Goal: Task Accomplishment & Management: Manage account settings

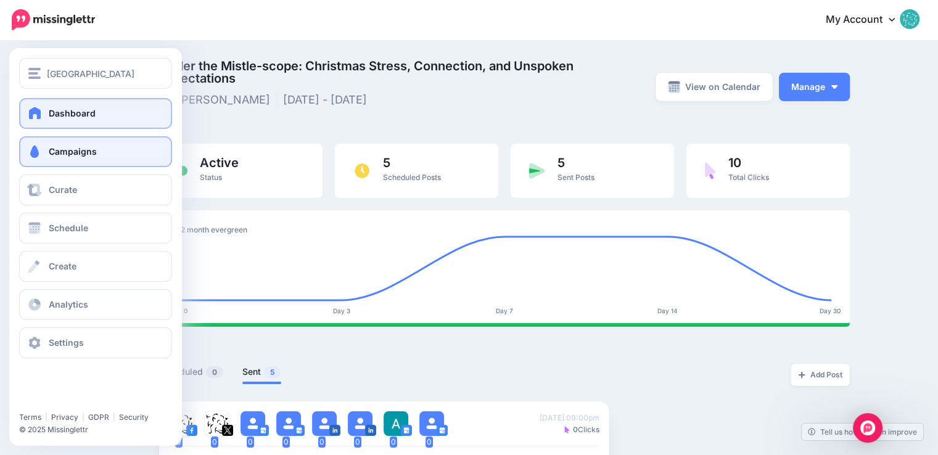
click at [39, 107] on span at bounding box center [35, 113] width 16 height 12
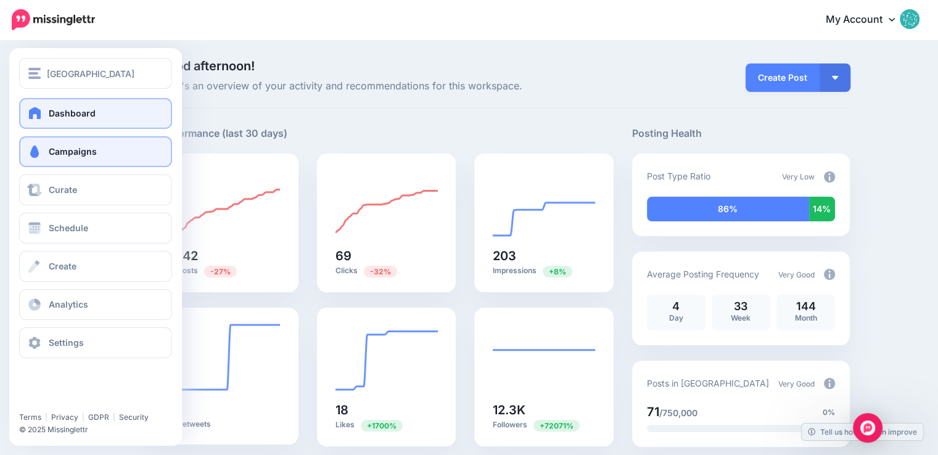
click at [62, 156] on span "Campaigns" at bounding box center [73, 151] width 48 height 10
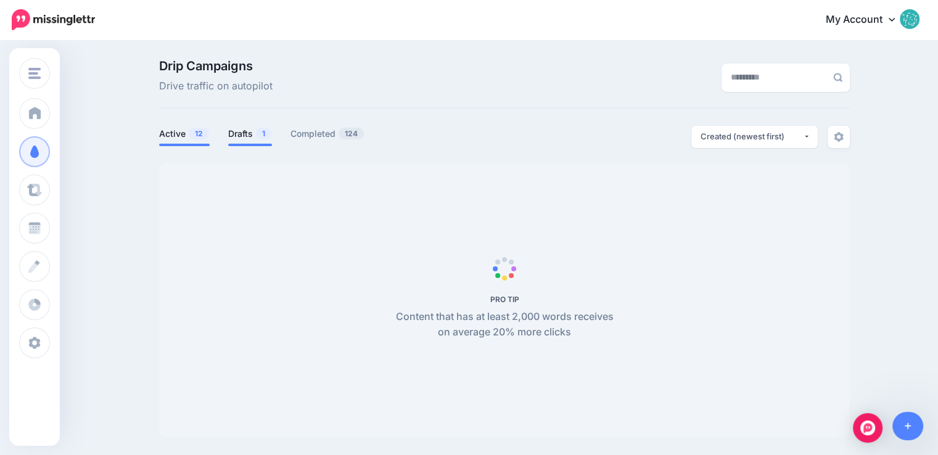
click at [251, 138] on link "Drafts 1" at bounding box center [250, 133] width 44 height 15
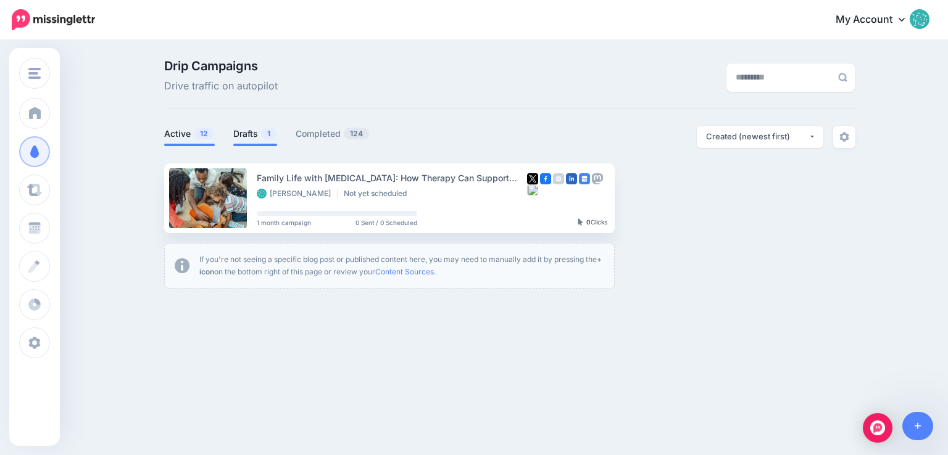
click at [191, 138] on link "Active 12" at bounding box center [189, 133] width 51 height 15
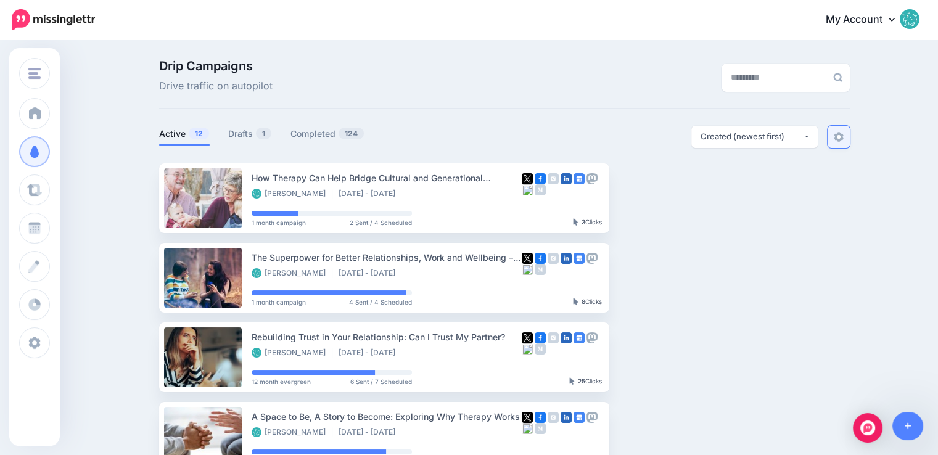
click at [842, 134] on img at bounding box center [839, 137] width 10 height 10
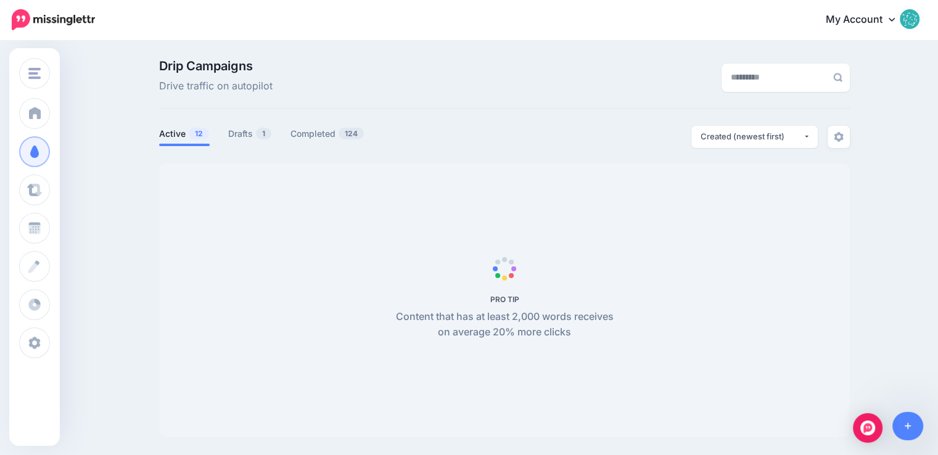
click at [920, 18] on img at bounding box center [910, 19] width 20 height 20
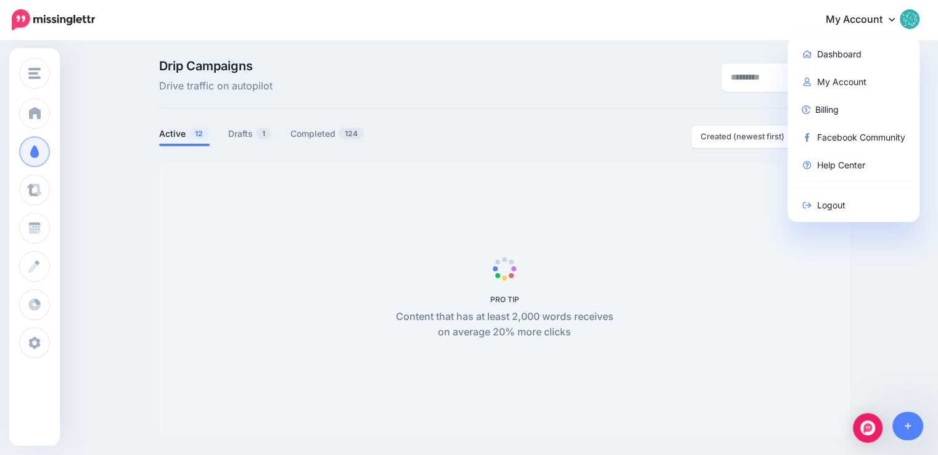
click at [500, 93] on div "Drip Campaigns Drive traffic on autopilot" at bounding box center [386, 77] width 473 height 35
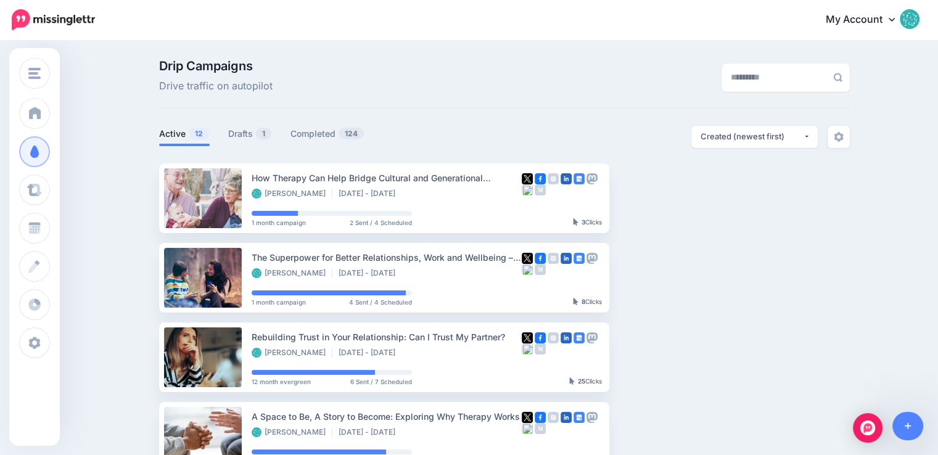
click at [897, 21] on link "My Account" at bounding box center [867, 20] width 106 height 30
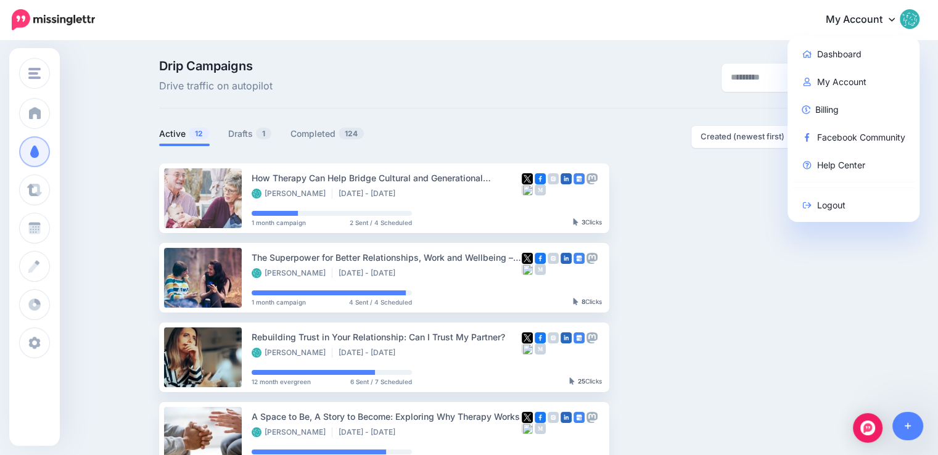
click at [920, 17] on img at bounding box center [910, 19] width 20 height 20
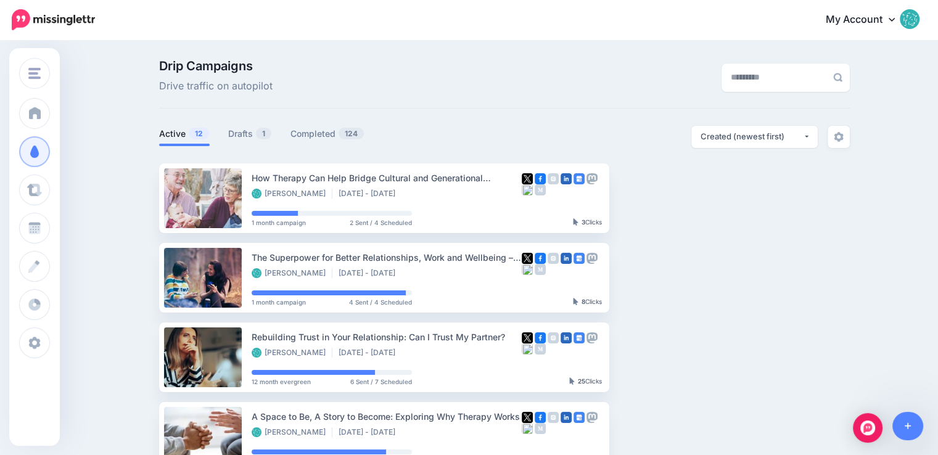
click at [895, 20] on icon at bounding box center [892, 20] width 6 height 4
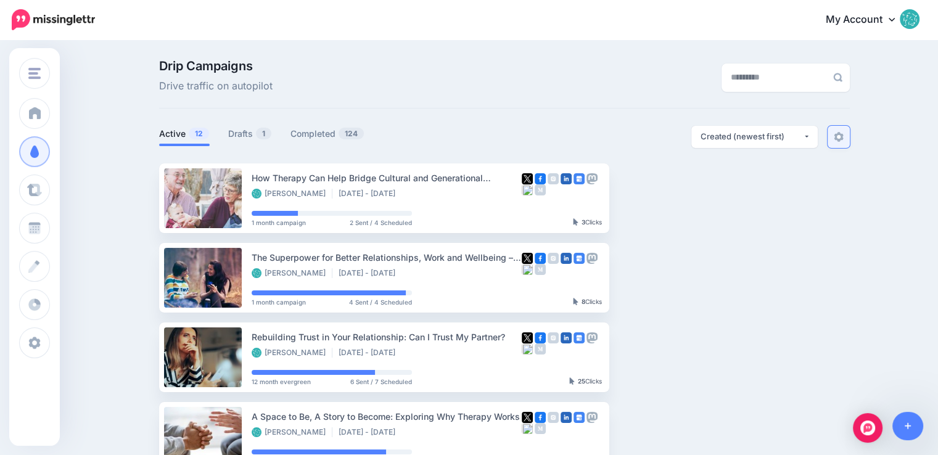
click at [849, 136] on link at bounding box center [839, 137] width 22 height 22
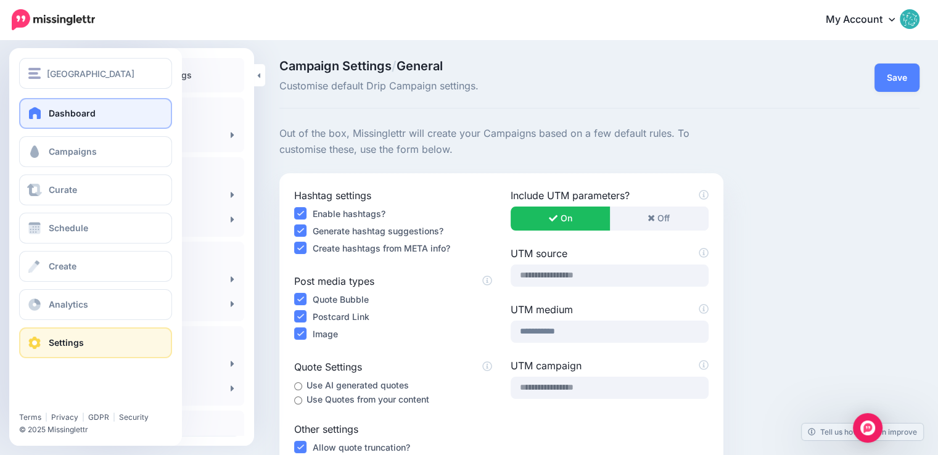
click at [35, 113] on span at bounding box center [35, 113] width 16 height 12
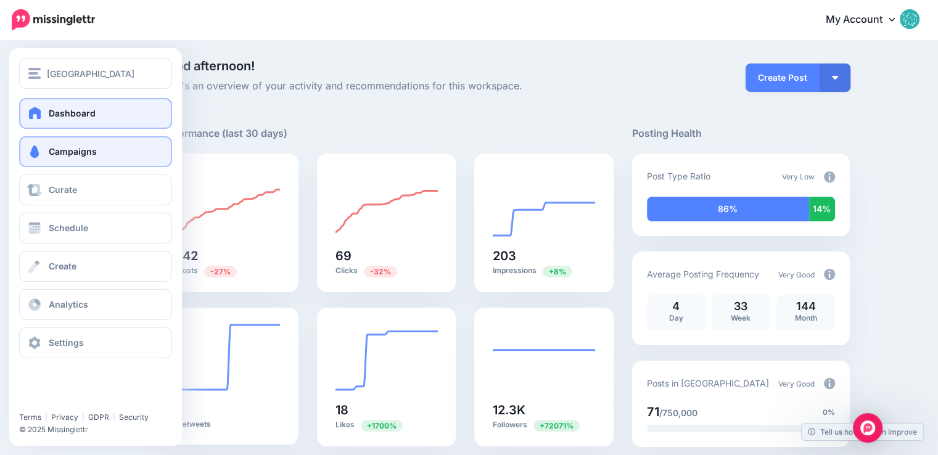
click at [79, 151] on span "Campaigns" at bounding box center [73, 151] width 48 height 10
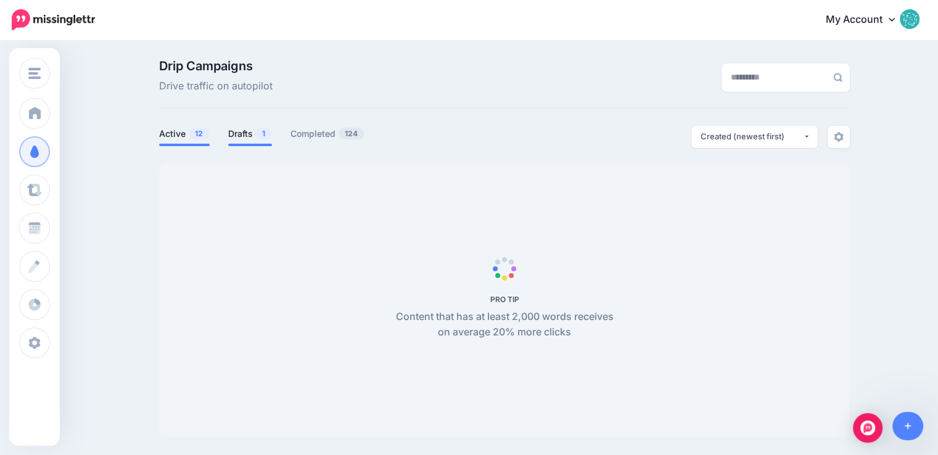
click at [257, 136] on link "Drafts 1" at bounding box center [250, 133] width 44 height 15
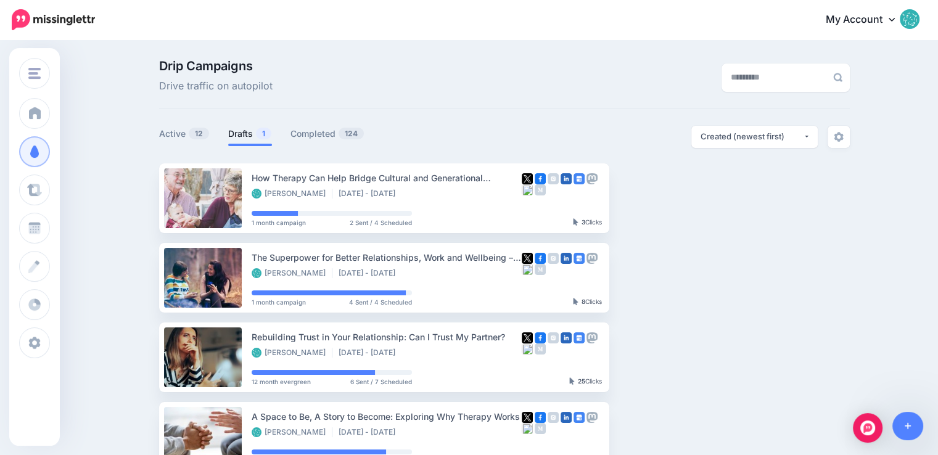
click at [257, 135] on link "Drafts 1" at bounding box center [250, 133] width 44 height 15
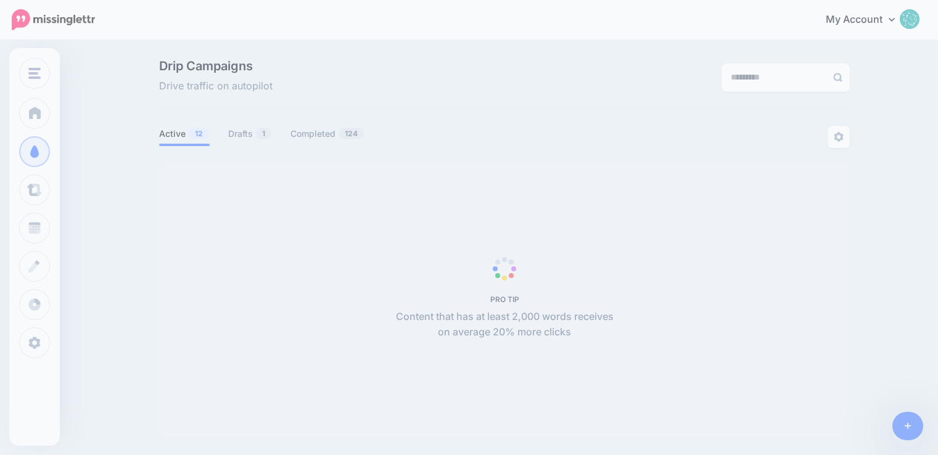
click at [921, 418] on link at bounding box center [908, 426] width 31 height 28
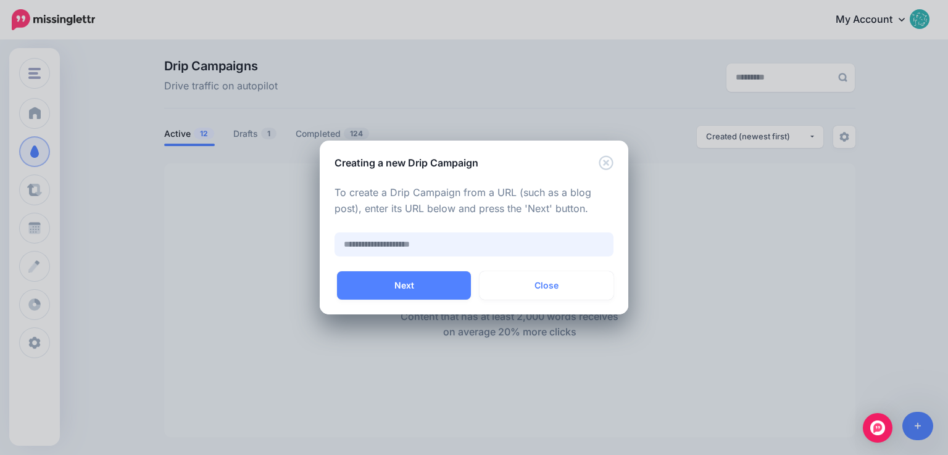
click at [405, 240] on input "text" at bounding box center [473, 245] width 279 height 24
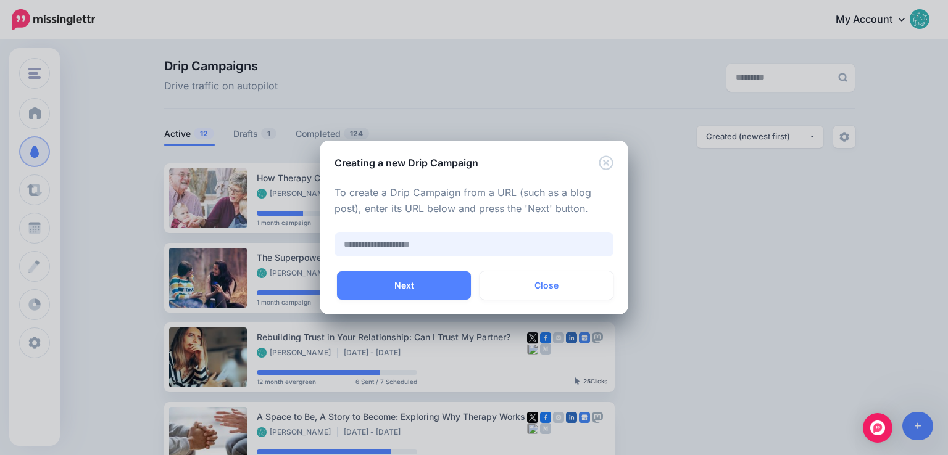
click at [411, 242] on input "text" at bounding box center [473, 245] width 279 height 24
paste input "**********"
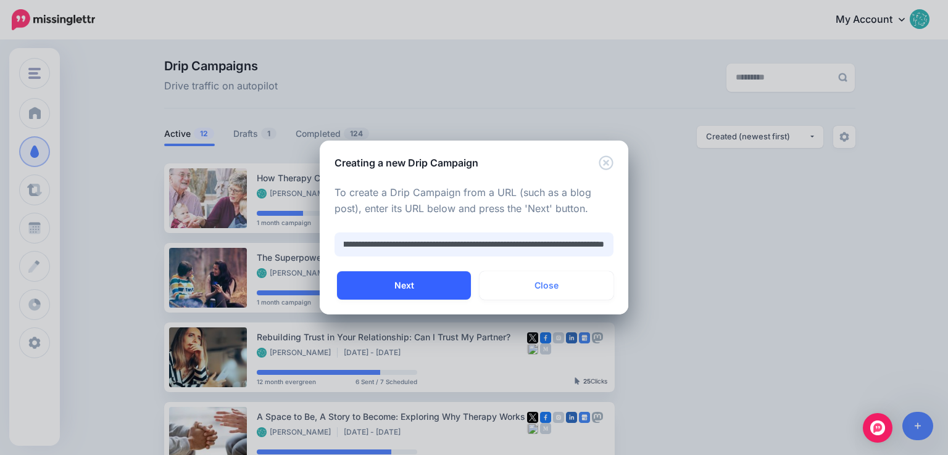
type input "**********"
click at [412, 280] on button "Next" at bounding box center [404, 285] width 134 height 28
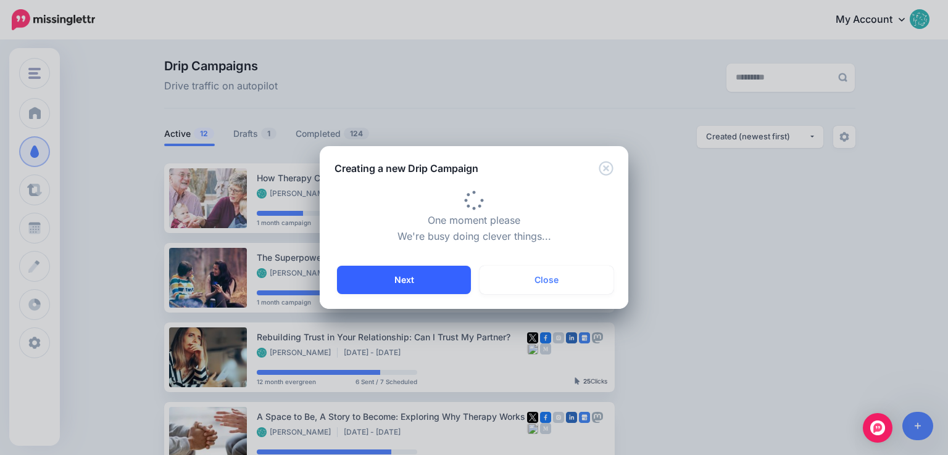
type input "**********"
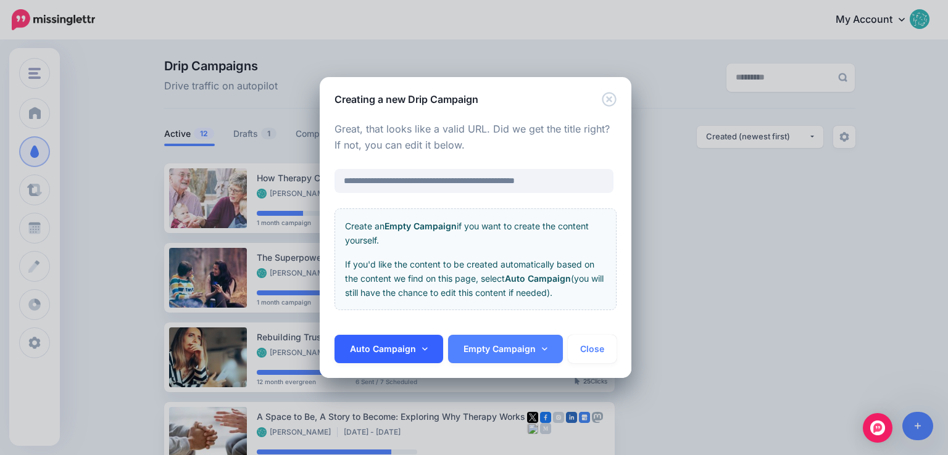
click at [419, 345] on link "Auto Campaign" at bounding box center [388, 349] width 109 height 28
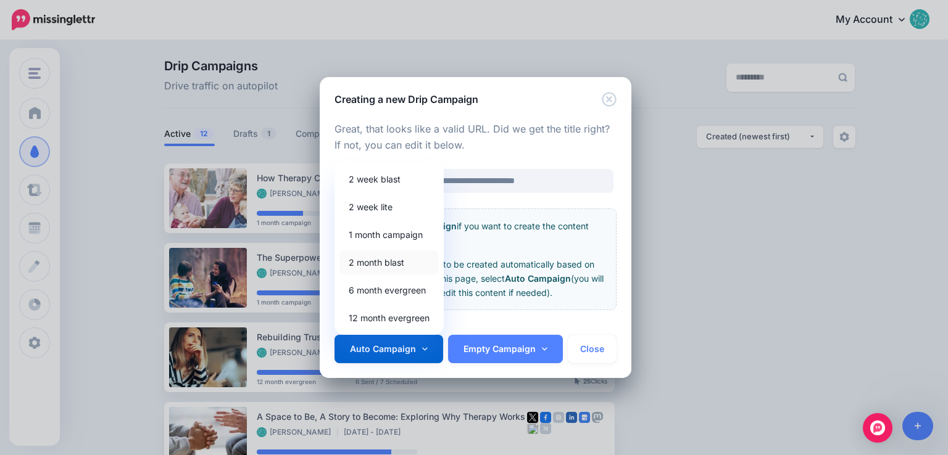
click at [400, 257] on link "2 month blast" at bounding box center [388, 263] width 99 height 24
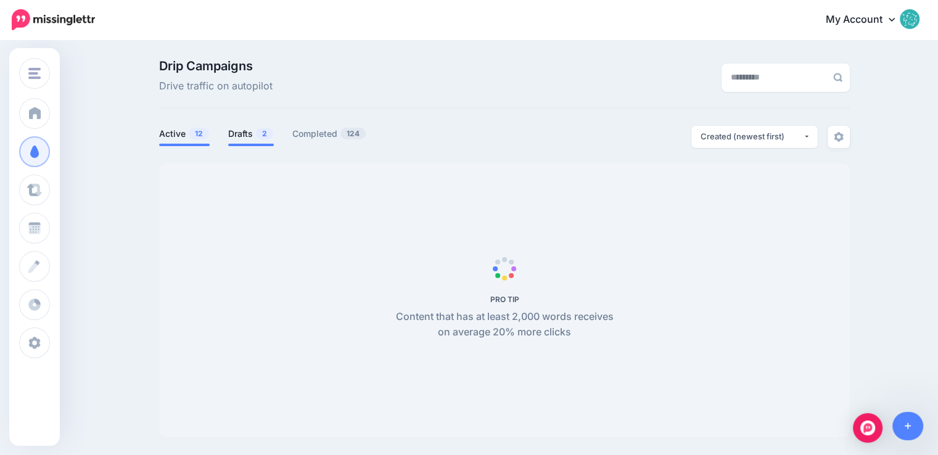
click at [263, 139] on span "2" at bounding box center [264, 134] width 17 height 12
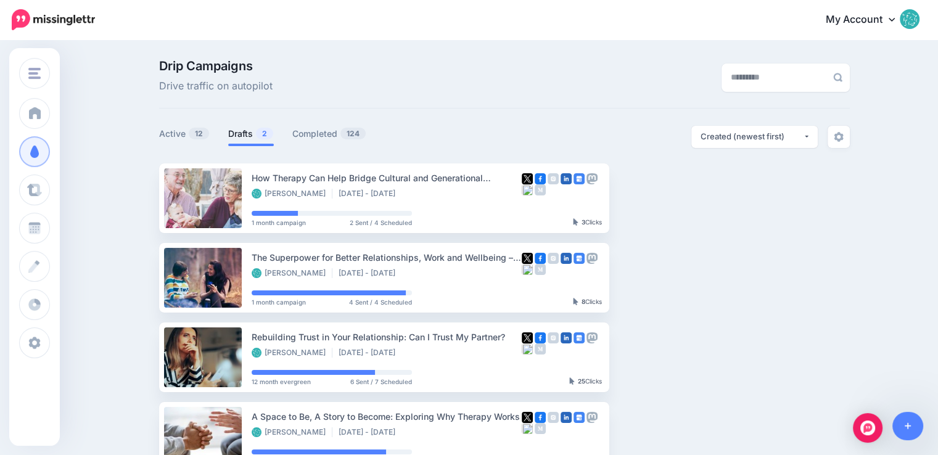
click at [263, 139] on span "2" at bounding box center [264, 134] width 17 height 12
click at [265, 130] on span "2" at bounding box center [264, 134] width 17 height 12
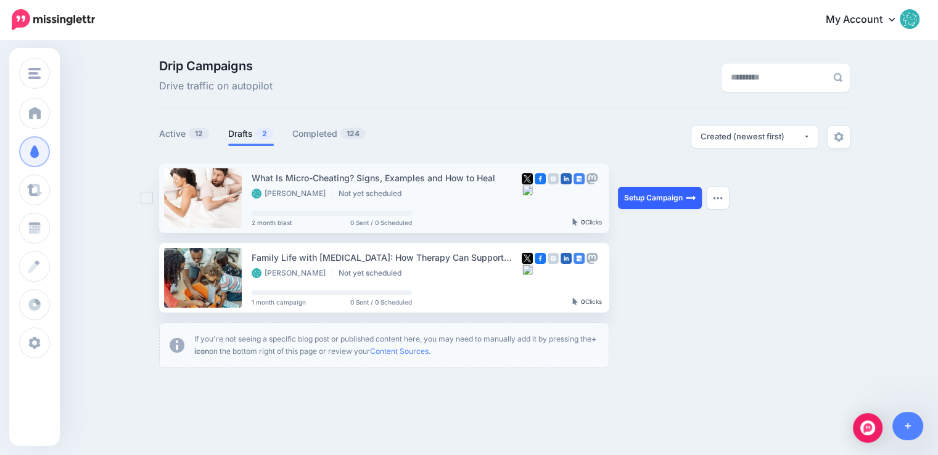
click at [658, 201] on link "Setup Campaign" at bounding box center [660, 198] width 84 height 22
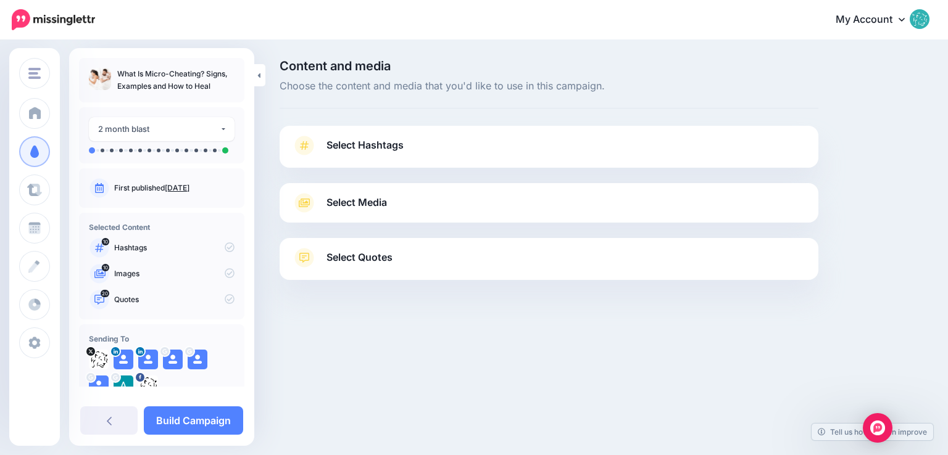
click at [397, 150] on span "Select Hashtags" at bounding box center [364, 145] width 77 height 17
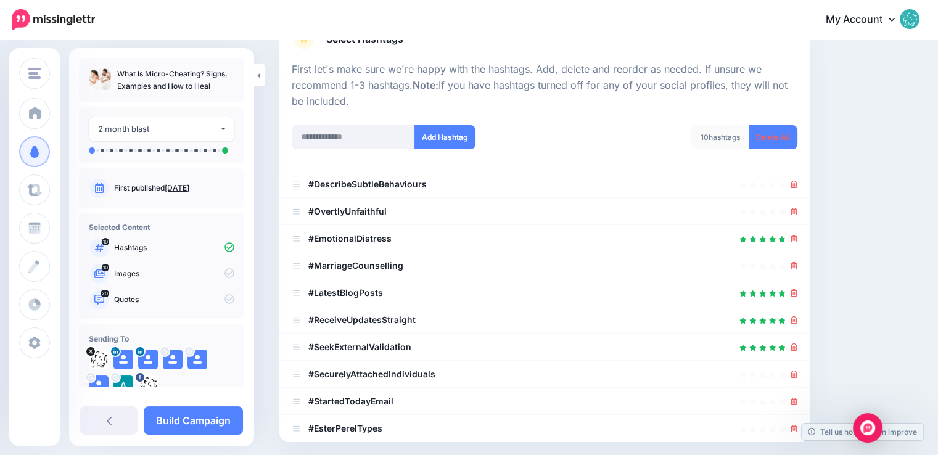
scroll to position [123, 0]
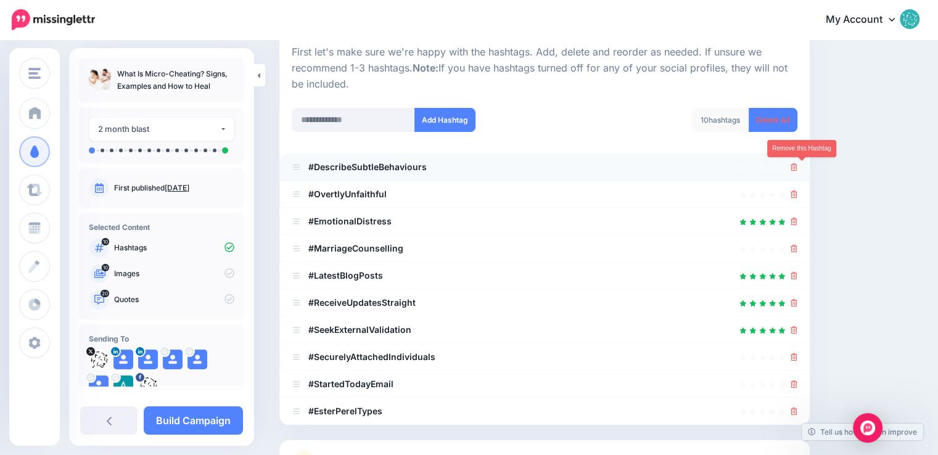
click at [798, 166] on icon at bounding box center [794, 167] width 7 height 7
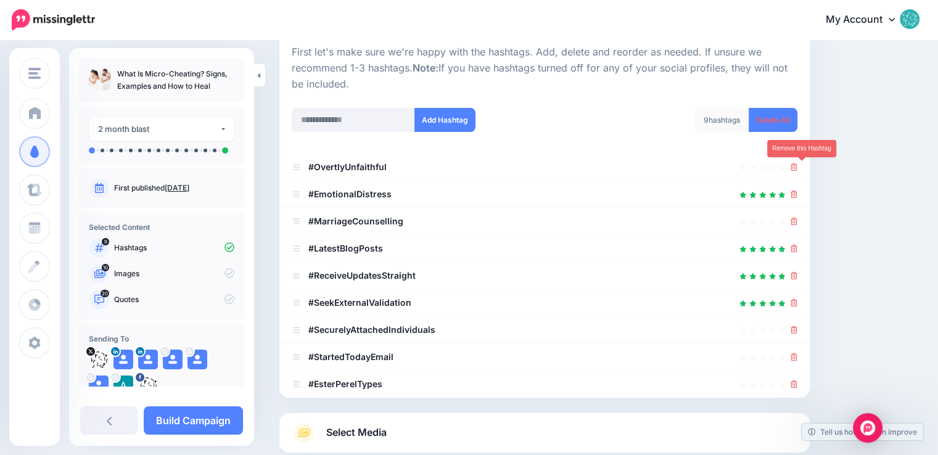
click at [798, 166] on icon at bounding box center [794, 167] width 7 height 7
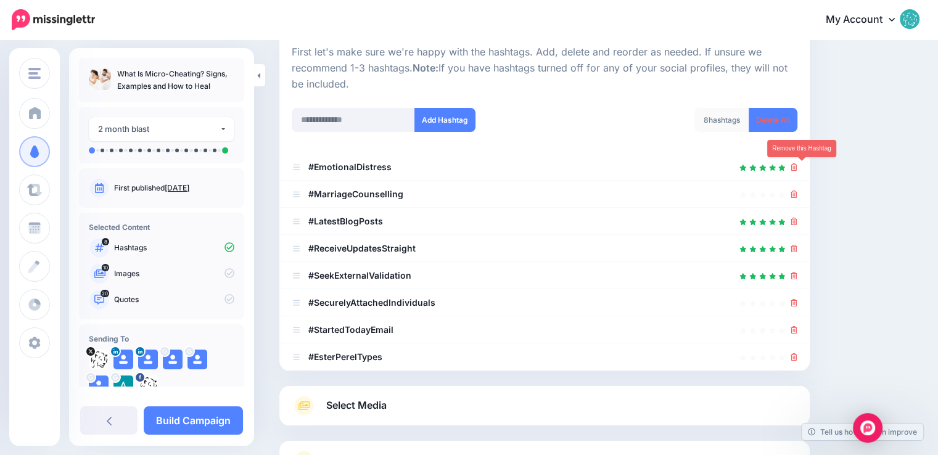
click at [798, 166] on icon at bounding box center [794, 167] width 7 height 7
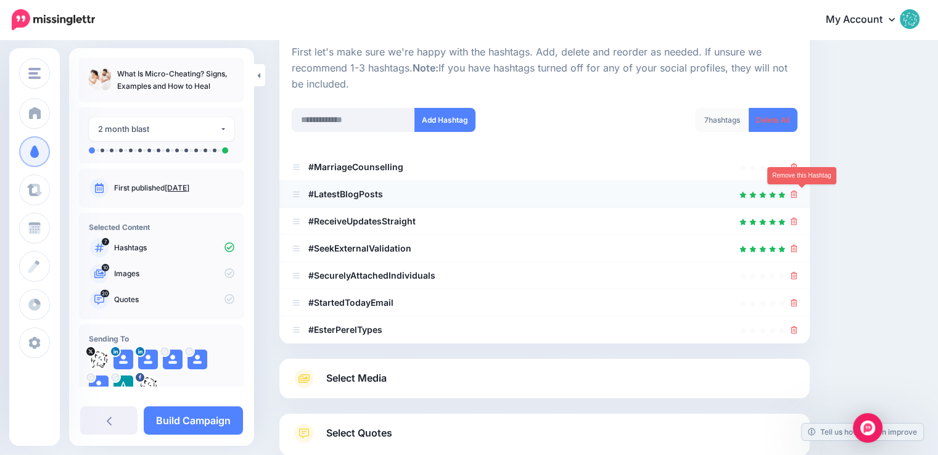
click at [798, 194] on icon at bounding box center [794, 194] width 7 height 7
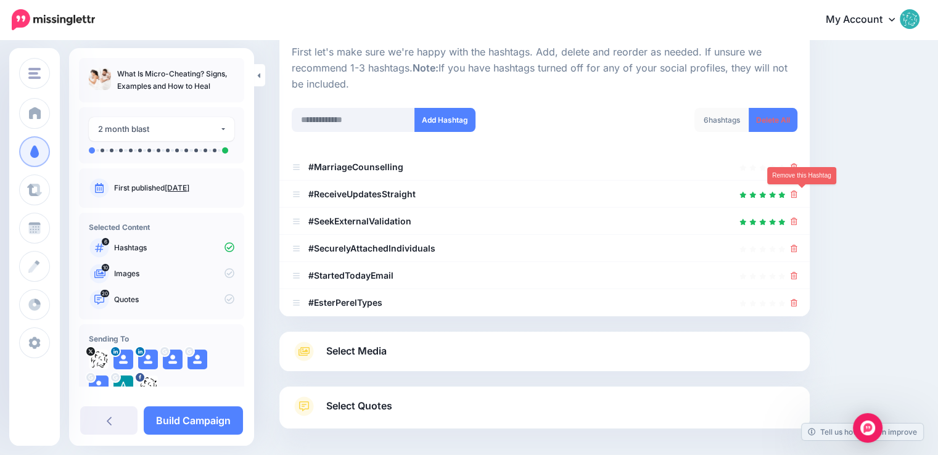
click at [798, 194] on icon at bounding box center [794, 194] width 7 height 7
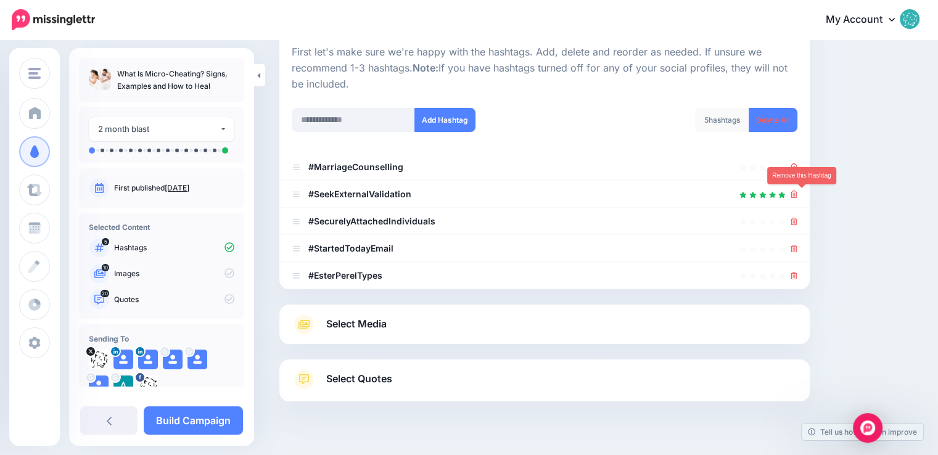
click at [798, 194] on icon at bounding box center [794, 194] width 7 height 7
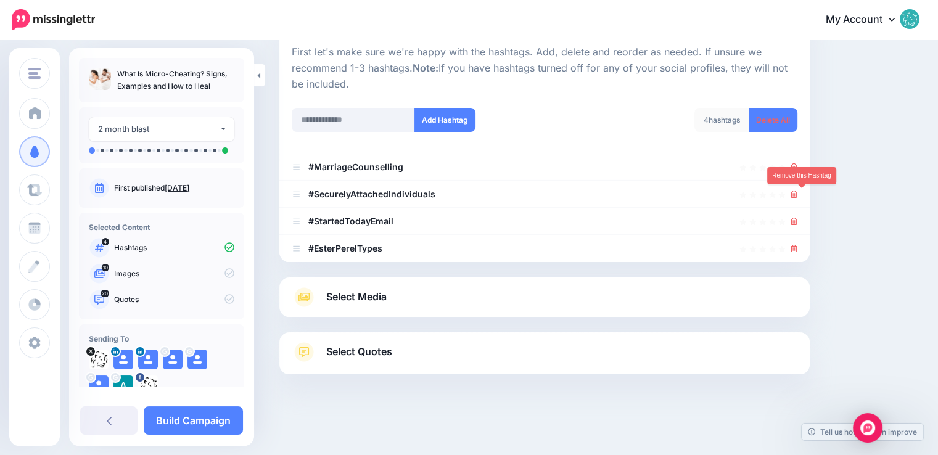
click at [798, 194] on icon at bounding box center [794, 194] width 7 height 7
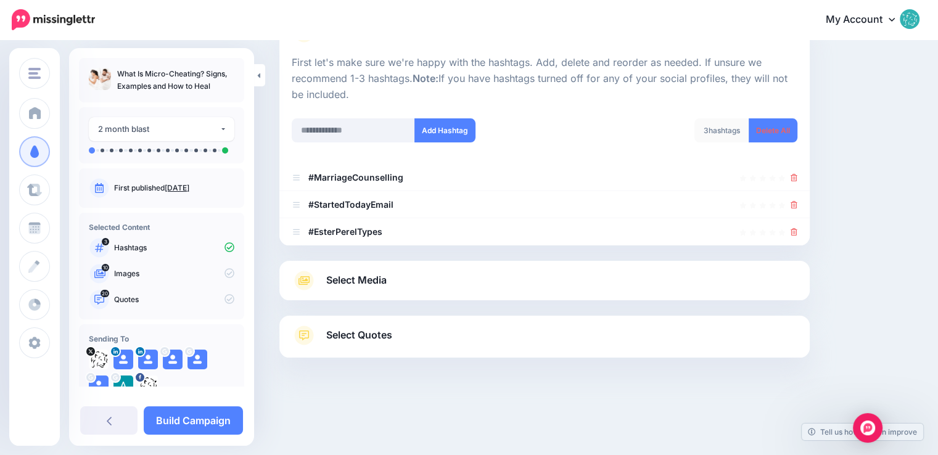
click at [801, 194] on li "#StartedTodayEmail" at bounding box center [545, 204] width 531 height 27
click at [798, 202] on icon at bounding box center [794, 204] width 7 height 7
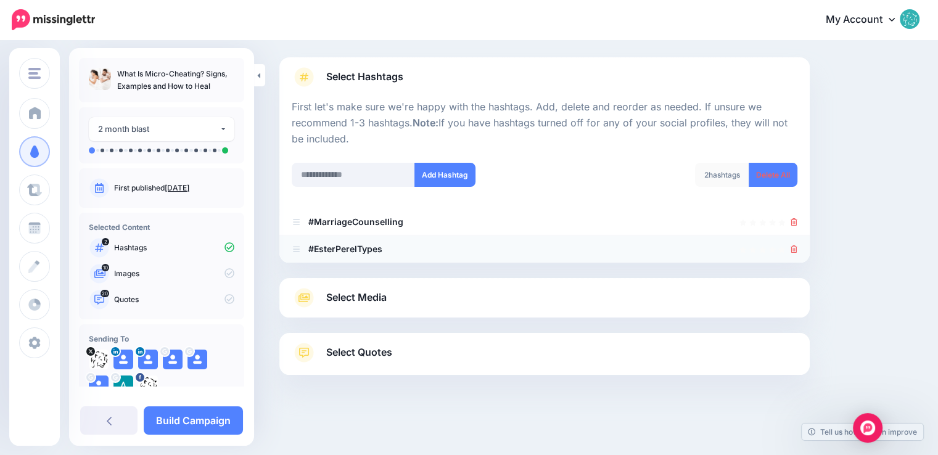
click at [798, 246] on icon at bounding box center [794, 249] width 7 height 7
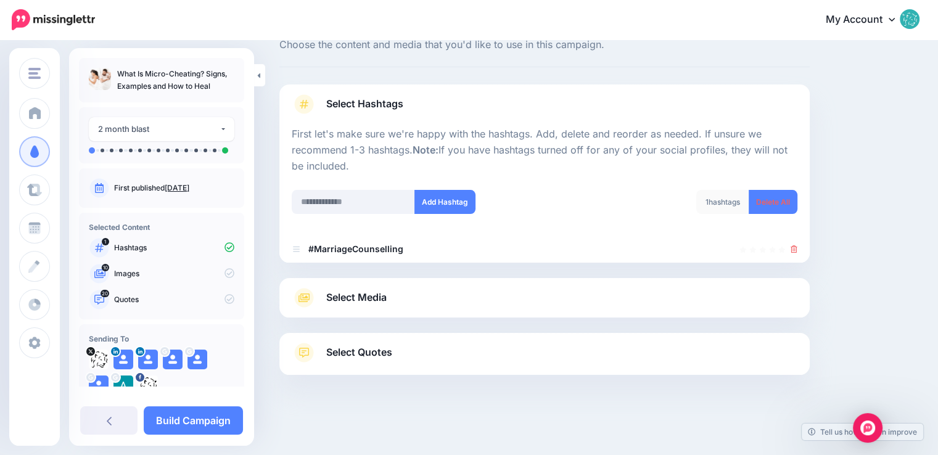
scroll to position [41, 0]
click at [342, 201] on input "text" at bounding box center [353, 202] width 123 height 24
type input "****"
click at [444, 194] on button "Add Hashtag" at bounding box center [445, 202] width 61 height 24
click at [344, 203] on input "text" at bounding box center [353, 202] width 123 height 24
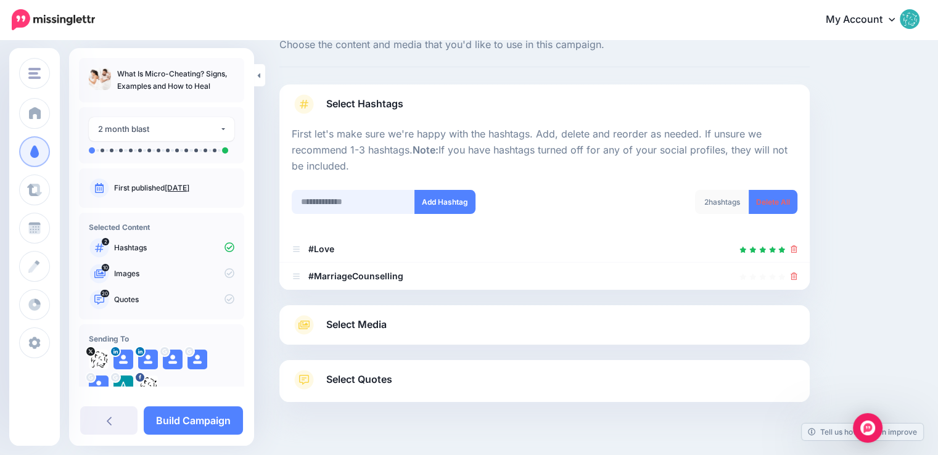
scroll to position [68, 0]
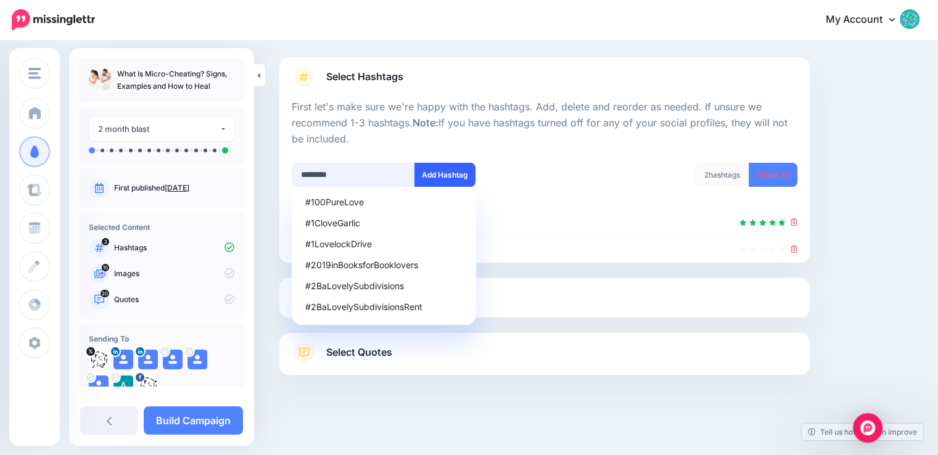
type input "********"
click at [430, 176] on button "Add Hashtag" at bounding box center [445, 175] width 61 height 24
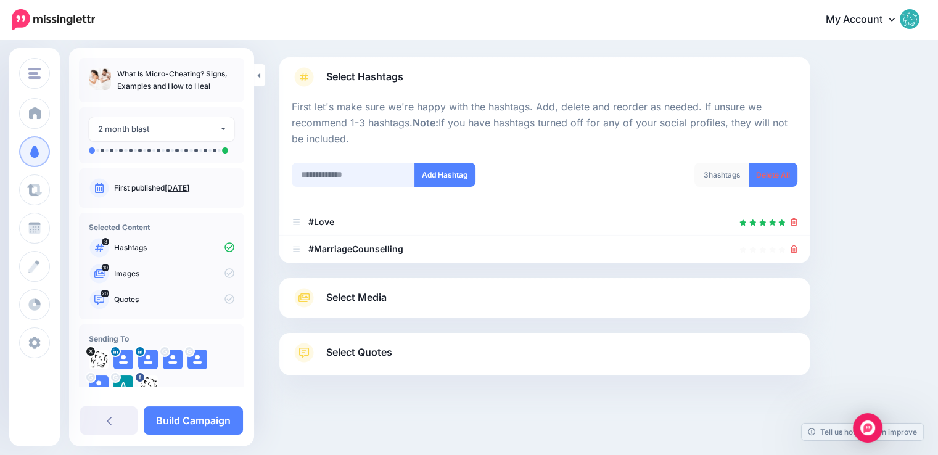
click at [351, 178] on input "text" at bounding box center [353, 175] width 123 height 24
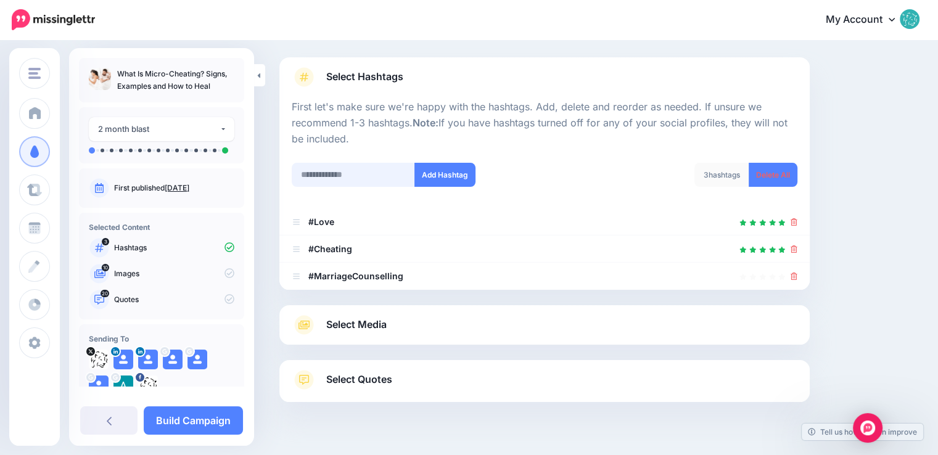
scroll to position [96, 0]
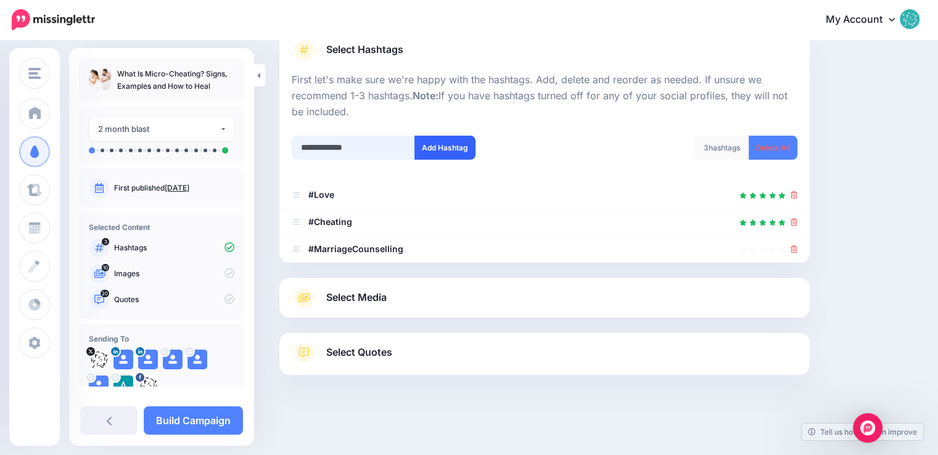
type input "**********"
click at [437, 154] on button "Add Hashtag" at bounding box center [445, 148] width 61 height 24
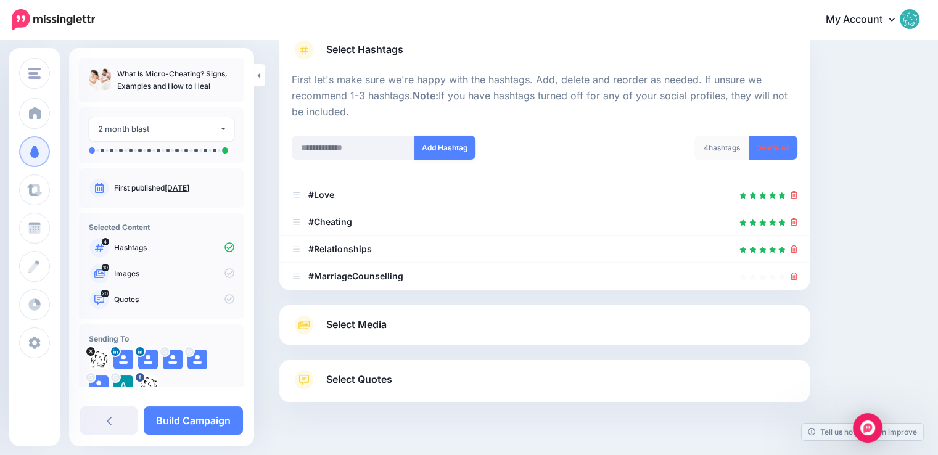
scroll to position [123, 0]
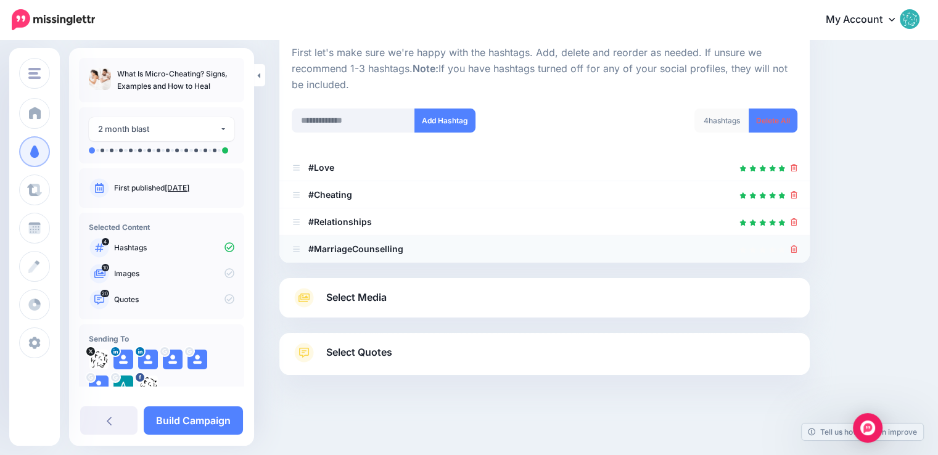
click at [798, 251] on icon at bounding box center [794, 249] width 7 height 7
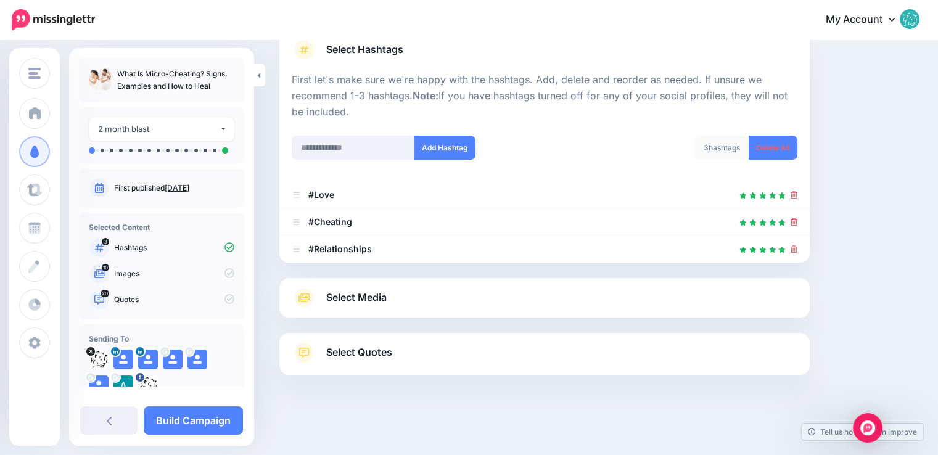
click at [374, 301] on span "Select Media" at bounding box center [356, 297] width 60 height 17
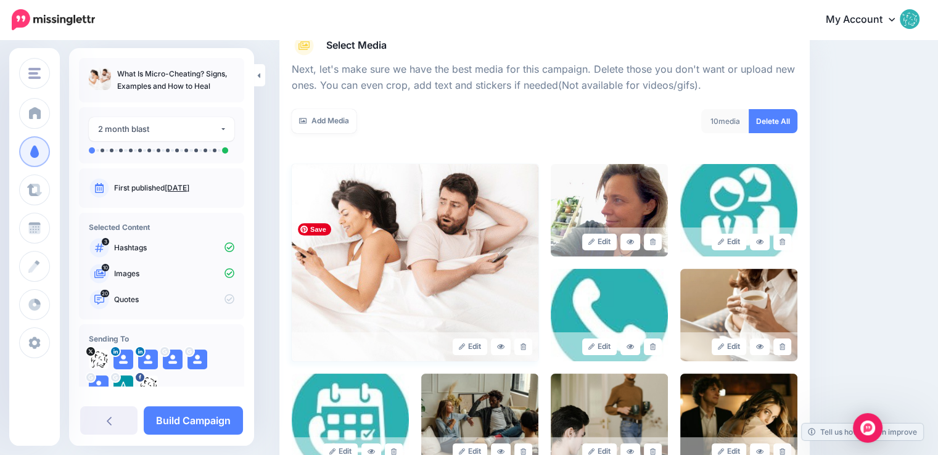
scroll to position [219, 0]
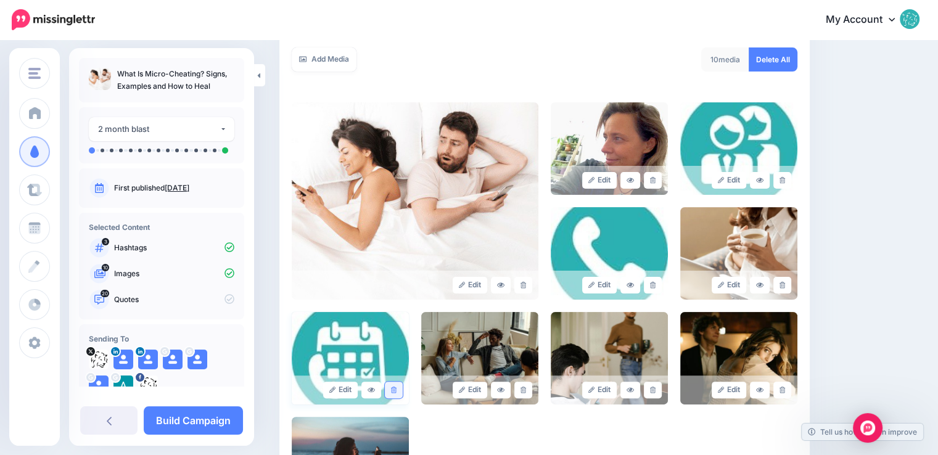
click at [400, 388] on link at bounding box center [394, 390] width 18 height 17
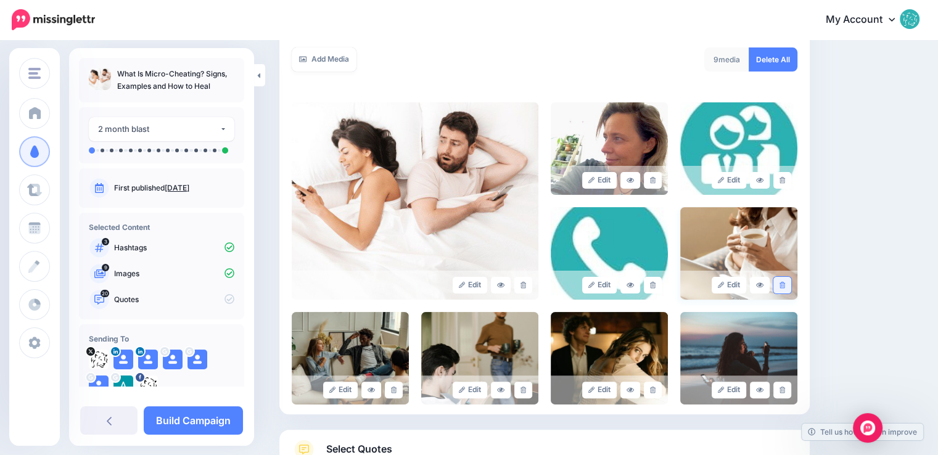
click at [785, 282] on icon at bounding box center [783, 285] width 6 height 7
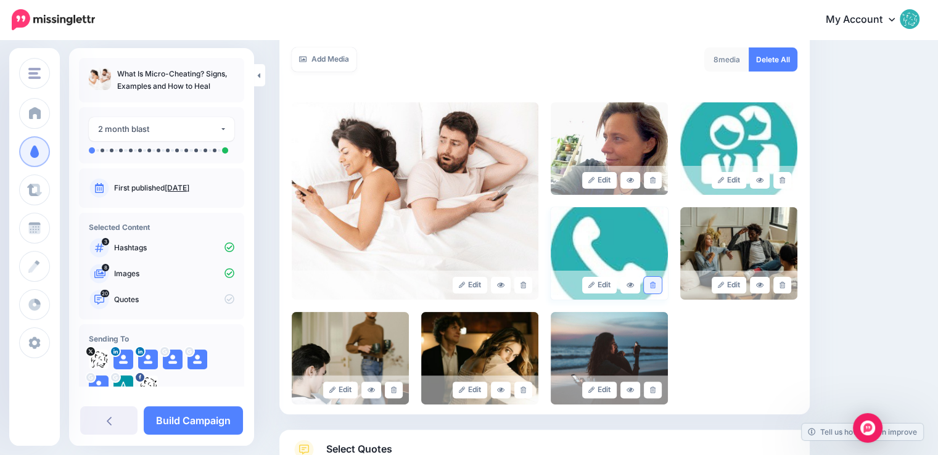
click at [656, 284] on icon at bounding box center [653, 285] width 6 height 7
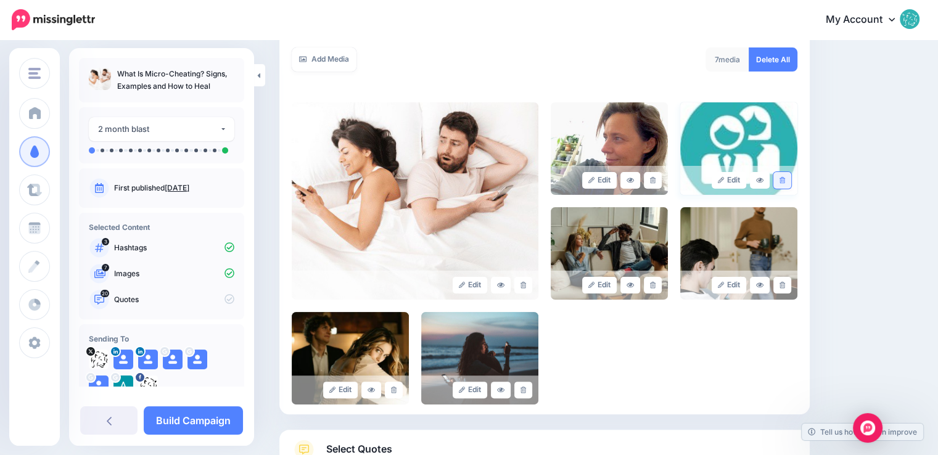
click at [785, 177] on icon at bounding box center [783, 180] width 6 height 7
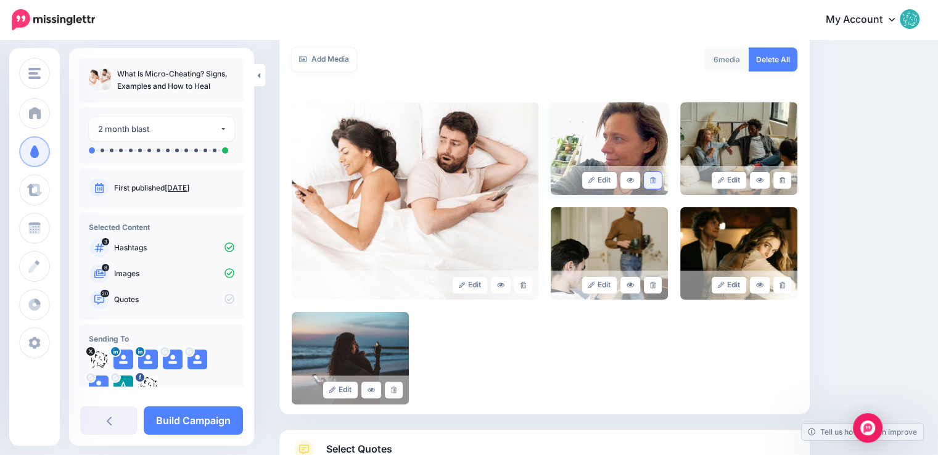
click at [656, 183] on icon at bounding box center [653, 180] width 6 height 7
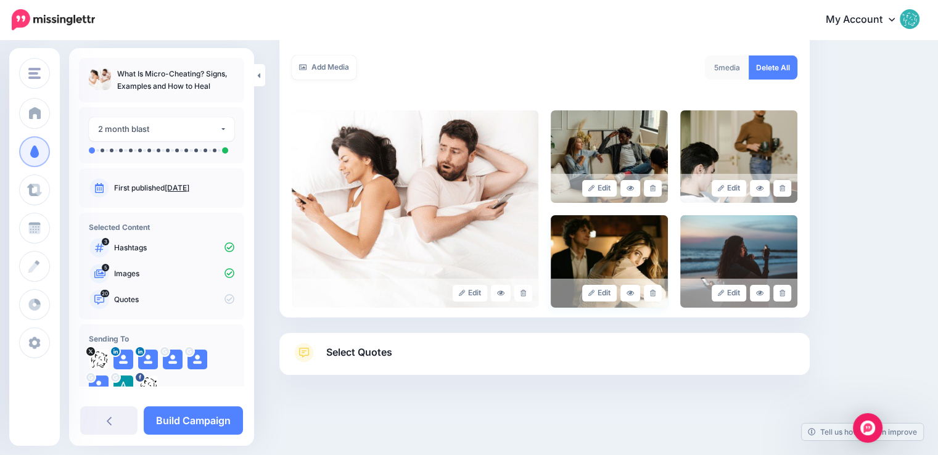
scroll to position [210, 0]
click at [383, 352] on span "Select Quotes" at bounding box center [359, 353] width 66 height 17
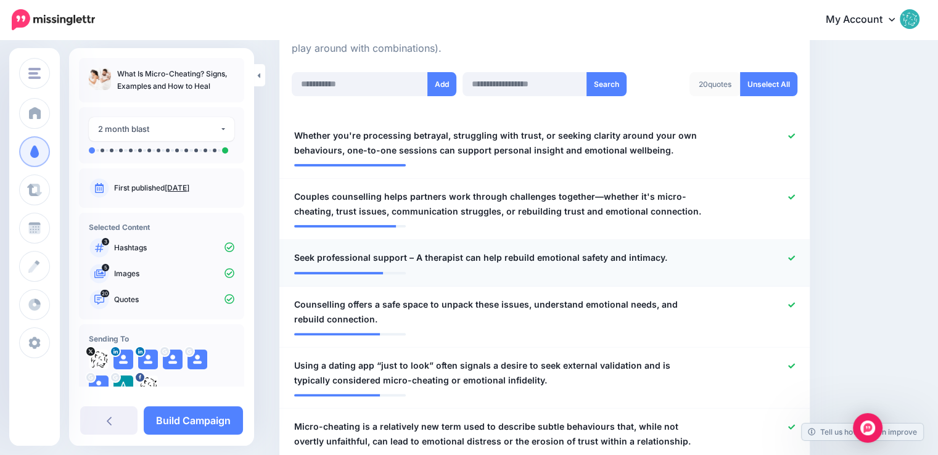
scroll to position [334, 0]
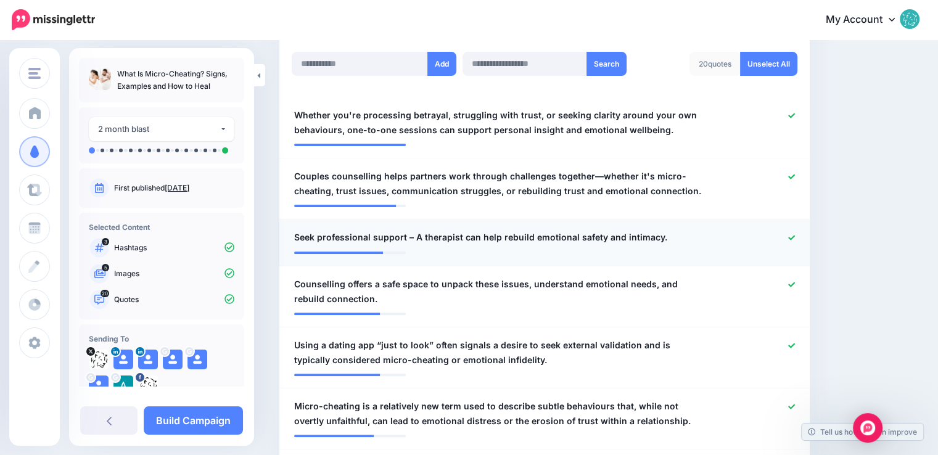
click at [795, 236] on icon at bounding box center [792, 237] width 7 height 7
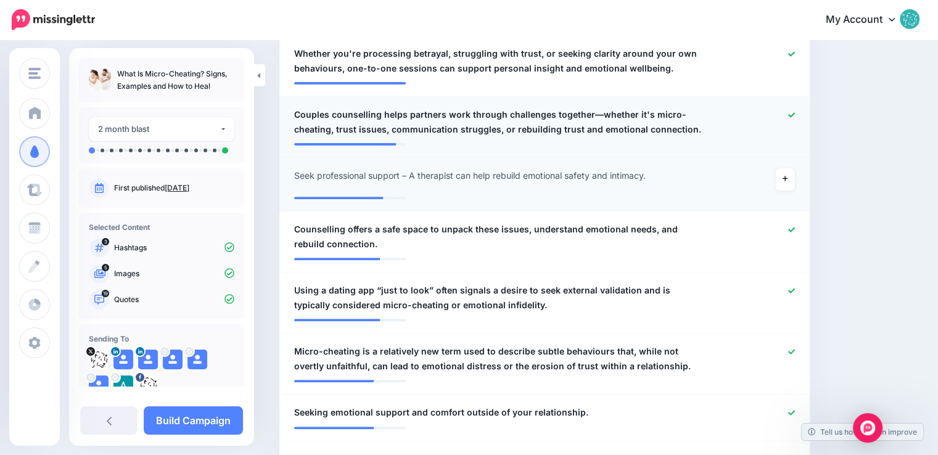
scroll to position [457, 0]
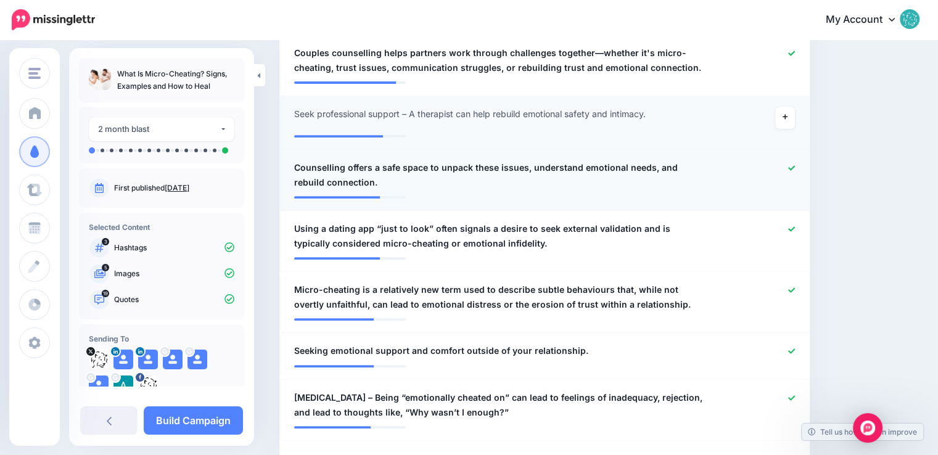
click at [795, 166] on icon at bounding box center [792, 168] width 7 height 7
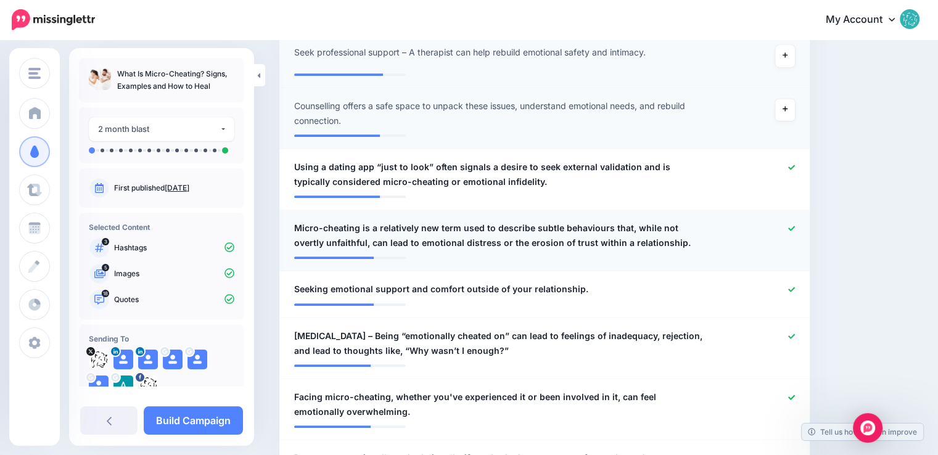
scroll to position [581, 0]
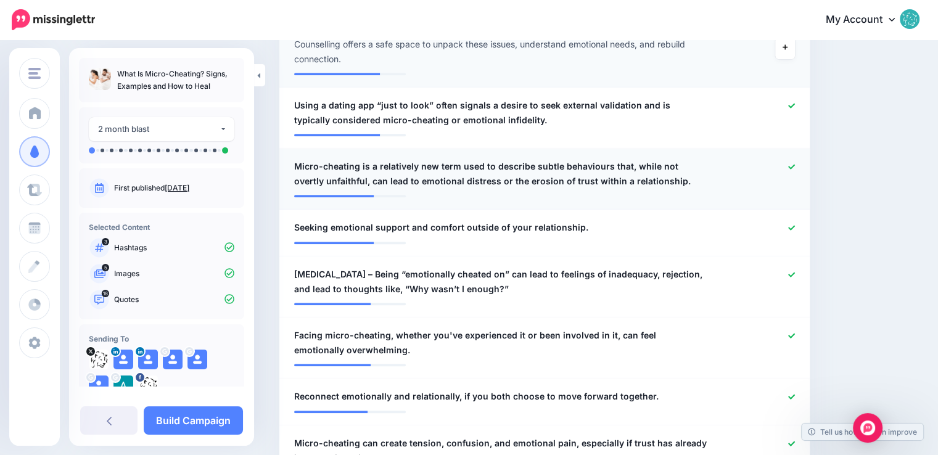
click at [795, 168] on icon at bounding box center [792, 167] width 7 height 7
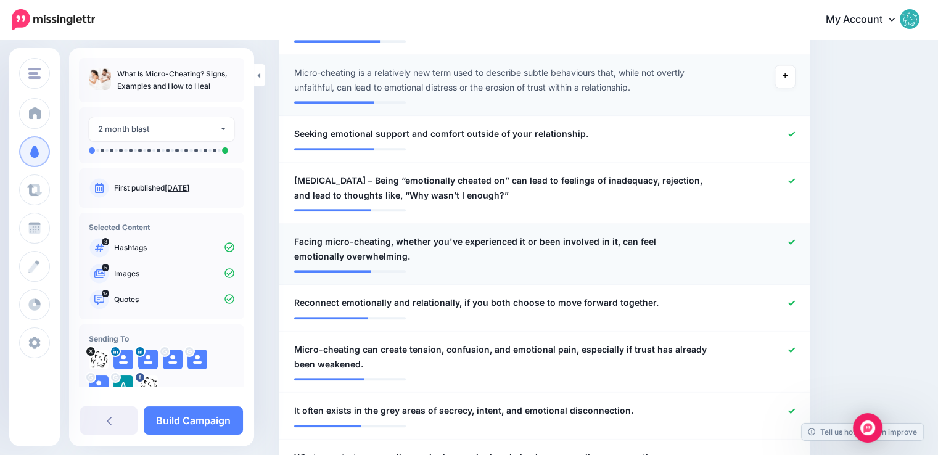
scroll to position [704, 0]
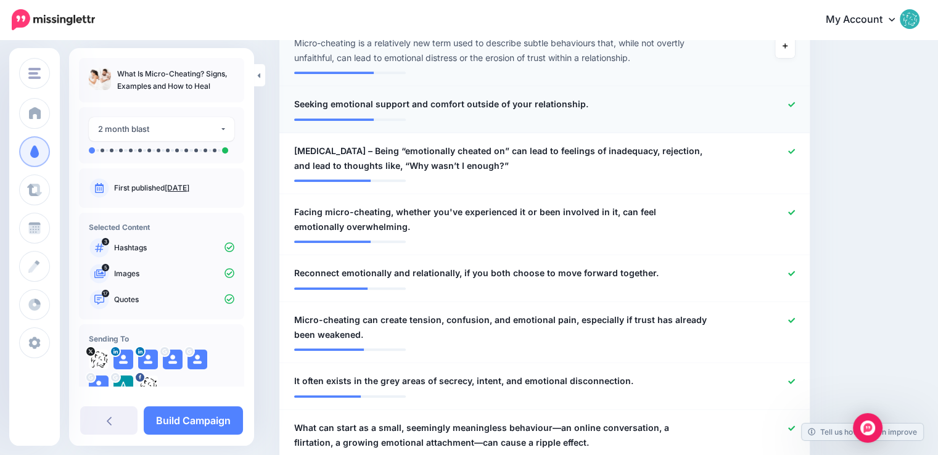
click at [795, 102] on icon at bounding box center [792, 104] width 7 height 7
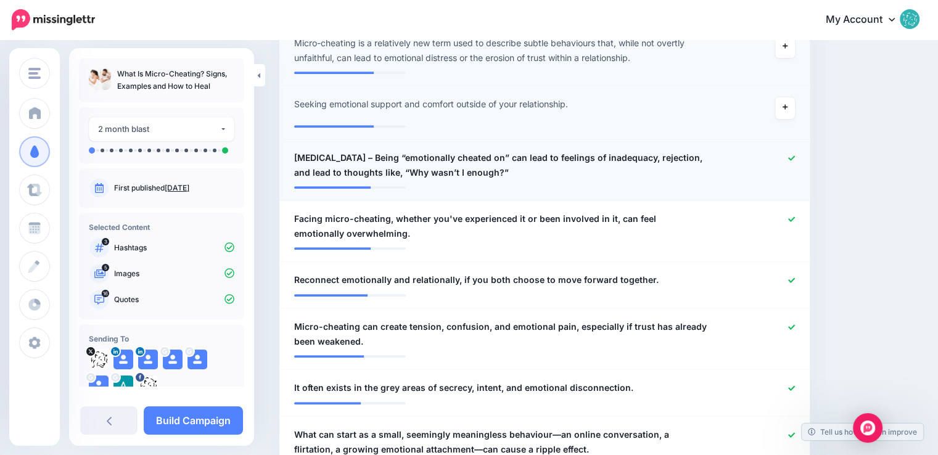
click at [795, 155] on icon at bounding box center [792, 158] width 7 height 7
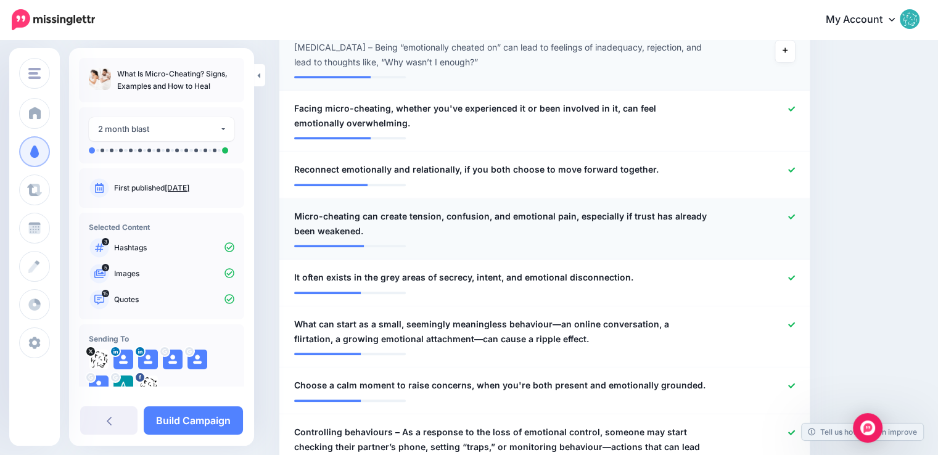
scroll to position [827, 0]
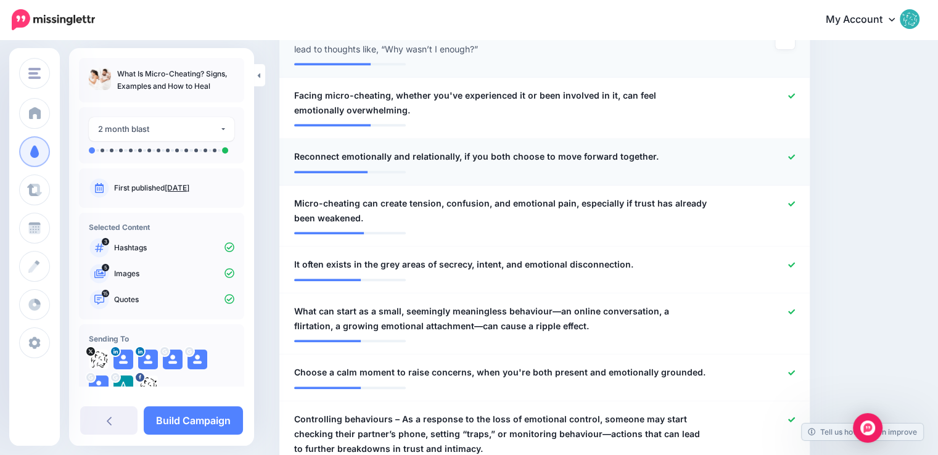
click at [795, 157] on icon at bounding box center [792, 157] width 7 height 7
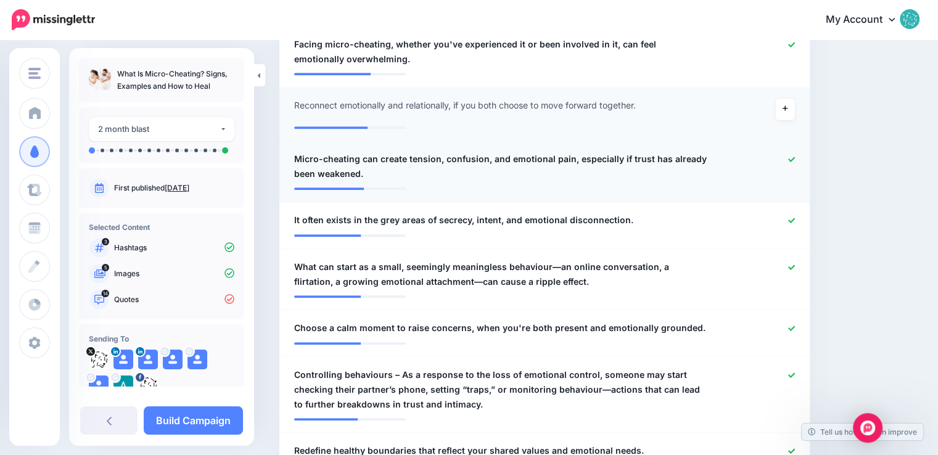
scroll to position [951, 0]
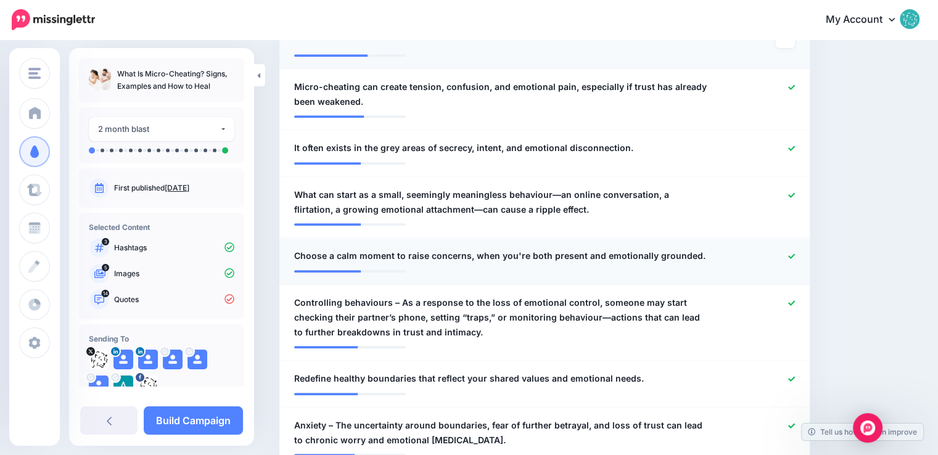
click at [795, 253] on icon at bounding box center [792, 256] width 7 height 7
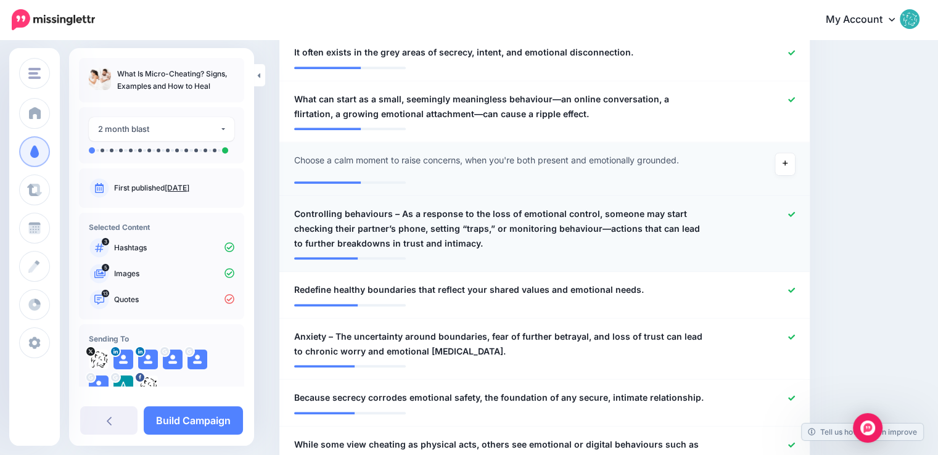
scroll to position [1074, 0]
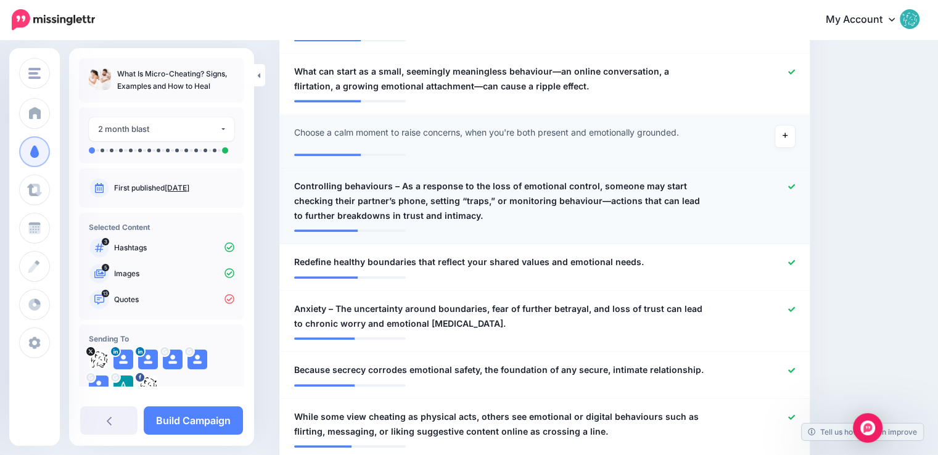
click at [795, 188] on icon at bounding box center [792, 186] width 7 height 7
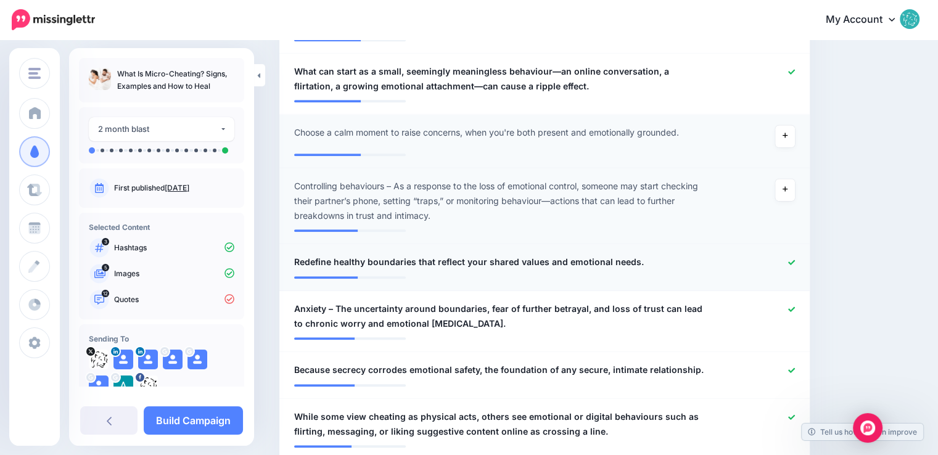
click at [795, 259] on icon at bounding box center [792, 262] width 7 height 7
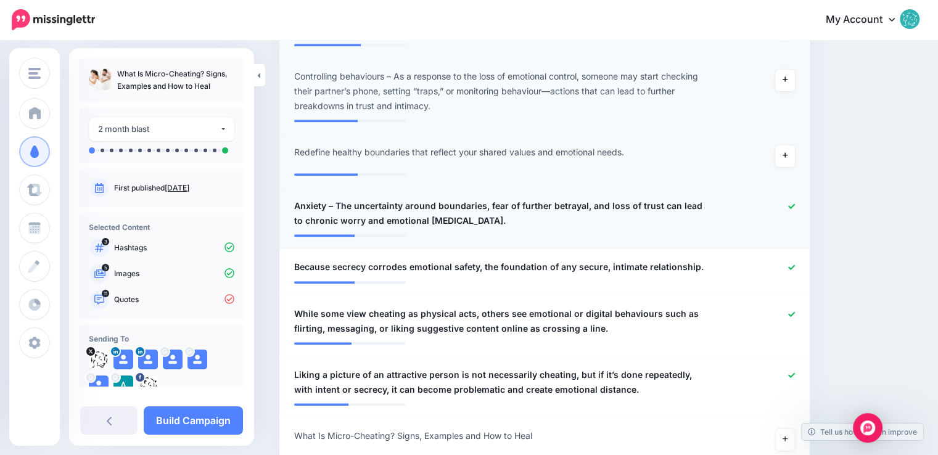
scroll to position [1198, 0]
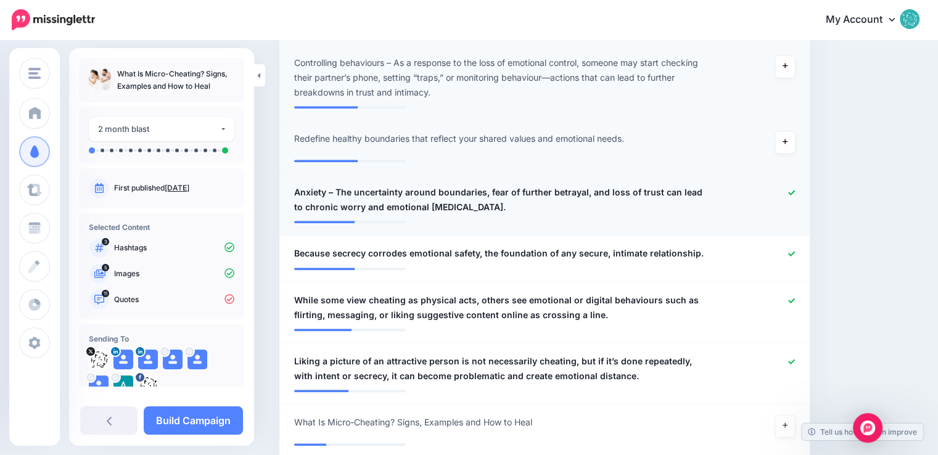
click at [795, 192] on icon at bounding box center [792, 192] width 7 height 7
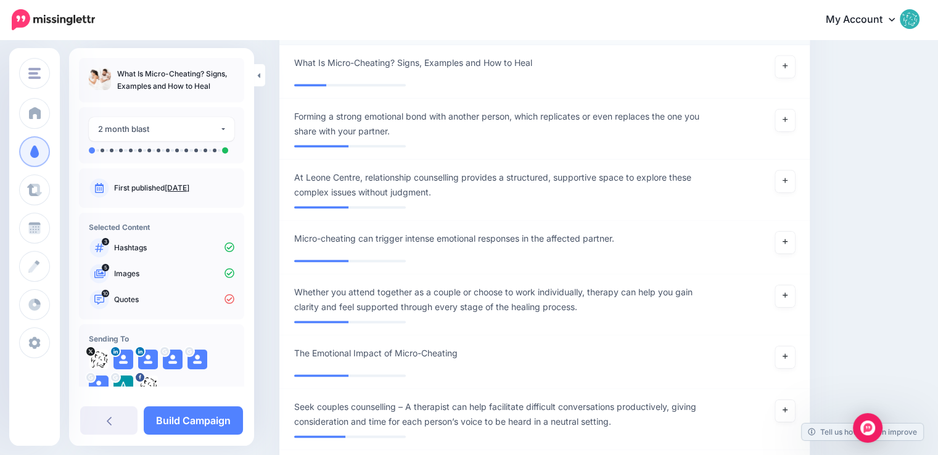
scroll to position [1568, 0]
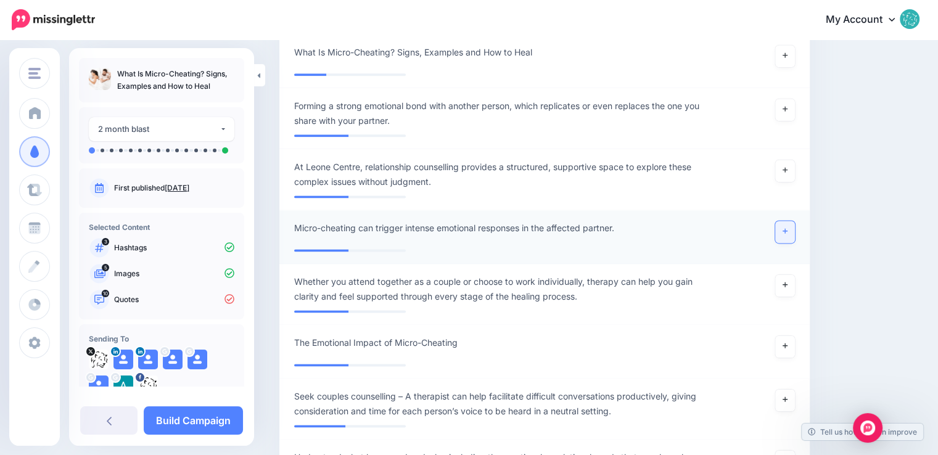
click at [795, 234] on link at bounding box center [786, 232] width 20 height 22
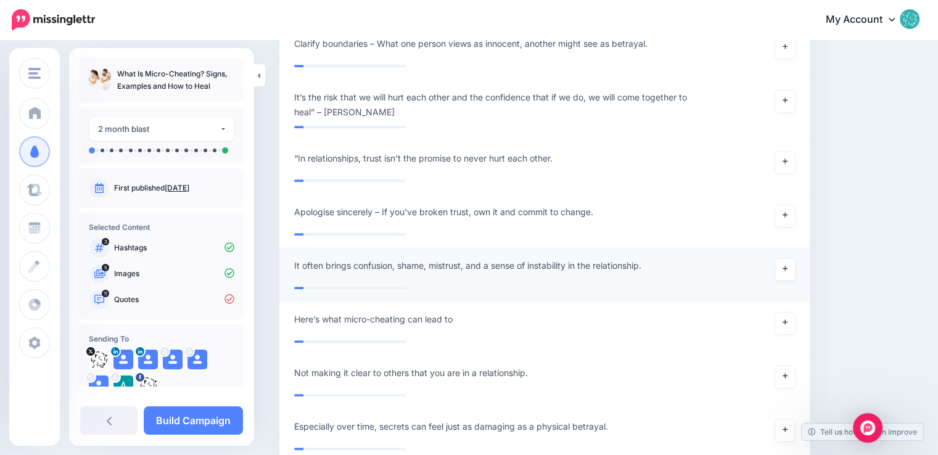
scroll to position [5147, 0]
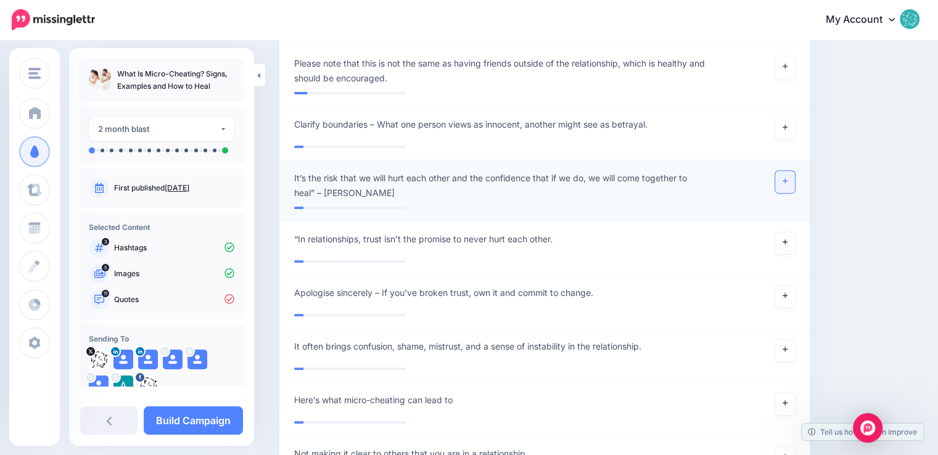
click at [786, 178] on link at bounding box center [786, 182] width 20 height 22
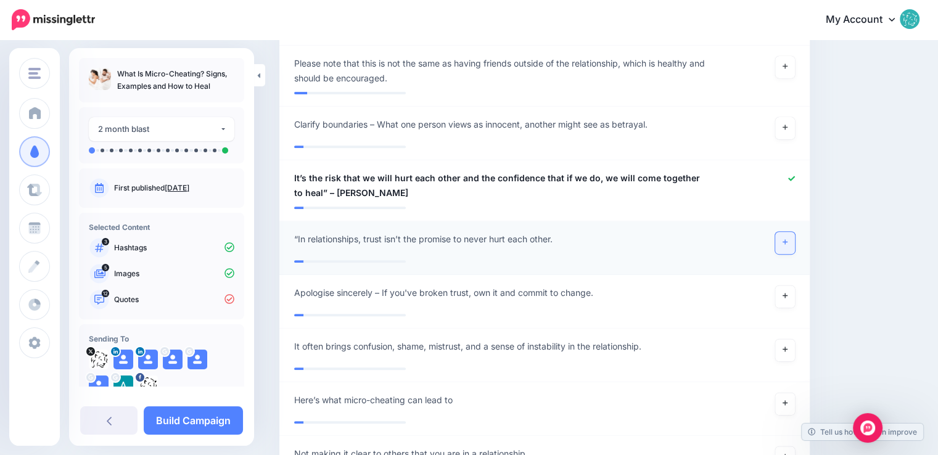
click at [792, 237] on link at bounding box center [786, 243] width 20 height 22
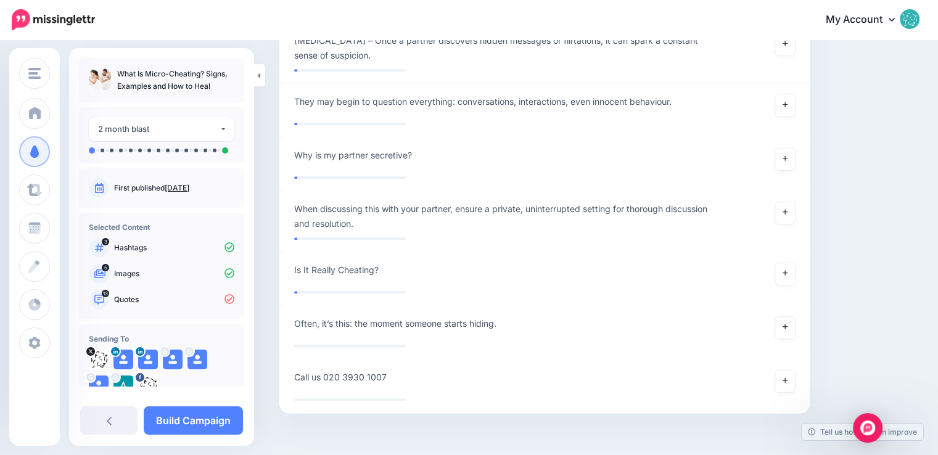
scroll to position [6188, 0]
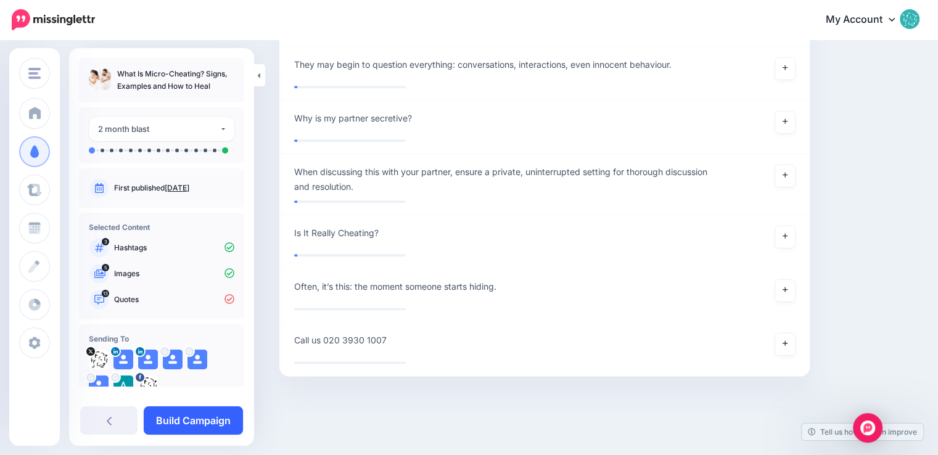
click at [183, 418] on link "Build Campaign" at bounding box center [193, 421] width 99 height 28
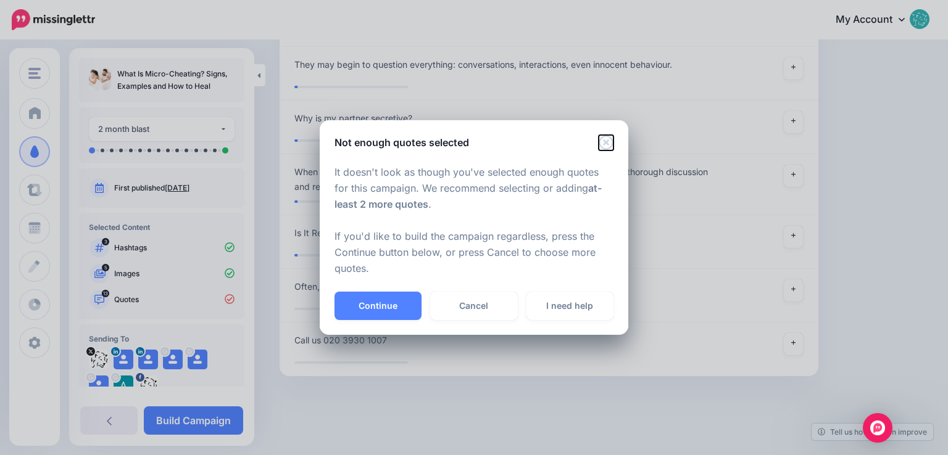
click at [607, 139] on icon "Close" at bounding box center [606, 142] width 15 height 15
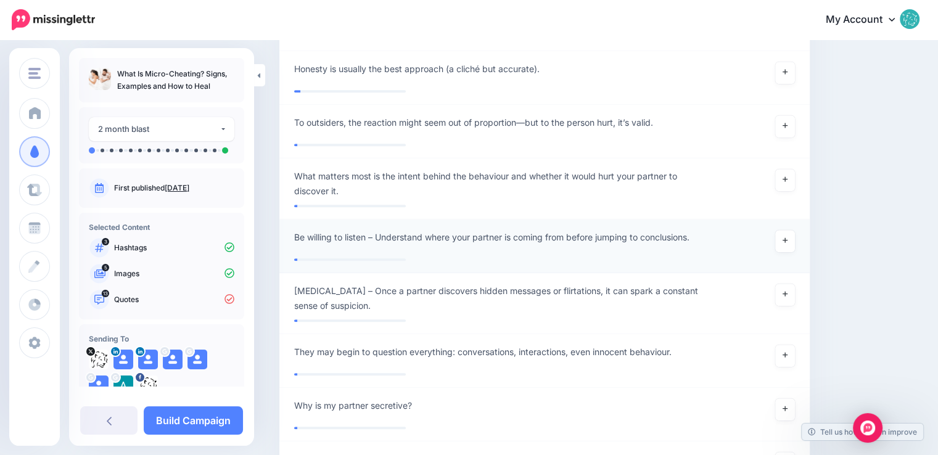
scroll to position [5880, 0]
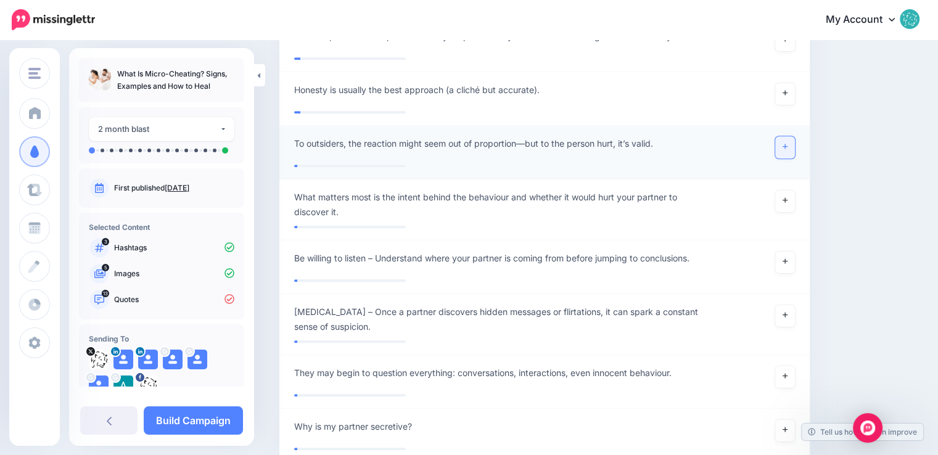
click at [788, 143] on icon at bounding box center [785, 146] width 5 height 7
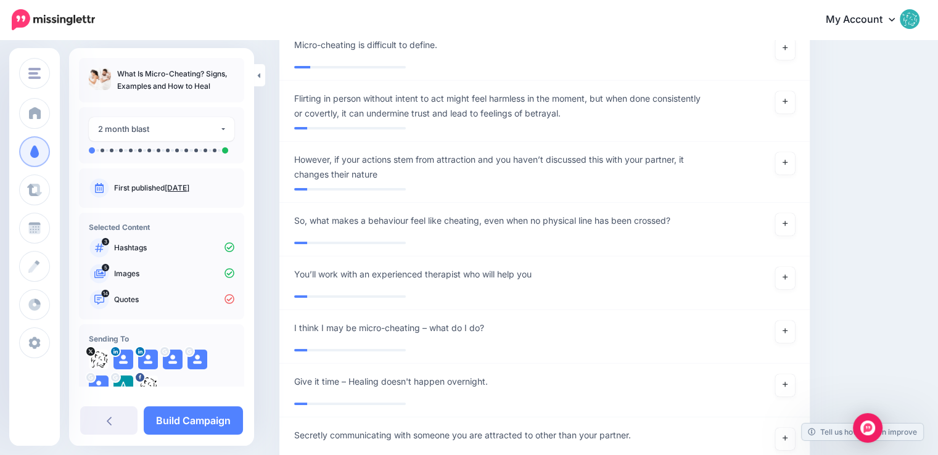
scroll to position [4646, 0]
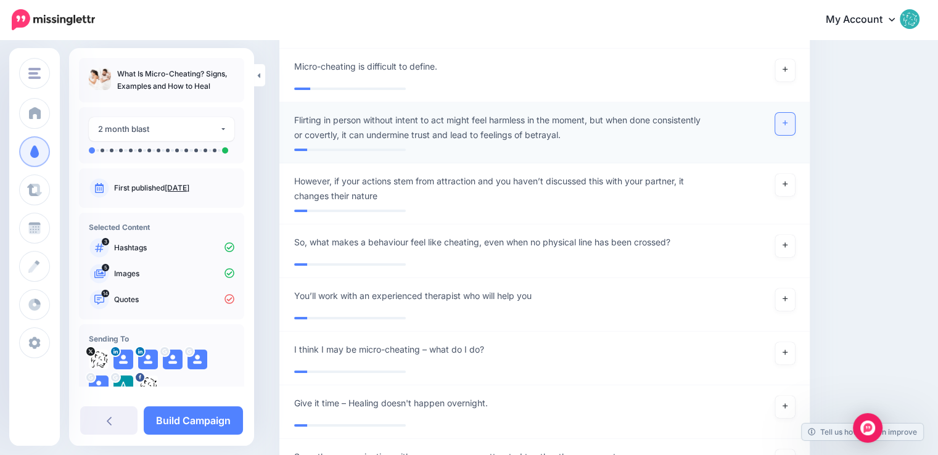
click at [785, 128] on link at bounding box center [786, 124] width 20 height 22
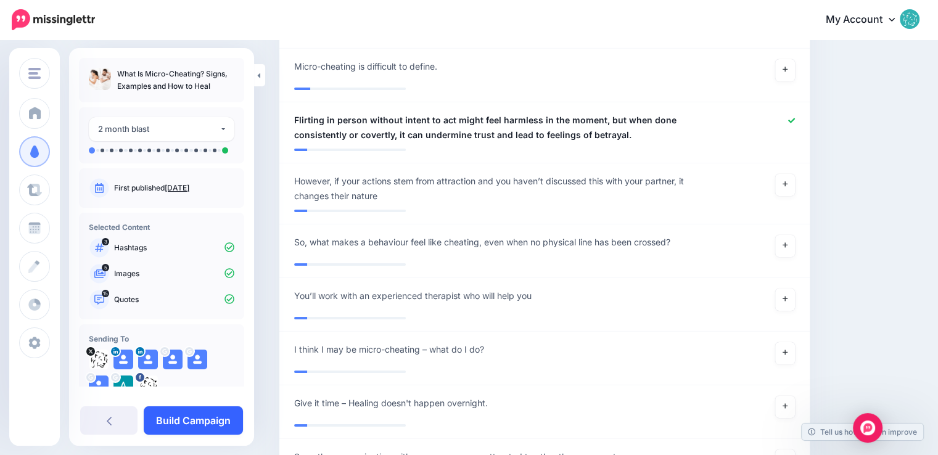
click at [187, 418] on link "Build Campaign" at bounding box center [193, 421] width 99 height 28
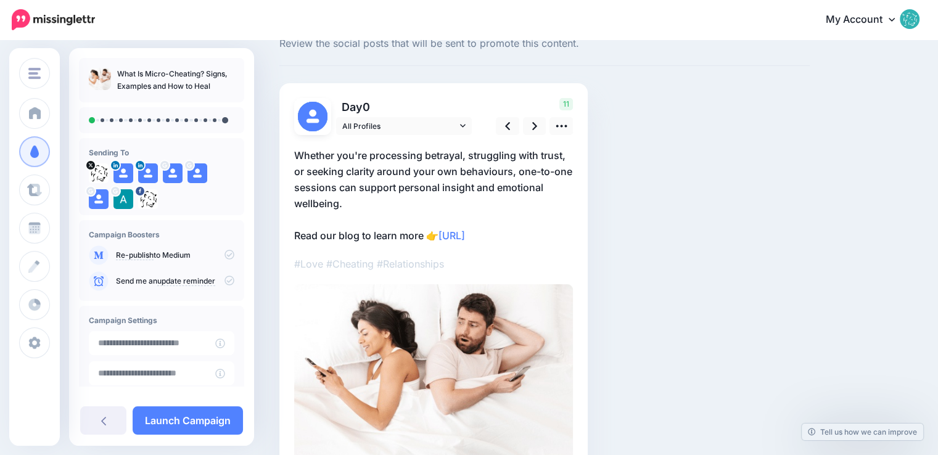
scroll to position [62, 0]
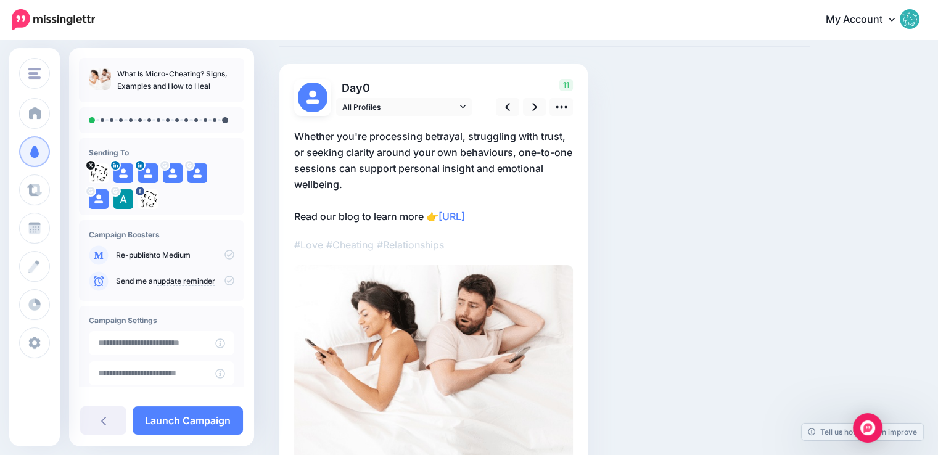
click at [471, 141] on p "Whether you're processing betrayal, struggling with trust, or seeking clarity a…" at bounding box center [433, 176] width 279 height 96
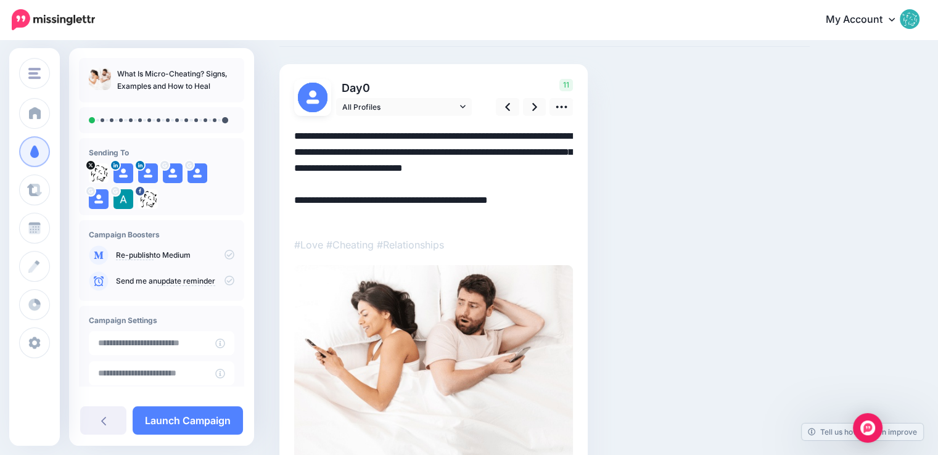
scroll to position [0, 0]
click at [565, 110] on icon at bounding box center [561, 107] width 13 height 13
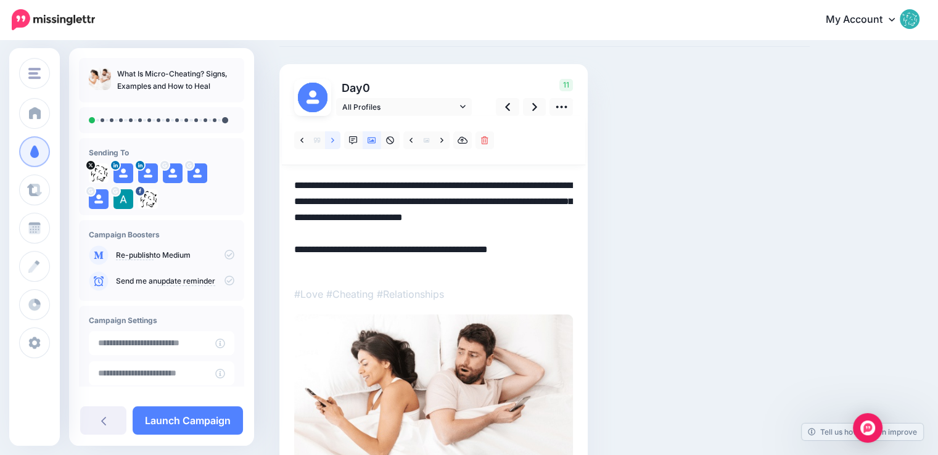
click at [334, 141] on link at bounding box center [332, 140] width 15 height 18
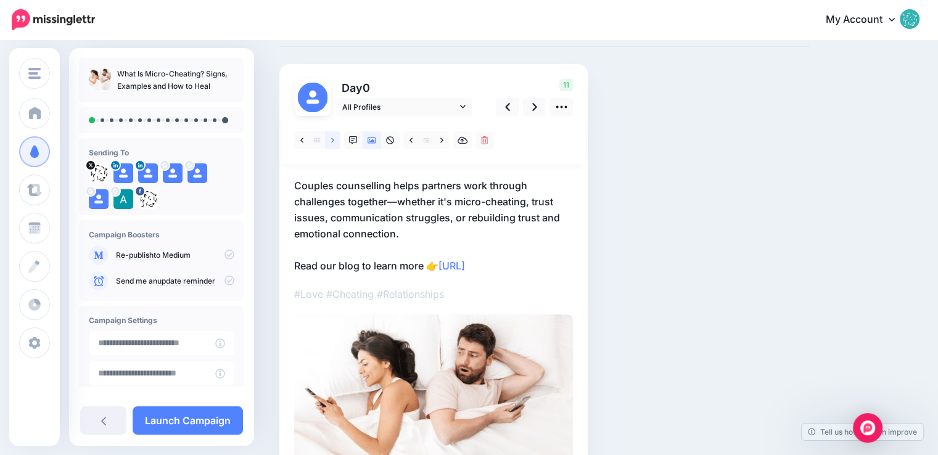
click at [334, 141] on link at bounding box center [332, 140] width 15 height 18
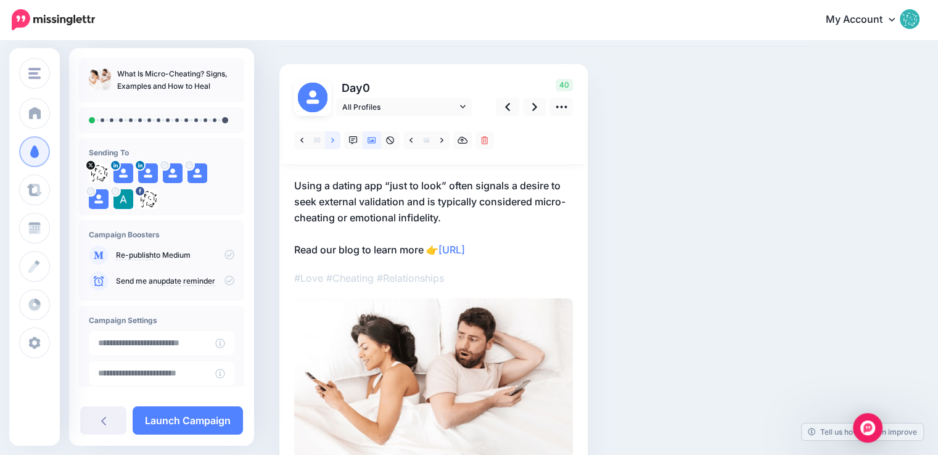
click at [328, 139] on link at bounding box center [332, 140] width 15 height 18
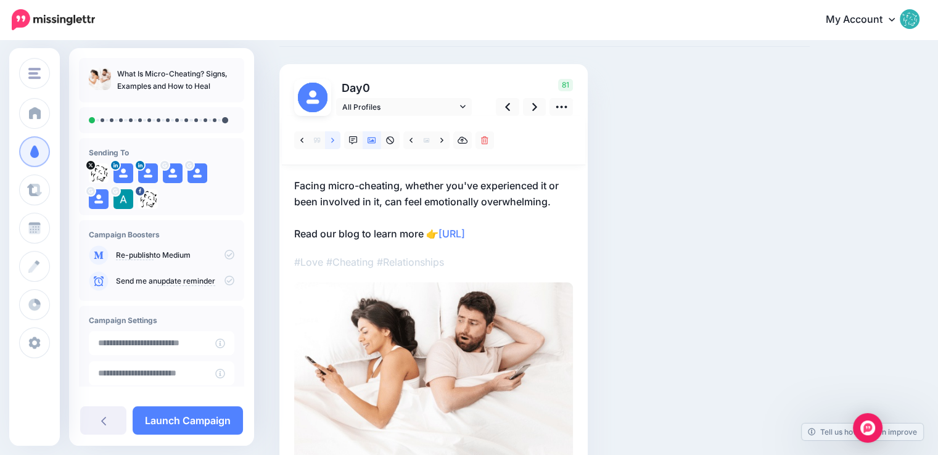
click at [328, 139] on link at bounding box center [332, 140] width 15 height 18
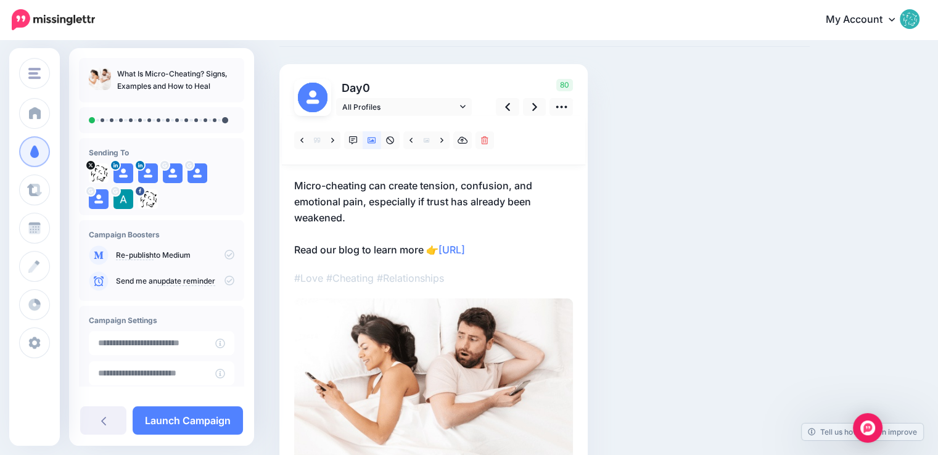
click at [351, 215] on p "Micro-cheating can create tension, confusion, and emotional pain, especially if…" at bounding box center [433, 218] width 279 height 80
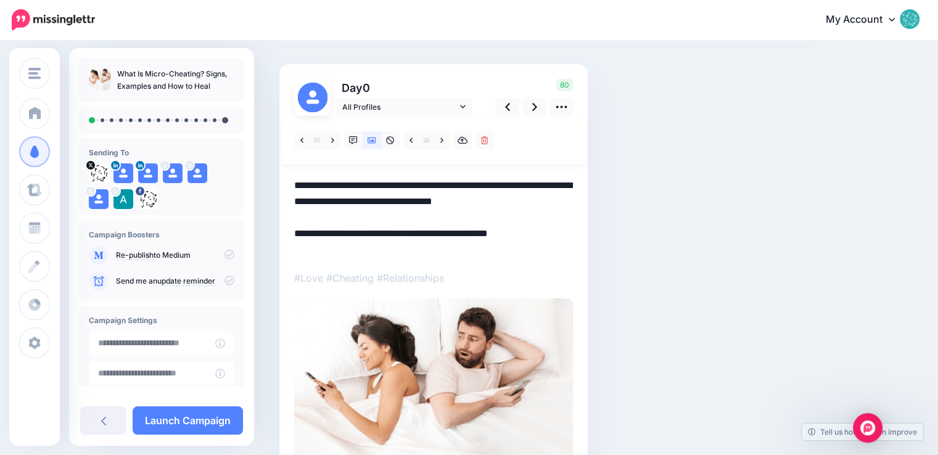
click at [354, 217] on textarea "**********" at bounding box center [433, 218] width 279 height 80
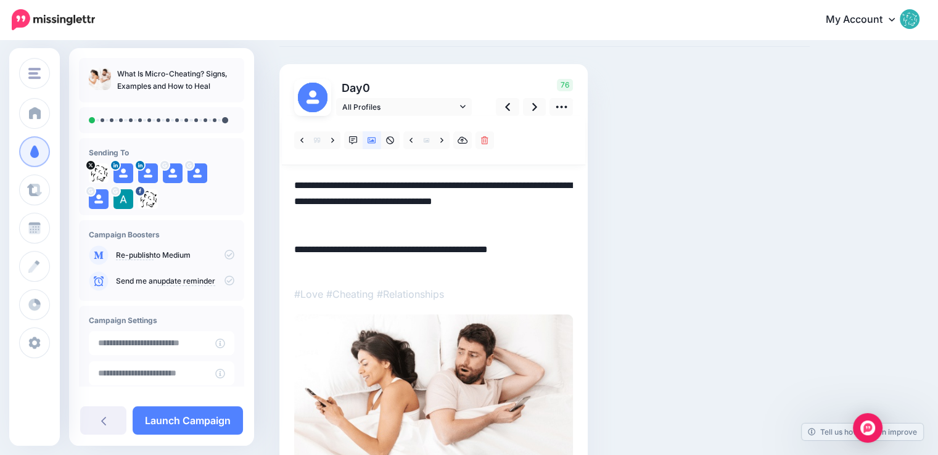
paste textarea "**********"
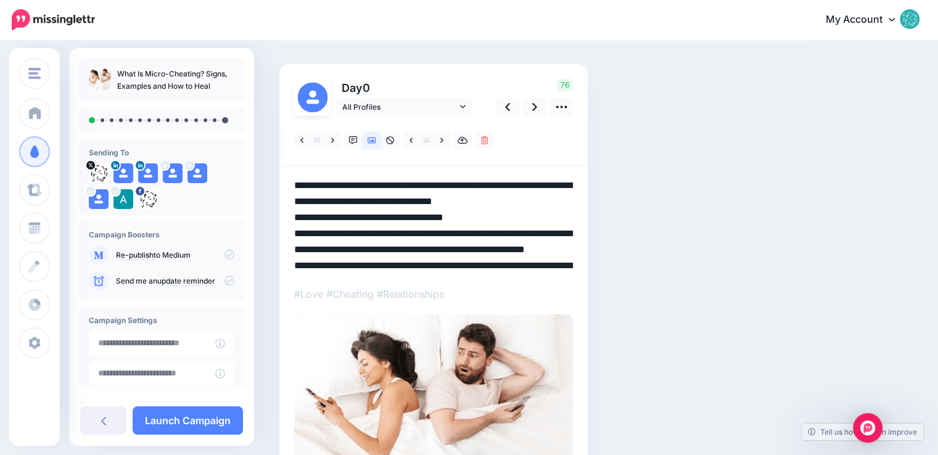
scroll to position [103, 0]
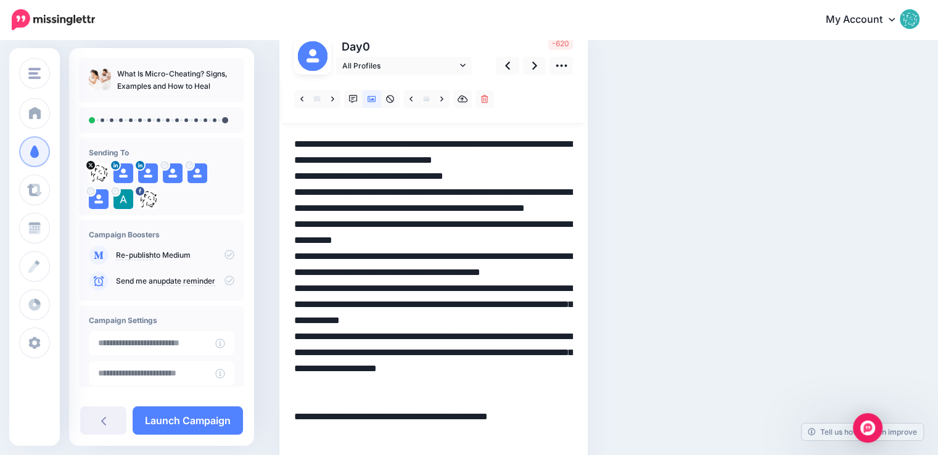
click at [489, 191] on textarea "**********" at bounding box center [433, 312] width 279 height 353
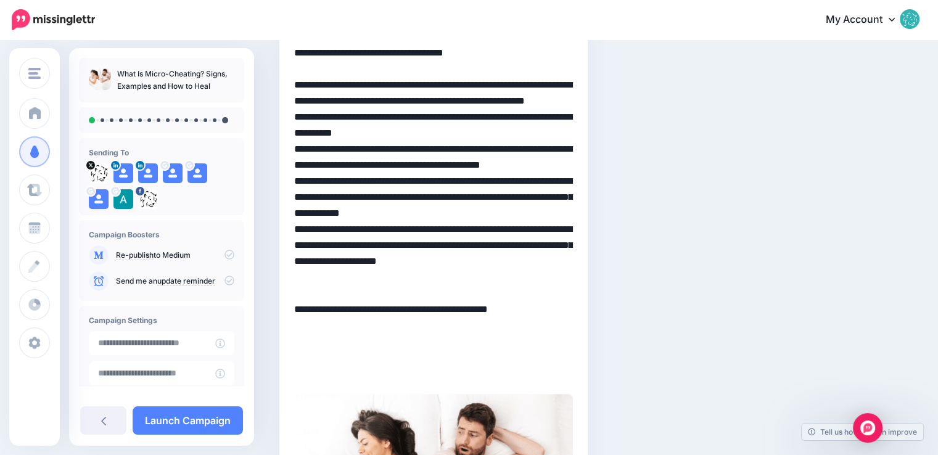
scroll to position [288, 0]
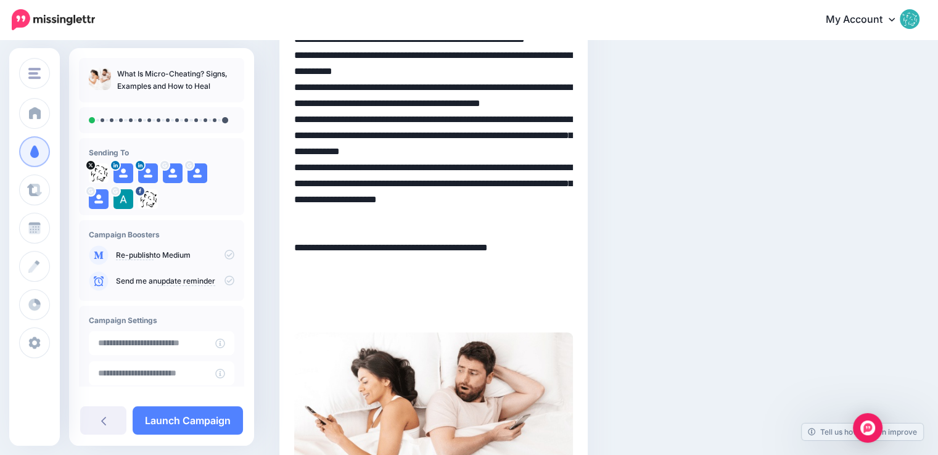
drag, startPoint x: 534, startPoint y: 312, endPoint x: 444, endPoint y: 315, distance: 90.8
click at [444, 315] on textarea "**********" at bounding box center [433, 135] width 279 height 369
drag, startPoint x: 444, startPoint y: 315, endPoint x: 295, endPoint y: 305, distance: 149.0
click at [295, 305] on textarea "**********" at bounding box center [433, 135] width 279 height 369
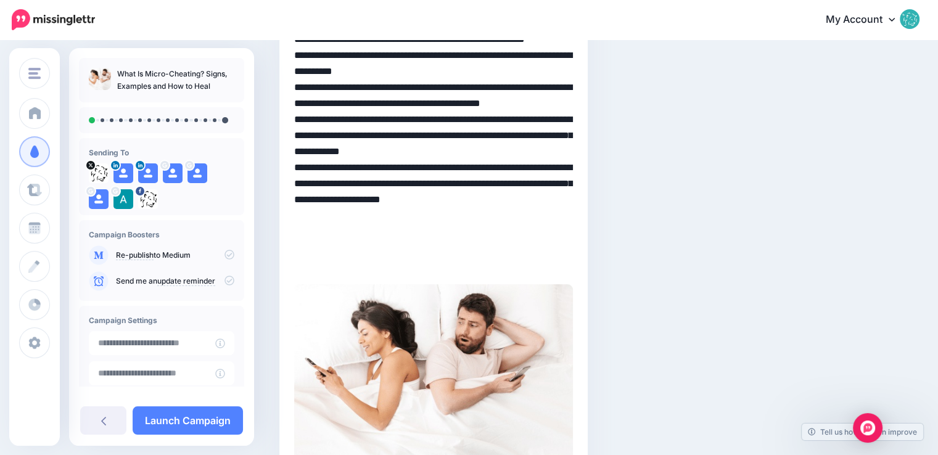
click at [534, 199] on textarea "**********" at bounding box center [433, 111] width 279 height 321
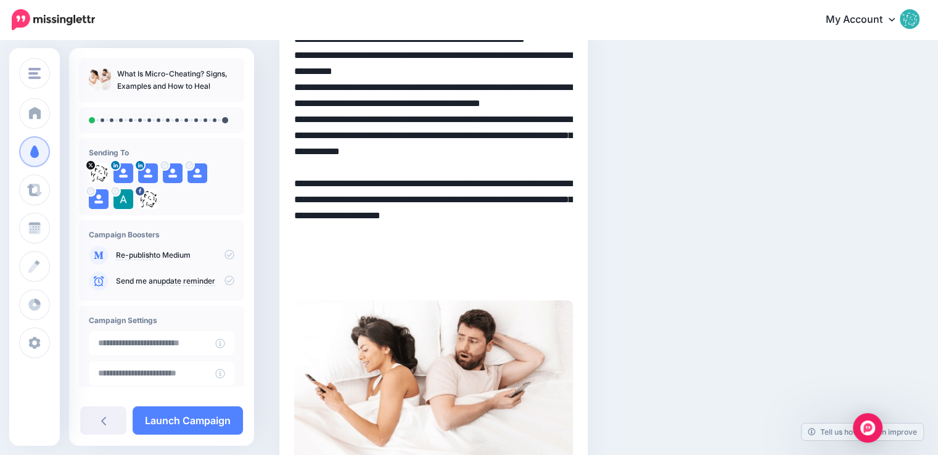
click at [390, 149] on textarea "**********" at bounding box center [433, 119] width 279 height 337
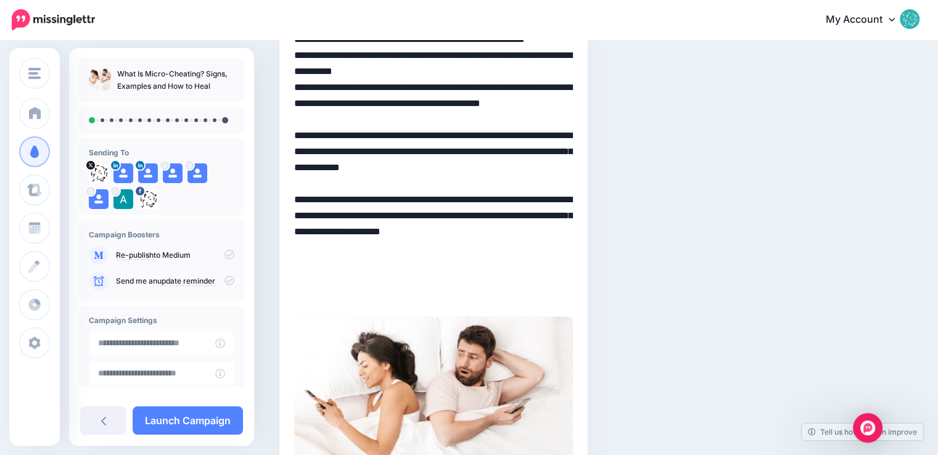
click at [420, 104] on textarea "**********" at bounding box center [433, 127] width 279 height 353
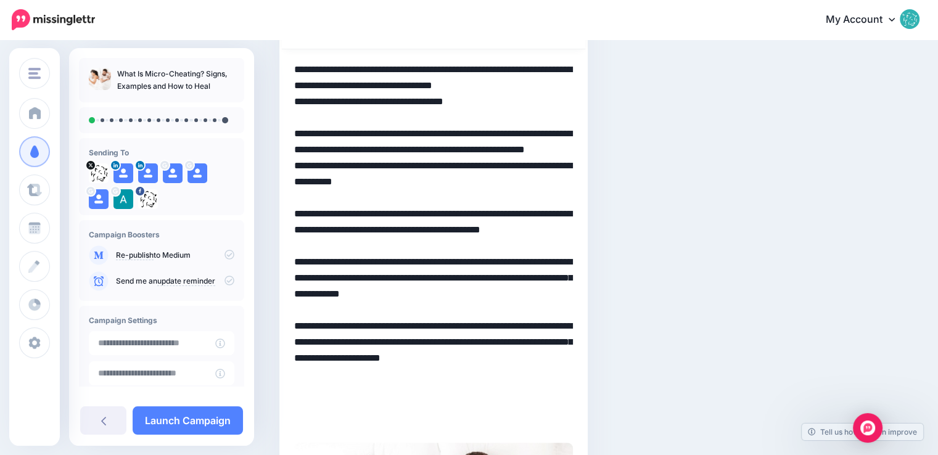
scroll to position [165, 0]
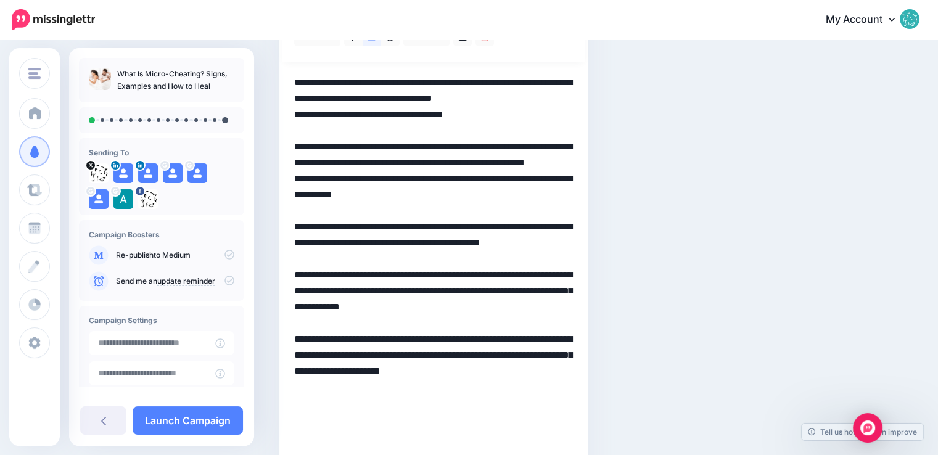
click at [477, 192] on textarea "**********" at bounding box center [433, 259] width 279 height 369
paste textarea "**********"
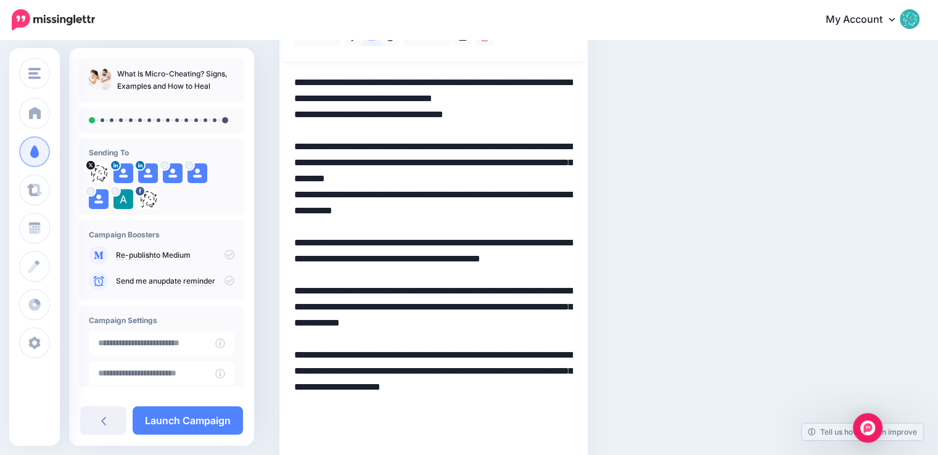
click at [452, 196] on textarea "**********" at bounding box center [433, 259] width 279 height 369
click at [297, 209] on textarea "**********" at bounding box center [433, 259] width 279 height 369
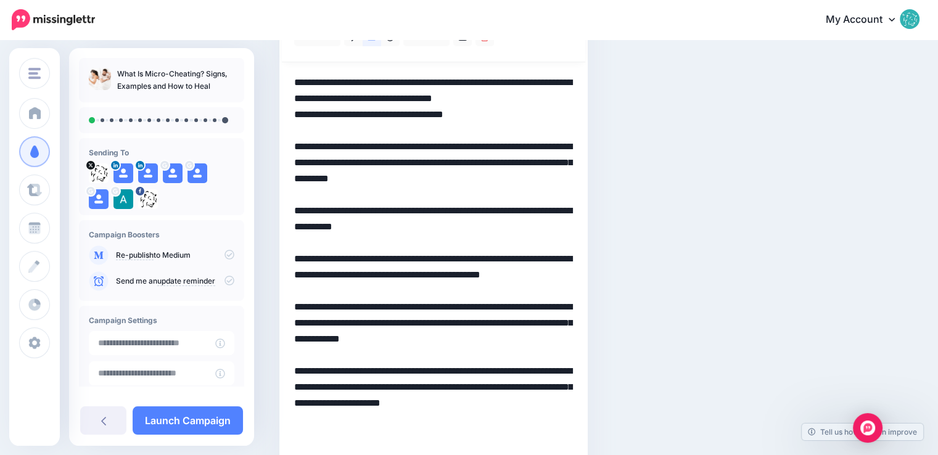
scroll to position [103, 0]
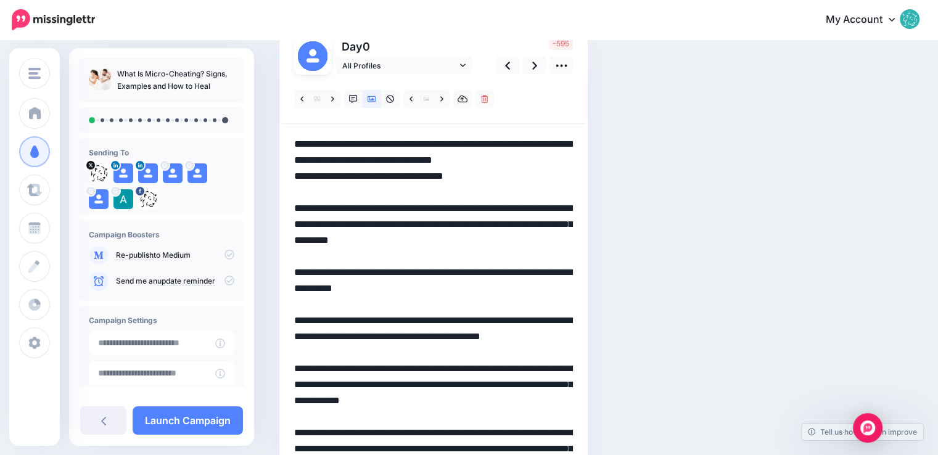
click at [296, 194] on textarea "**********" at bounding box center [433, 328] width 279 height 385
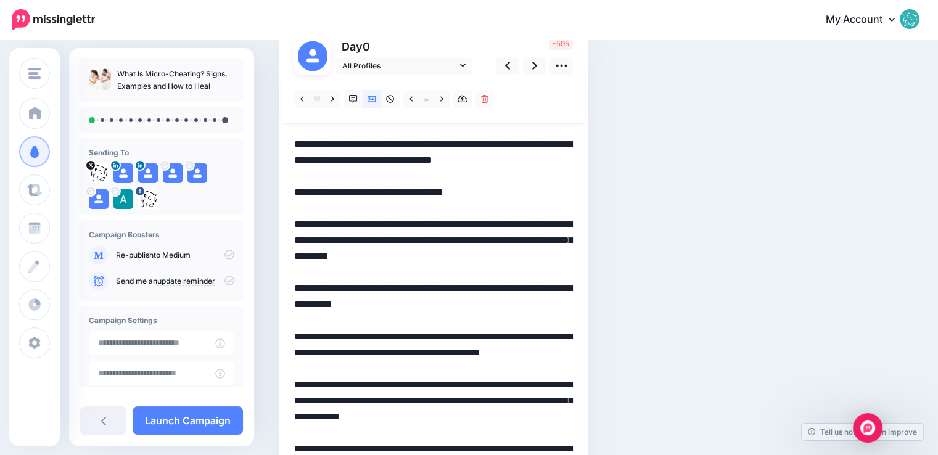
click at [501, 201] on textarea "**********" at bounding box center [433, 336] width 279 height 401
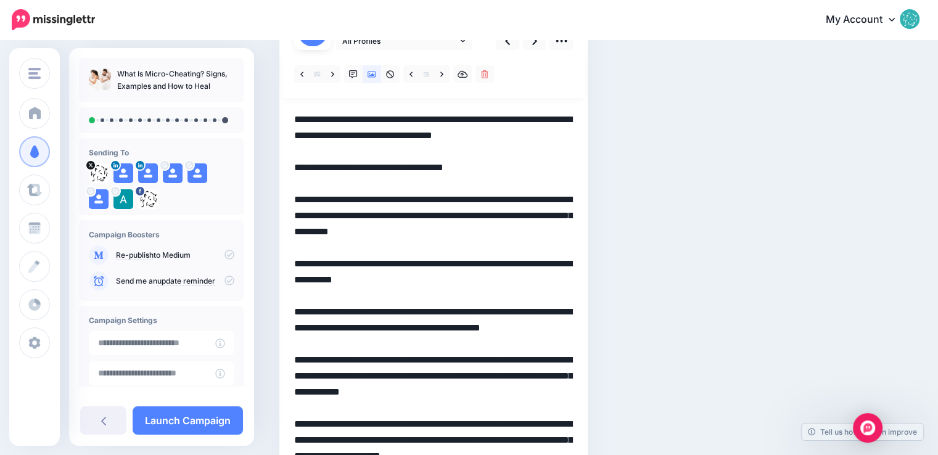
scroll to position [0, 0]
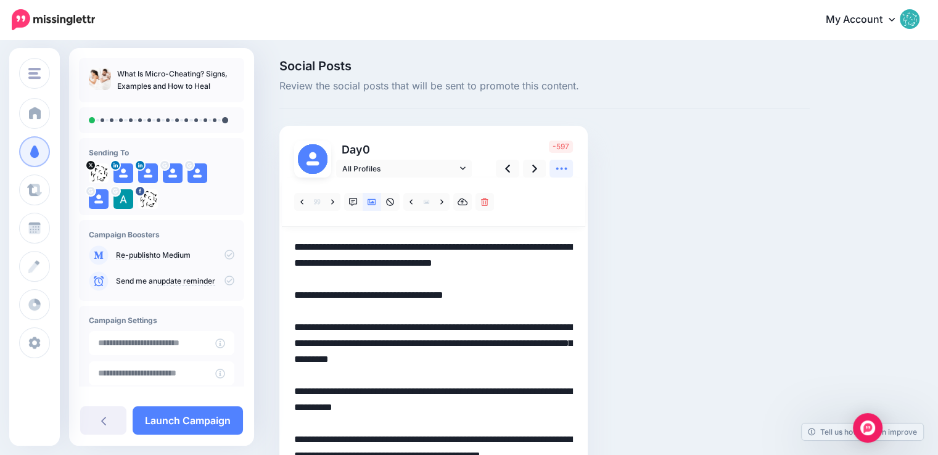
click at [559, 172] on icon at bounding box center [561, 168] width 13 height 13
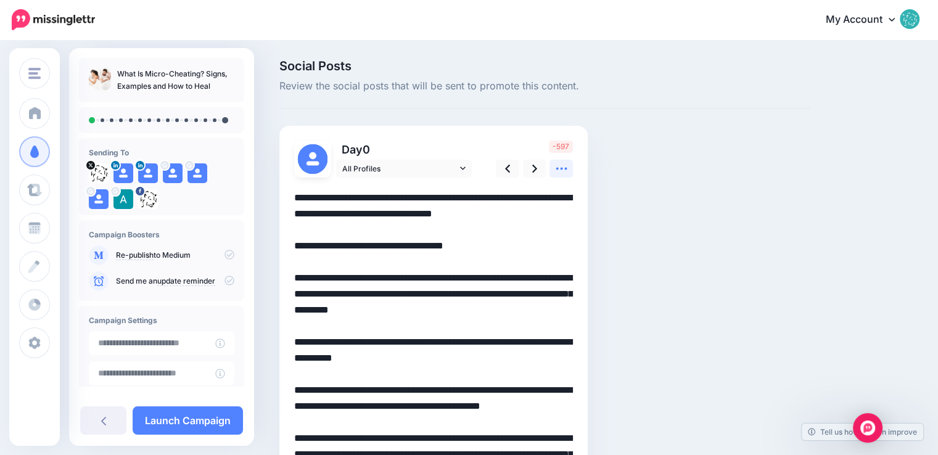
click at [559, 172] on icon at bounding box center [561, 168] width 13 height 13
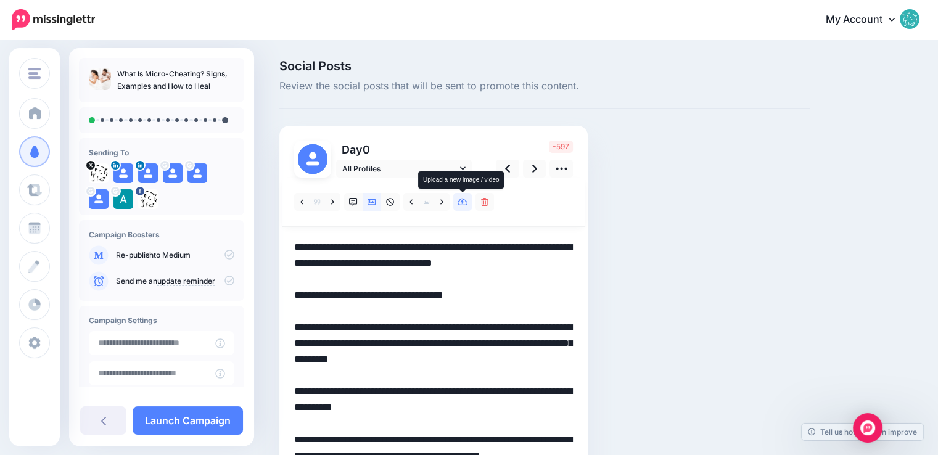
click at [462, 201] on icon at bounding box center [463, 202] width 10 height 7
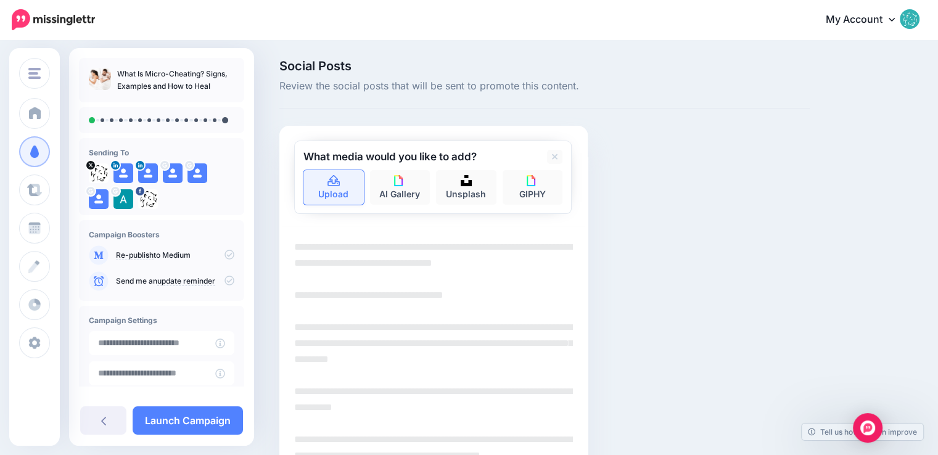
click at [353, 199] on link "Upload" at bounding box center [334, 187] width 60 height 35
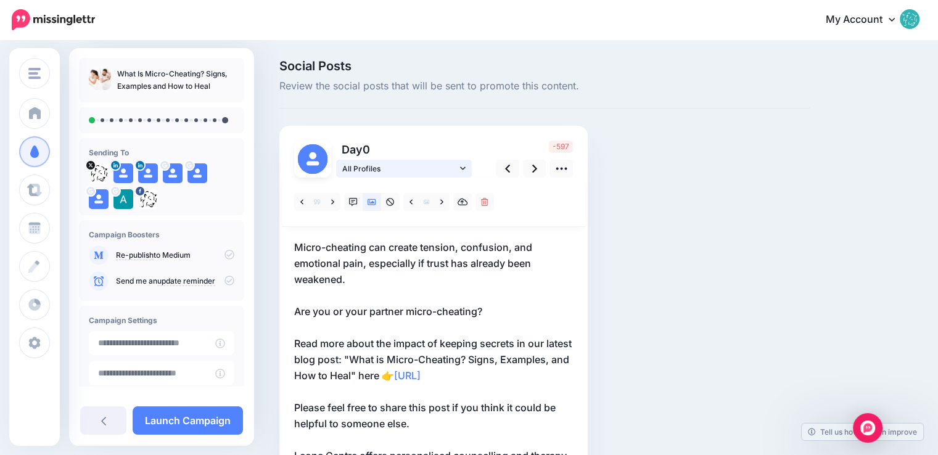
click at [440, 168] on span "All Profiles" at bounding box center [399, 168] width 115 height 13
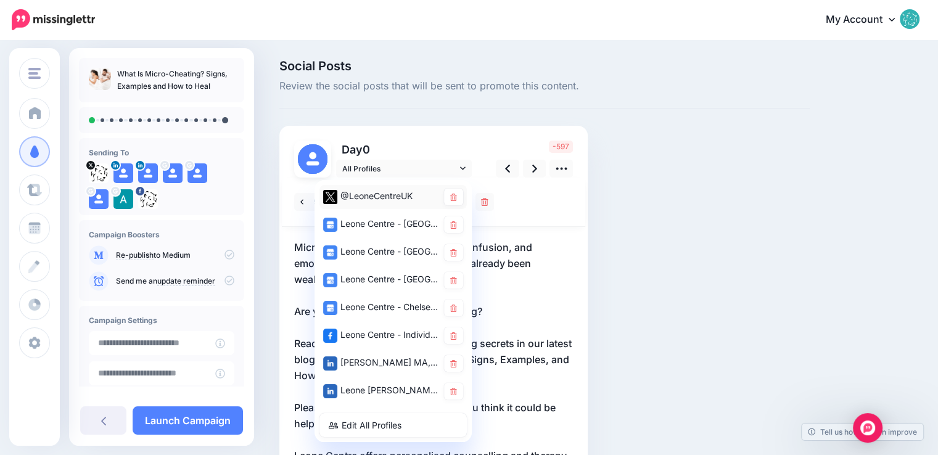
click at [395, 198] on div "@LeoneCentreUK" at bounding box center [380, 196] width 115 height 15
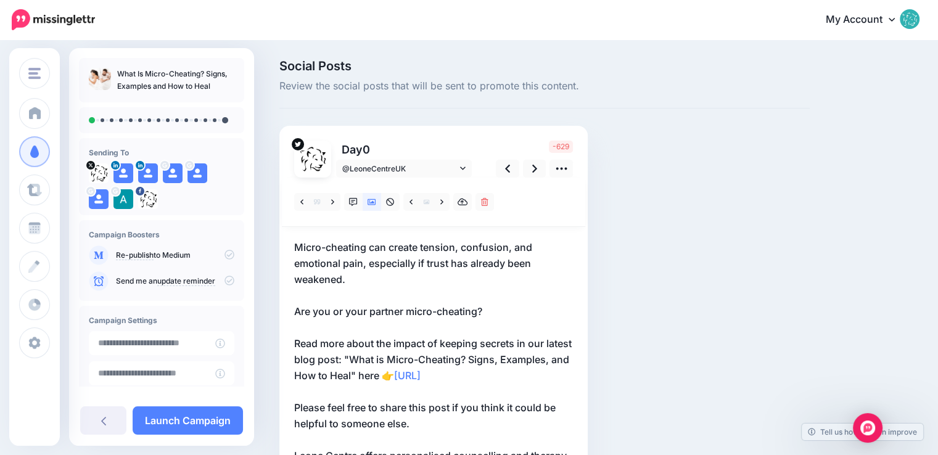
scroll to position [123, 0]
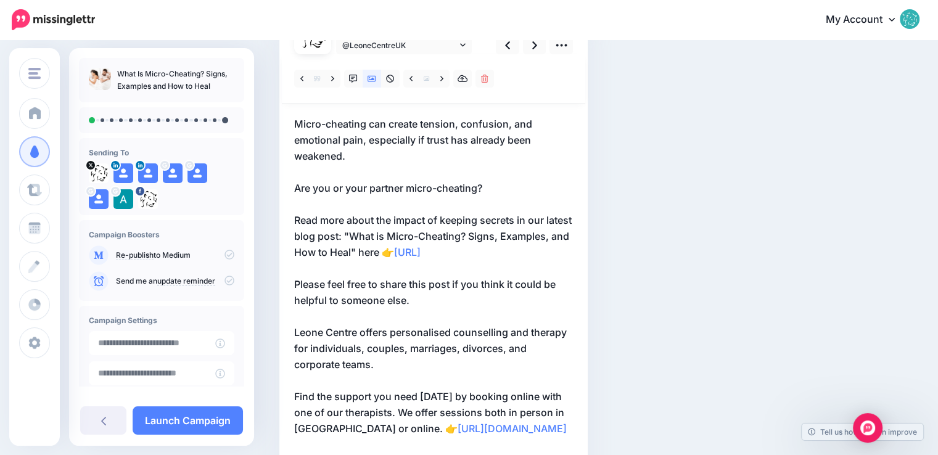
click at [426, 173] on p "Micro-cheating can create tension, confusion, and emotional pain, especially if…" at bounding box center [433, 316] width 279 height 401
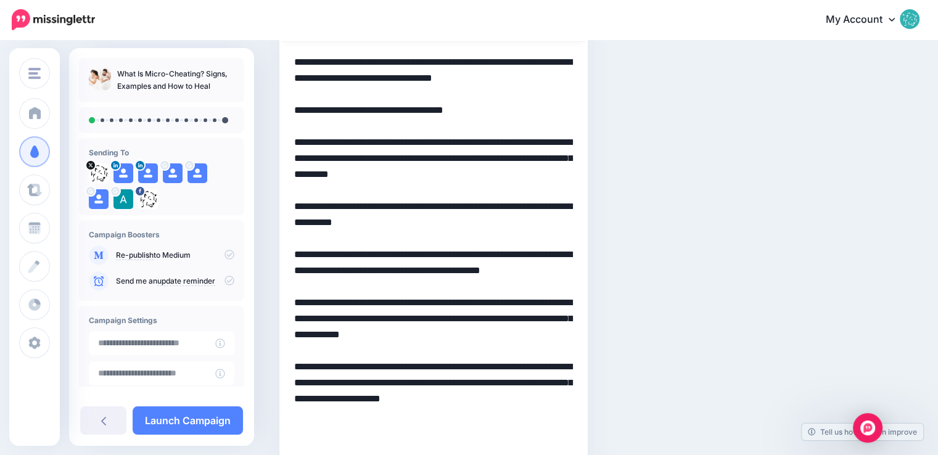
scroll to position [247, 0]
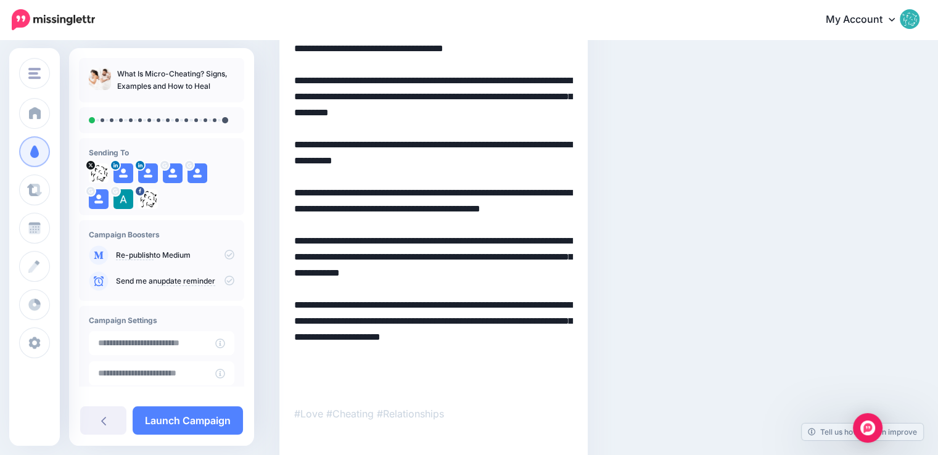
drag, startPoint x: 320, startPoint y: 210, endPoint x: 457, endPoint y: 378, distance: 216.6
click at [457, 378] on textarea "**********" at bounding box center [433, 193] width 279 height 401
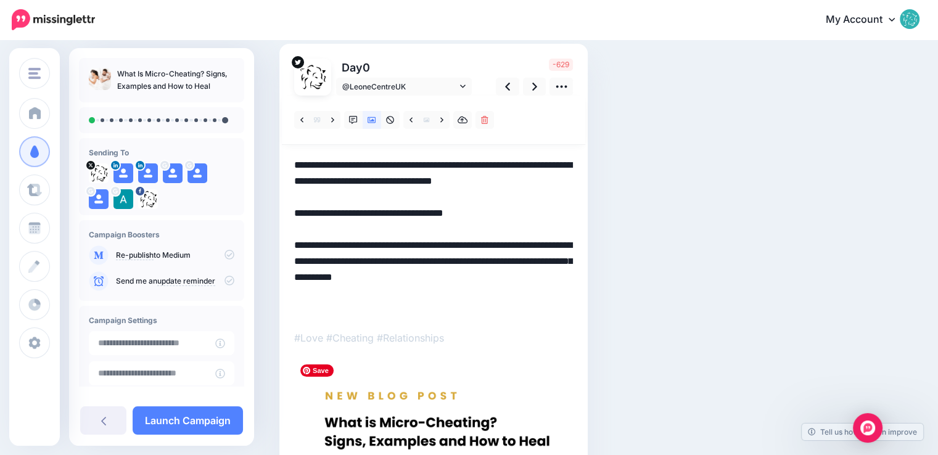
scroll to position [0, 0]
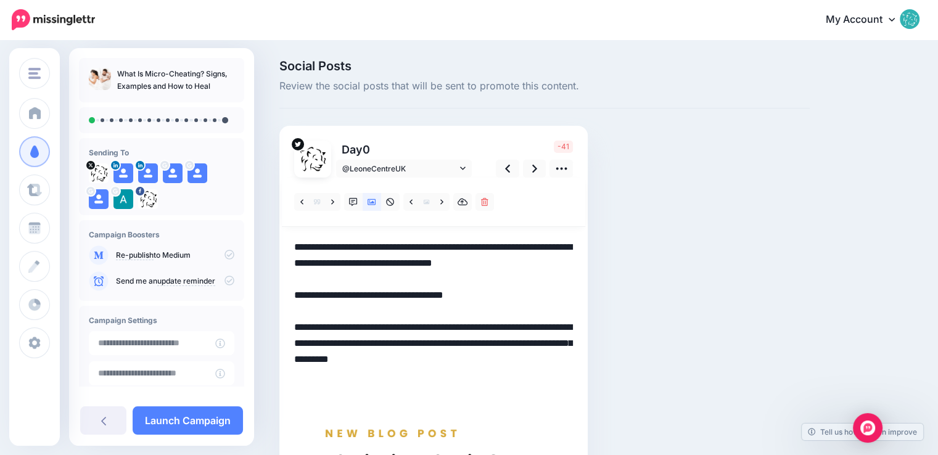
drag, startPoint x: 518, startPoint y: 344, endPoint x: 347, endPoint y: 347, distance: 170.9
click at [347, 347] on textarea "**********" at bounding box center [433, 311] width 279 height 144
drag, startPoint x: 449, startPoint y: 342, endPoint x: 347, endPoint y: 345, distance: 101.9
click at [347, 345] on textarea "**********" at bounding box center [433, 311] width 279 height 144
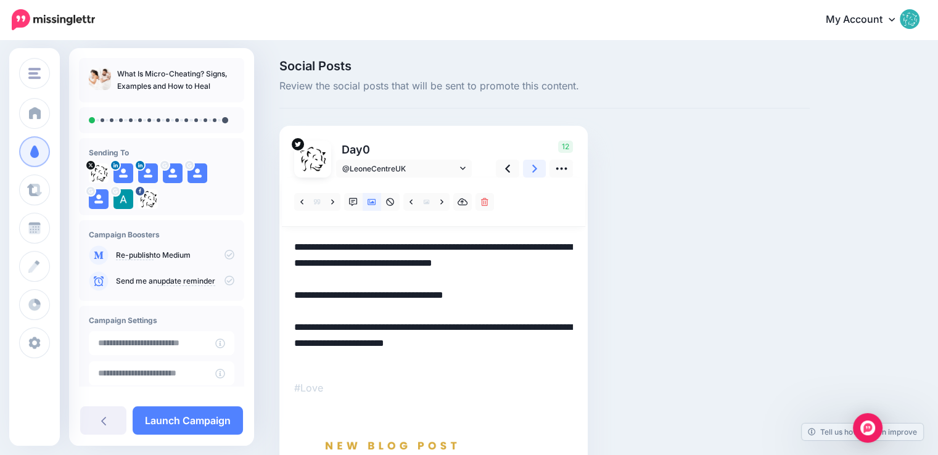
click at [529, 167] on link at bounding box center [534, 169] width 23 height 18
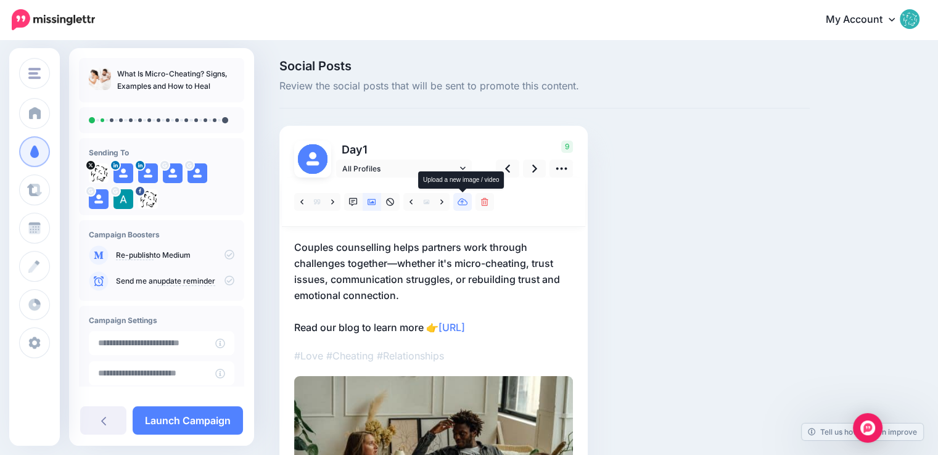
click at [462, 205] on icon at bounding box center [463, 202] width 10 height 7
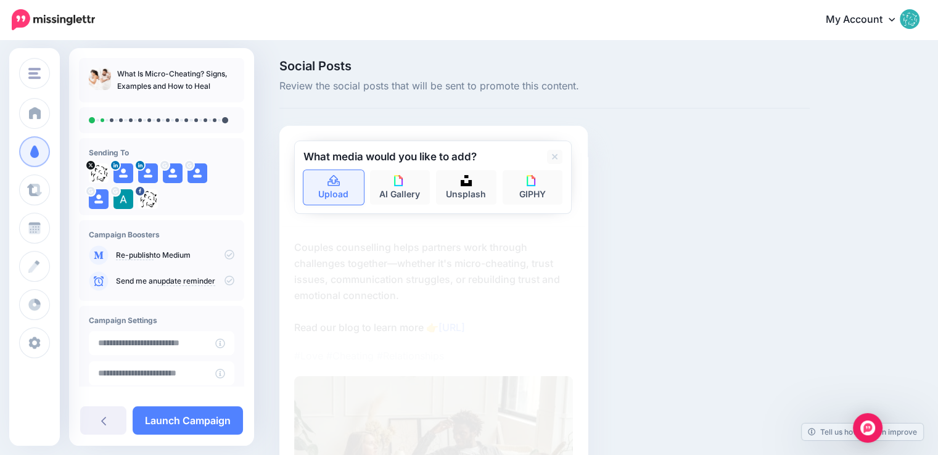
click at [311, 188] on link "Upload" at bounding box center [334, 187] width 60 height 35
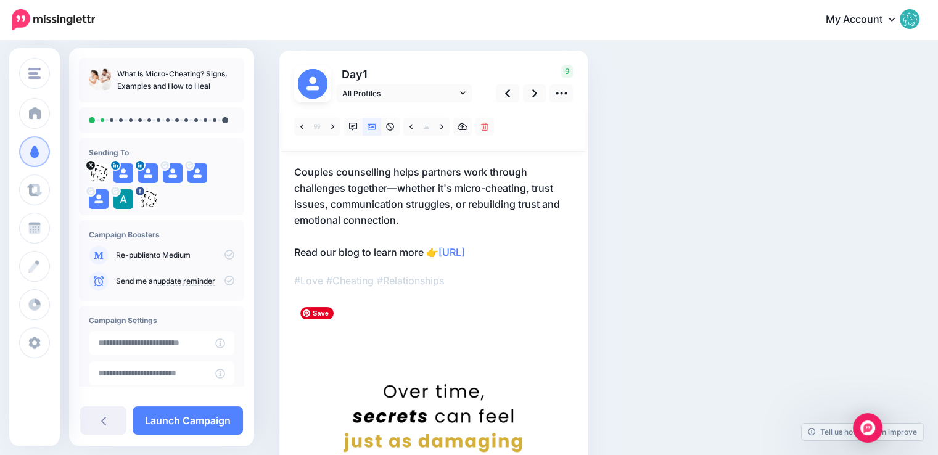
scroll to position [62, 0]
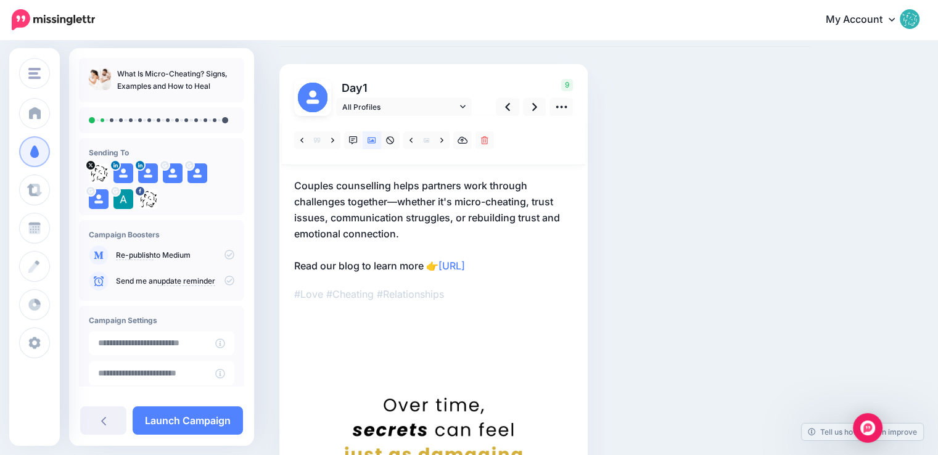
click at [385, 215] on p "Couples counselling helps partners work through challenges together—whether it'…" at bounding box center [433, 226] width 279 height 96
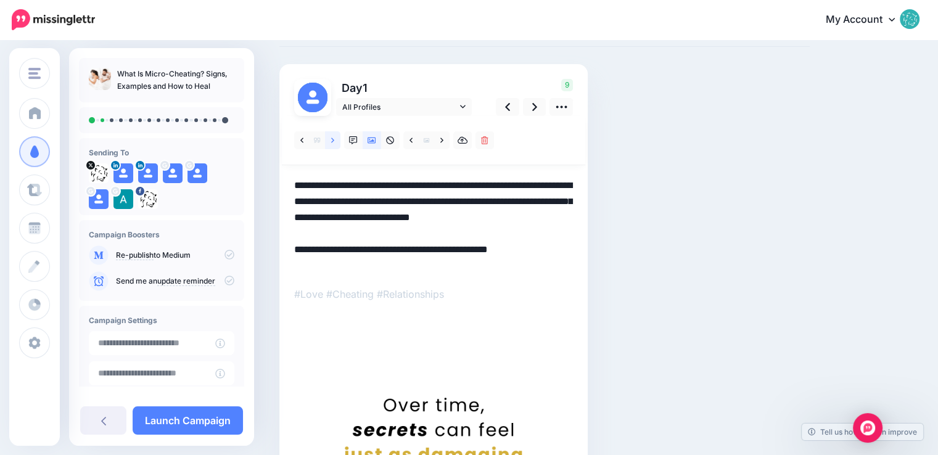
click at [335, 142] on link at bounding box center [332, 140] width 15 height 18
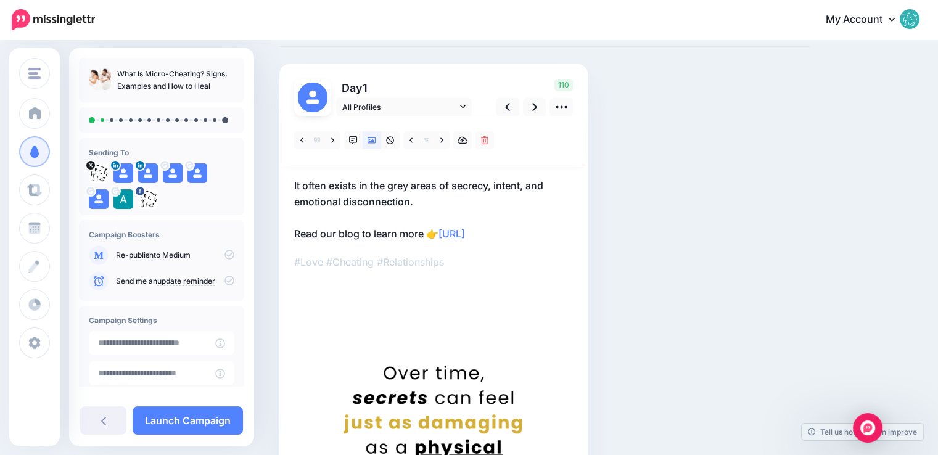
click at [376, 215] on p "It often exists in the grey areas of secrecy, intent, and emotional disconnecti…" at bounding box center [433, 210] width 279 height 64
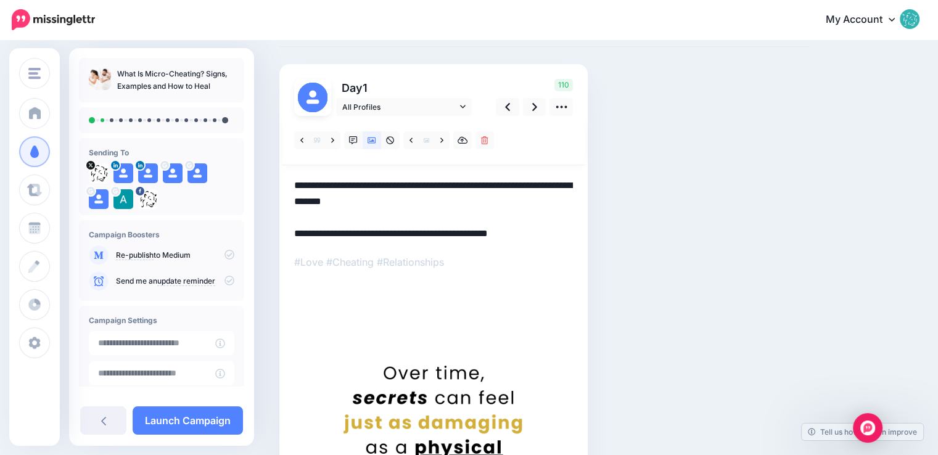
click at [294, 183] on textarea "**********" at bounding box center [433, 210] width 279 height 64
click at [481, 198] on textarea "**********" at bounding box center [433, 210] width 279 height 64
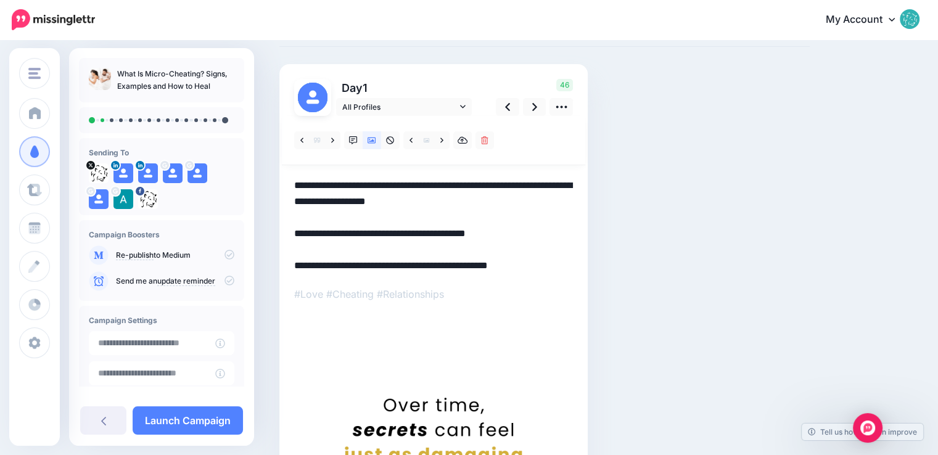
scroll to position [123, 0]
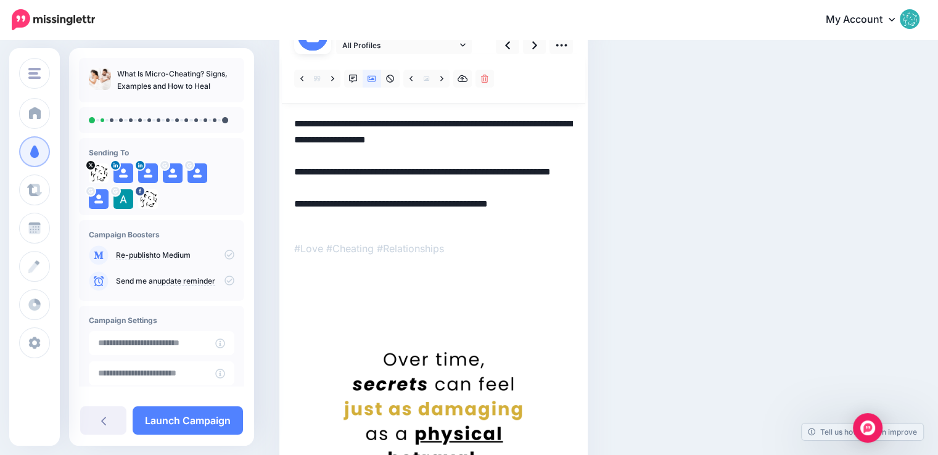
click at [323, 218] on textarea "**********" at bounding box center [433, 172] width 279 height 112
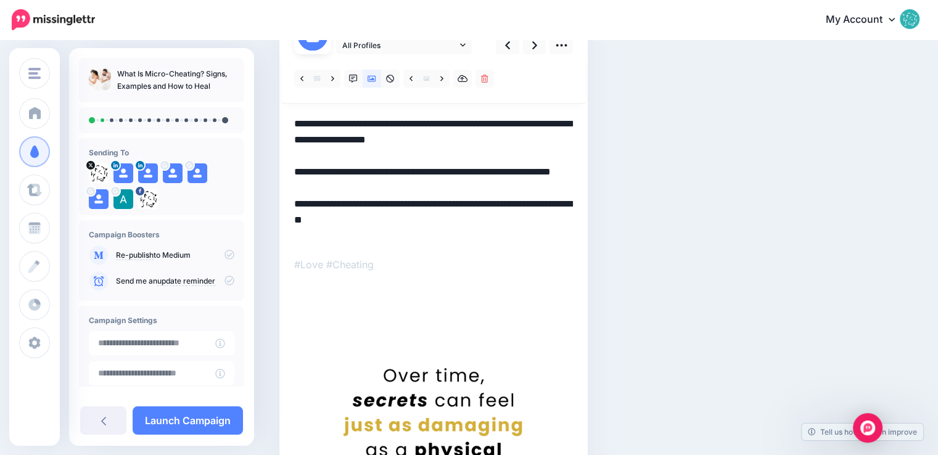
click at [346, 220] on textarea "**********" at bounding box center [433, 180] width 279 height 128
click at [366, 223] on textarea "**********" at bounding box center [433, 180] width 279 height 128
click at [330, 218] on textarea "**********" at bounding box center [433, 180] width 279 height 128
click at [415, 219] on textarea "**********" at bounding box center [433, 180] width 279 height 128
click at [296, 220] on textarea "**********" at bounding box center [433, 180] width 279 height 128
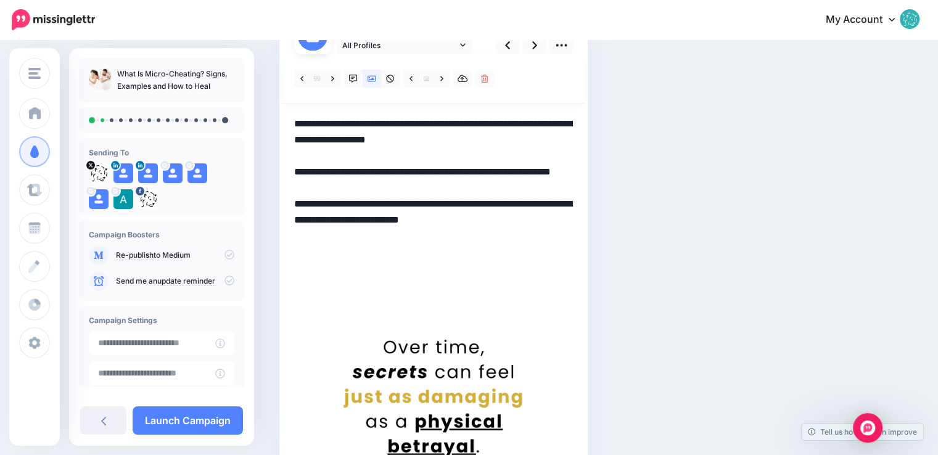
click at [424, 235] on textarea "**********" at bounding box center [433, 180] width 279 height 128
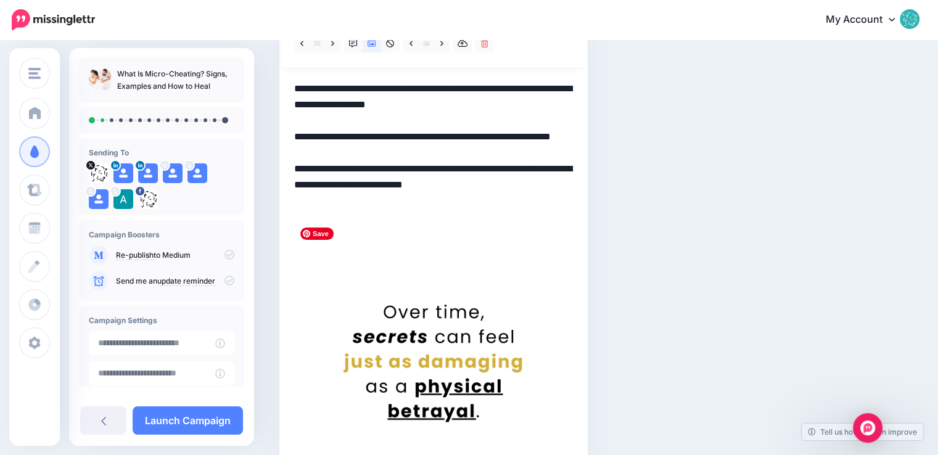
scroll to position [97, 0]
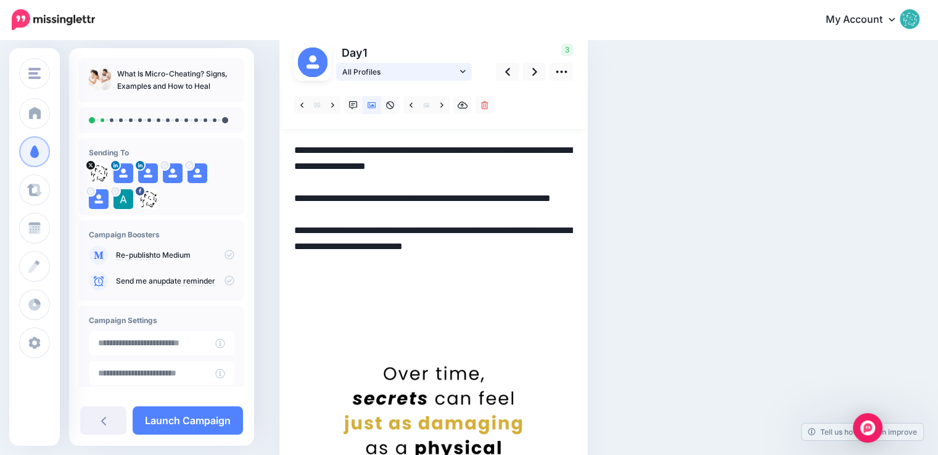
click at [416, 71] on span "All Profiles" at bounding box center [399, 71] width 115 height 13
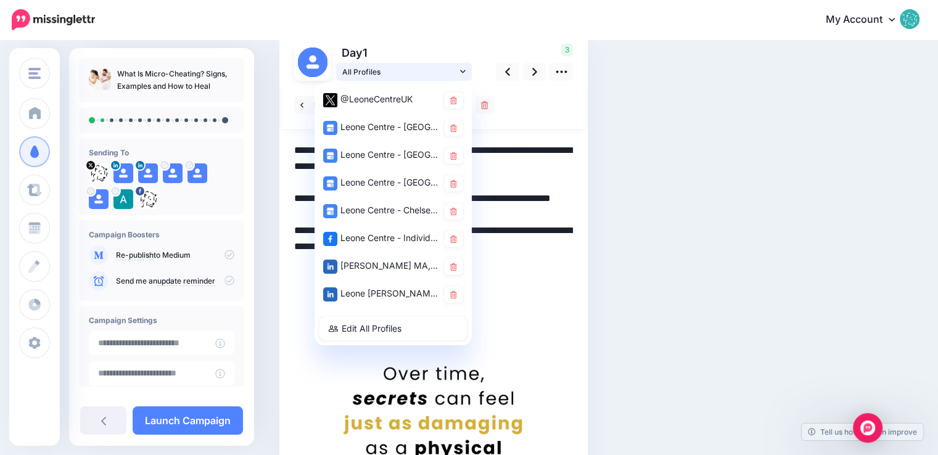
click at [416, 71] on span "All Profiles" at bounding box center [399, 71] width 115 height 13
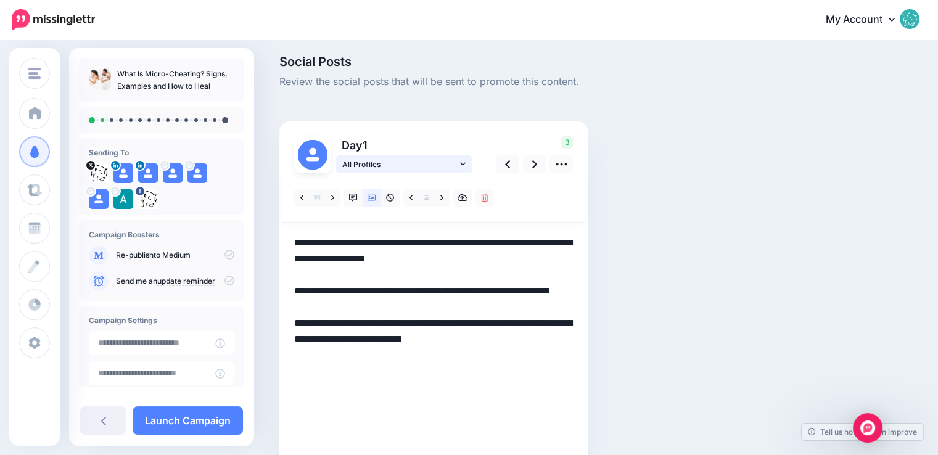
scroll to position [0, 0]
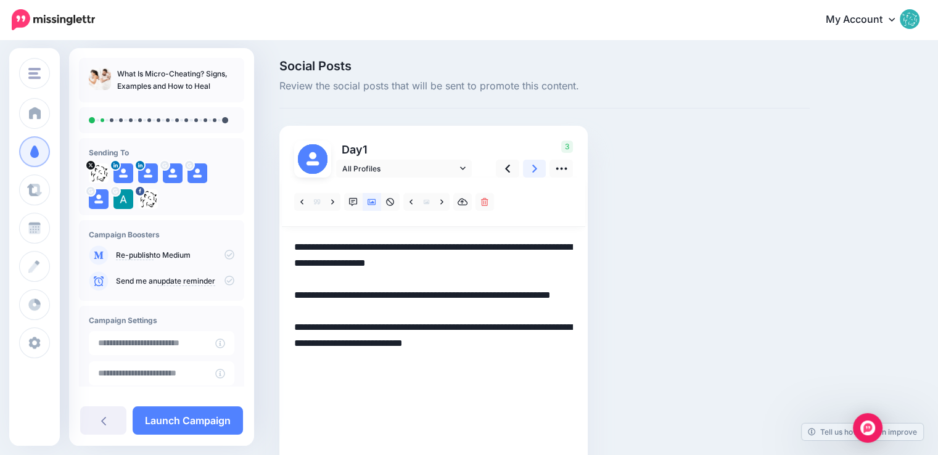
click at [534, 171] on icon at bounding box center [534, 169] width 5 height 8
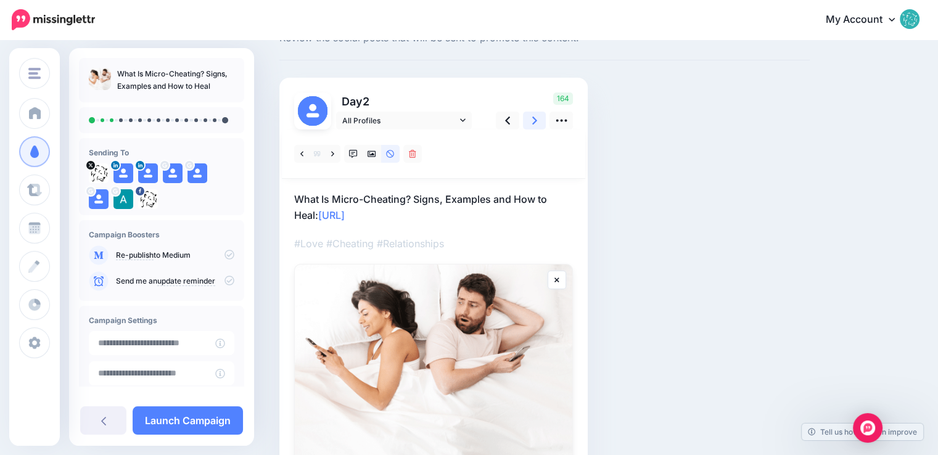
scroll to position [35, 0]
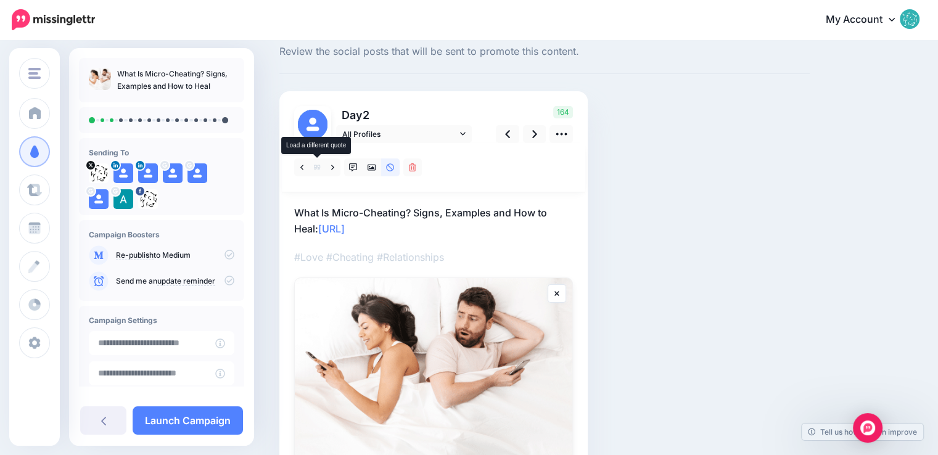
click at [319, 167] on icon at bounding box center [317, 168] width 6 height 6
click at [332, 167] on icon at bounding box center [332, 168] width 3 height 9
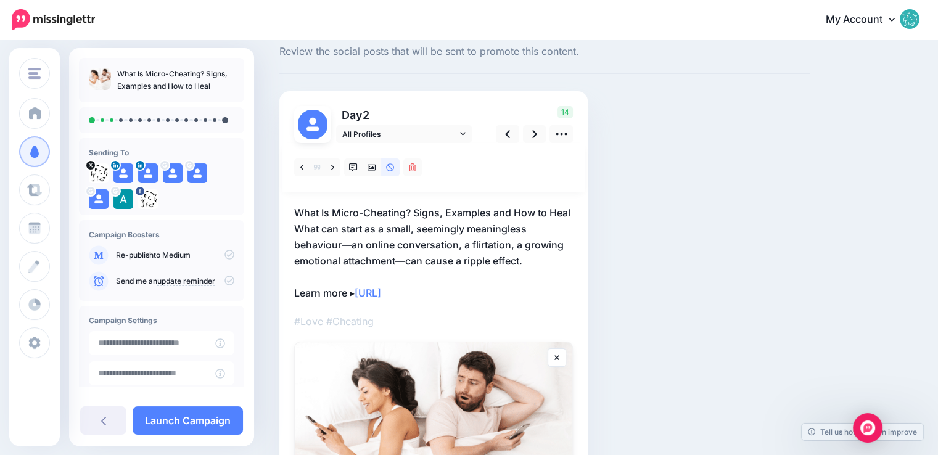
click at [420, 237] on p "What Is Micro-Cheating? Signs, Examples and How to Heal What can start as a sma…" at bounding box center [433, 253] width 279 height 96
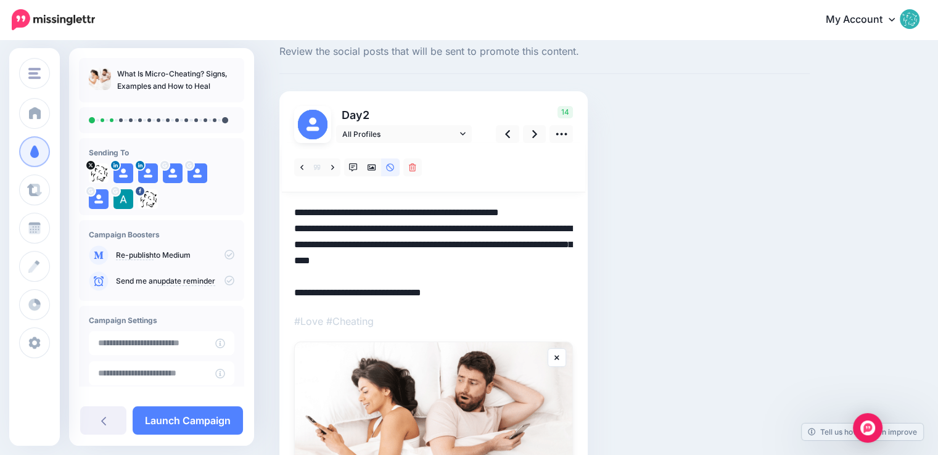
drag, startPoint x: 573, startPoint y: 210, endPoint x: 296, endPoint y: 213, distance: 276.4
click at [296, 213] on textarea "**********" at bounding box center [433, 253] width 279 height 96
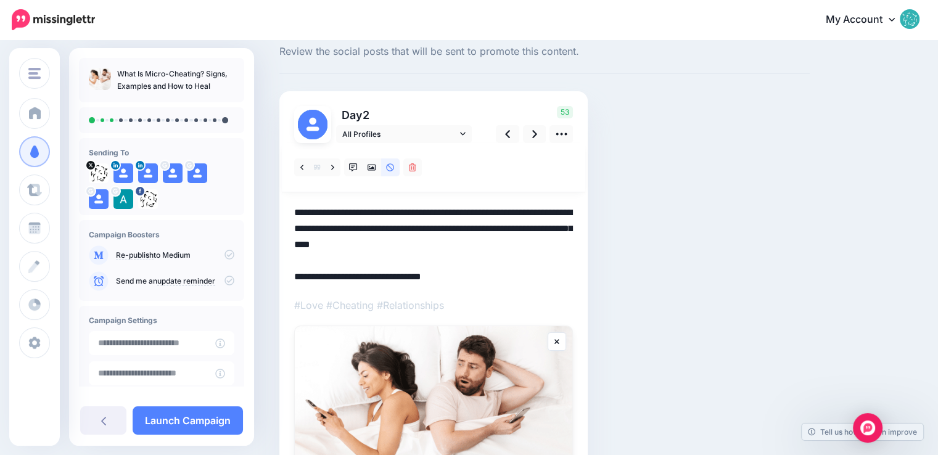
drag, startPoint x: 351, startPoint y: 276, endPoint x: 292, endPoint y: 277, distance: 59.2
click at [292, 277] on div "Day 2" at bounding box center [434, 336] width 309 height 491
paste textarea "**********"
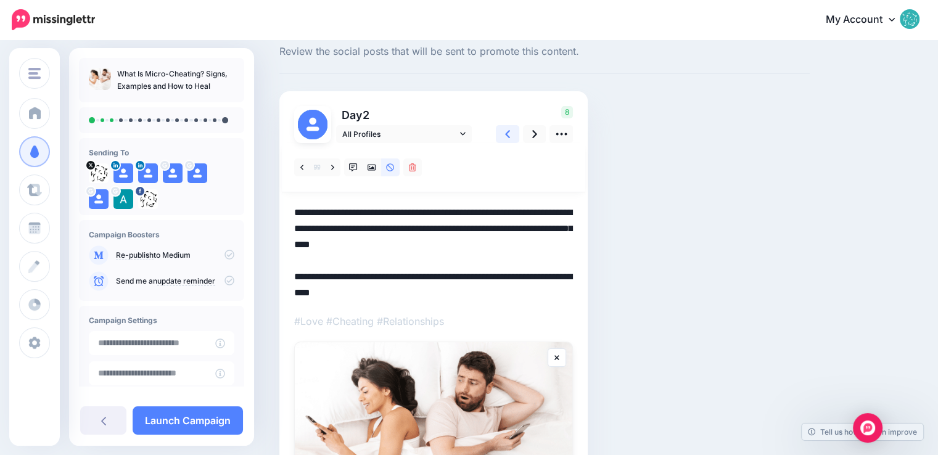
click at [506, 126] on link at bounding box center [507, 134] width 23 height 18
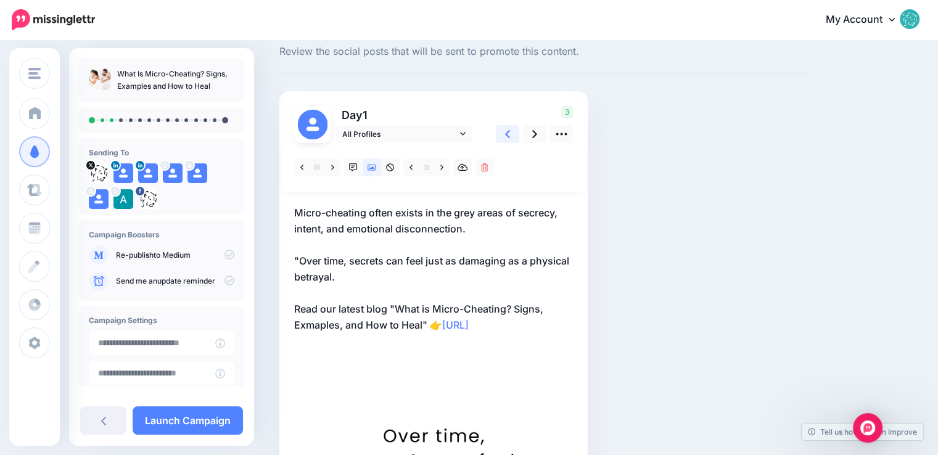
scroll to position [0, 0]
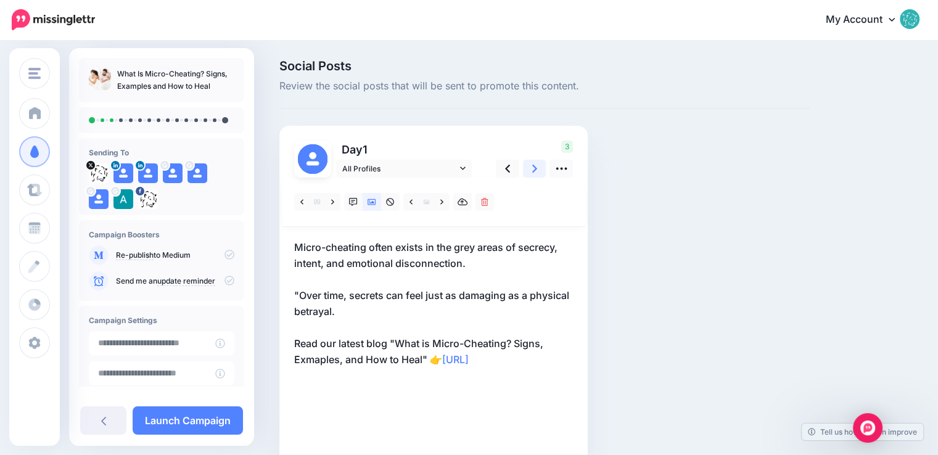
click at [536, 167] on icon at bounding box center [534, 169] width 5 height 8
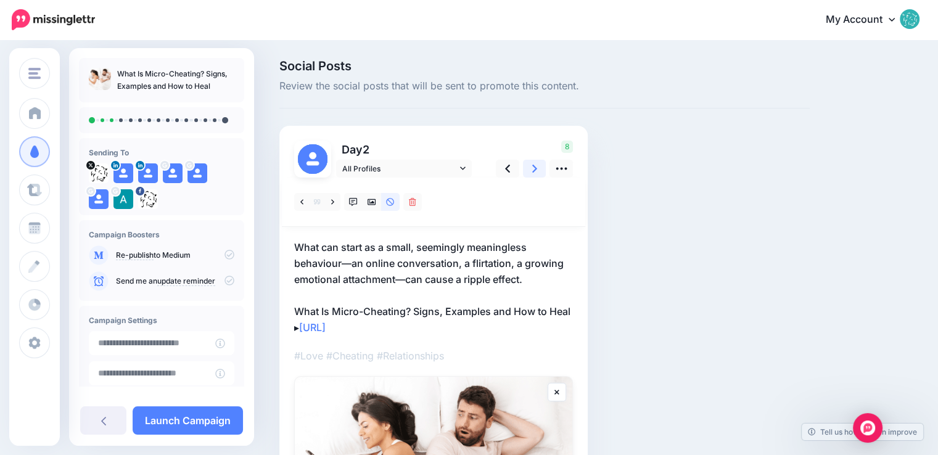
click at [541, 170] on link at bounding box center [534, 169] width 23 height 18
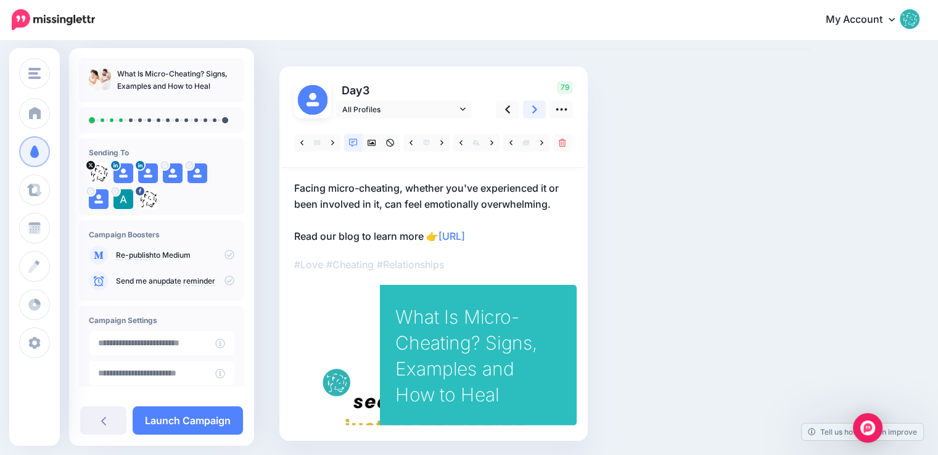
scroll to position [39, 0]
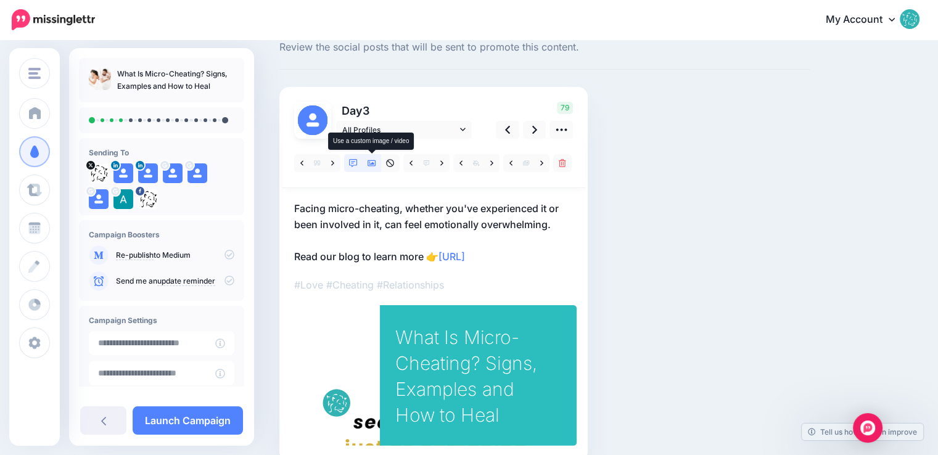
click at [375, 163] on icon at bounding box center [372, 163] width 9 height 9
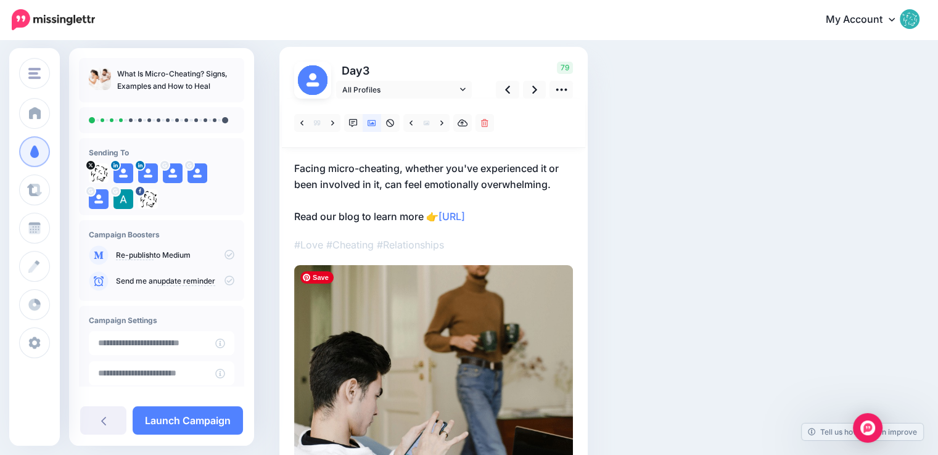
scroll to position [62, 0]
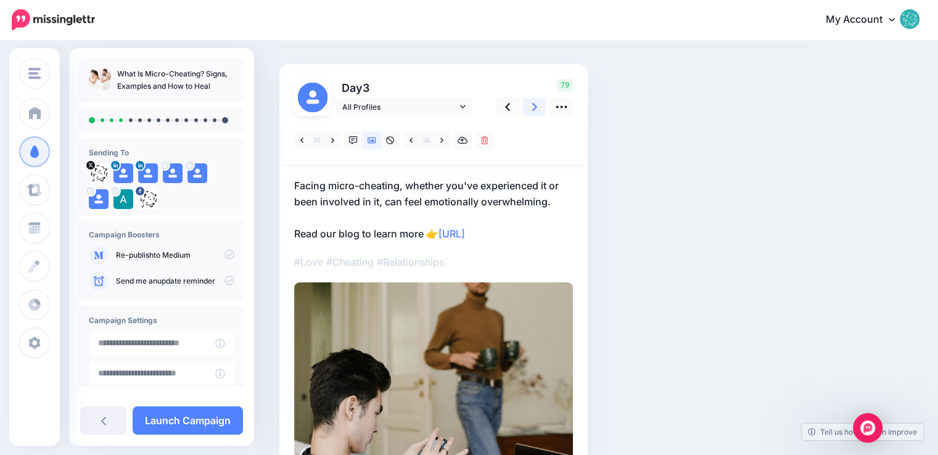
click at [534, 110] on icon at bounding box center [534, 107] width 5 height 13
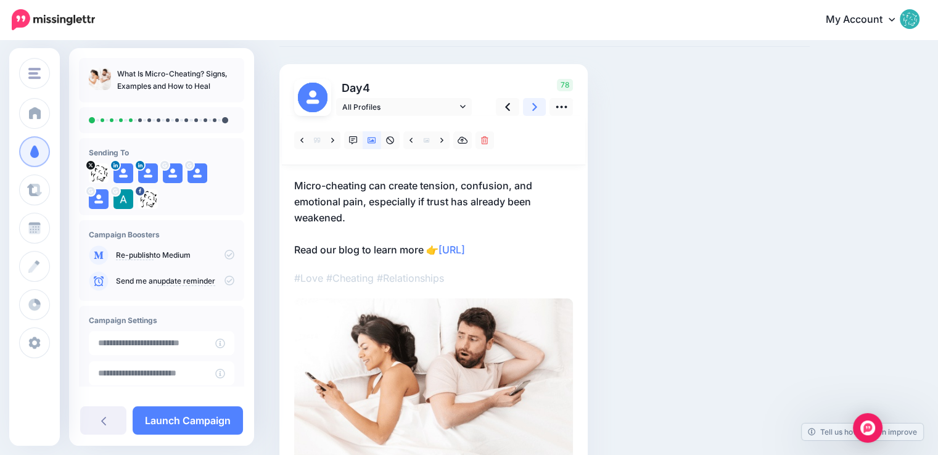
click at [534, 110] on icon at bounding box center [534, 107] width 5 height 13
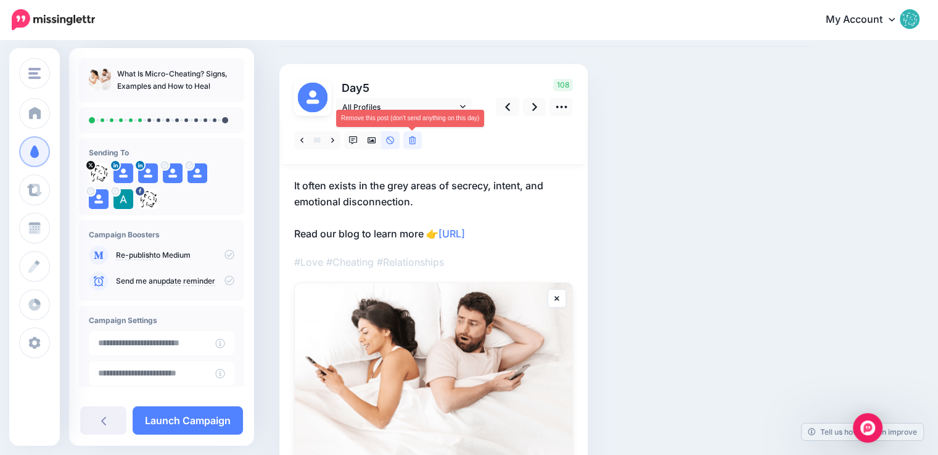
click at [417, 139] on link at bounding box center [413, 140] width 19 height 18
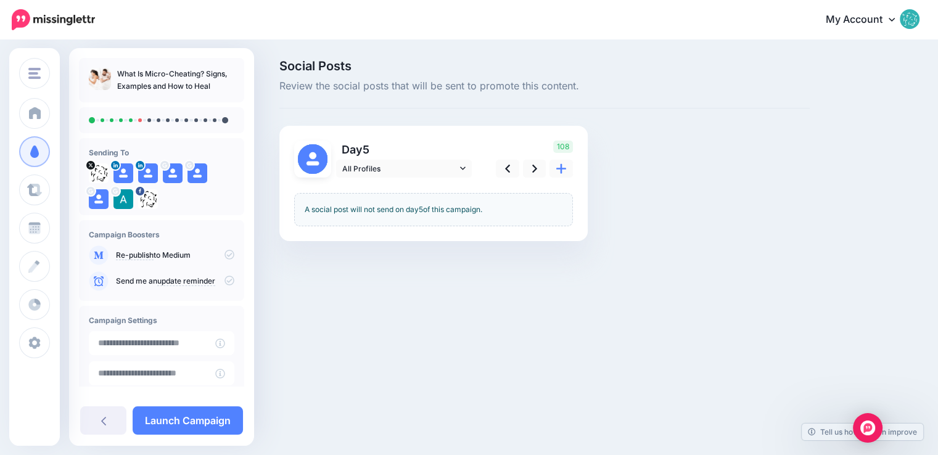
scroll to position [0, 0]
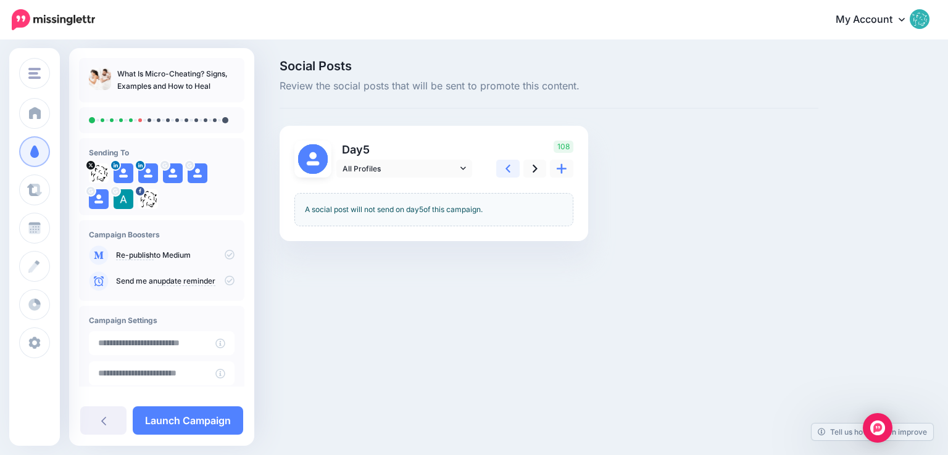
click at [507, 168] on icon at bounding box center [507, 169] width 5 height 8
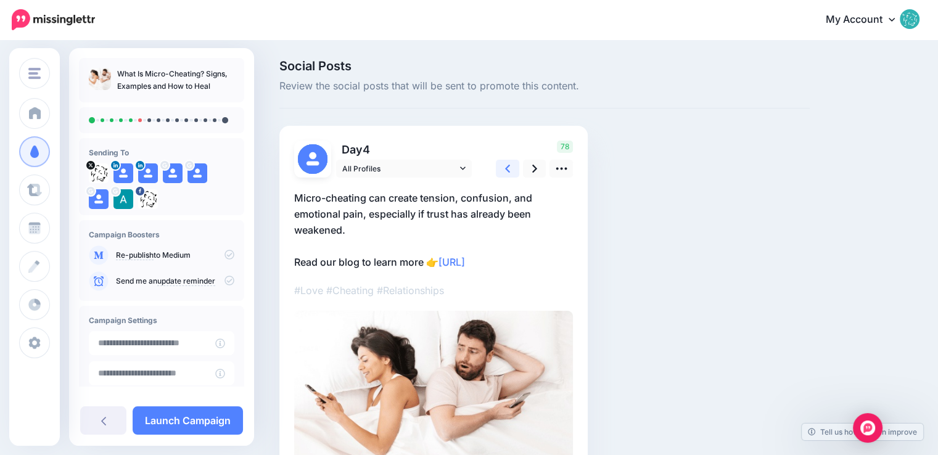
click at [507, 168] on icon at bounding box center [507, 169] width 5 height 8
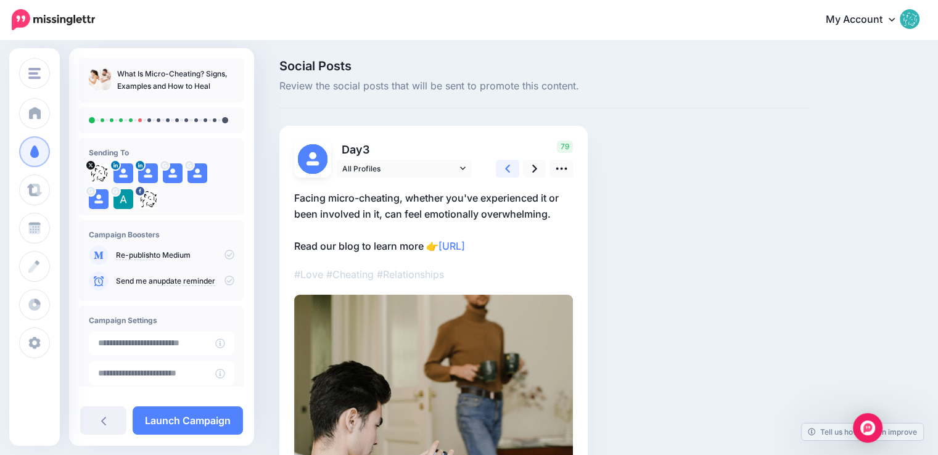
click at [507, 168] on icon at bounding box center [507, 169] width 5 height 8
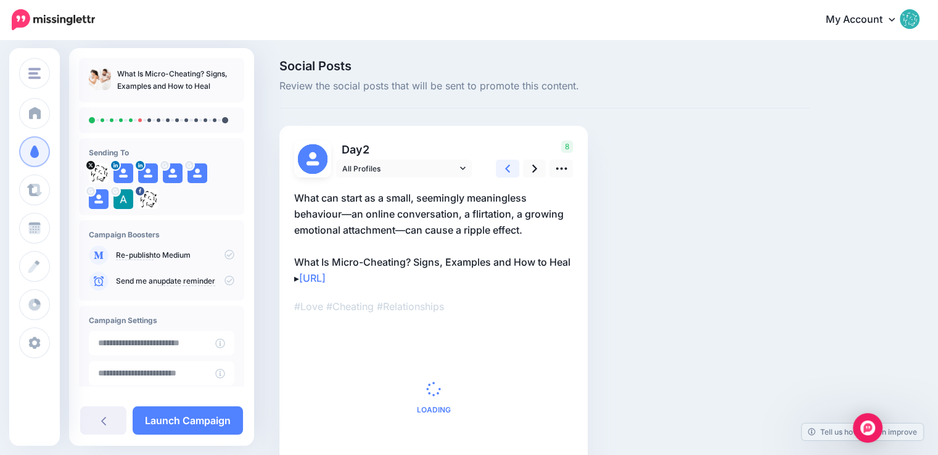
click at [507, 168] on icon at bounding box center [507, 169] width 5 height 8
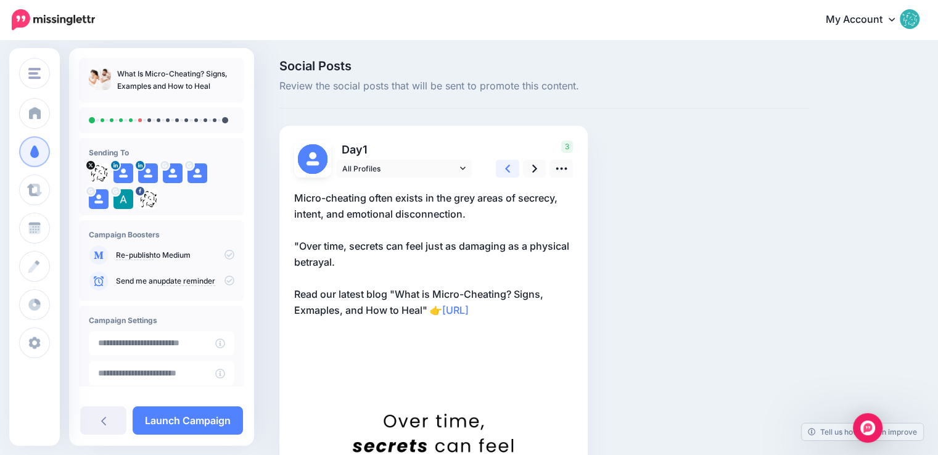
click at [507, 168] on icon at bounding box center [507, 169] width 5 height 8
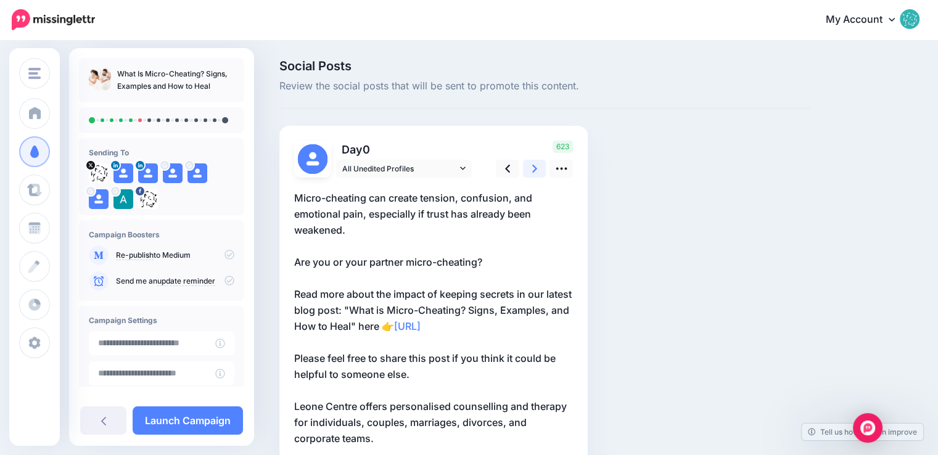
click at [532, 169] on icon at bounding box center [534, 168] width 5 height 13
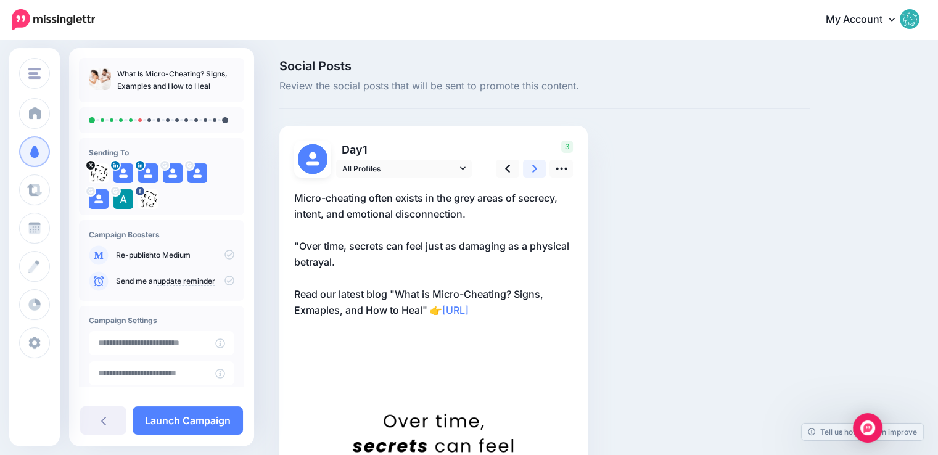
click at [532, 169] on icon at bounding box center [534, 168] width 5 height 13
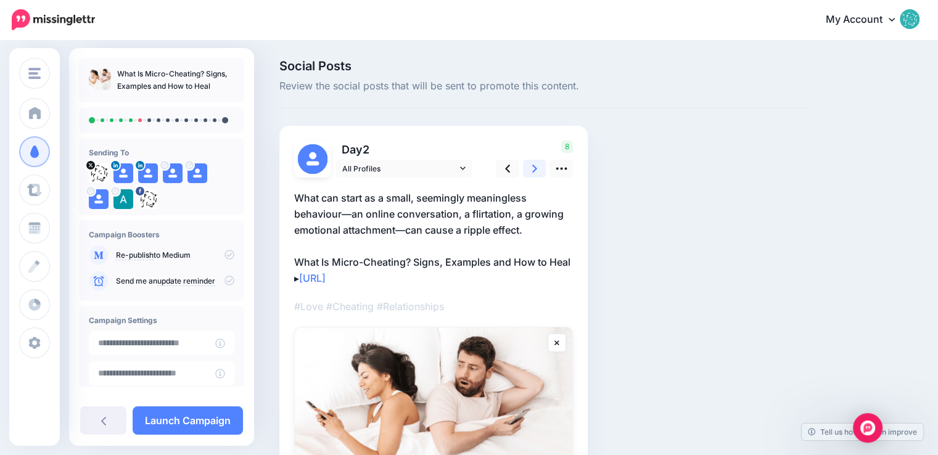
click at [532, 169] on icon at bounding box center [534, 168] width 5 height 13
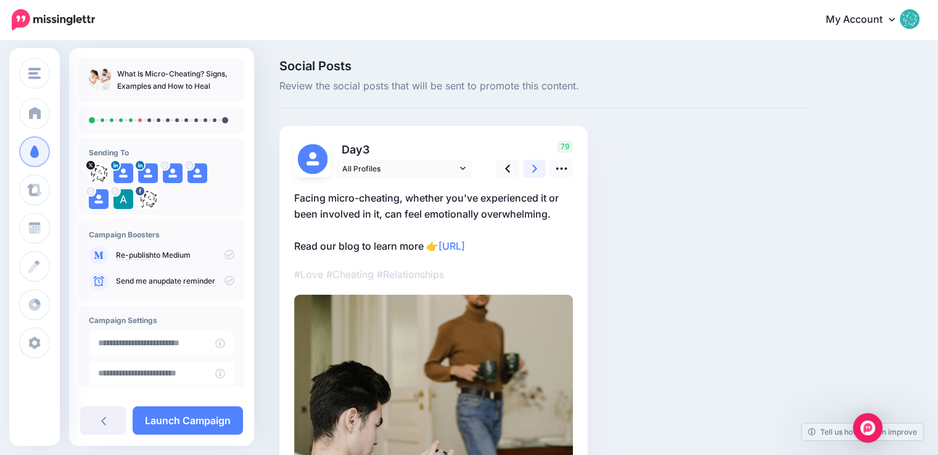
click at [532, 169] on icon at bounding box center [534, 168] width 5 height 13
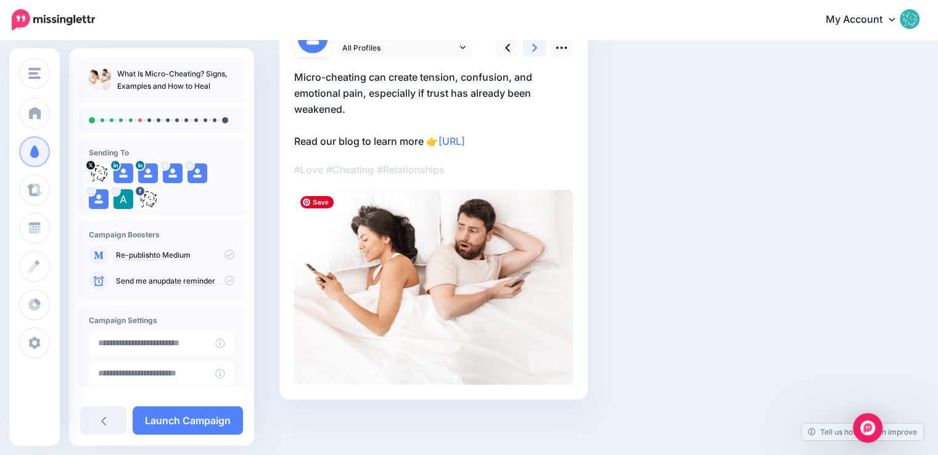
scroll to position [59, 0]
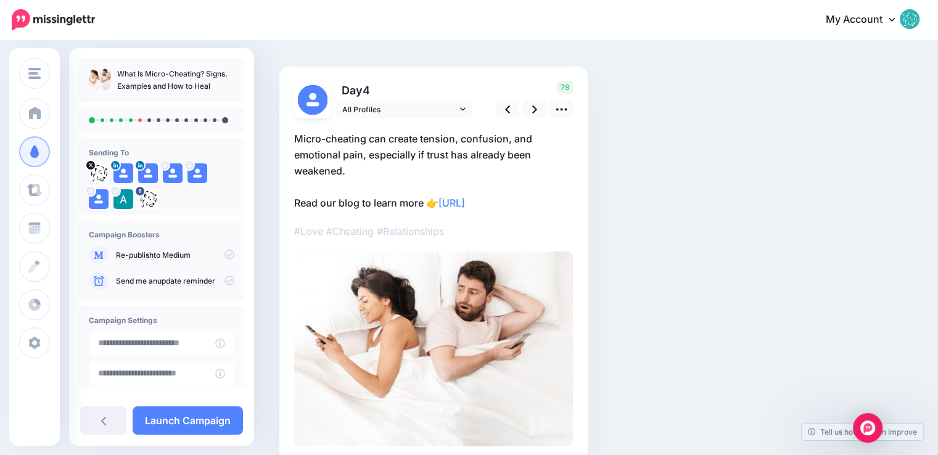
click at [560, 120] on div at bounding box center [433, 282] width 279 height 328
click at [526, 159] on p "Micro-cheating can create tension, confusion, and emotional pain, especially if…" at bounding box center [433, 171] width 279 height 80
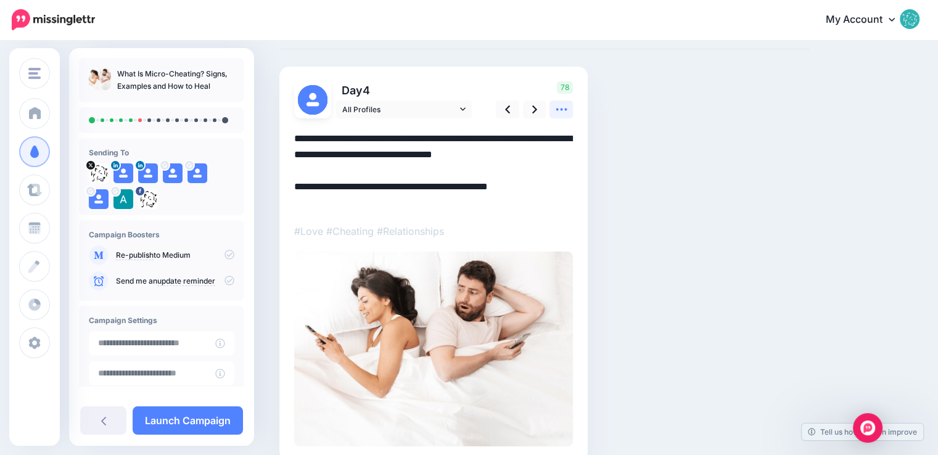
click at [556, 115] on link at bounding box center [561, 110] width 23 height 18
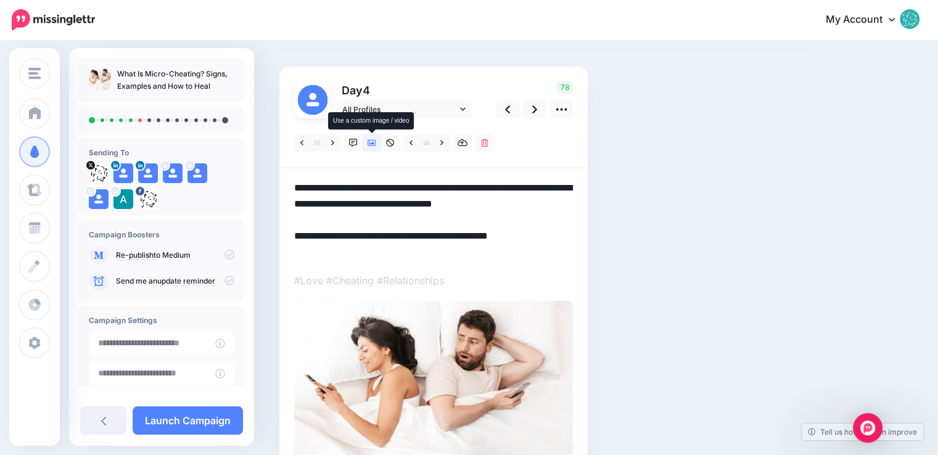
click at [375, 144] on icon at bounding box center [372, 143] width 9 height 6
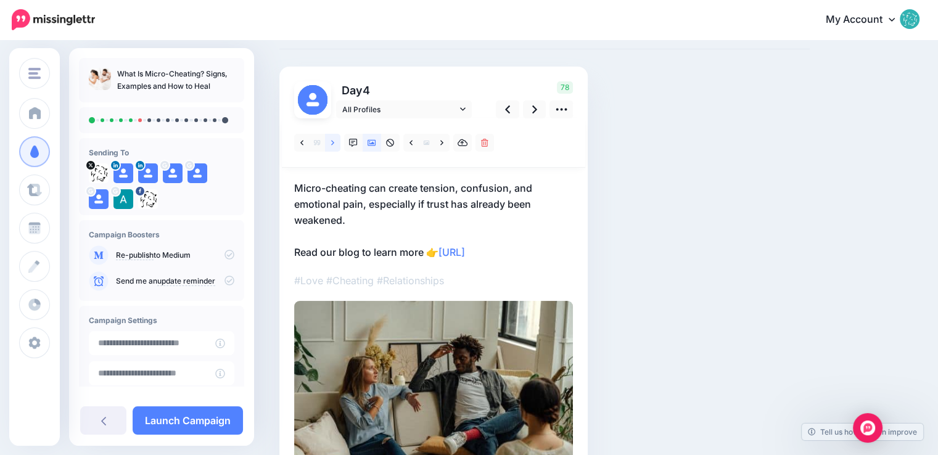
click at [335, 144] on link at bounding box center [332, 143] width 15 height 18
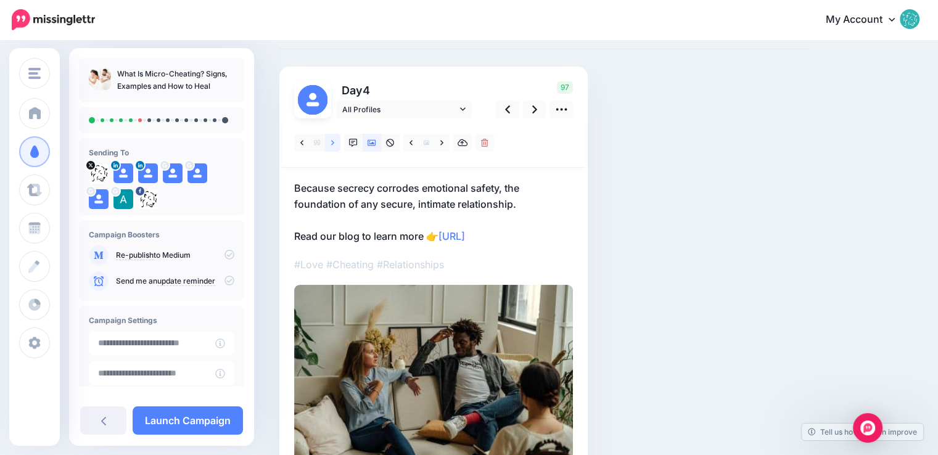
click at [335, 144] on link at bounding box center [332, 143] width 15 height 18
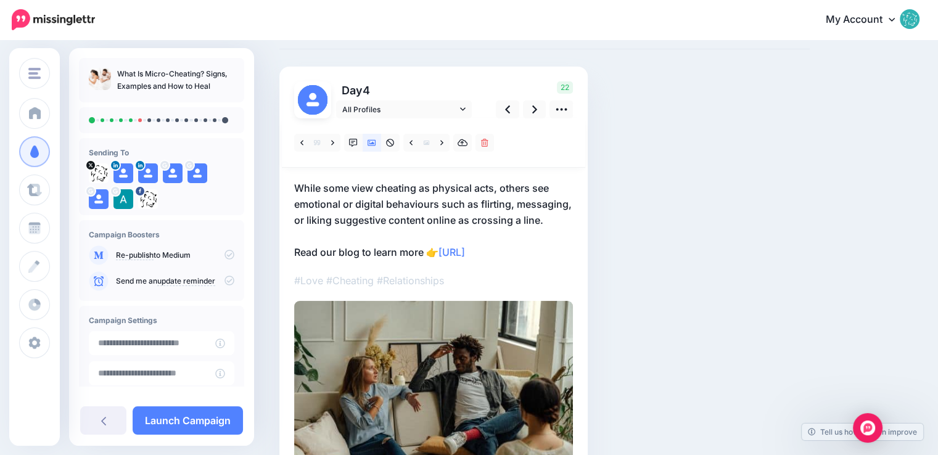
click at [318, 182] on p "While some view cheating as physical acts, others see emotional or digital beha…" at bounding box center [433, 220] width 279 height 80
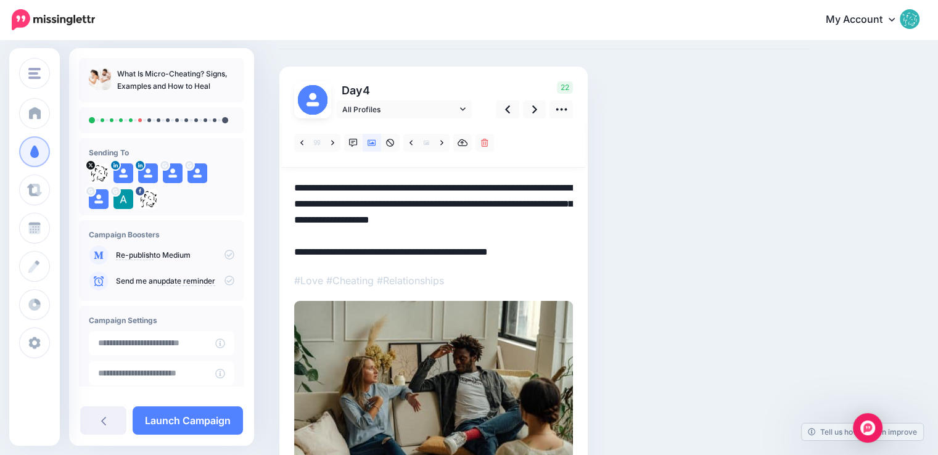
drag, startPoint x: 296, startPoint y: 186, endPoint x: 548, endPoint y: 231, distance: 256.3
click at [548, 231] on textarea "**********" at bounding box center [433, 220] width 279 height 80
click at [330, 142] on link at bounding box center [332, 143] width 15 height 18
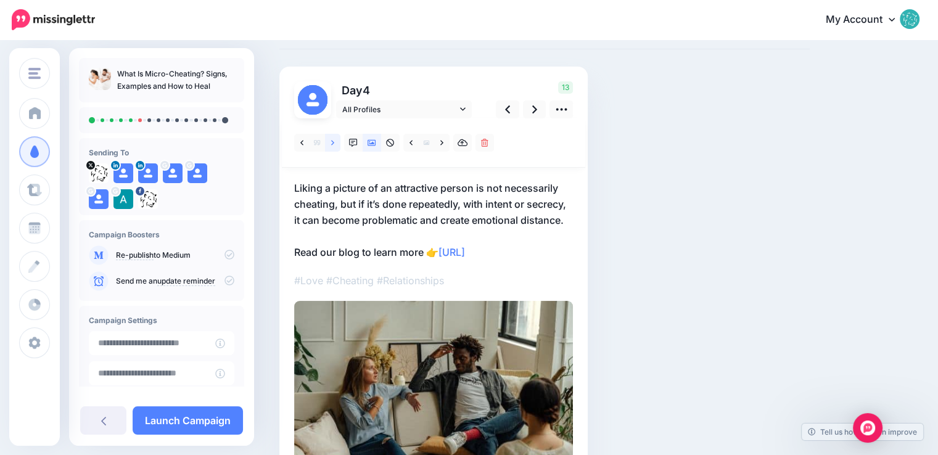
click at [330, 142] on link at bounding box center [332, 143] width 15 height 18
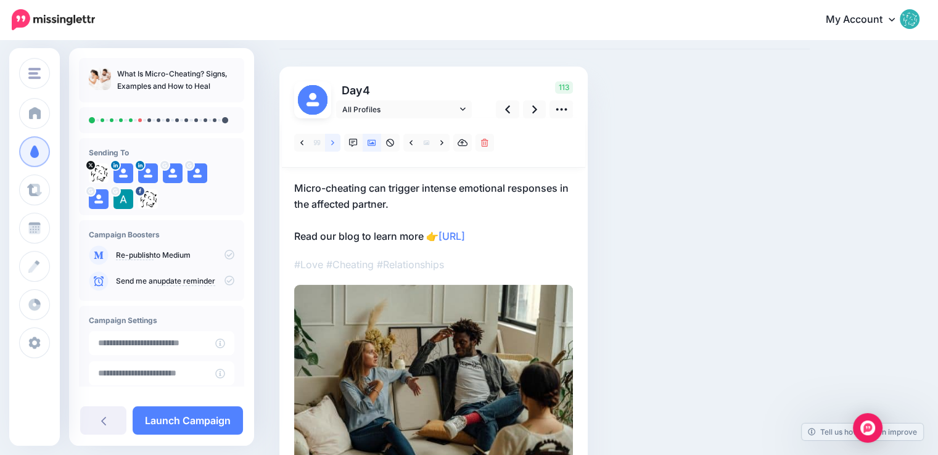
click at [330, 142] on link at bounding box center [332, 143] width 15 height 18
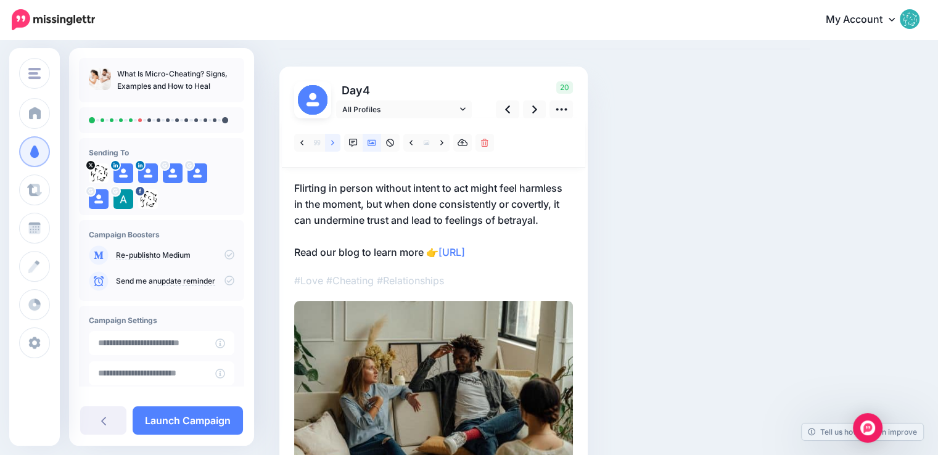
click at [330, 142] on link at bounding box center [332, 143] width 15 height 18
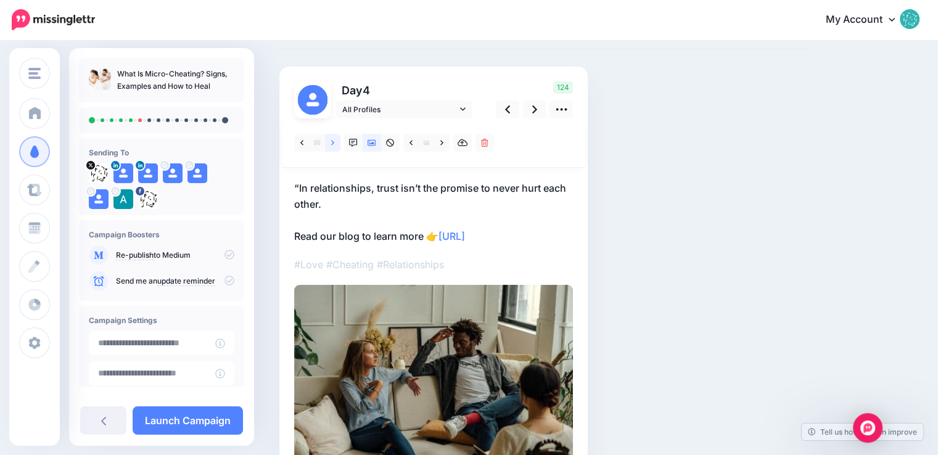
click at [330, 142] on link at bounding box center [332, 143] width 15 height 18
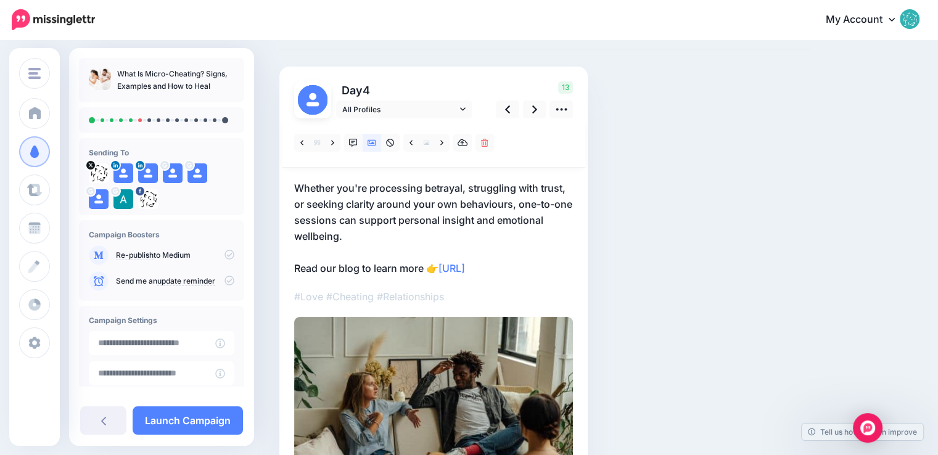
click at [323, 195] on p "Whether you're processing betrayal, struggling with trust, or seeking clarity a…" at bounding box center [433, 228] width 279 height 96
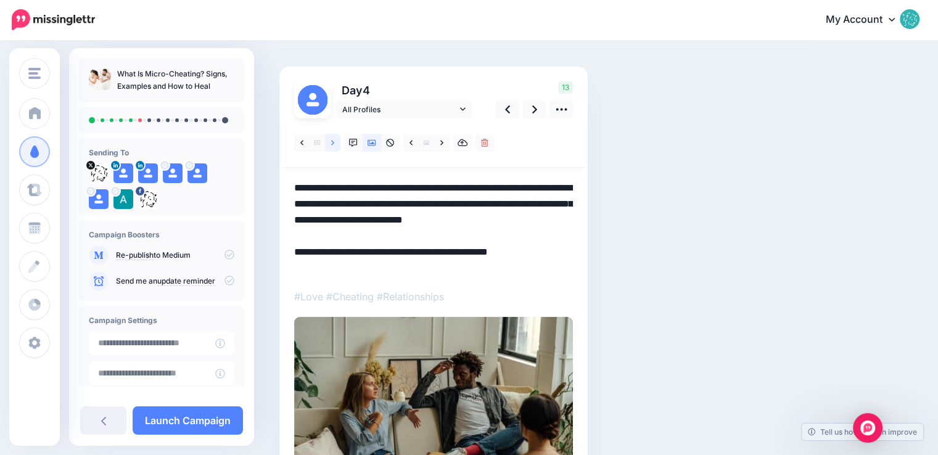
click at [331, 141] on icon at bounding box center [332, 143] width 3 height 9
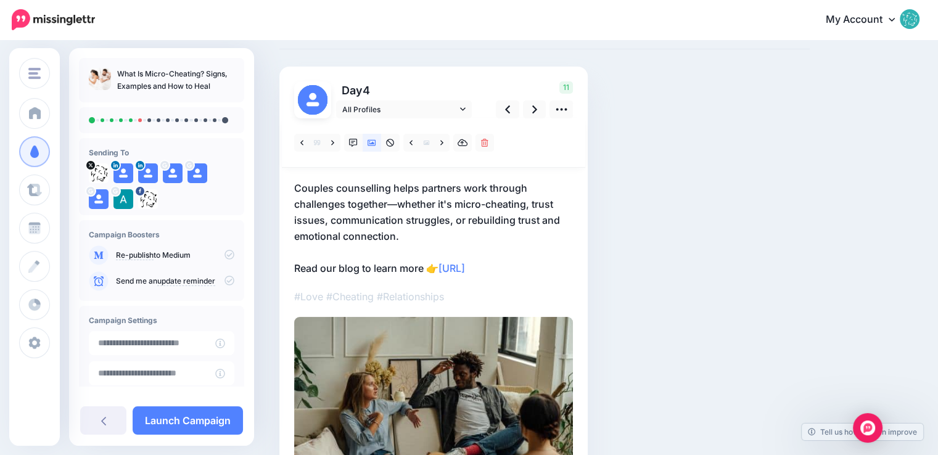
click at [368, 210] on p "Couples counselling helps partners work through challenges together—whether it'…" at bounding box center [433, 228] width 279 height 96
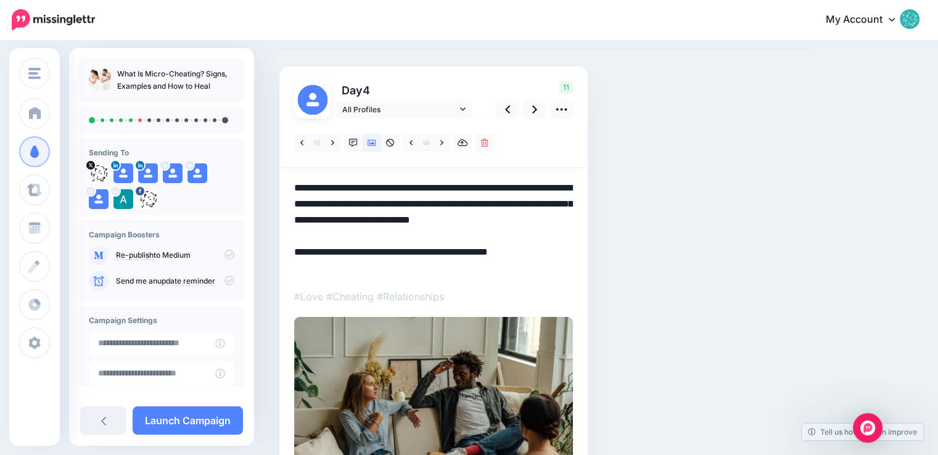
click at [297, 186] on textarea "**********" at bounding box center [433, 228] width 279 height 96
paste textarea "**********"
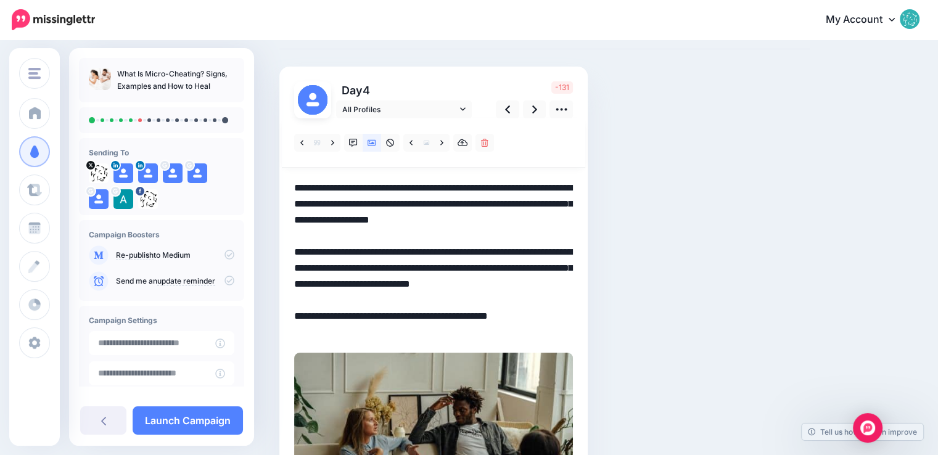
click at [541, 228] on textarea "**********" at bounding box center [433, 260] width 279 height 160
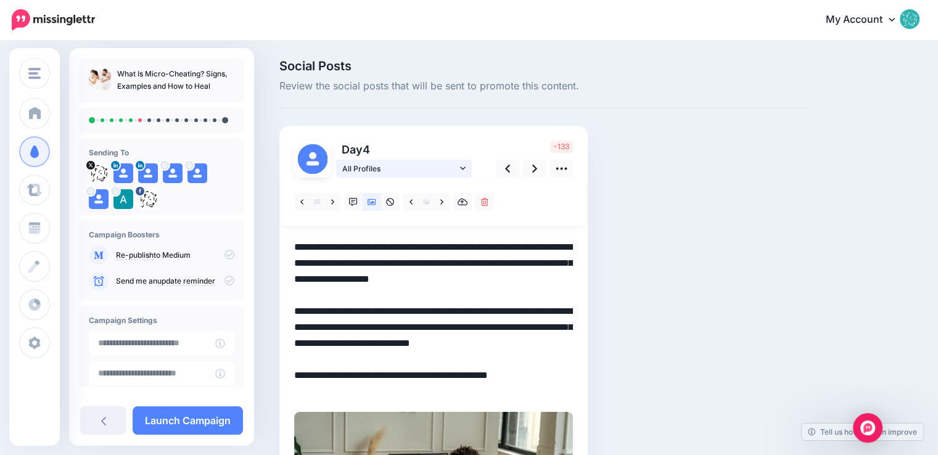
click at [420, 170] on span "All Profiles" at bounding box center [399, 168] width 115 height 13
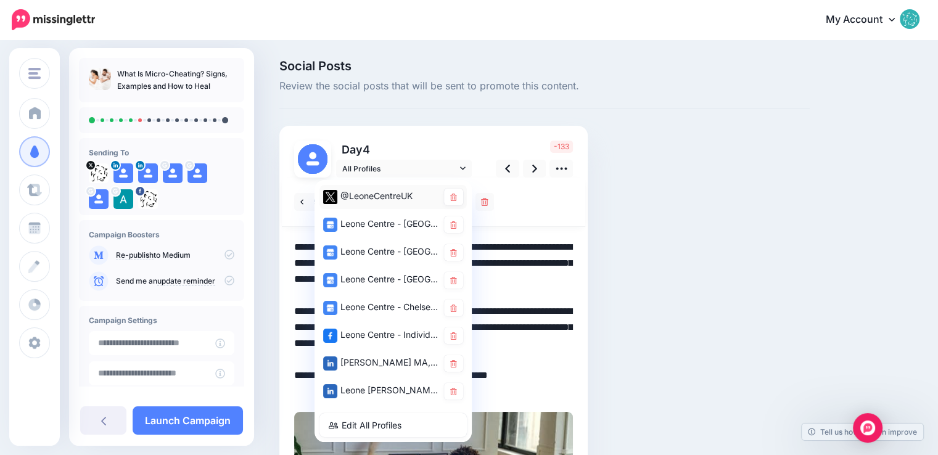
click at [396, 197] on div "@LeoneCentreUK" at bounding box center [380, 196] width 115 height 15
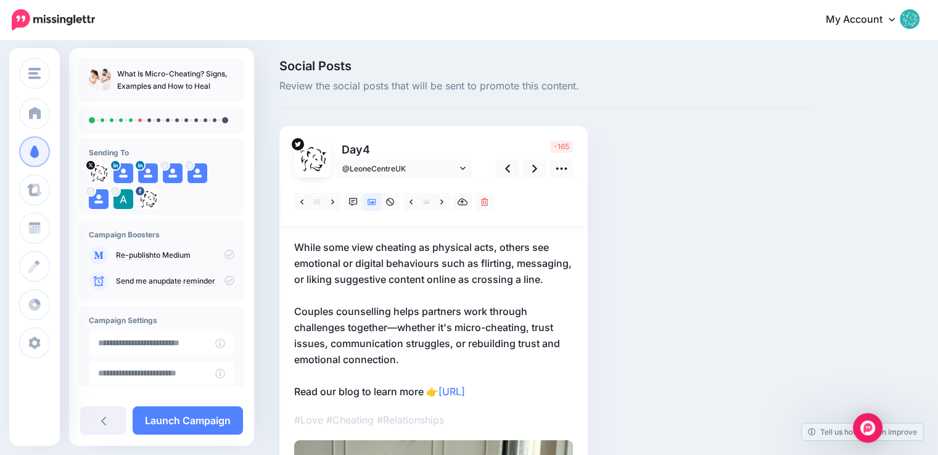
click at [462, 270] on p "While some view cheating as physical acts, others see emotional or digital beha…" at bounding box center [433, 319] width 279 height 160
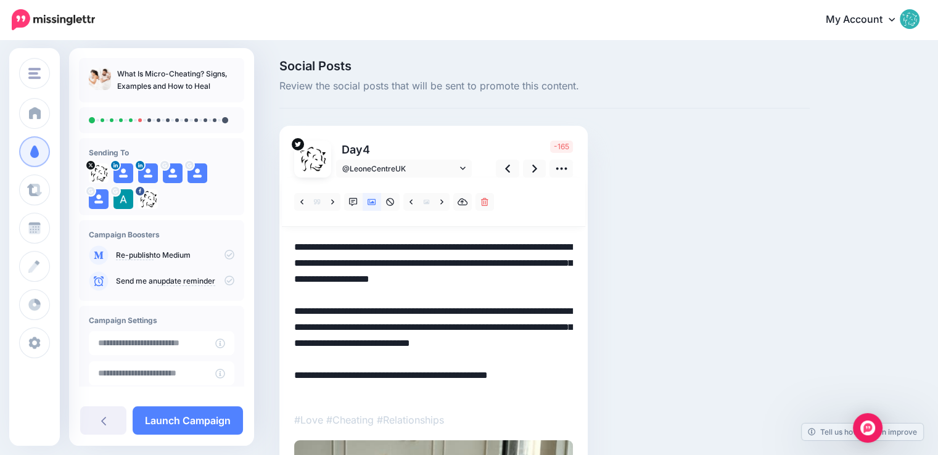
scroll to position [62, 0]
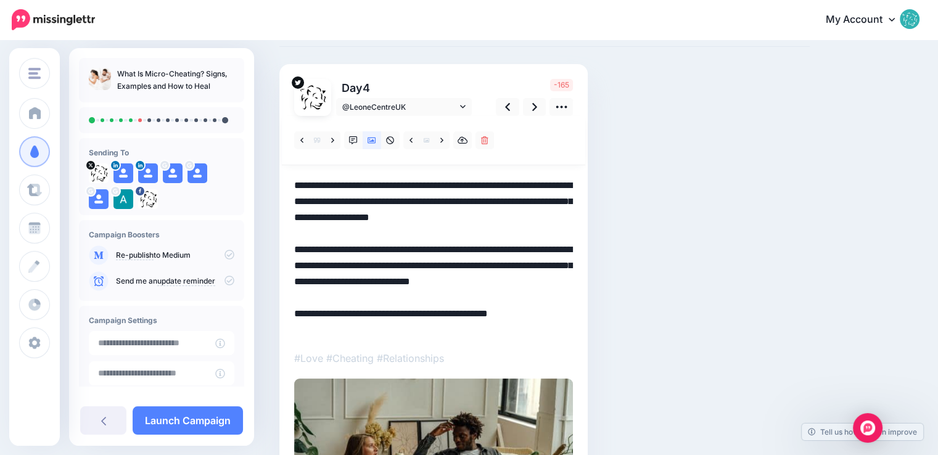
drag, startPoint x: 457, startPoint y: 217, endPoint x: 444, endPoint y: 202, distance: 19.3
click at [444, 202] on textarea "**********" at bounding box center [433, 258] width 279 height 160
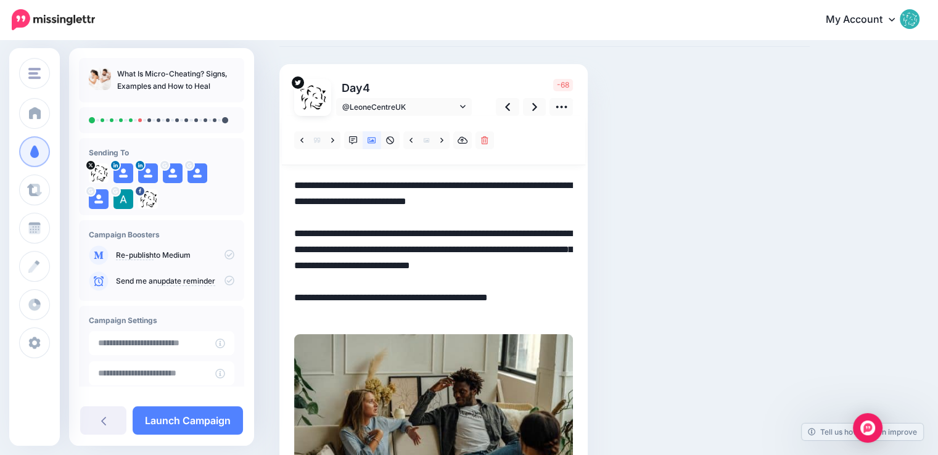
drag, startPoint x: 408, startPoint y: 280, endPoint x: 387, endPoint y: 254, distance: 33.8
click at [387, 254] on textarea "**********" at bounding box center [433, 250] width 279 height 144
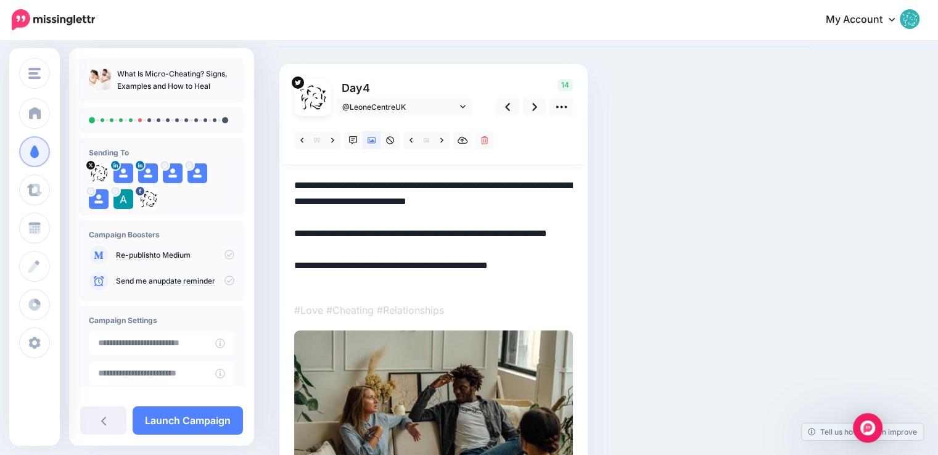
click at [462, 255] on textarea "**********" at bounding box center [433, 234] width 279 height 112
type textarea "**********"
click at [535, 110] on icon at bounding box center [534, 107] width 5 height 13
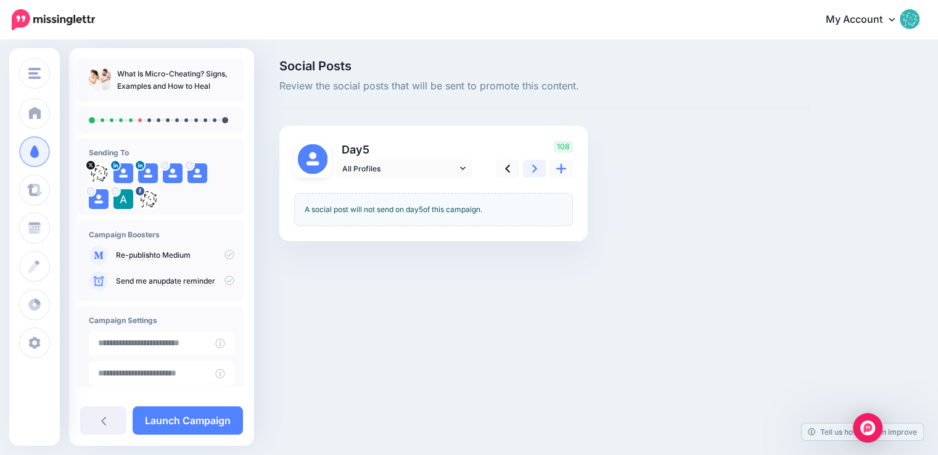
scroll to position [0, 0]
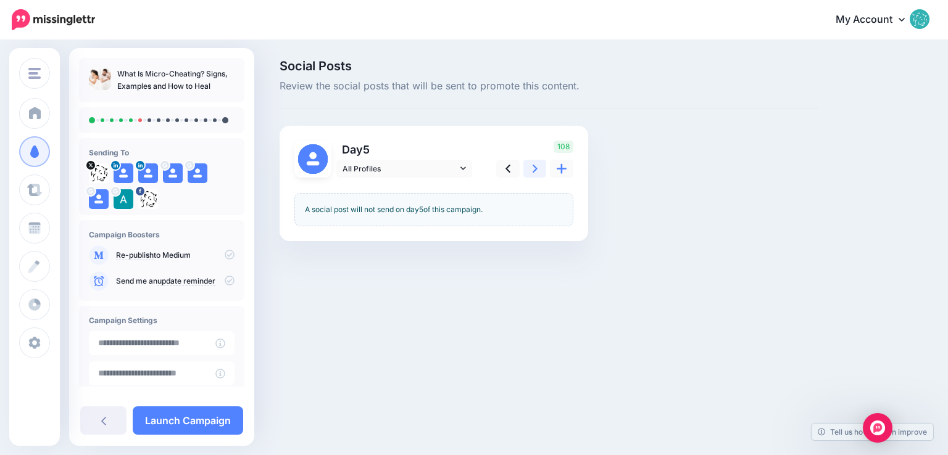
click at [535, 164] on icon at bounding box center [534, 168] width 5 height 13
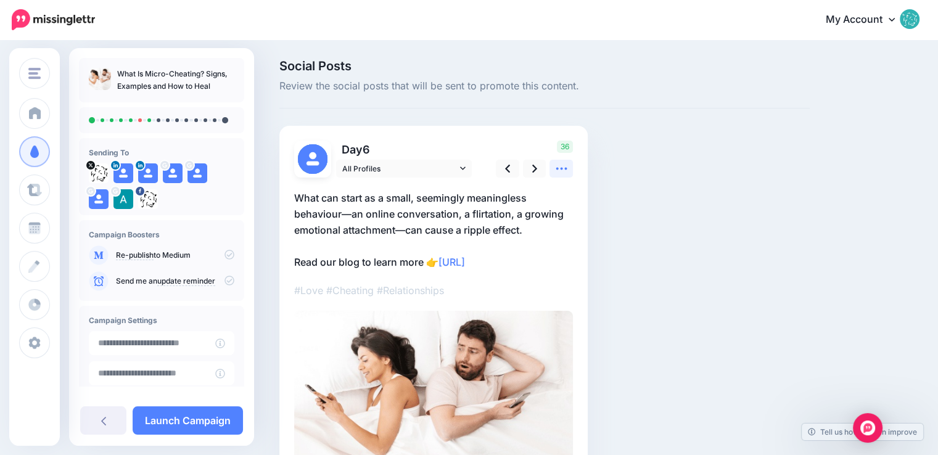
click at [554, 168] on link at bounding box center [561, 169] width 23 height 18
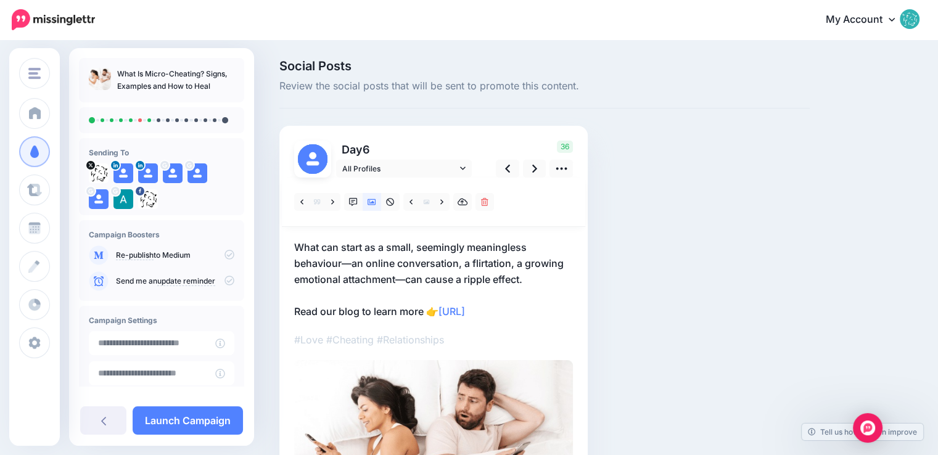
click at [430, 257] on p "What can start as a small, seemingly meaningless behaviour—an online conversati…" at bounding box center [433, 279] width 279 height 80
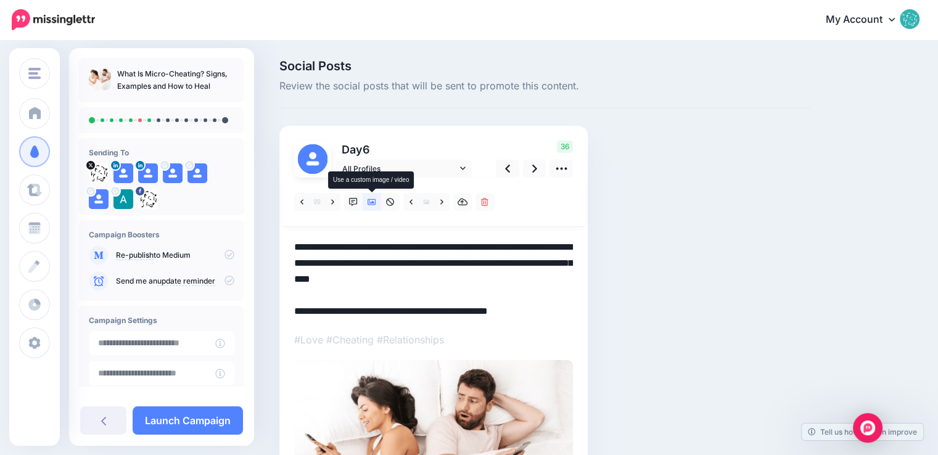
click at [369, 205] on icon at bounding box center [372, 202] width 9 height 9
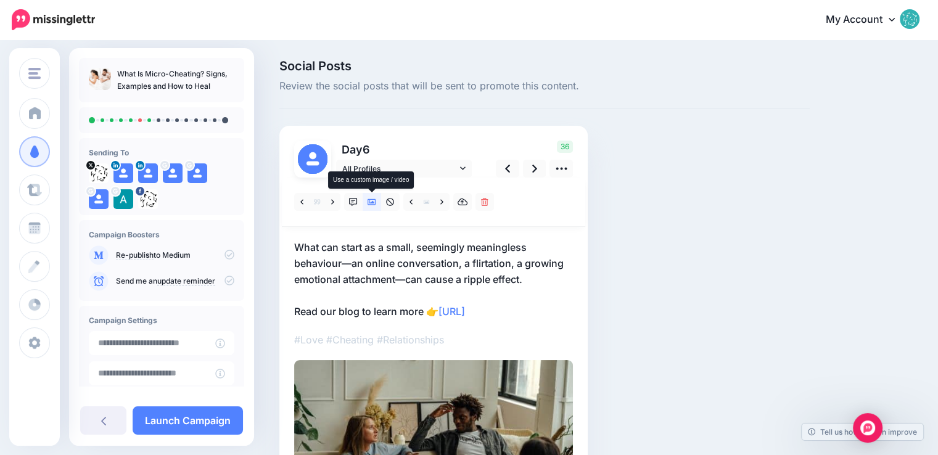
click at [369, 205] on icon at bounding box center [372, 202] width 9 height 9
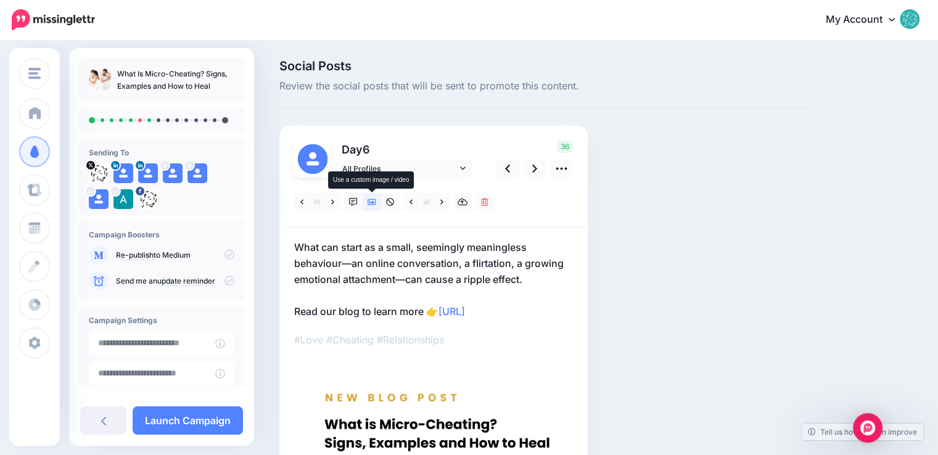
click at [369, 205] on icon at bounding box center [372, 202] width 9 height 9
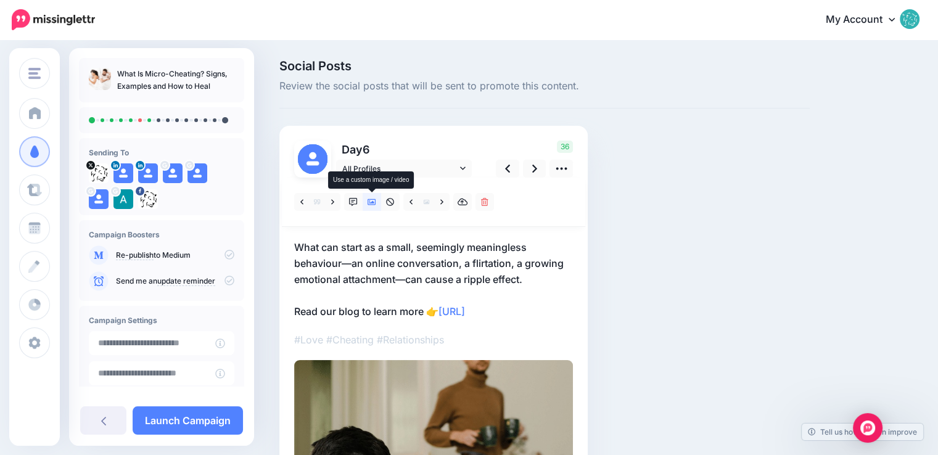
click at [369, 205] on icon at bounding box center [372, 202] width 9 height 9
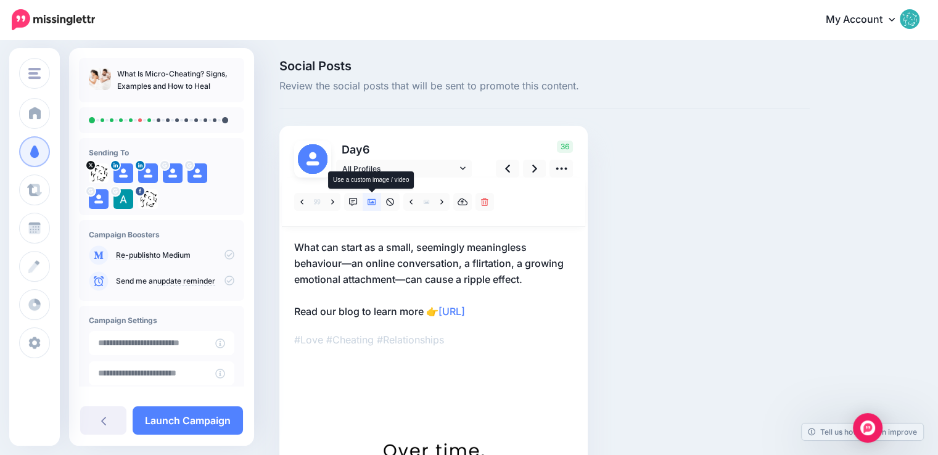
click at [369, 205] on icon at bounding box center [372, 202] width 9 height 9
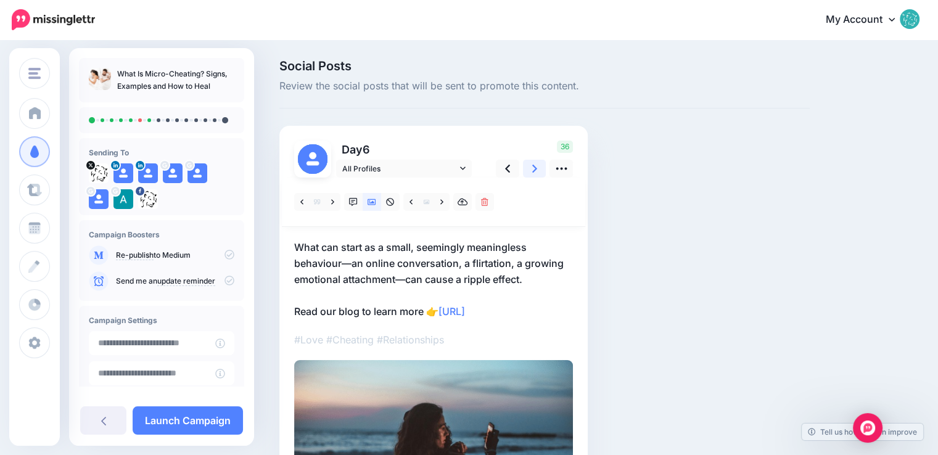
click at [537, 173] on icon at bounding box center [534, 168] width 5 height 13
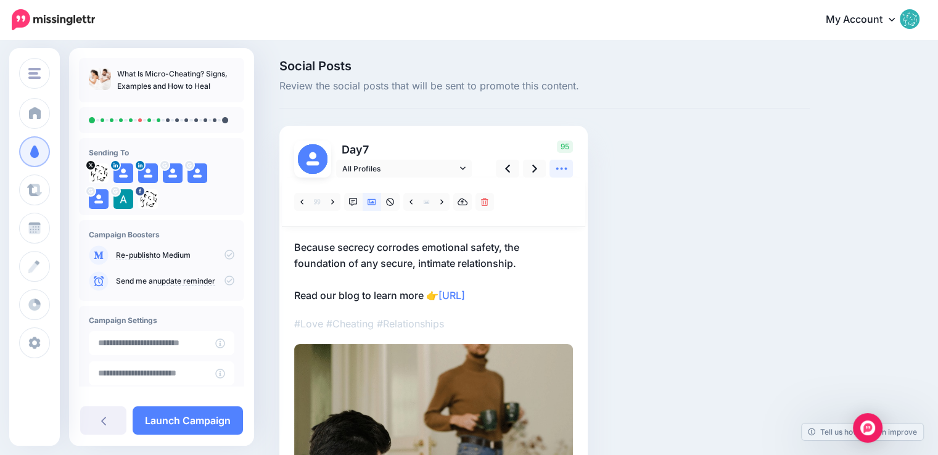
click at [559, 171] on icon at bounding box center [561, 168] width 13 height 13
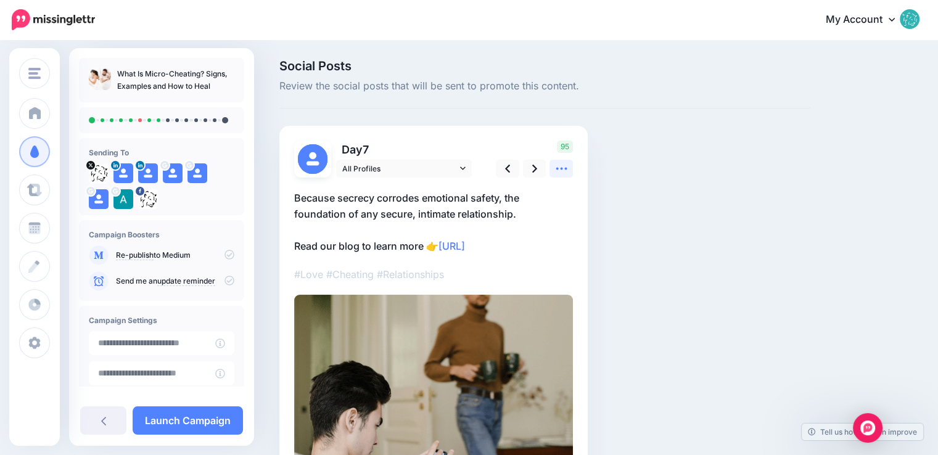
click at [559, 171] on icon at bounding box center [561, 168] width 13 height 13
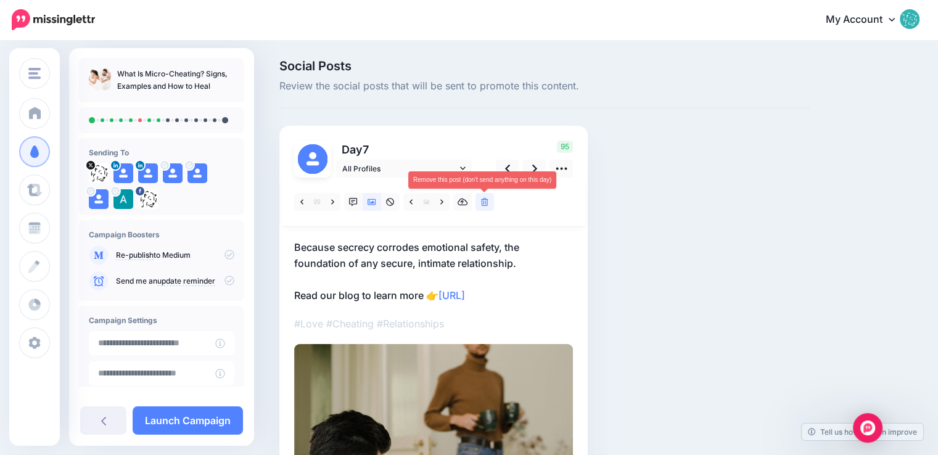
click at [481, 203] on link at bounding box center [485, 202] width 19 height 18
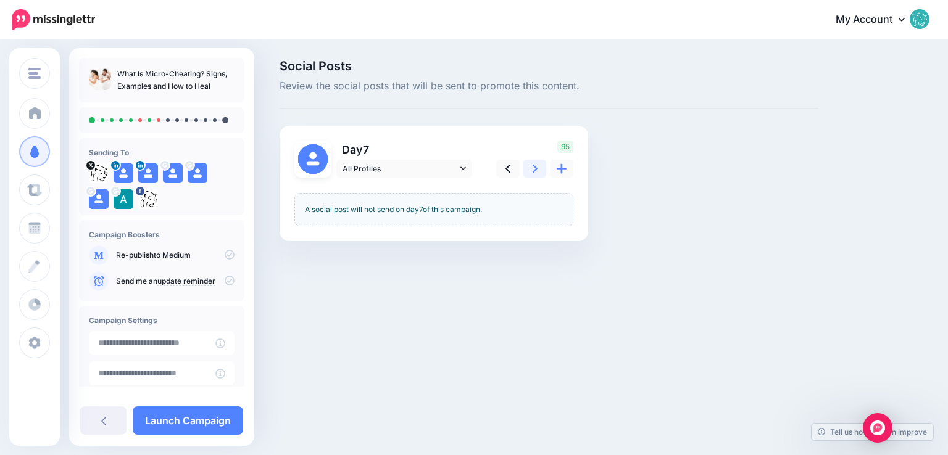
click at [533, 172] on icon at bounding box center [534, 169] width 5 height 8
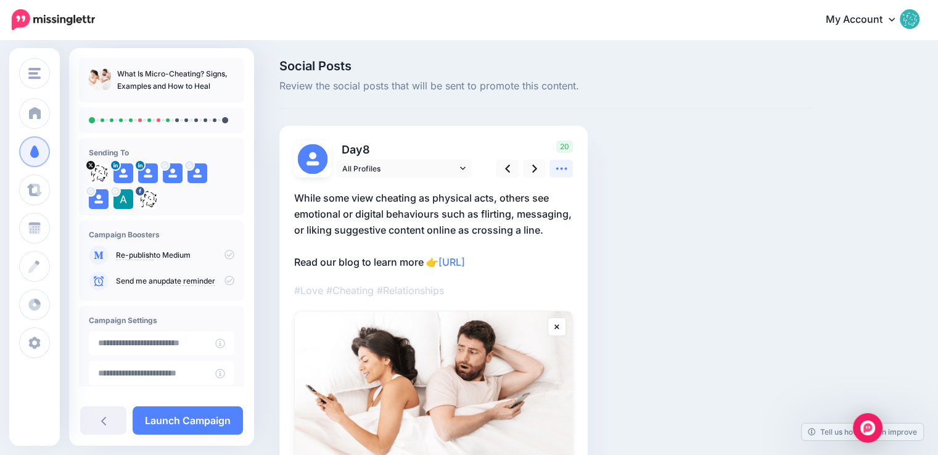
click at [556, 175] on icon at bounding box center [561, 168] width 13 height 13
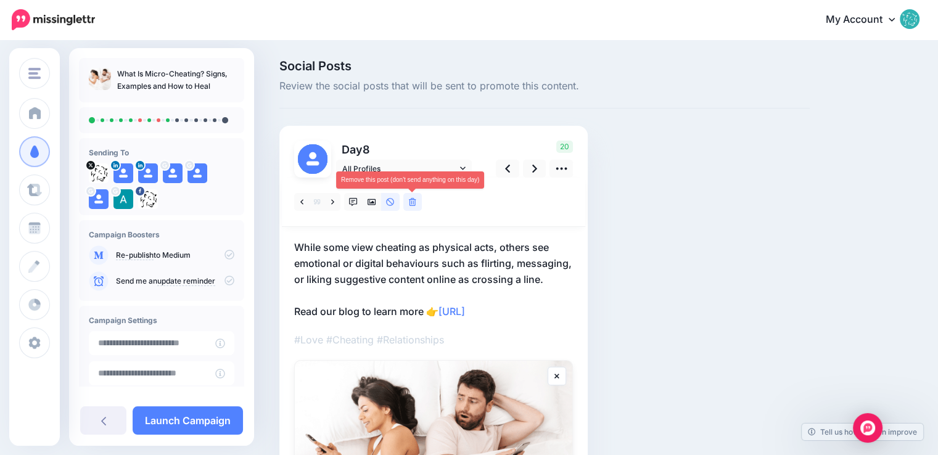
click at [415, 205] on icon at bounding box center [412, 202] width 7 height 9
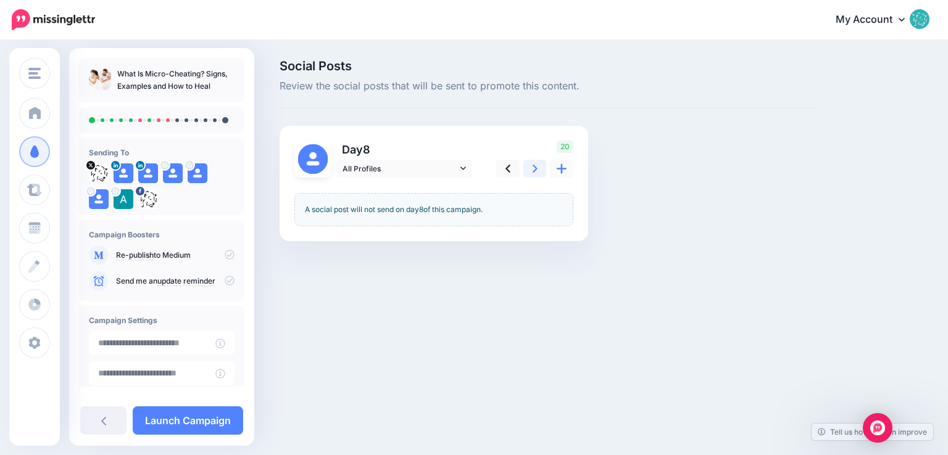
click at [531, 168] on link at bounding box center [534, 169] width 23 height 18
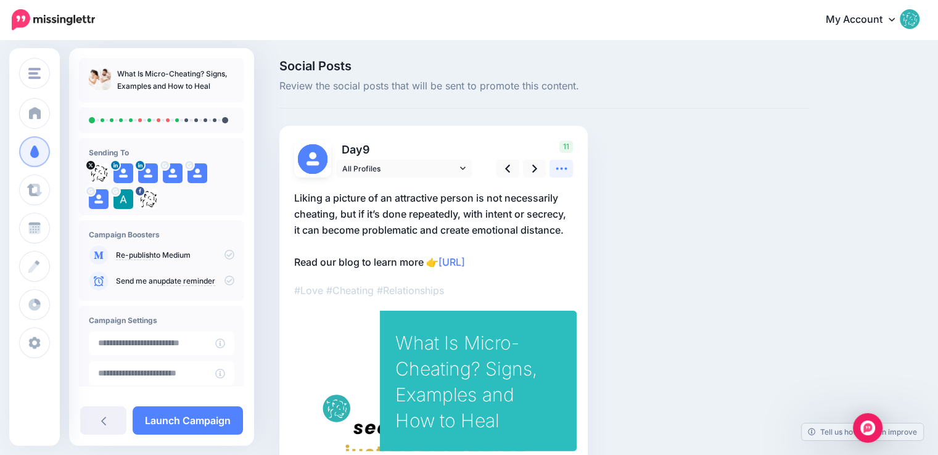
click at [557, 168] on icon at bounding box center [561, 169] width 11 height 2
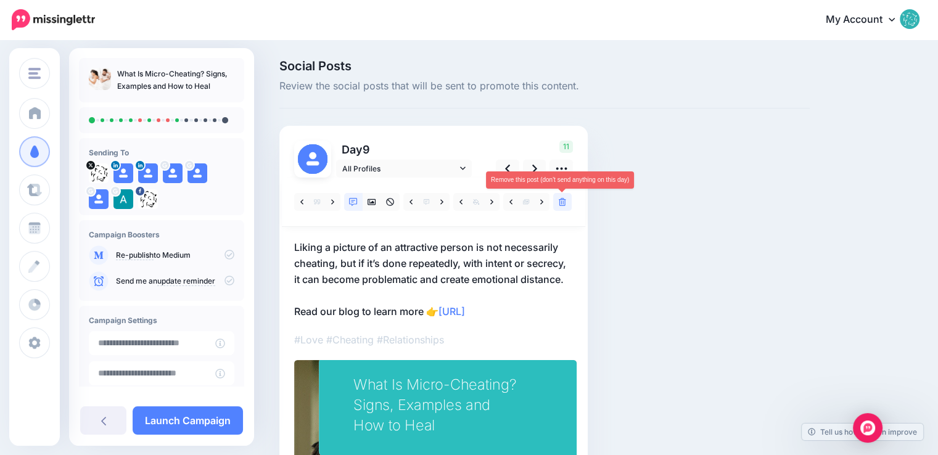
click at [561, 199] on icon at bounding box center [562, 202] width 7 height 9
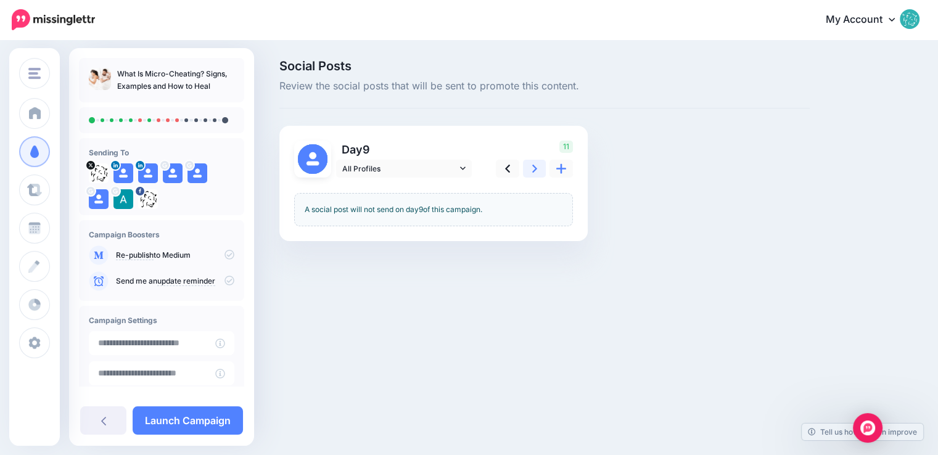
click at [533, 170] on icon at bounding box center [534, 168] width 5 height 13
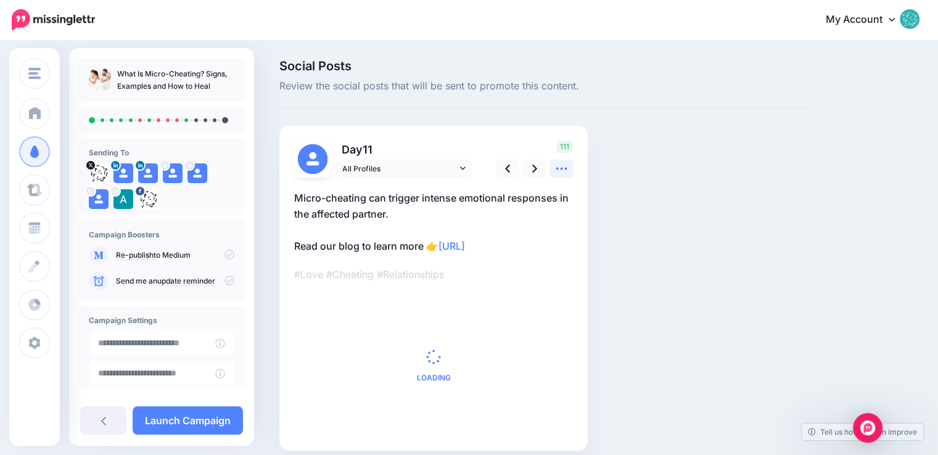
click at [572, 173] on link at bounding box center [561, 169] width 23 height 18
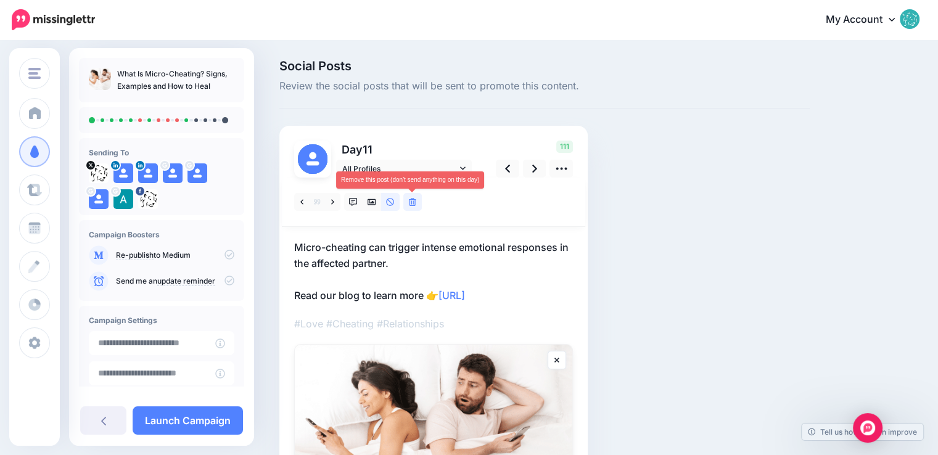
click at [418, 202] on link at bounding box center [413, 202] width 19 height 18
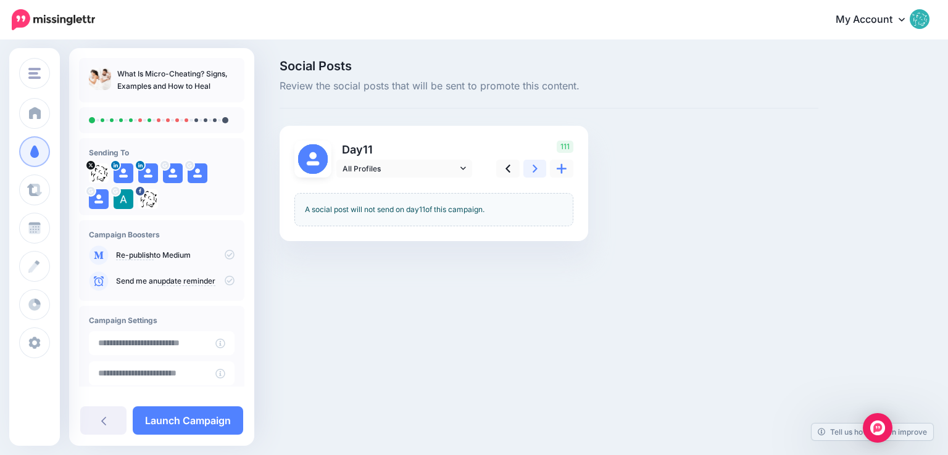
click at [537, 171] on link at bounding box center [534, 169] width 23 height 18
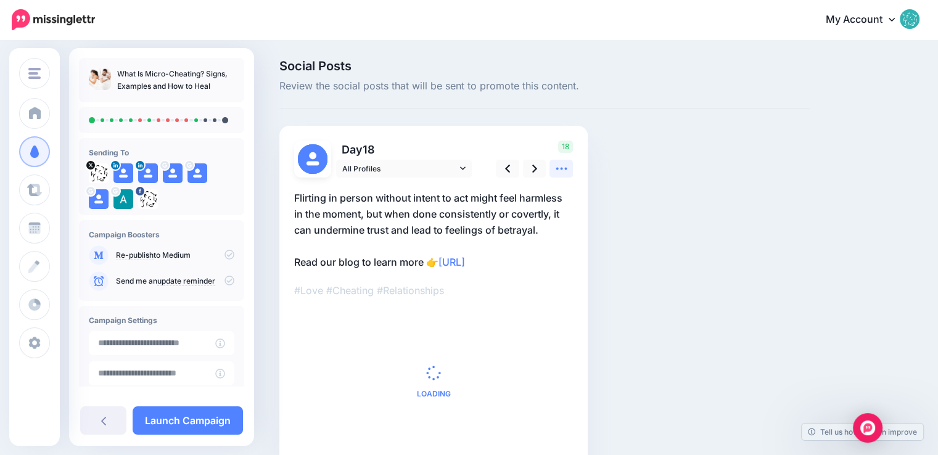
click at [561, 168] on icon at bounding box center [561, 169] width 11 height 2
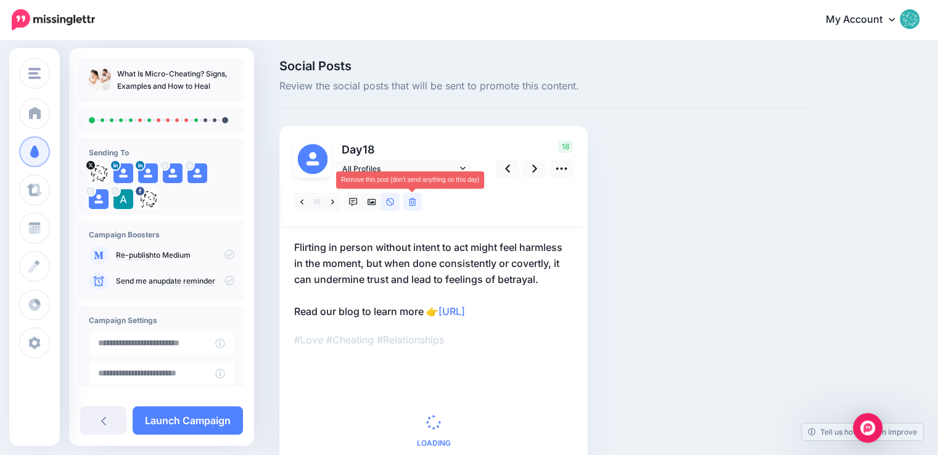
click at [414, 204] on icon at bounding box center [412, 202] width 7 height 9
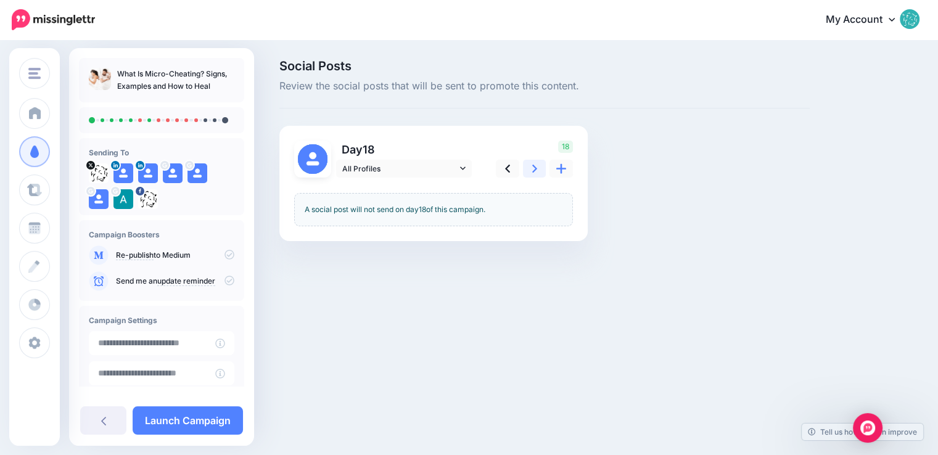
click at [529, 166] on link at bounding box center [534, 169] width 23 height 18
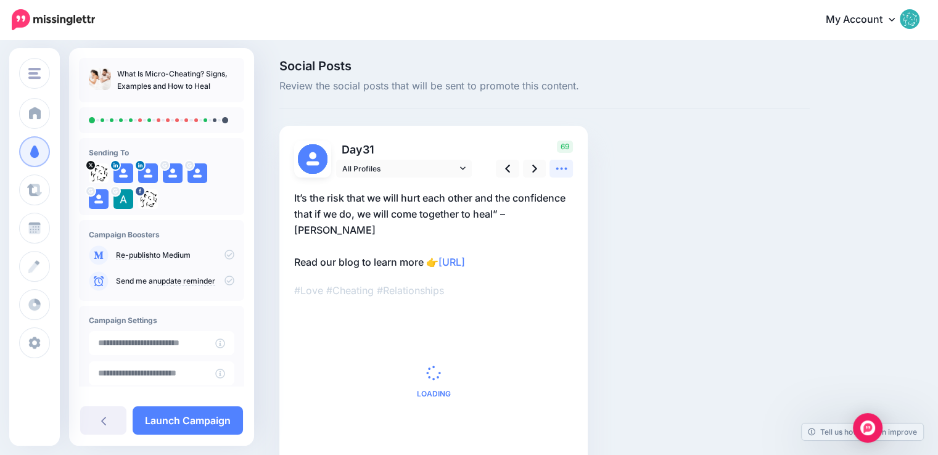
click at [566, 171] on icon at bounding box center [561, 168] width 13 height 13
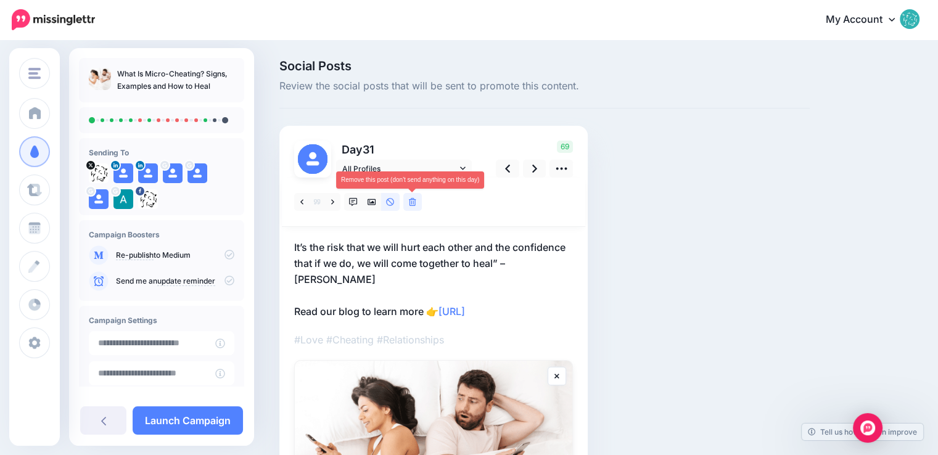
click at [417, 204] on link at bounding box center [413, 202] width 19 height 18
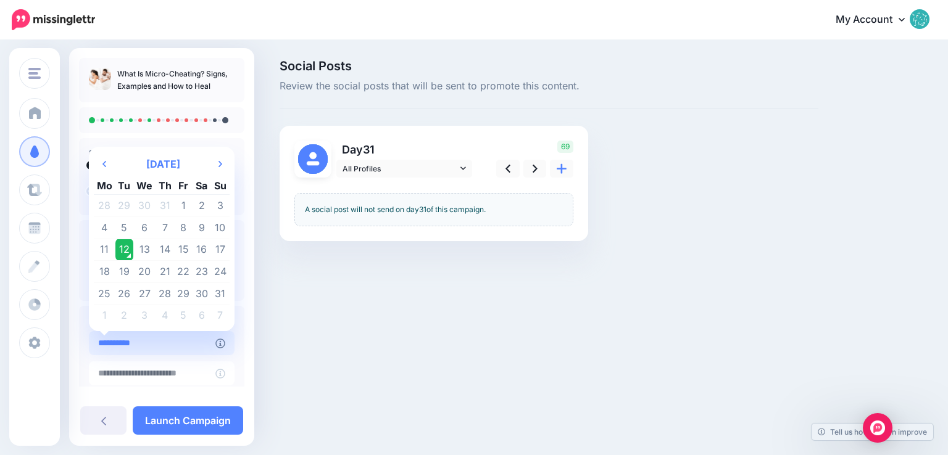
click at [164, 341] on input "**********" at bounding box center [152, 343] width 126 height 24
click at [146, 248] on td "13" at bounding box center [144, 250] width 22 height 22
type input "**********"
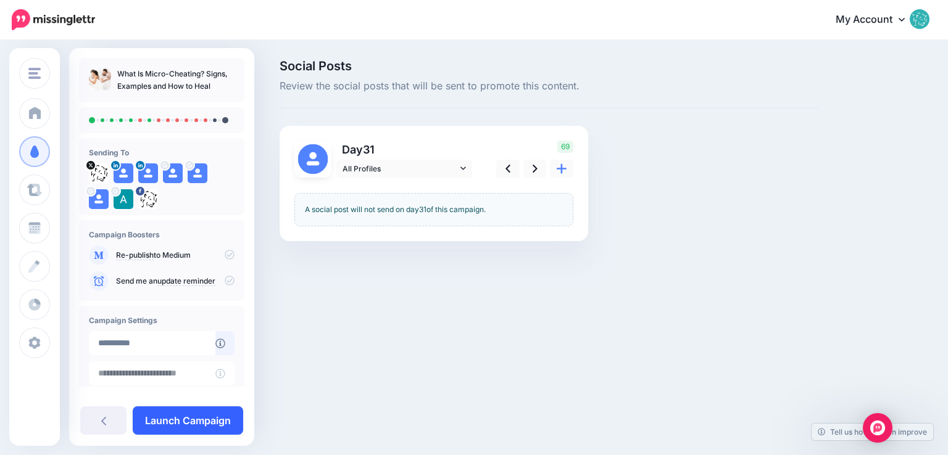
click at [198, 420] on link "Launch Campaign" at bounding box center [188, 421] width 110 height 28
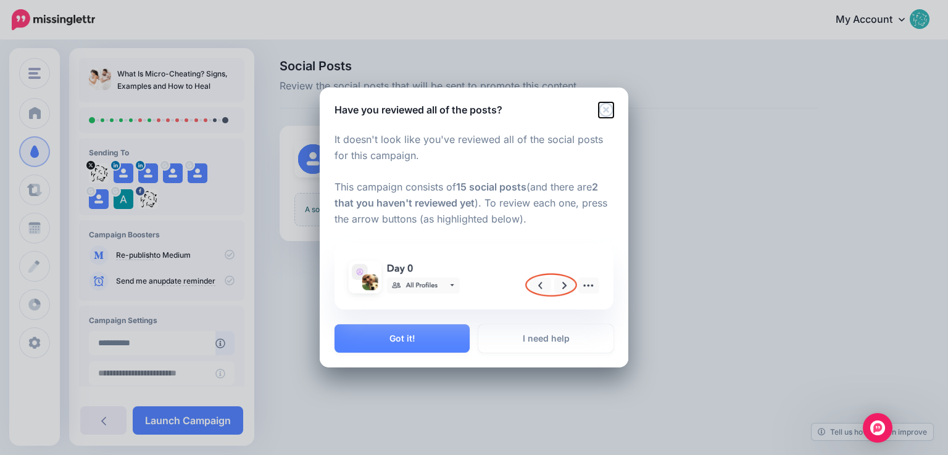
click at [603, 114] on icon "Close" at bounding box center [606, 109] width 15 height 15
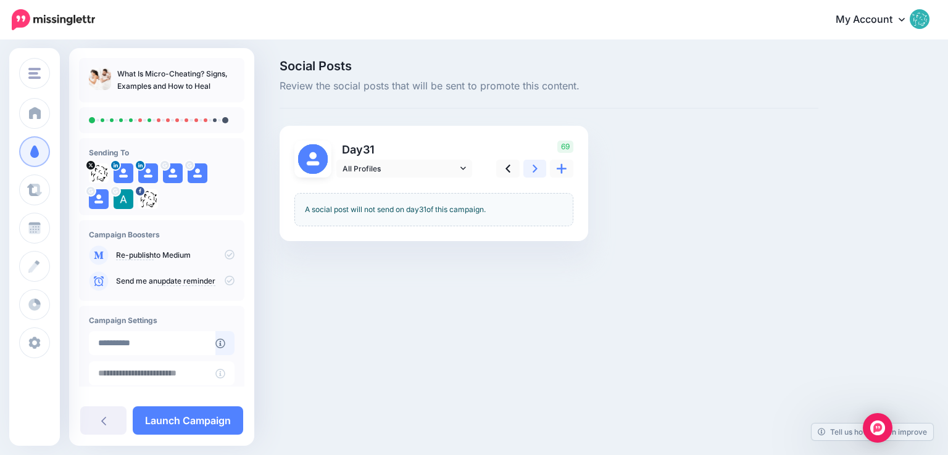
click at [533, 169] on icon at bounding box center [534, 168] width 5 height 13
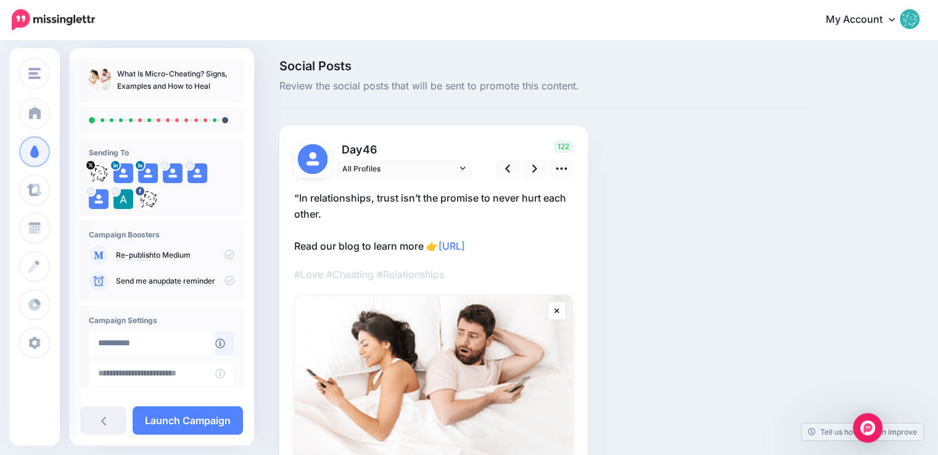
click at [421, 210] on p "“In relationships, trust isn’t the promise to never hurt each other. Read our b…" at bounding box center [433, 222] width 279 height 64
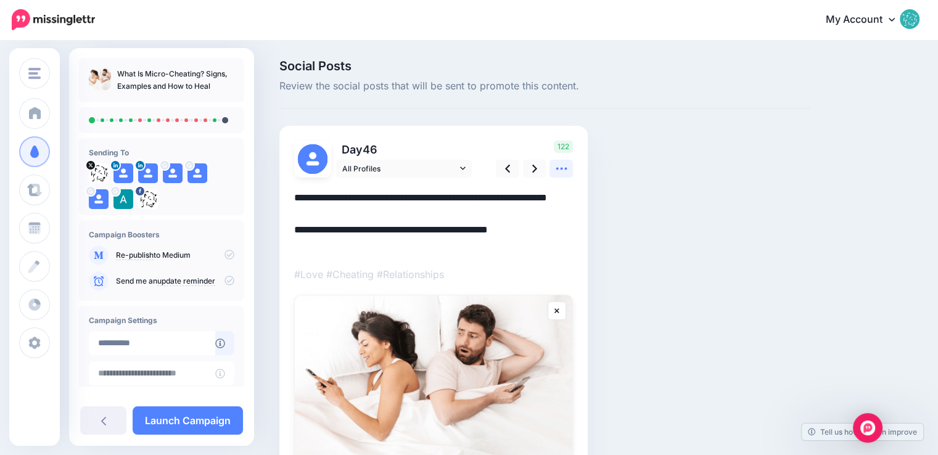
click at [558, 169] on icon at bounding box center [561, 169] width 11 height 2
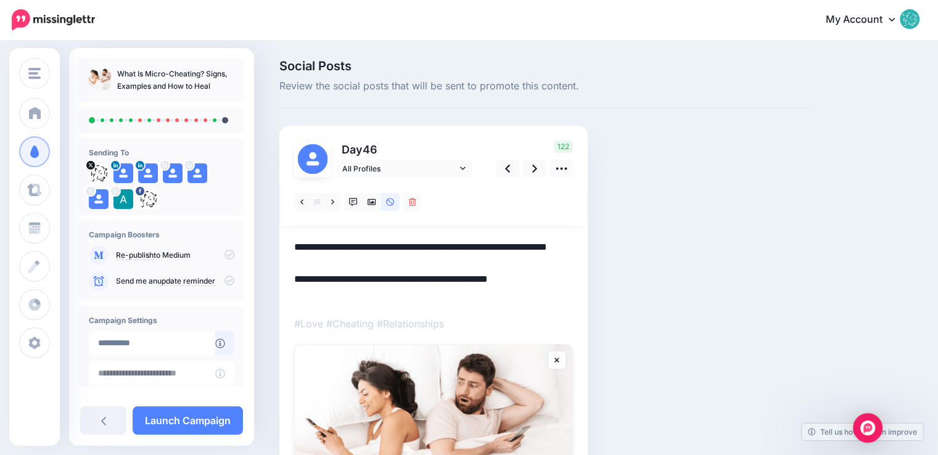
click at [338, 261] on textarea "**********" at bounding box center [433, 271] width 279 height 64
drag, startPoint x: 324, startPoint y: 265, endPoint x: 281, endPoint y: 248, distance: 45.7
click at [281, 248] on div "Day 46" at bounding box center [434, 363] width 309 height 475
click at [330, 201] on link at bounding box center [332, 202] width 15 height 18
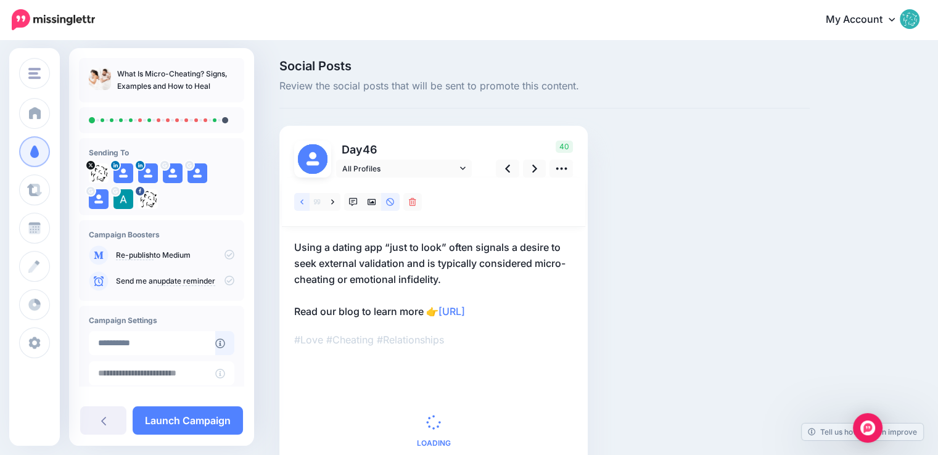
click at [304, 201] on link at bounding box center [301, 202] width 15 height 18
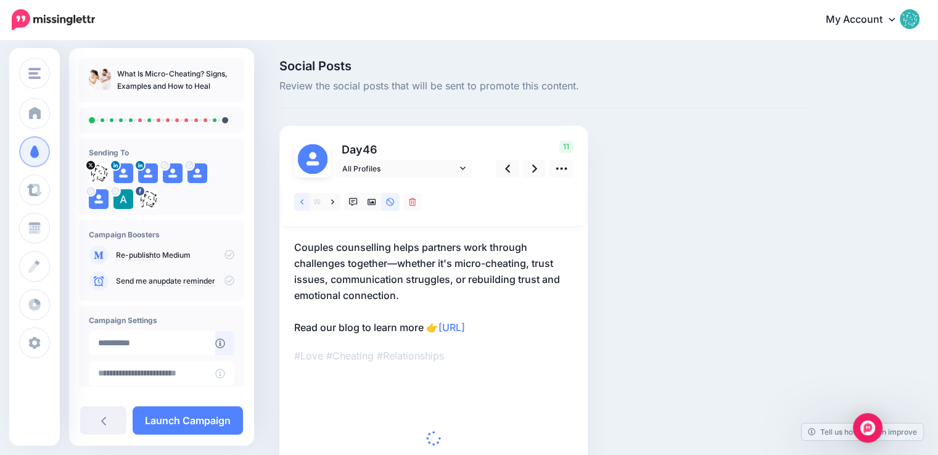
click at [304, 201] on link at bounding box center [301, 202] width 15 height 18
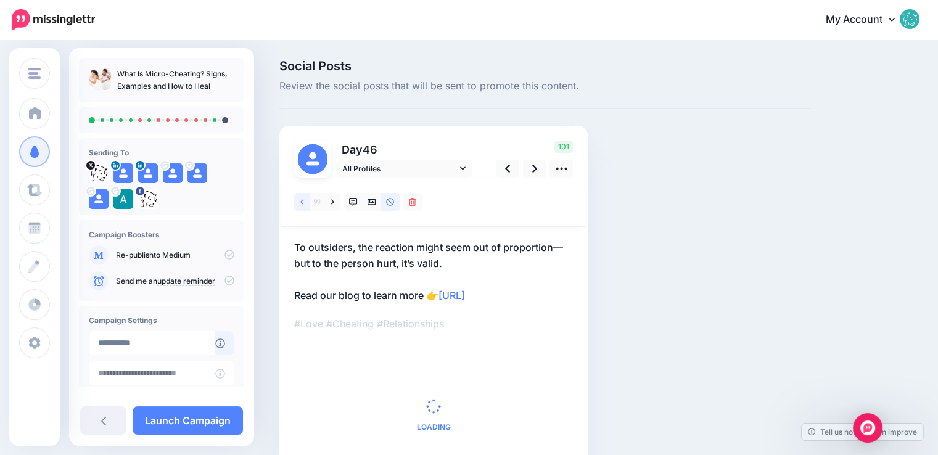
click at [304, 201] on link at bounding box center [301, 202] width 15 height 18
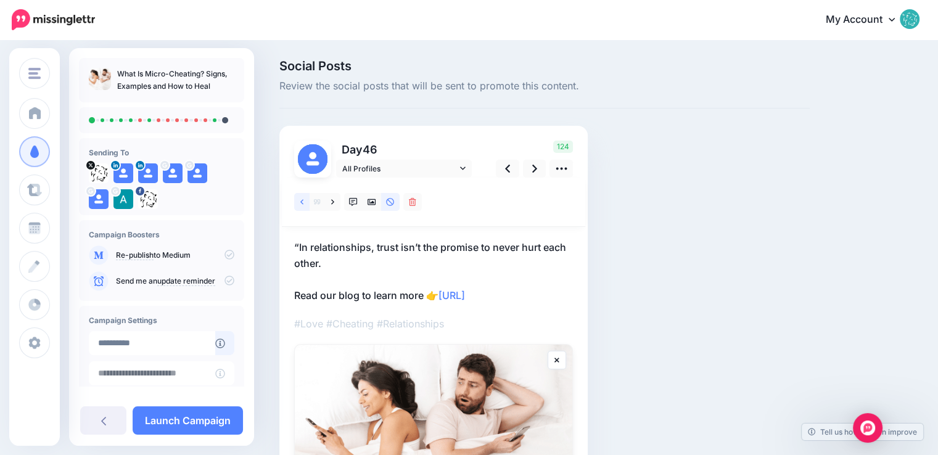
click at [304, 201] on link at bounding box center [301, 202] width 15 height 18
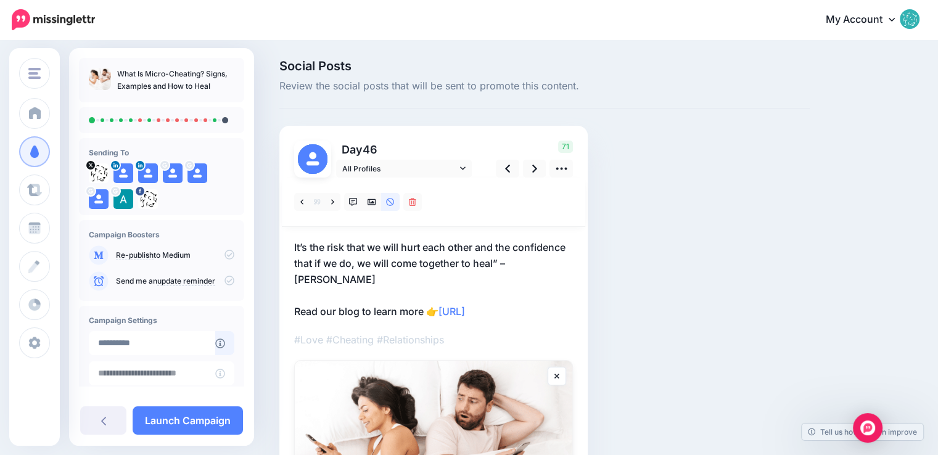
click at [321, 246] on p "It’s the risk that we will hurt each other and the confidence that if we do, we…" at bounding box center [433, 279] width 279 height 80
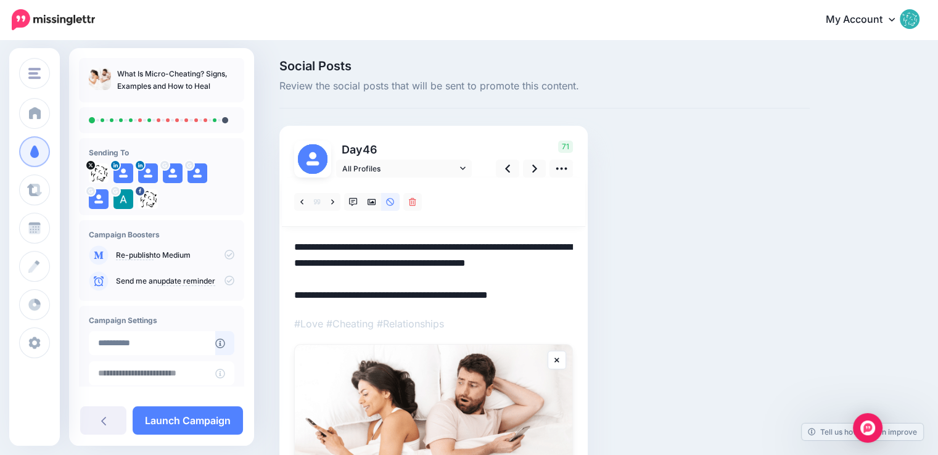
click at [294, 245] on textarea "**********" at bounding box center [433, 271] width 279 height 64
paste textarea "**********"
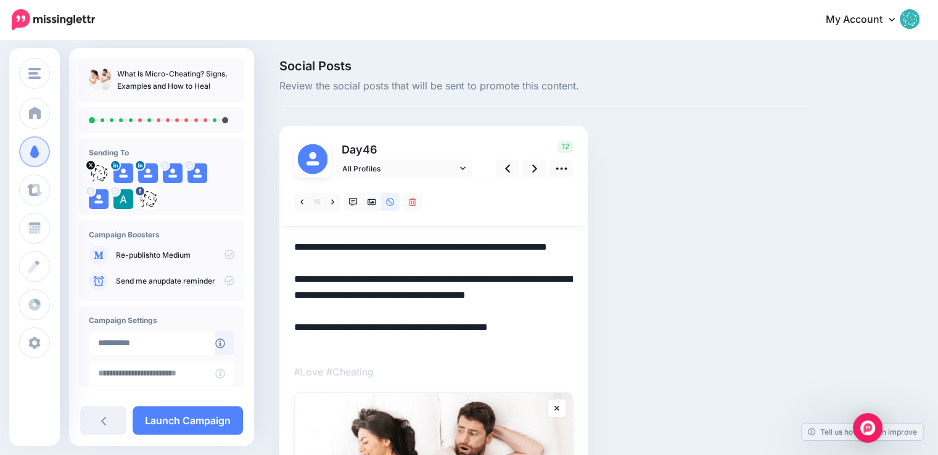
click at [503, 313] on textarea "**********" at bounding box center [433, 295] width 279 height 112
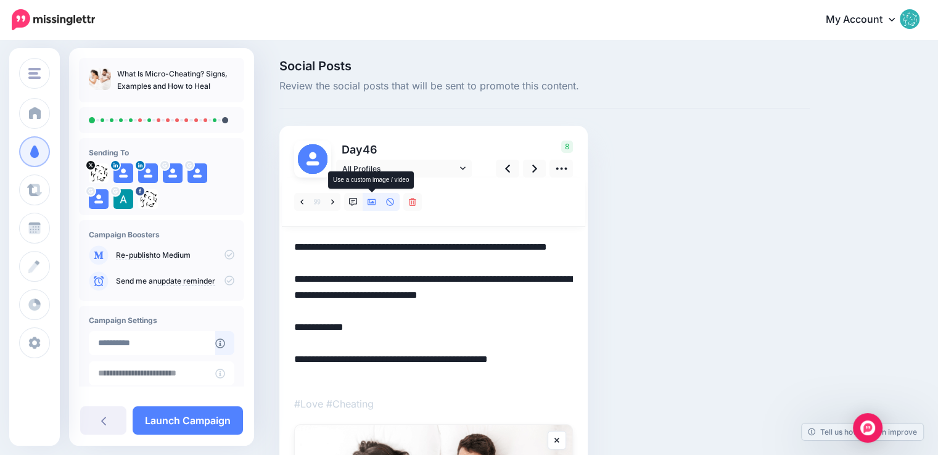
type textarea "**********"
click at [370, 205] on icon at bounding box center [372, 202] width 9 height 6
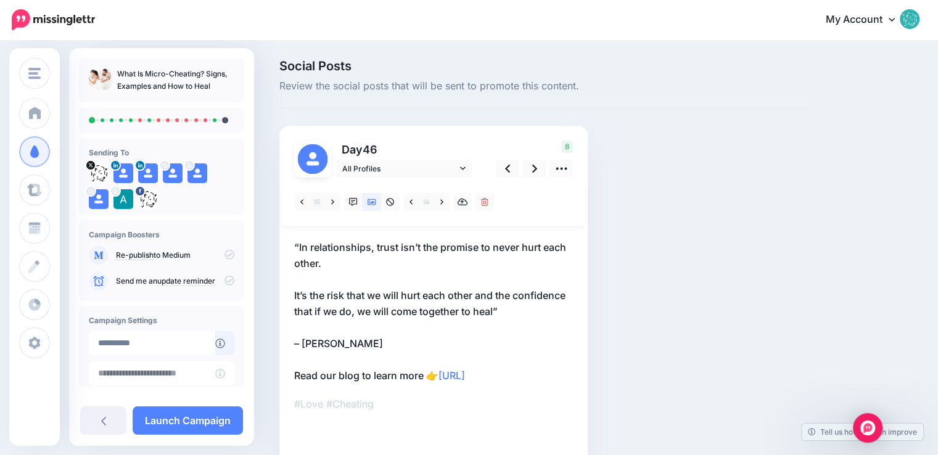
click at [370, 205] on icon at bounding box center [372, 202] width 9 height 9
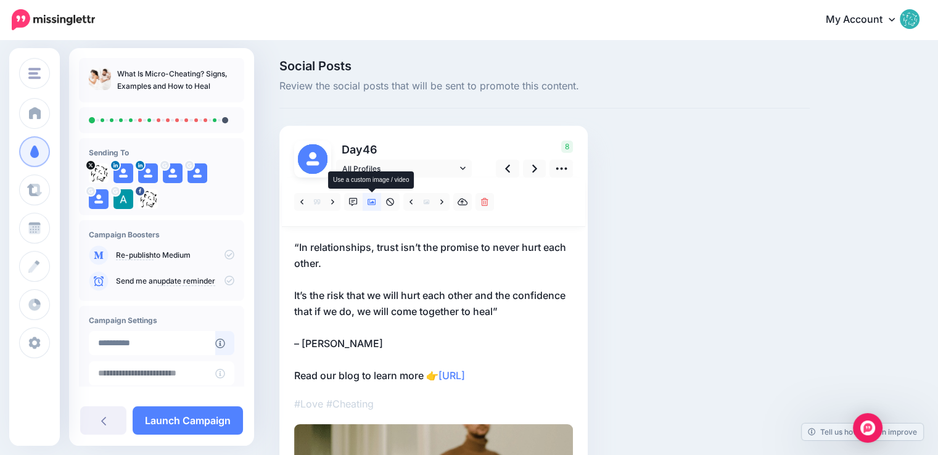
click at [370, 205] on icon at bounding box center [372, 202] width 9 height 9
click at [374, 204] on icon at bounding box center [372, 202] width 9 height 6
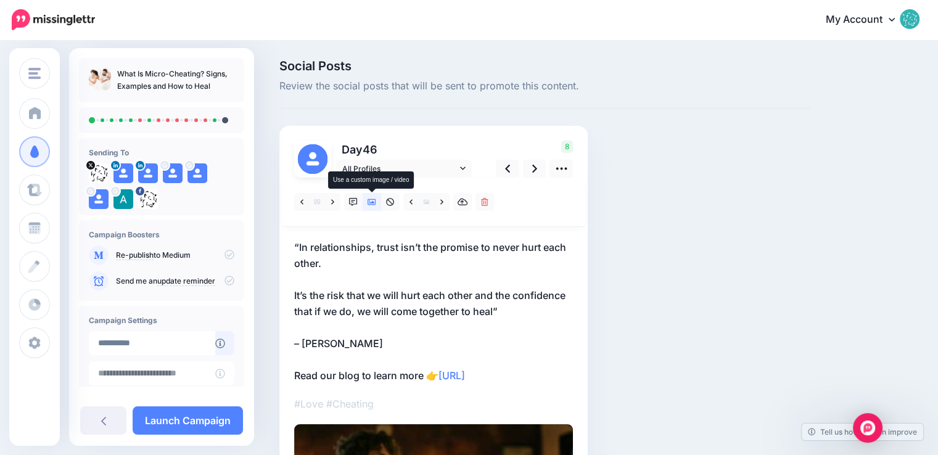
click at [370, 198] on icon at bounding box center [372, 202] width 9 height 9
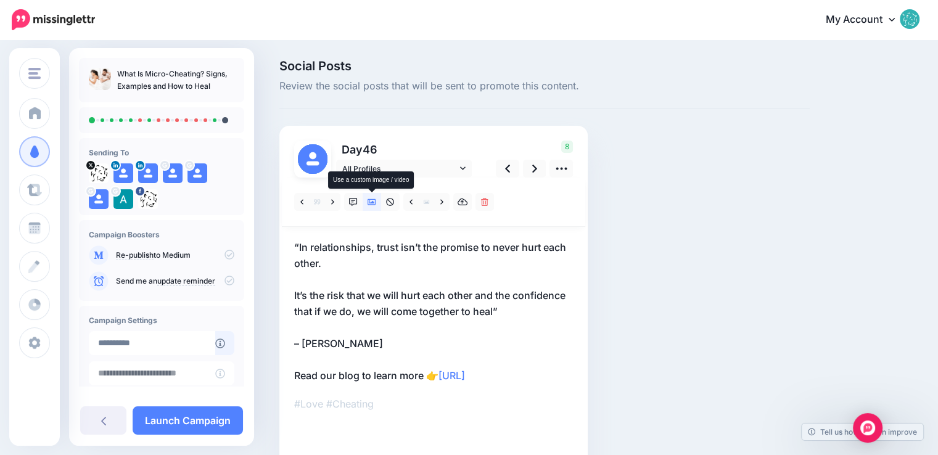
click at [374, 205] on icon at bounding box center [372, 202] width 9 height 6
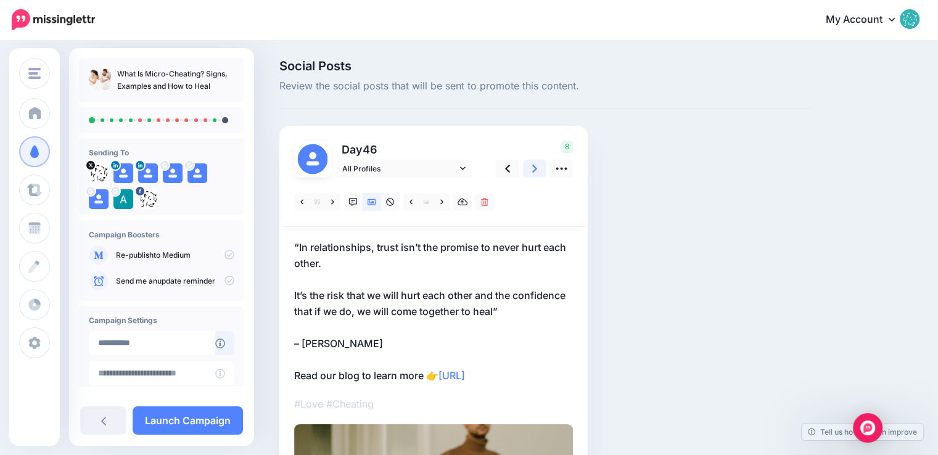
click at [540, 170] on link at bounding box center [534, 169] width 23 height 18
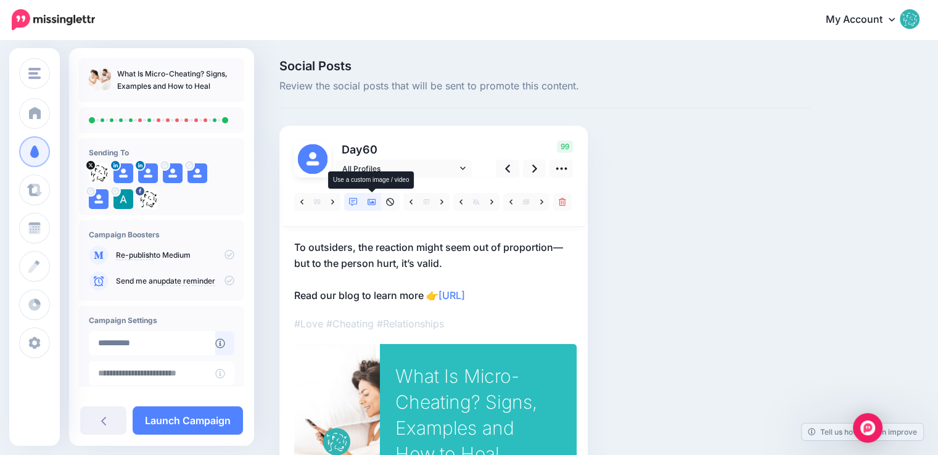
click at [373, 202] on icon at bounding box center [372, 202] width 9 height 6
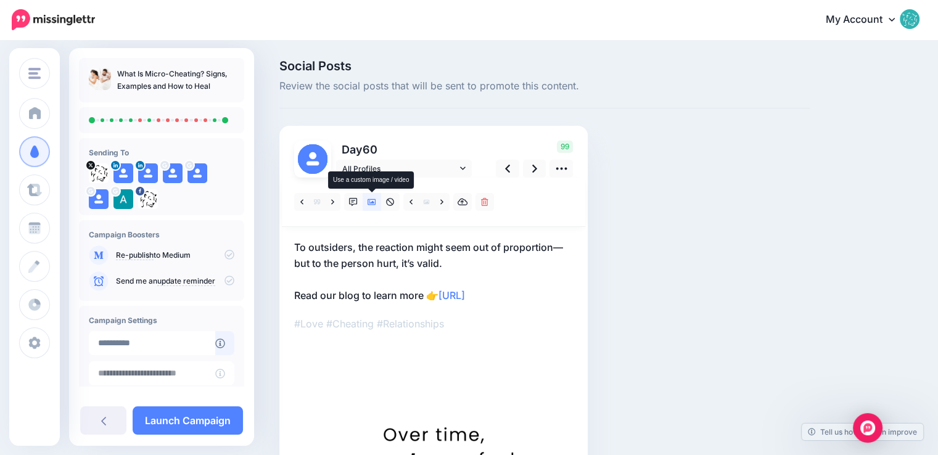
click at [370, 200] on icon at bounding box center [372, 202] width 9 height 9
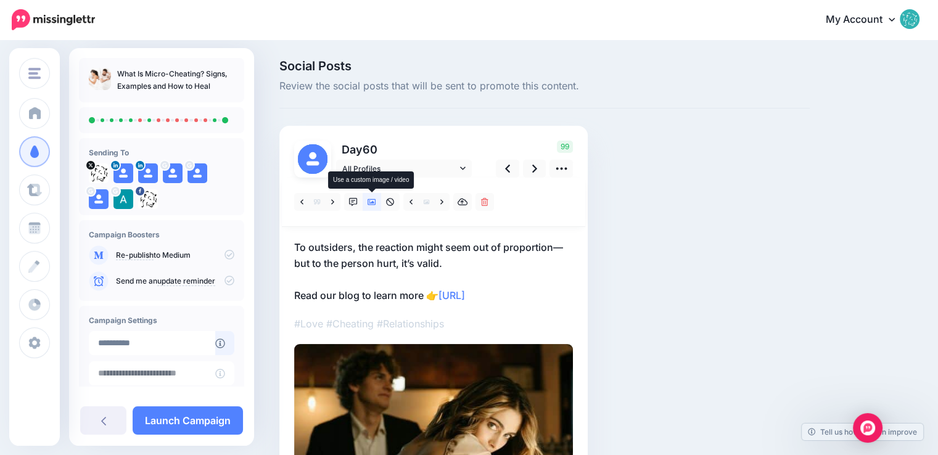
click at [370, 200] on icon at bounding box center [372, 202] width 9 height 9
click at [466, 202] on icon at bounding box center [463, 202] width 10 height 9
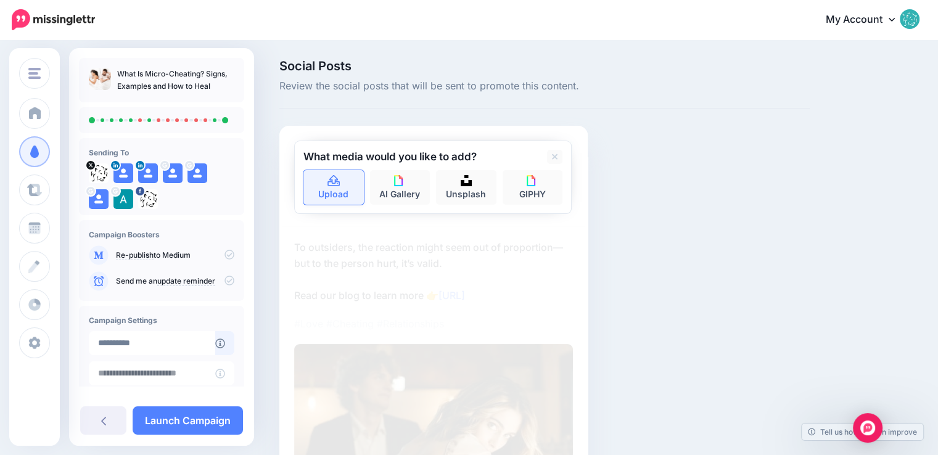
click at [347, 186] on link "Upload" at bounding box center [334, 187] width 60 height 35
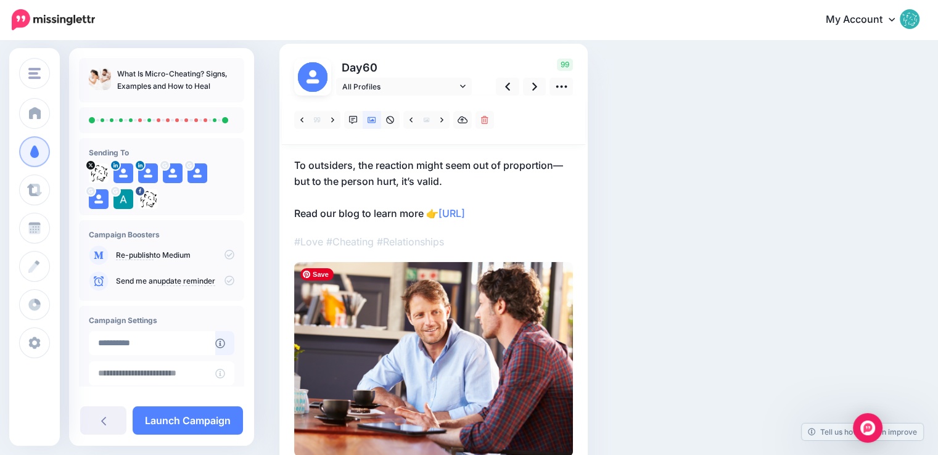
scroll to position [62, 0]
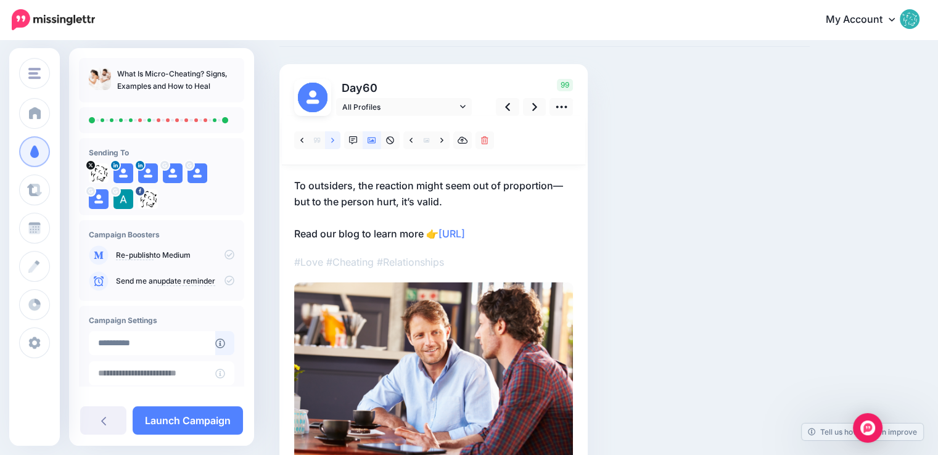
click at [329, 138] on link at bounding box center [332, 140] width 15 height 18
click at [302, 140] on icon at bounding box center [301, 140] width 3 height 9
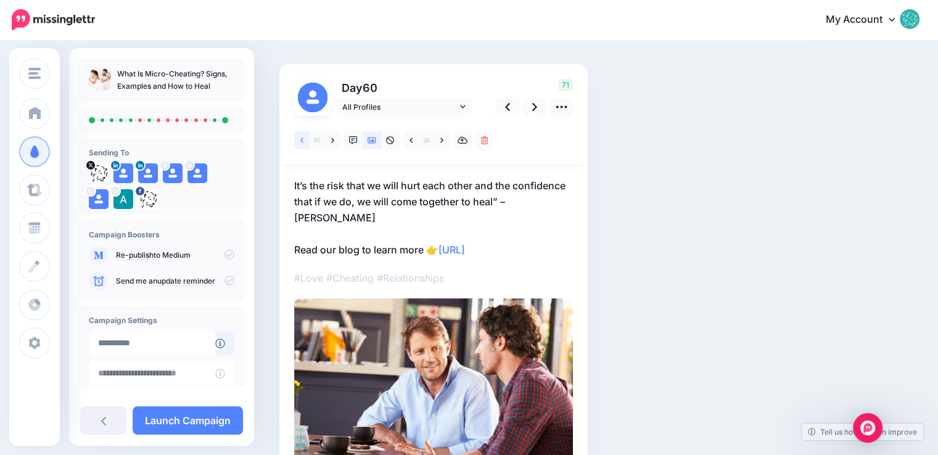
click at [302, 140] on icon at bounding box center [301, 140] width 3 height 9
click at [540, 107] on link at bounding box center [534, 107] width 23 height 18
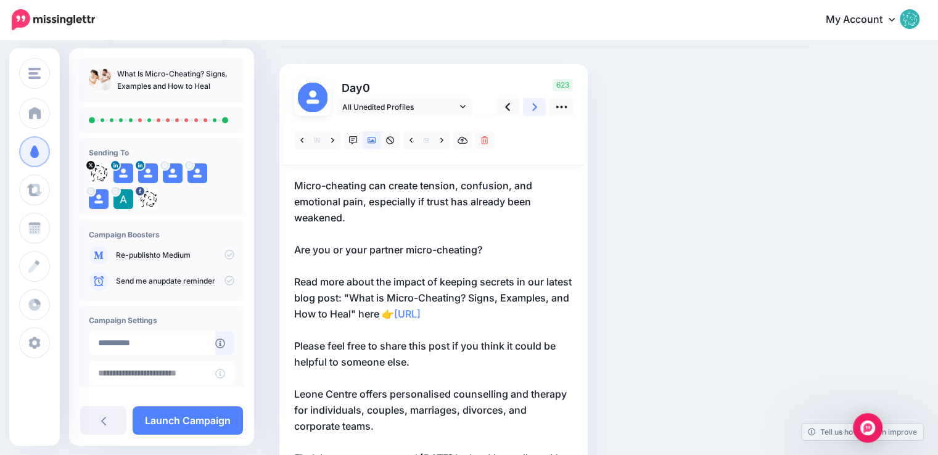
click at [540, 107] on link at bounding box center [534, 107] width 23 height 18
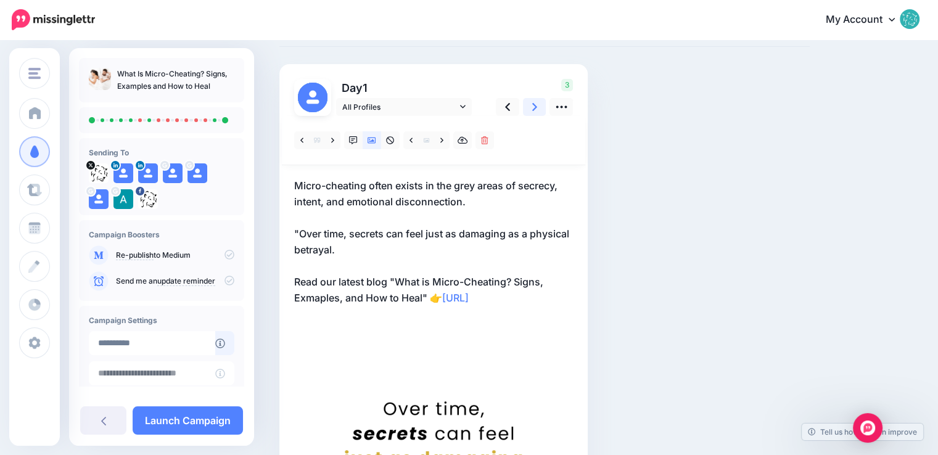
click at [540, 107] on link at bounding box center [534, 107] width 23 height 18
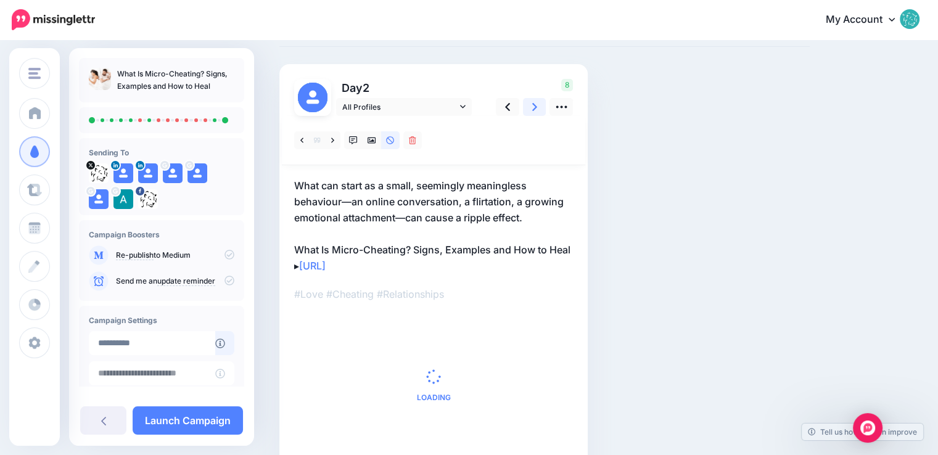
click at [540, 107] on link at bounding box center [534, 107] width 23 height 18
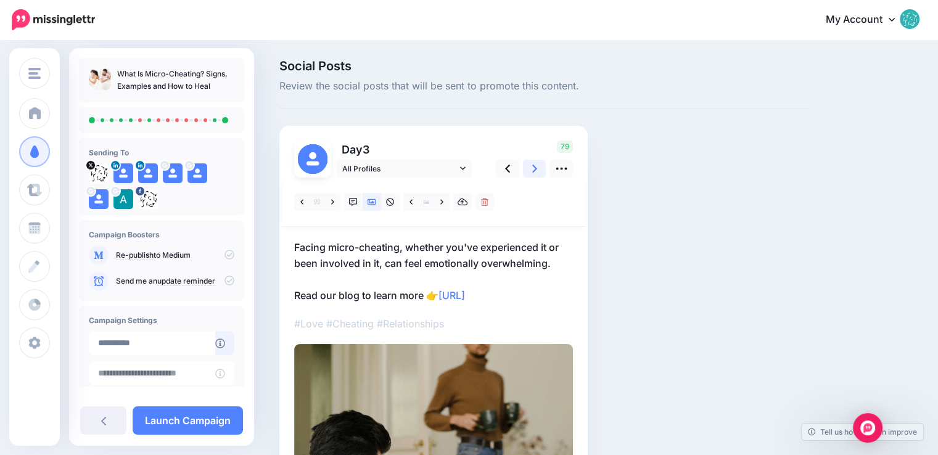
click at [532, 171] on icon at bounding box center [534, 168] width 5 height 13
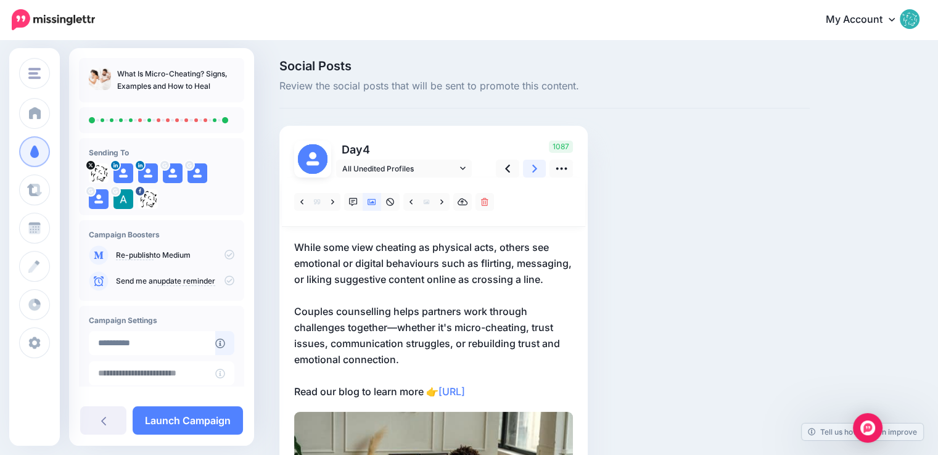
click at [532, 171] on icon at bounding box center [534, 168] width 5 height 13
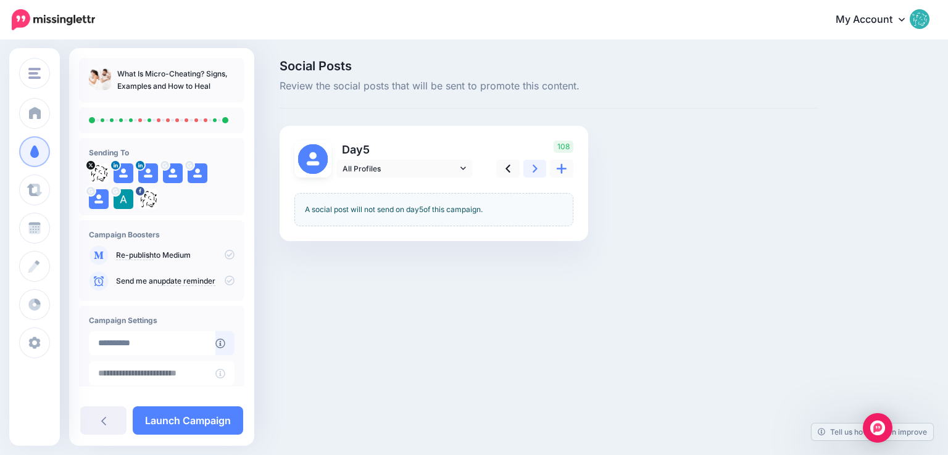
click at [532, 171] on icon at bounding box center [534, 168] width 5 height 13
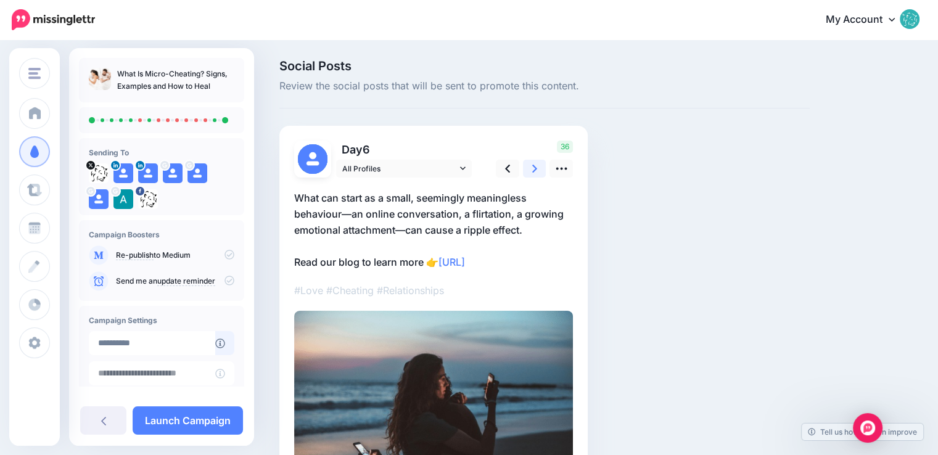
click at [528, 170] on link at bounding box center [534, 169] width 23 height 18
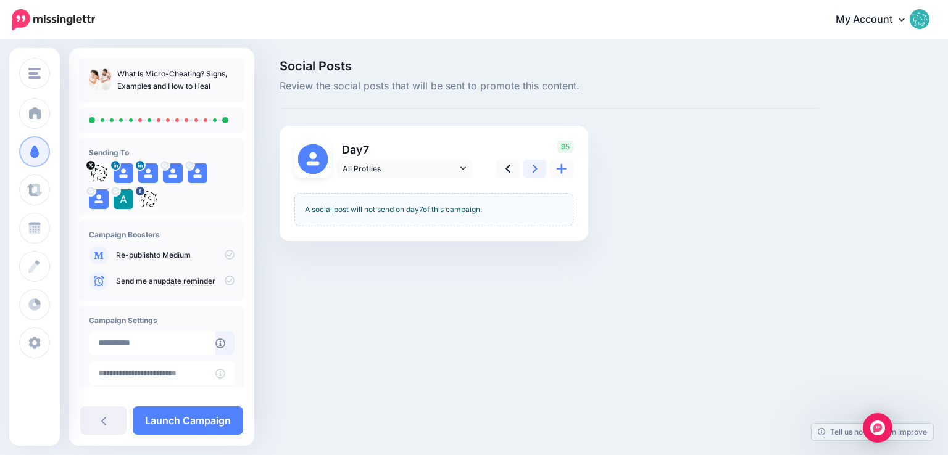
click at [528, 170] on link at bounding box center [534, 169] width 23 height 18
click at [532, 171] on icon at bounding box center [534, 168] width 5 height 13
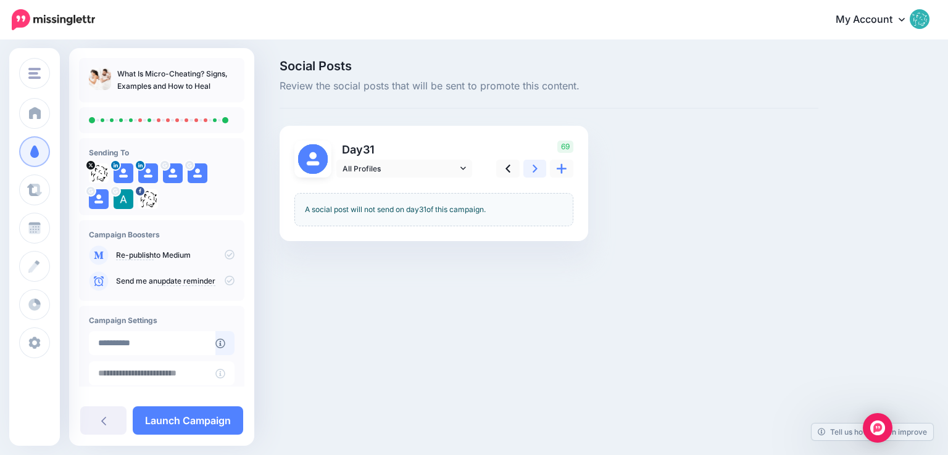
click at [532, 171] on icon at bounding box center [534, 168] width 5 height 13
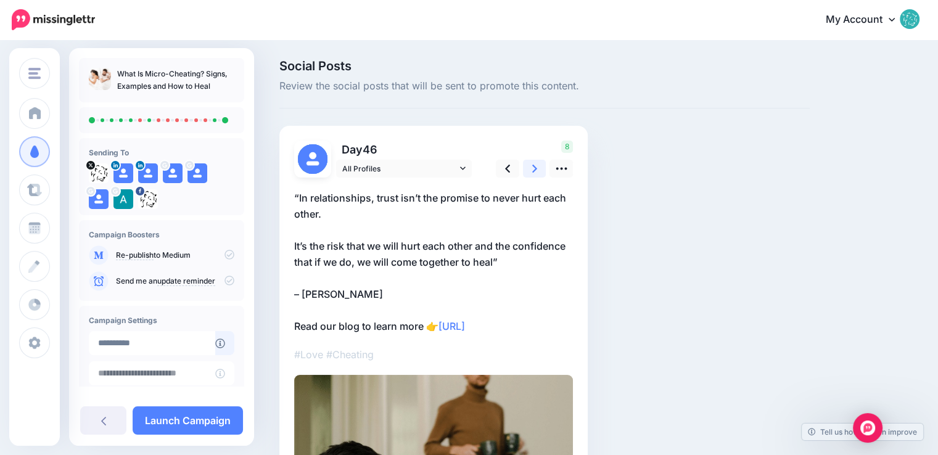
click at [532, 171] on icon at bounding box center [534, 168] width 5 height 13
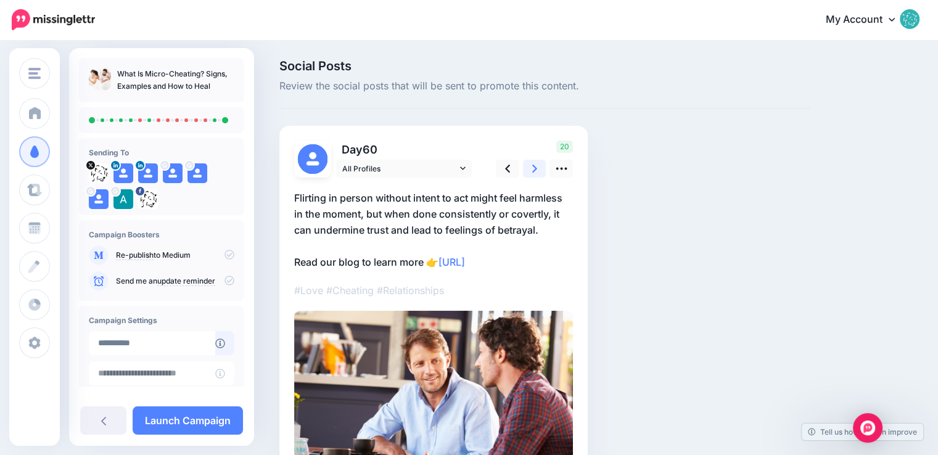
click at [532, 171] on icon at bounding box center [534, 168] width 5 height 13
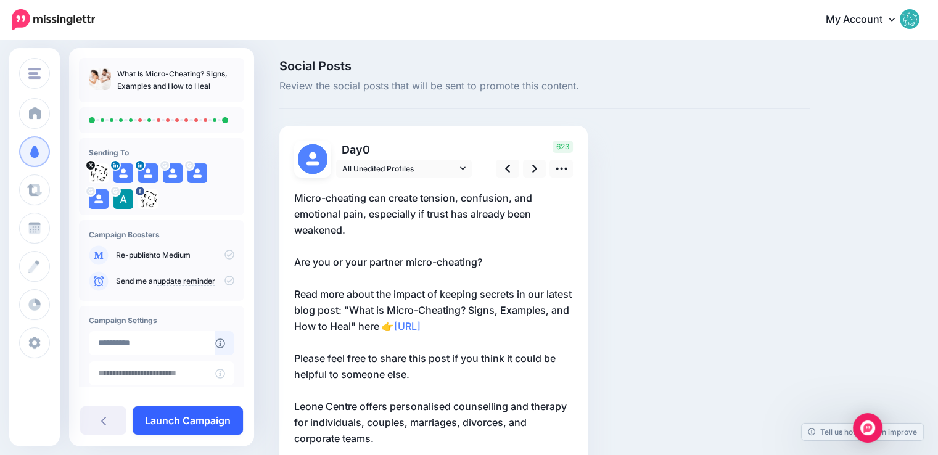
click at [180, 418] on link "Launch Campaign" at bounding box center [188, 421] width 110 height 28
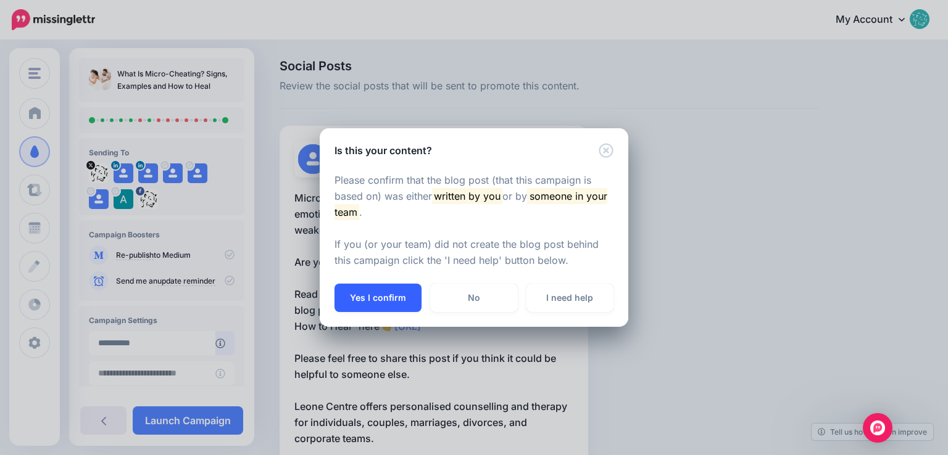
click at [392, 299] on button "Yes I confirm" at bounding box center [377, 298] width 87 height 28
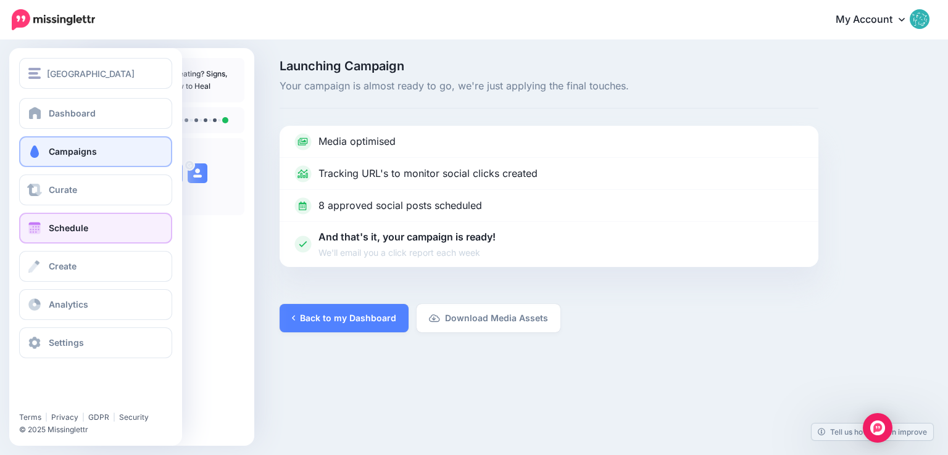
click at [51, 228] on span "Schedule" at bounding box center [68, 228] width 39 height 10
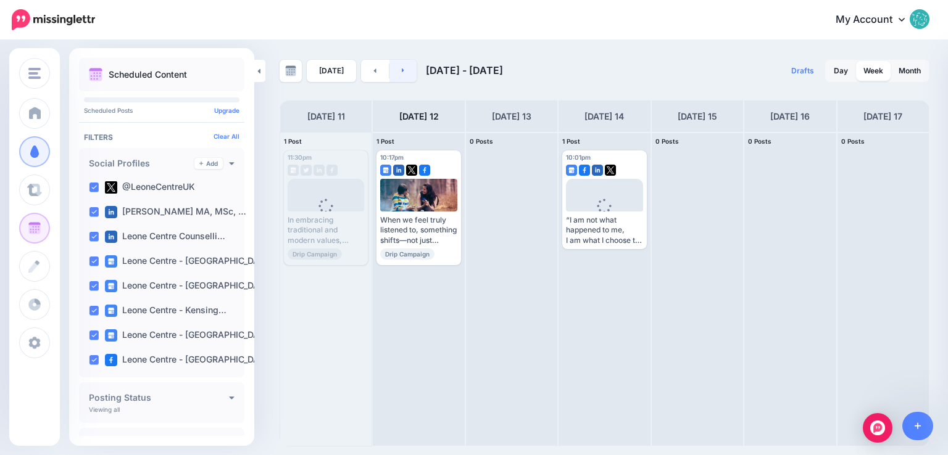
click at [401, 66] on link at bounding box center [403, 71] width 28 height 22
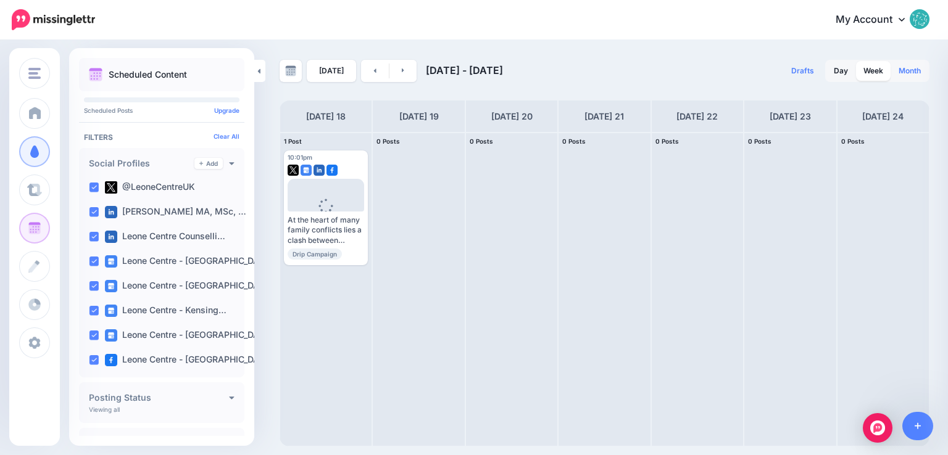
click at [905, 70] on link "Month" at bounding box center [909, 71] width 37 height 20
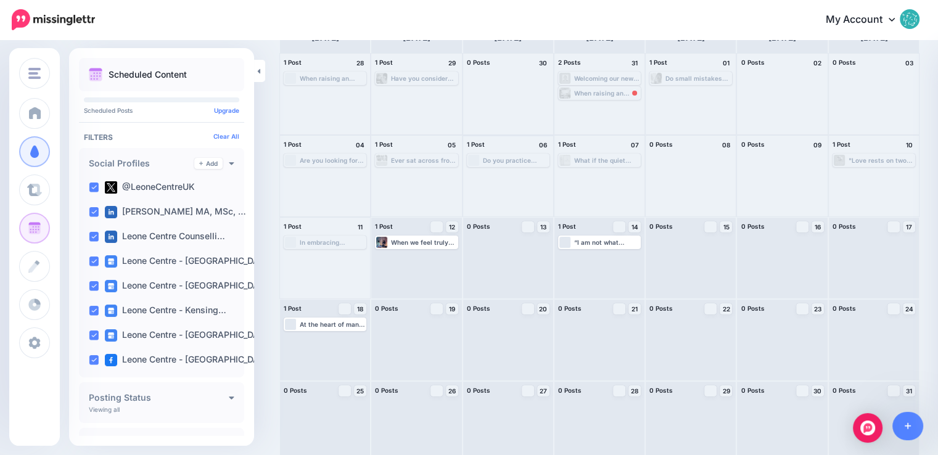
scroll to position [87, 0]
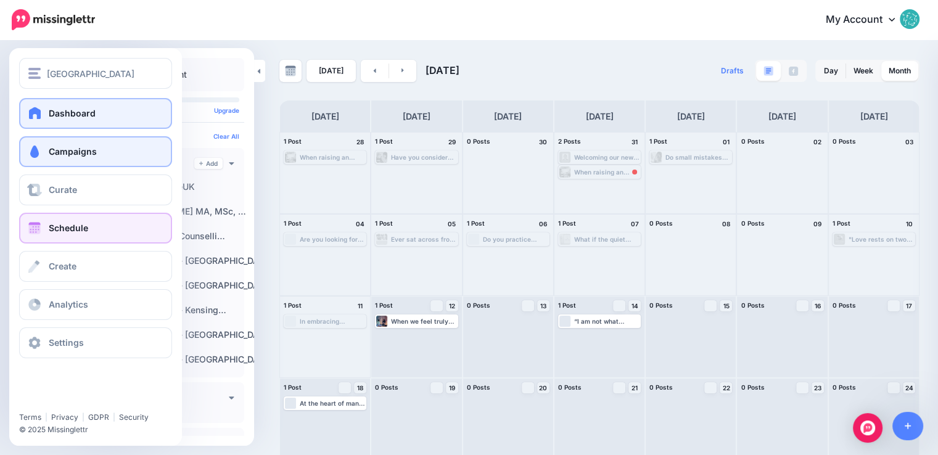
click at [42, 113] on span at bounding box center [35, 113] width 16 height 12
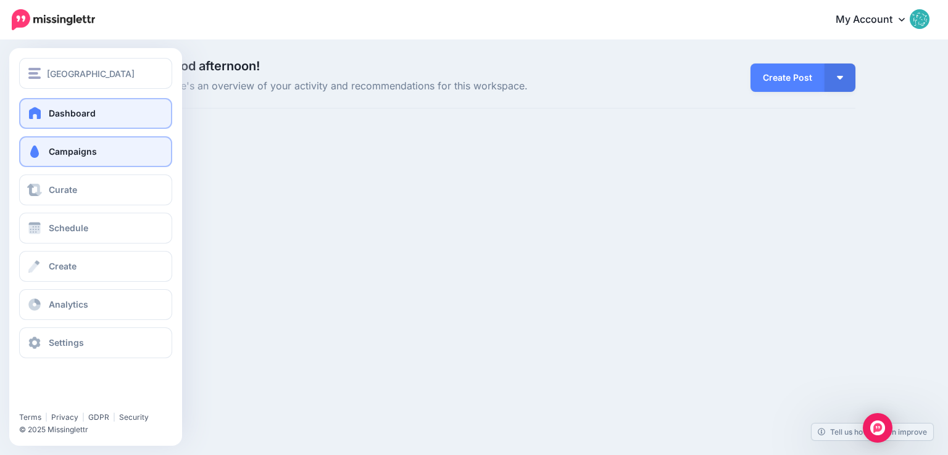
click at [72, 157] on link "Campaigns" at bounding box center [95, 151] width 153 height 31
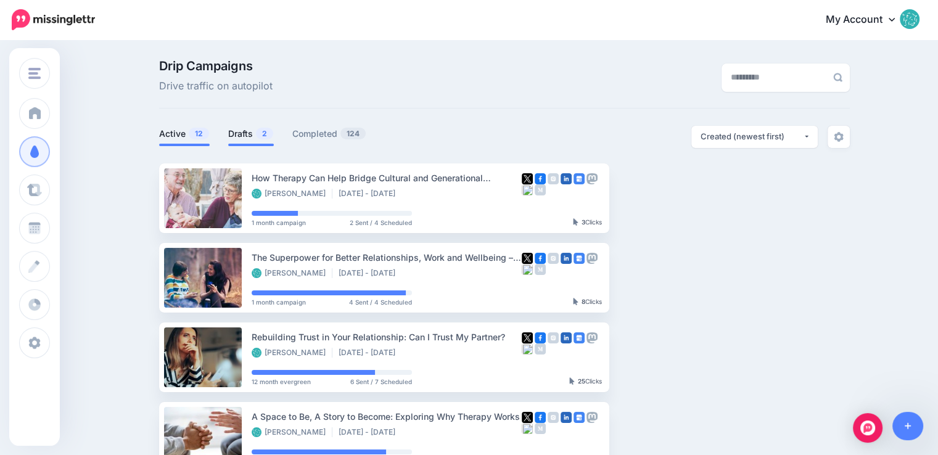
click at [249, 131] on link "Drafts 2" at bounding box center [251, 133] width 46 height 15
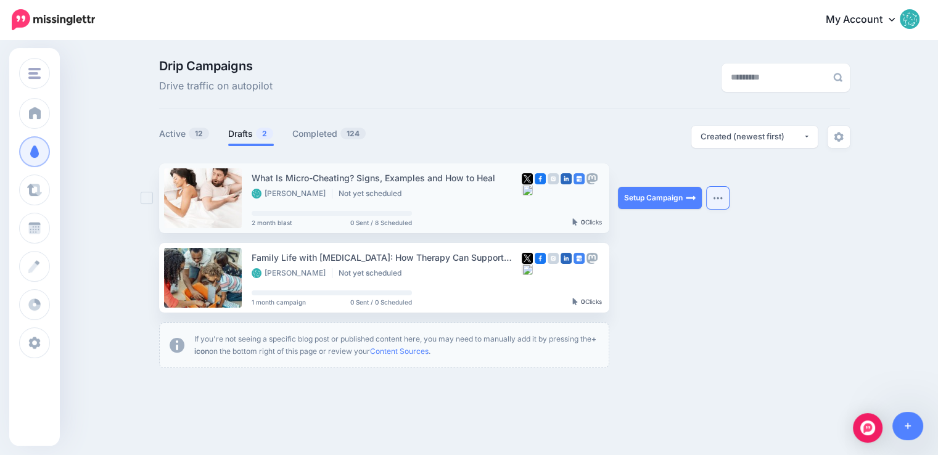
click at [720, 200] on img "button" at bounding box center [718, 198] width 10 height 4
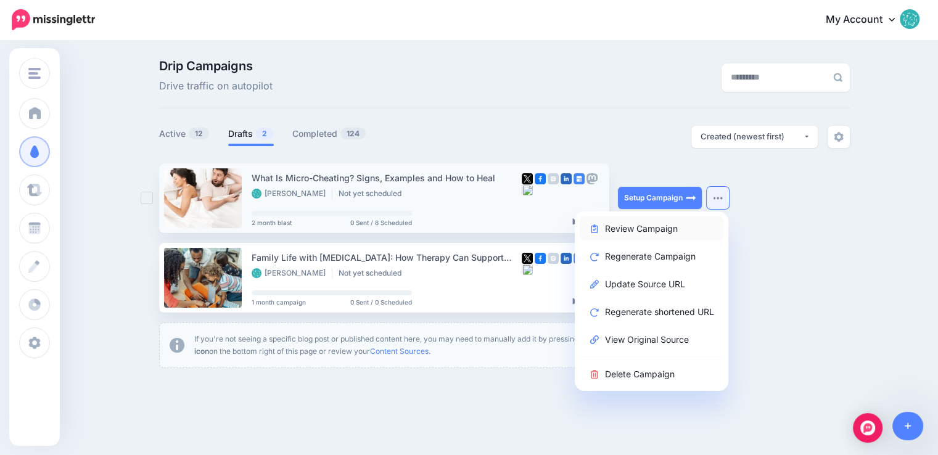
click at [696, 225] on link "Review Campaign" at bounding box center [652, 229] width 144 height 24
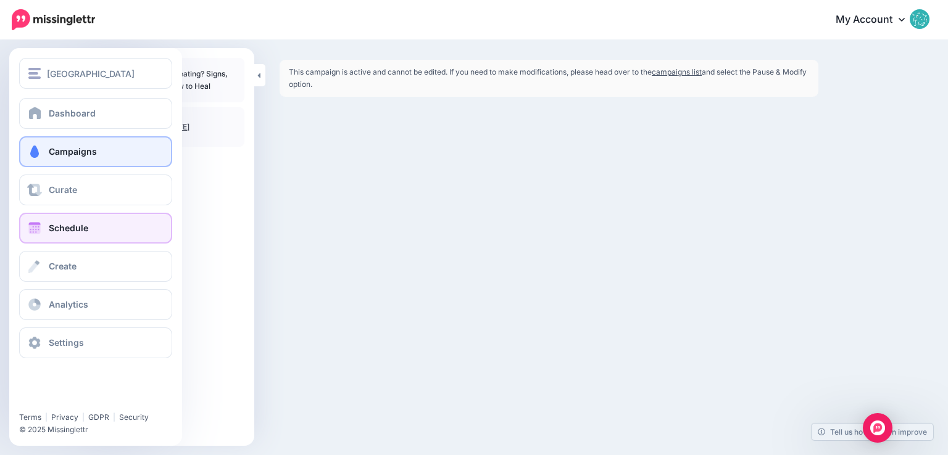
click at [35, 224] on span at bounding box center [35, 228] width 16 height 12
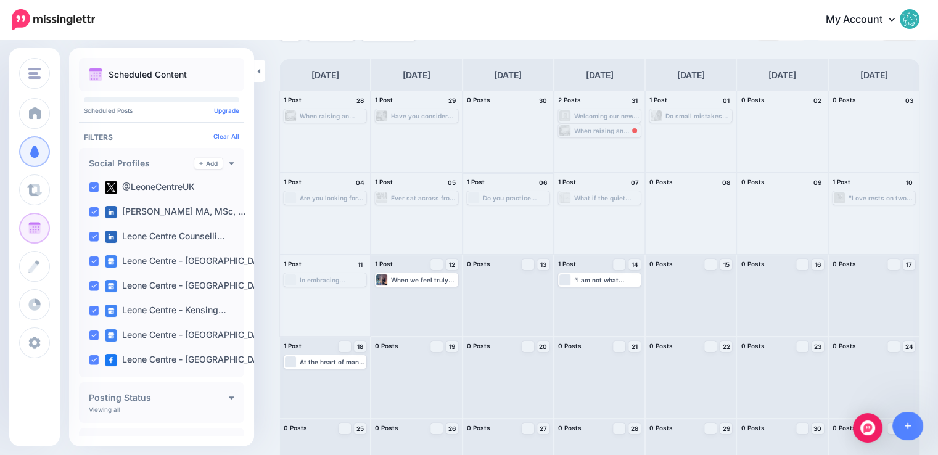
scroll to position [25, 0]
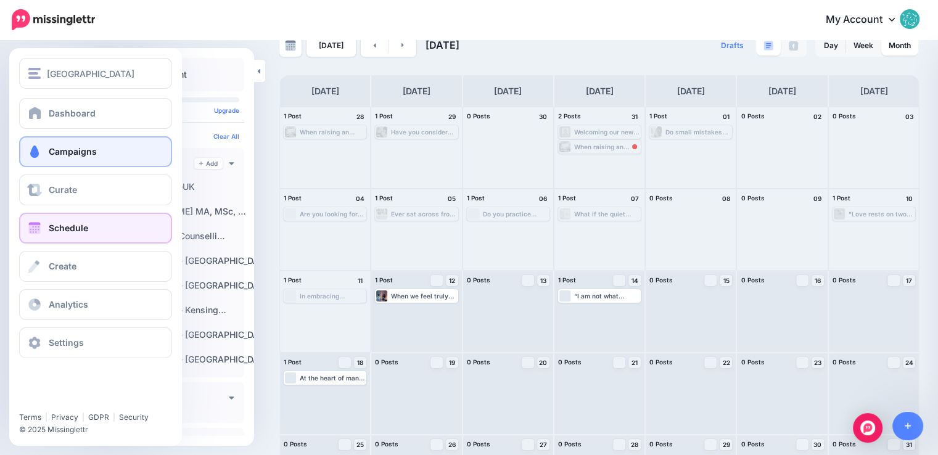
click at [63, 153] on span "Campaigns" at bounding box center [73, 151] width 48 height 10
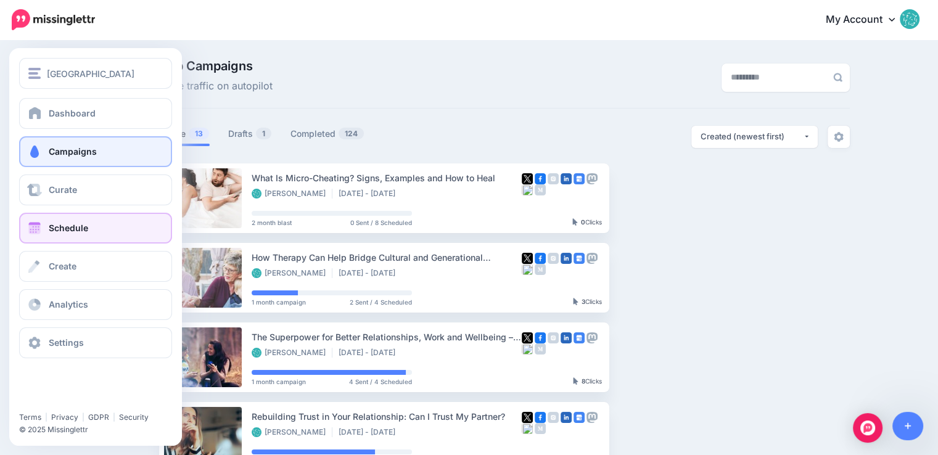
click at [66, 223] on span "Schedule" at bounding box center [68, 228] width 39 height 10
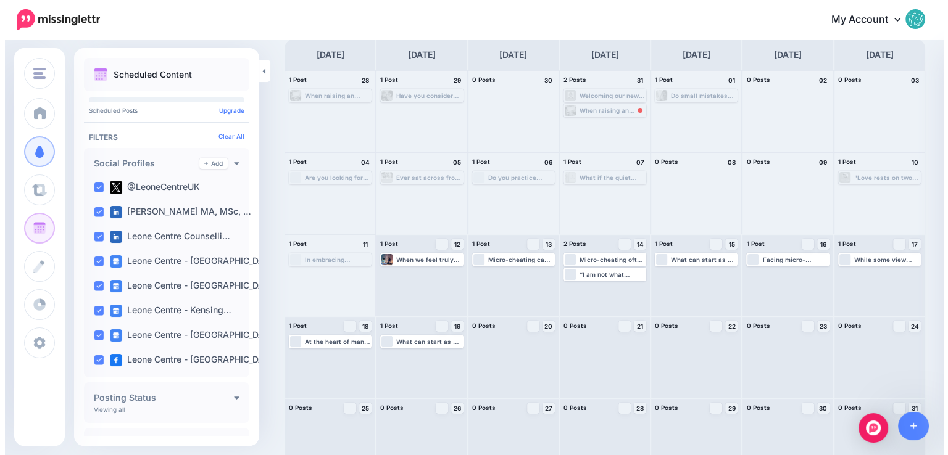
scroll to position [87, 0]
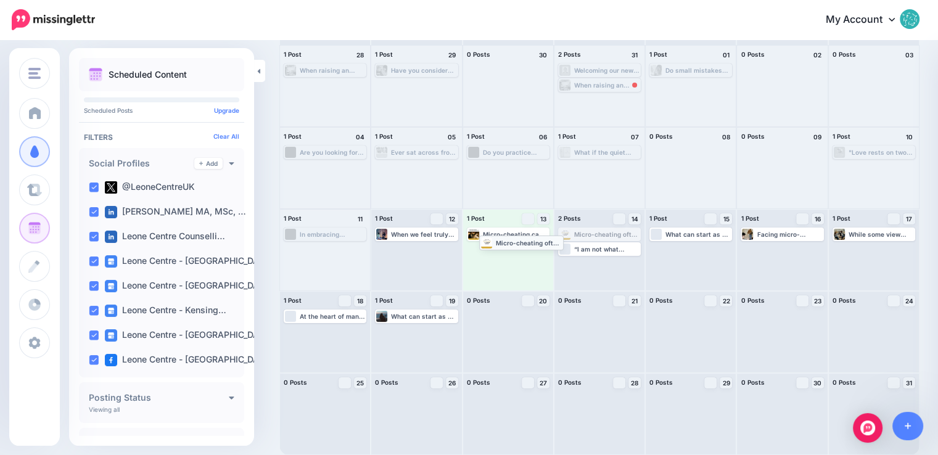
drag, startPoint x: 613, startPoint y: 235, endPoint x: 531, endPoint y: 242, distance: 83.0
drag, startPoint x: 511, startPoint y: 248, endPoint x: 512, endPoint y: 257, distance: 9.3
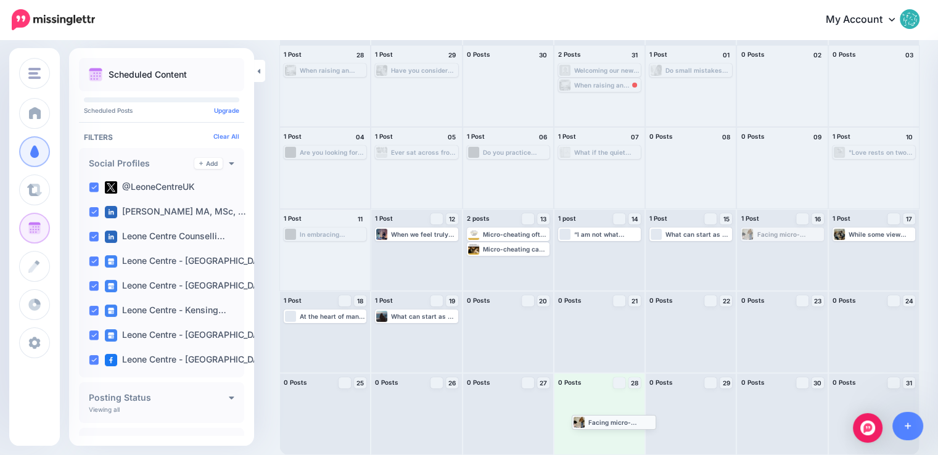
drag, startPoint x: 784, startPoint y: 233, endPoint x: 607, endPoint y: 420, distance: 257.1
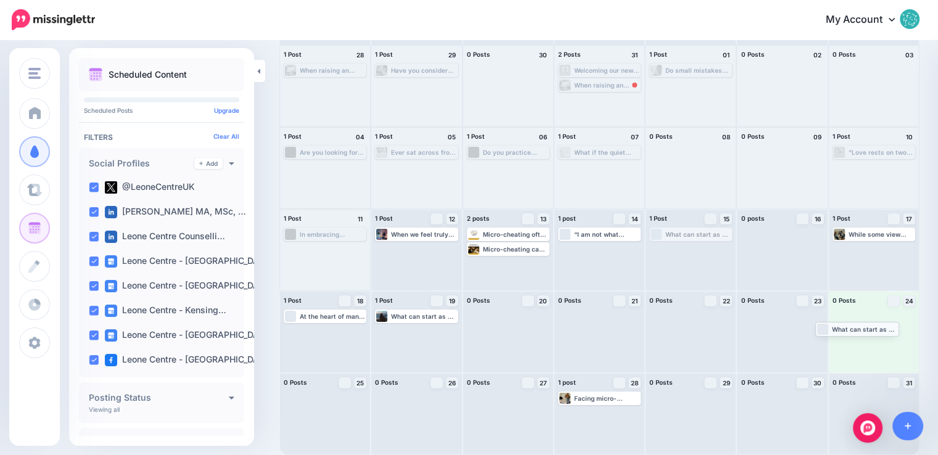
drag, startPoint x: 697, startPoint y: 234, endPoint x: 858, endPoint y: 329, distance: 186.5
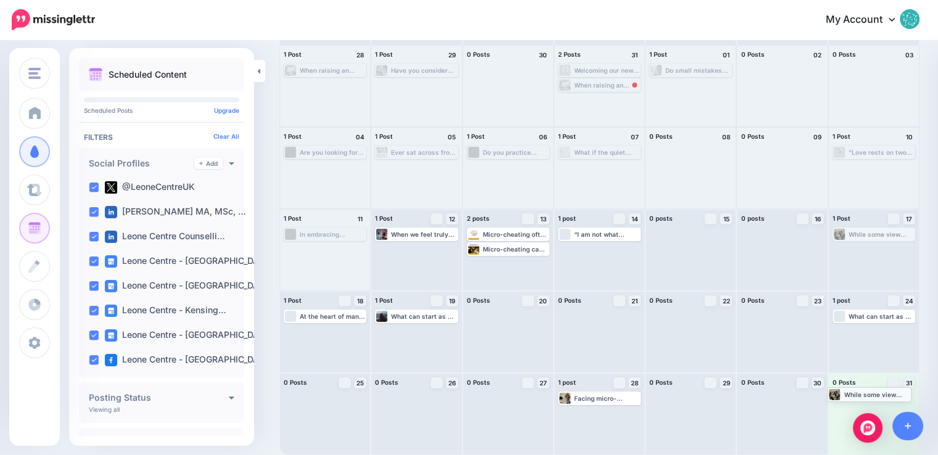
drag, startPoint x: 878, startPoint y: 233, endPoint x: 865, endPoint y: 393, distance: 160.9
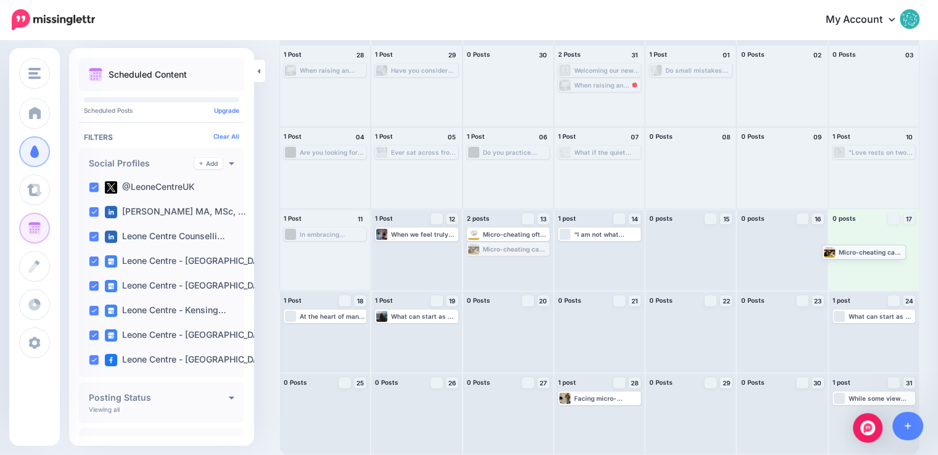
drag, startPoint x: 526, startPoint y: 252, endPoint x: 879, endPoint y: 254, distance: 352.9
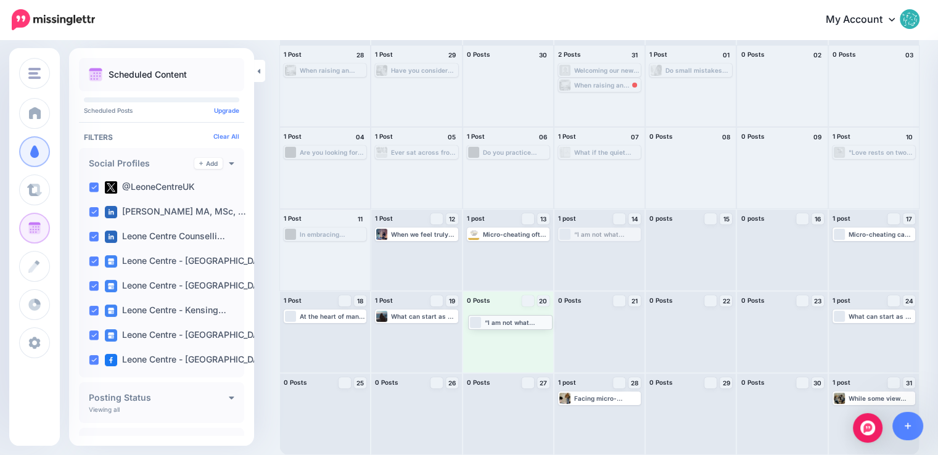
drag, startPoint x: 605, startPoint y: 236, endPoint x: 491, endPoint y: 325, distance: 144.2
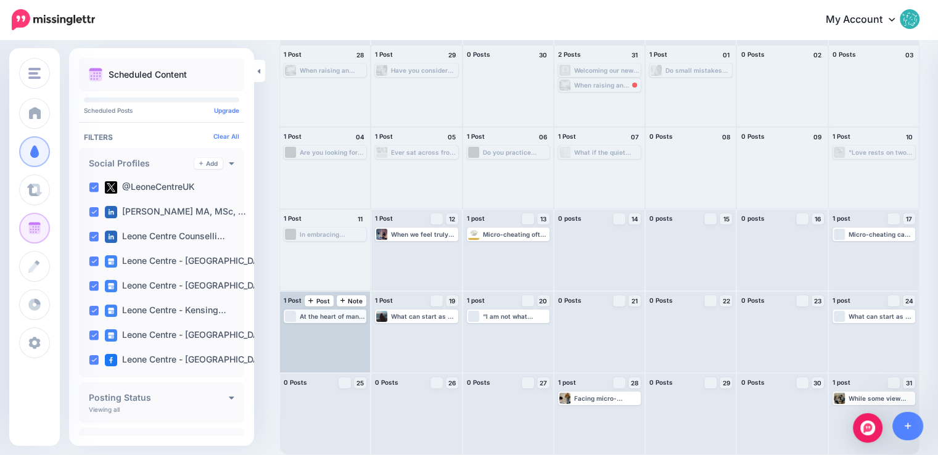
click at [334, 317] on div "At the heart of many family conflicts lies a clash between cultural heritage an…" at bounding box center [332, 316] width 65 height 7
click at [317, 331] on span "Edit" at bounding box center [312, 331] width 10 height 6
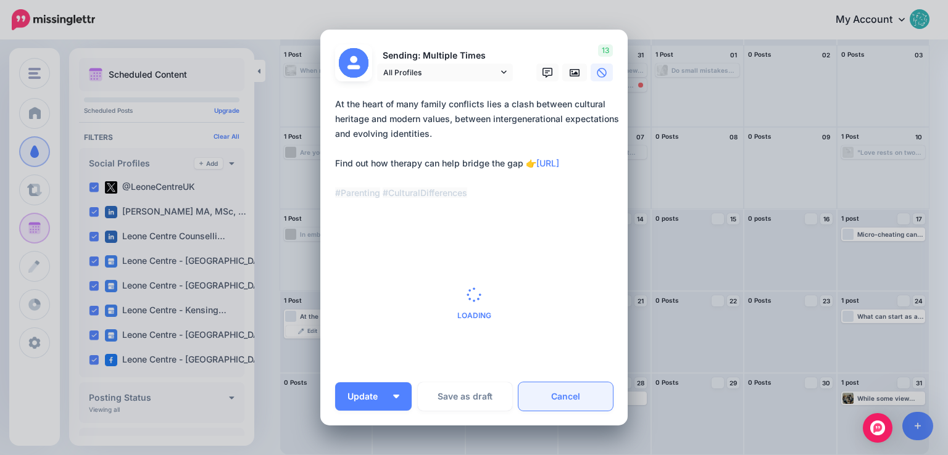
click at [563, 398] on link "Cancel" at bounding box center [565, 397] width 94 height 28
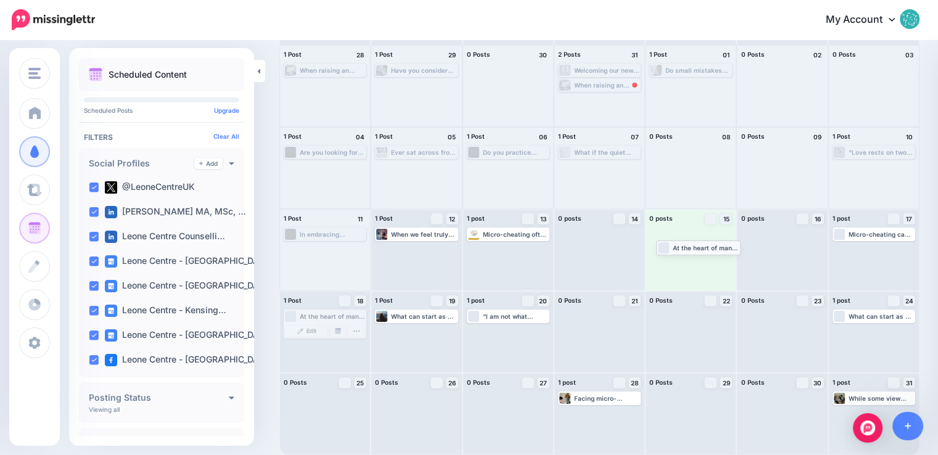
drag, startPoint x: 315, startPoint y: 318, endPoint x: 688, endPoint y: 249, distance: 379.0
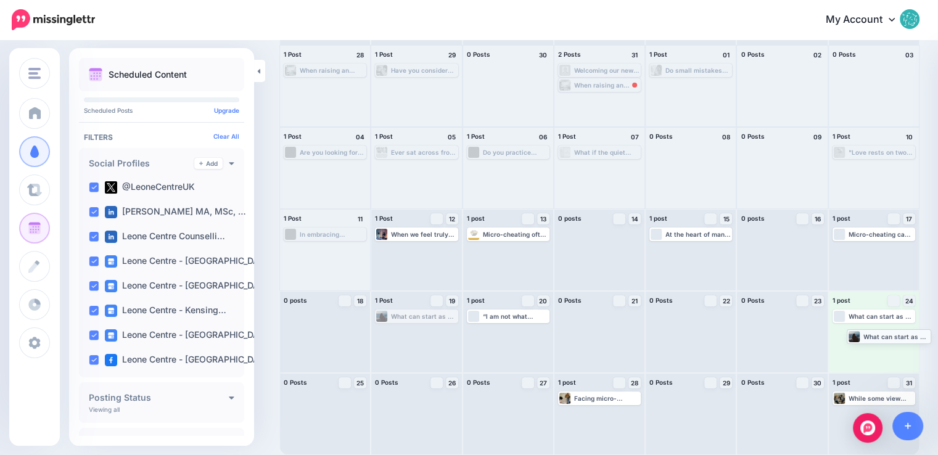
drag, startPoint x: 418, startPoint y: 318, endPoint x: 889, endPoint y: 338, distance: 471.2
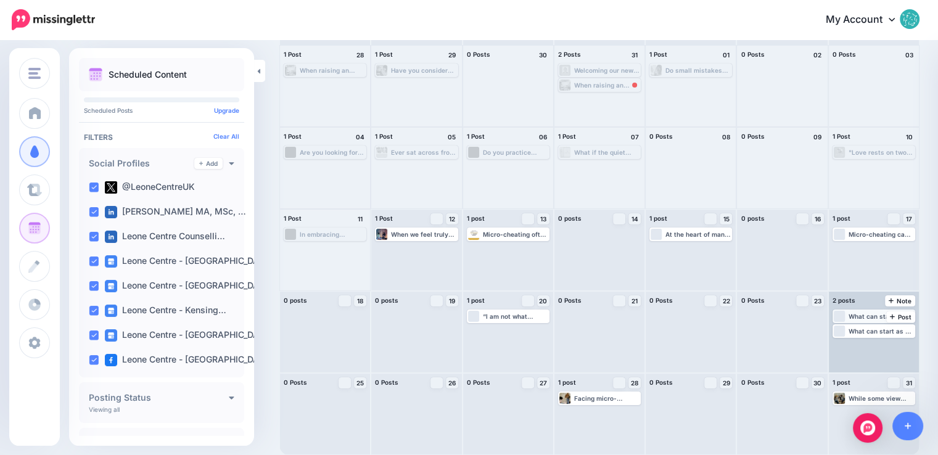
click at [889, 315] on div "What can start as a small, seemingly meaningless behaviour—an online conversati…" at bounding box center [881, 316] width 65 height 7
click at [865, 328] on span "Edit" at bounding box center [860, 331] width 10 height 6
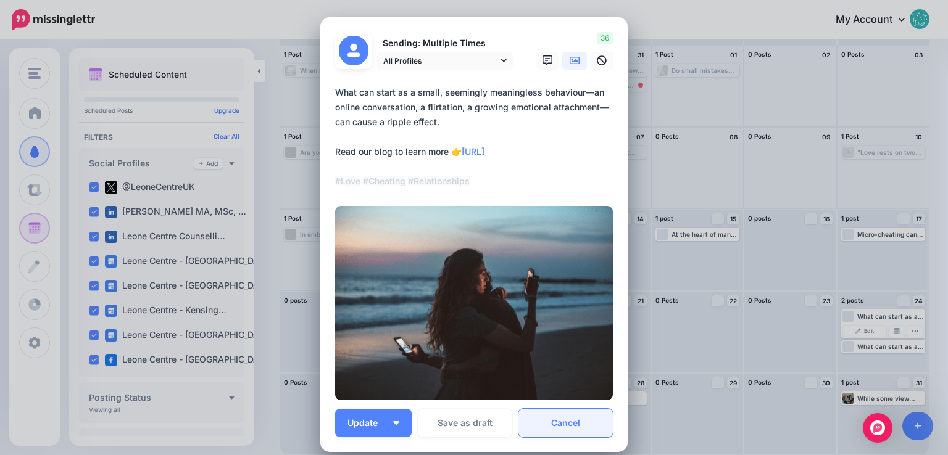
click at [558, 423] on link "Cancel" at bounding box center [565, 423] width 94 height 28
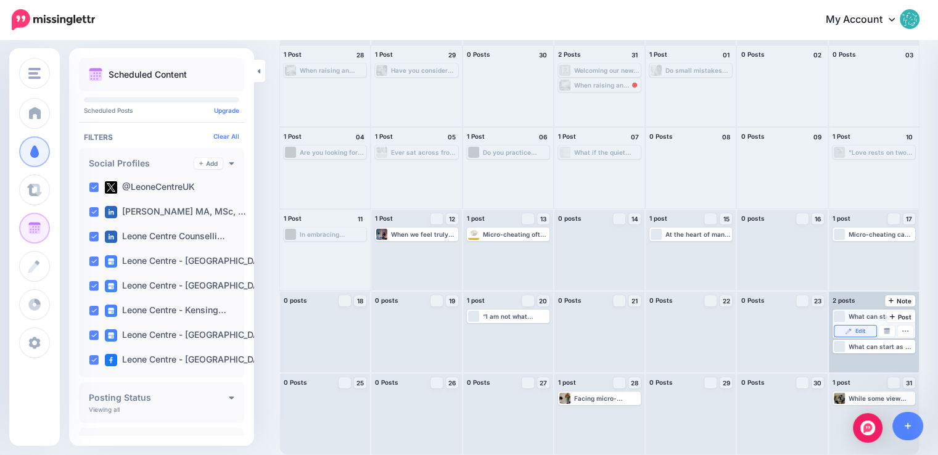
click at [877, 333] on link "Edit" at bounding box center [856, 331] width 42 height 11
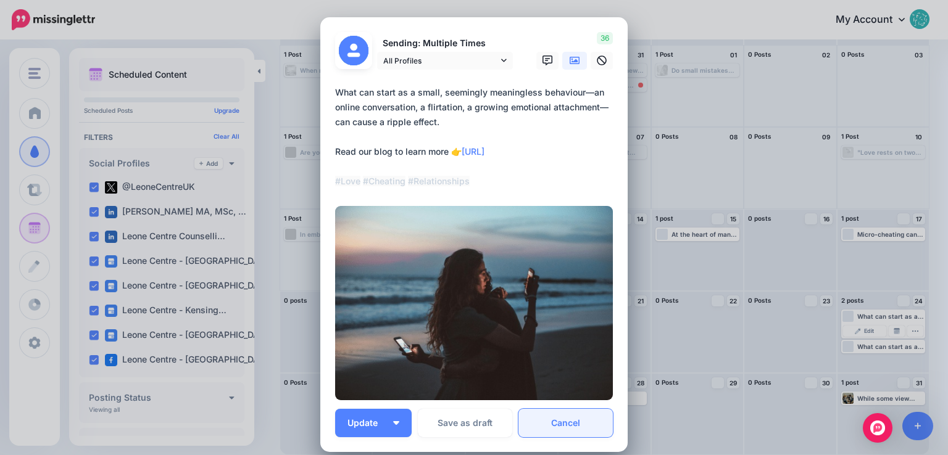
click at [575, 428] on link "Cancel" at bounding box center [565, 423] width 94 height 28
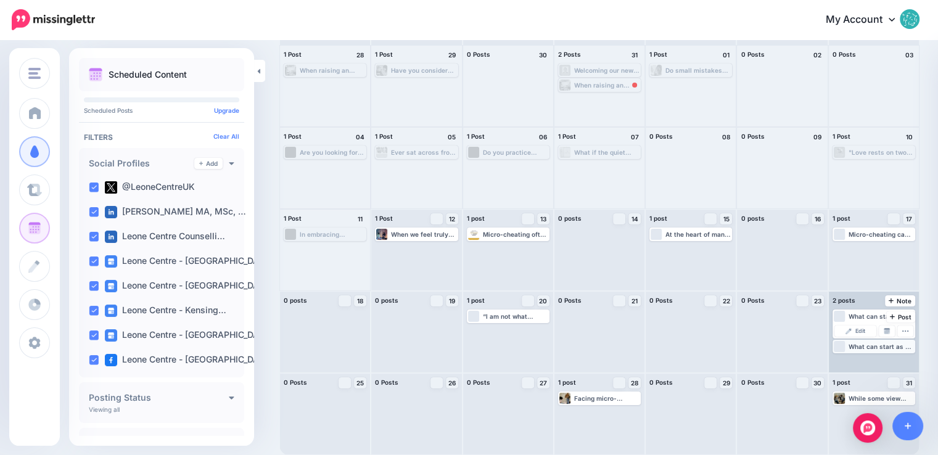
click at [868, 346] on div "What can start as a small, seemingly meaningless behaviour—an online conversati…" at bounding box center [881, 346] width 65 height 7
click at [864, 346] on span "Edit" at bounding box center [860, 346] width 10 height 6
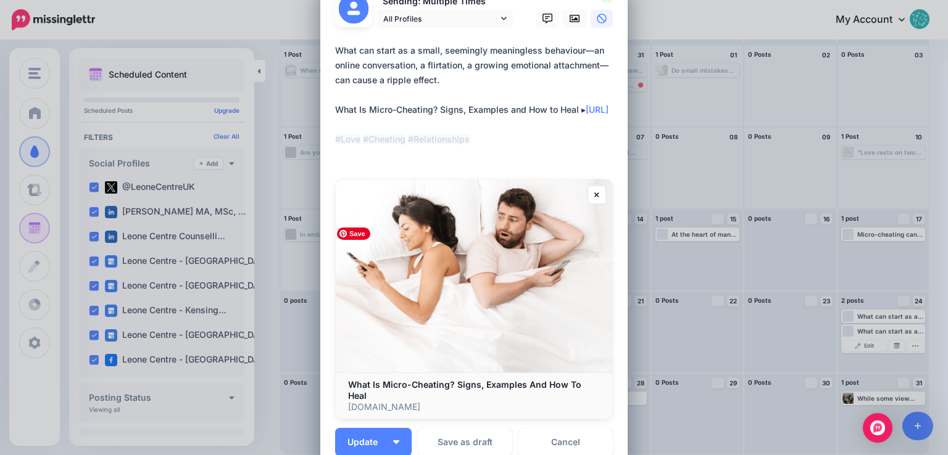
scroll to position [62, 0]
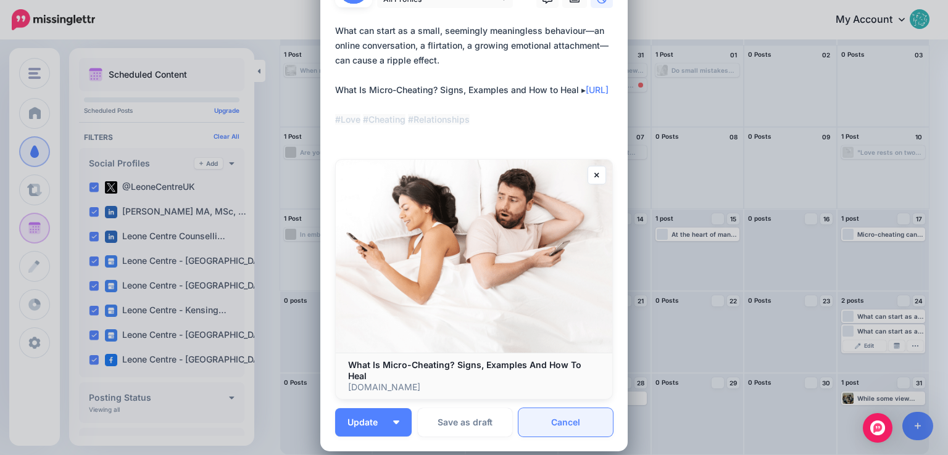
click at [579, 412] on link "Cancel" at bounding box center [565, 422] width 94 height 28
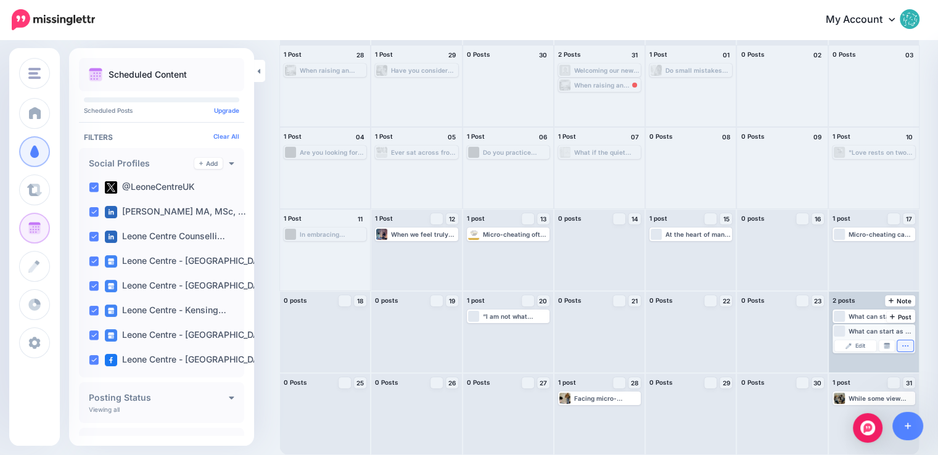
click at [909, 346] on icon "button" at bounding box center [906, 346] width 6 height 1
click at [889, 381] on link "Delete Post" at bounding box center [879, 381] width 64 height 14
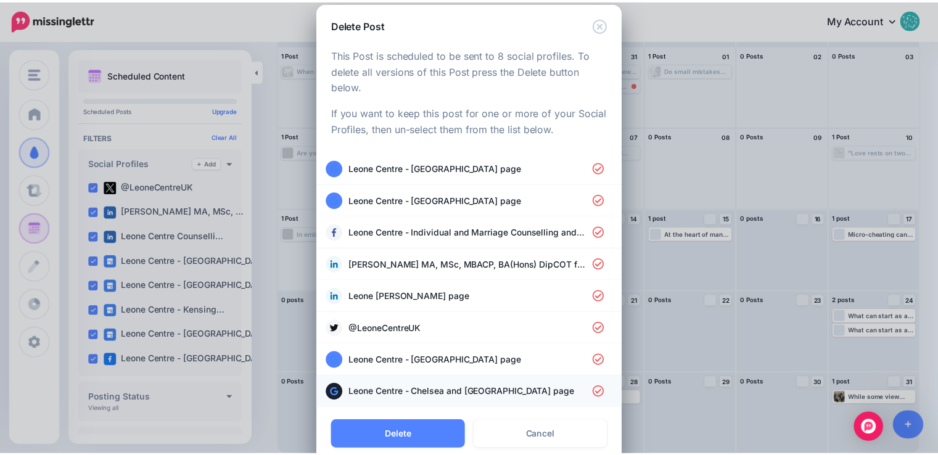
scroll to position [41, 0]
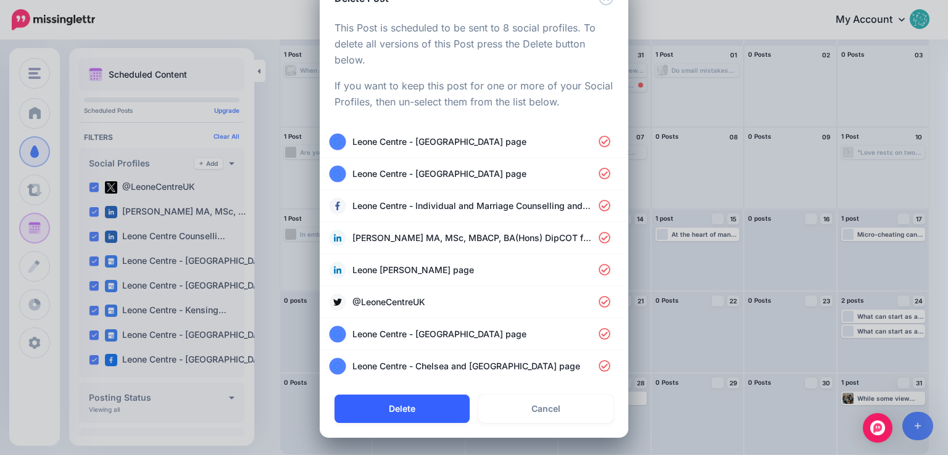
click at [411, 404] on button "Delete" at bounding box center [401, 409] width 135 height 28
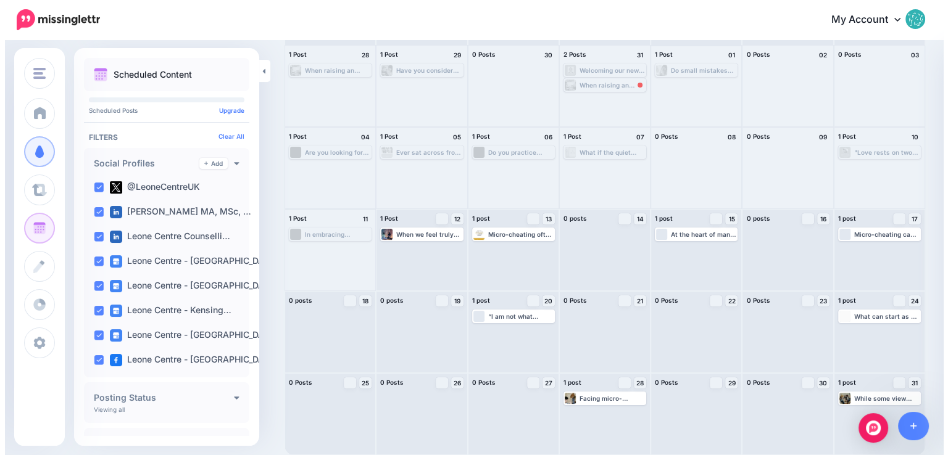
scroll to position [0, 0]
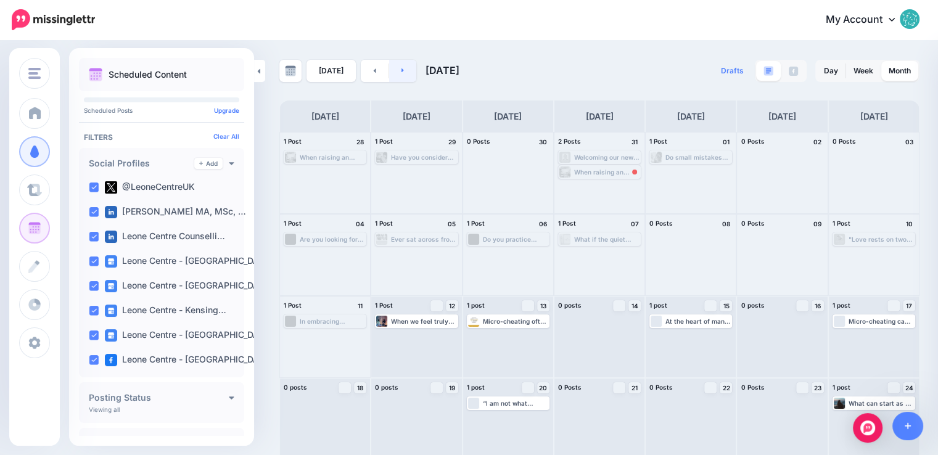
click at [402, 70] on link at bounding box center [403, 71] width 28 height 22
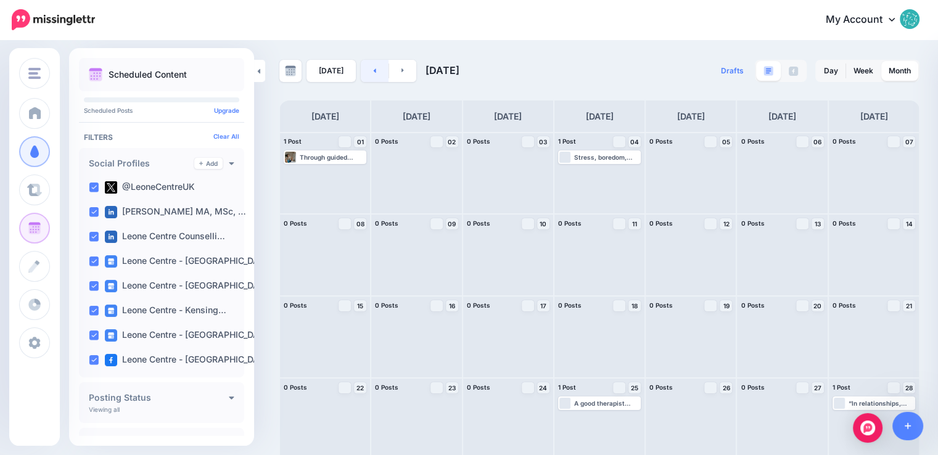
click at [373, 72] on link at bounding box center [375, 71] width 28 height 22
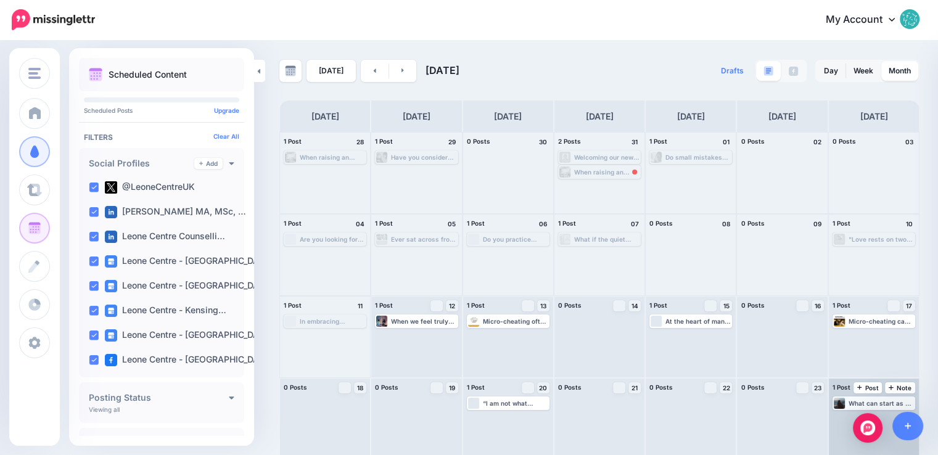
click at [869, 403] on div "What can start as a small, seemingly meaningless behaviour—an online conversati…" at bounding box center [881, 403] width 65 height 7
click at [850, 417] on link "Edit" at bounding box center [856, 418] width 42 height 11
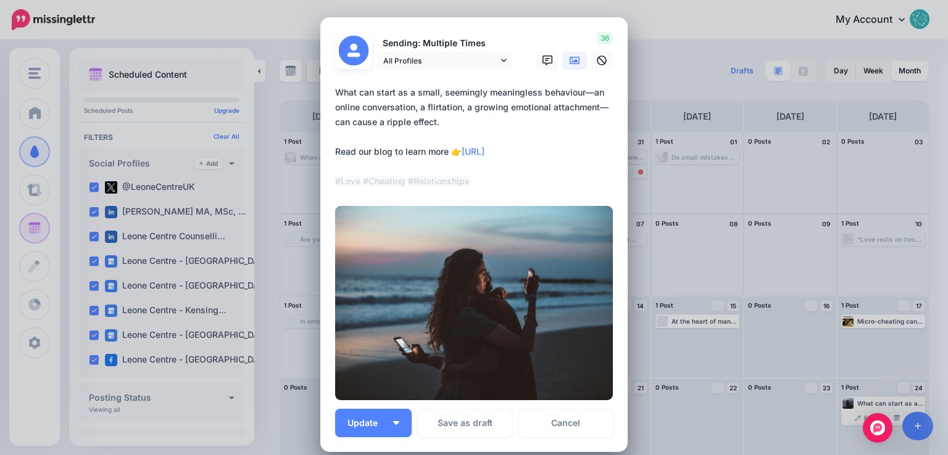
click at [790, 312] on div "Edit Post Loading Sending: Multiple Times" at bounding box center [474, 227] width 948 height 455
click at [601, 417] on link "Cancel" at bounding box center [565, 423] width 94 height 28
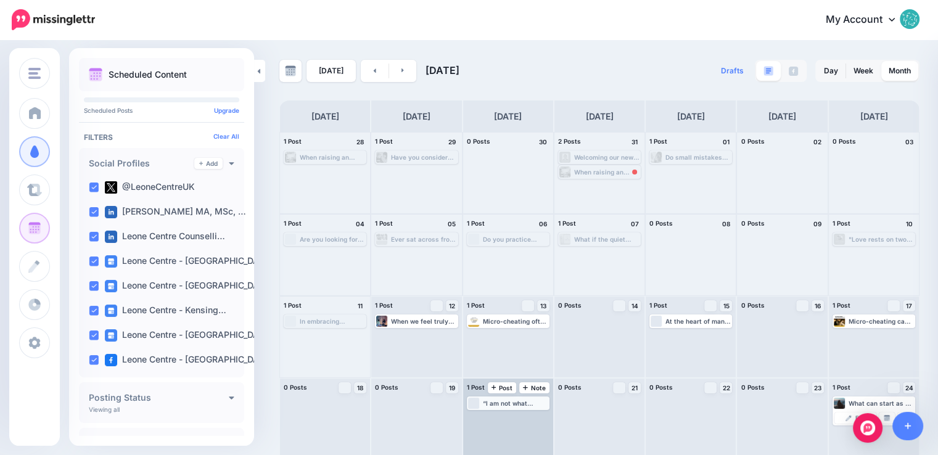
click at [534, 405] on div "“I am not what happened to me, I am what I choose to become.” -Carl Jung Leone …" at bounding box center [515, 403] width 65 height 7
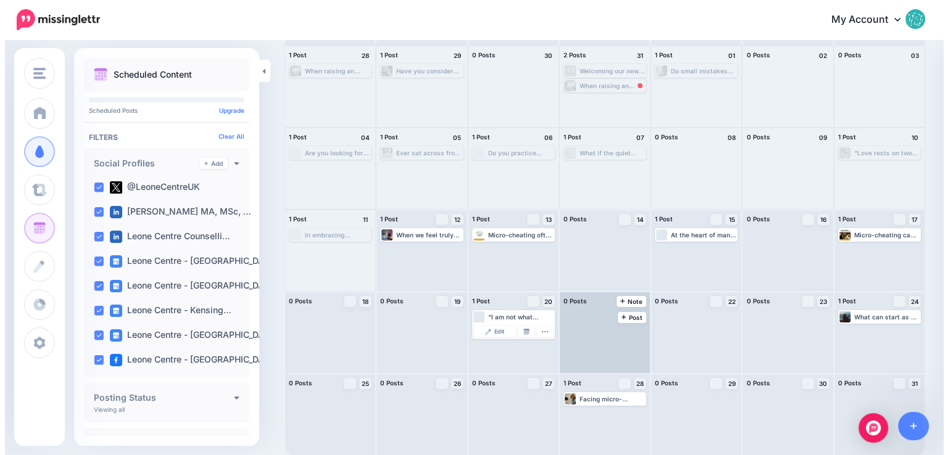
scroll to position [87, 0]
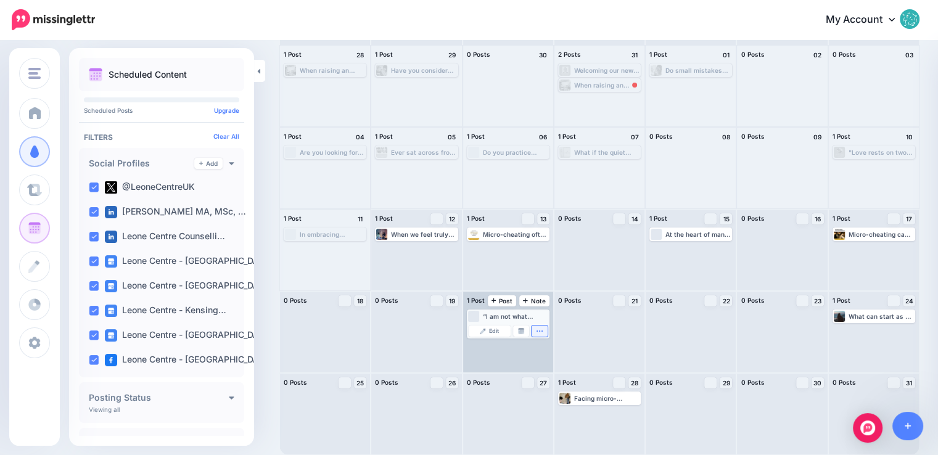
click at [544, 328] on icon "button" at bounding box center [539, 331] width 7 height 7
click at [524, 331] on img at bounding box center [521, 331] width 6 height 6
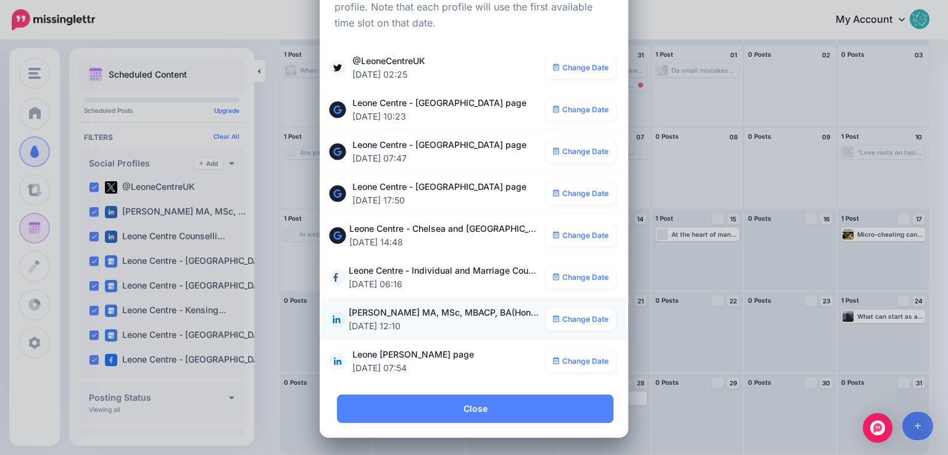
scroll to position [0, 0]
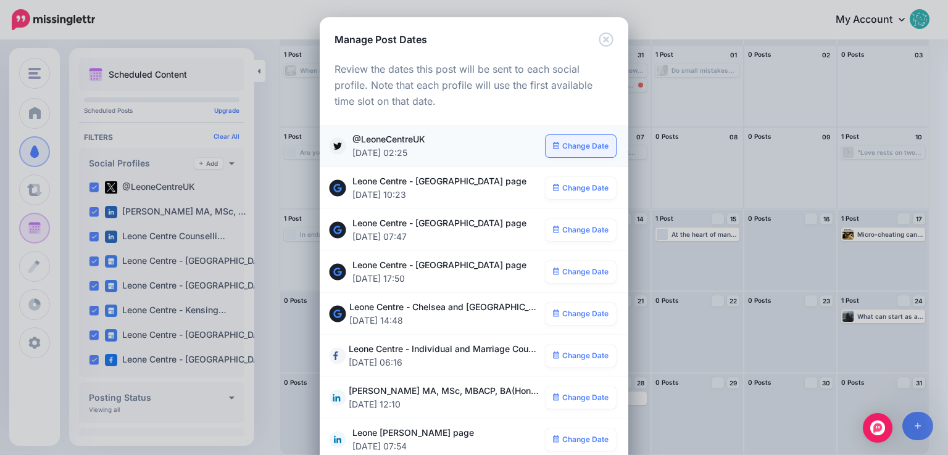
click at [582, 144] on link "Change Date" at bounding box center [580, 146] width 71 height 22
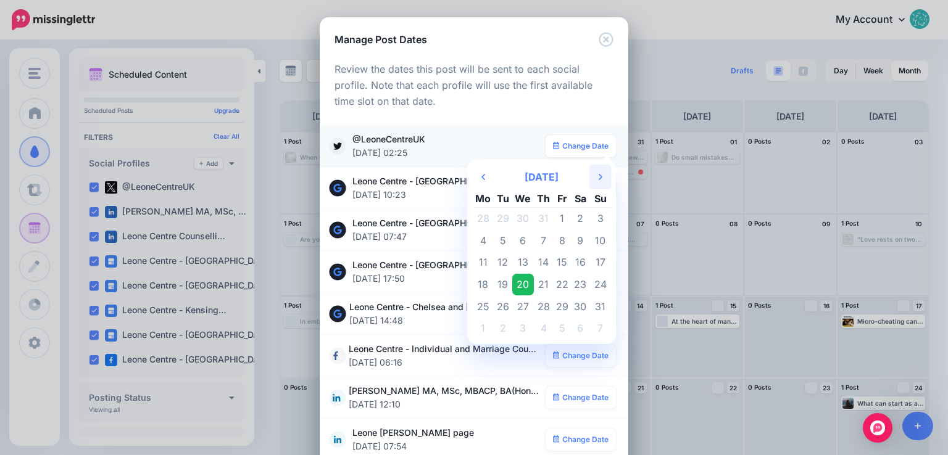
click at [591, 176] on th "Next Month" at bounding box center [600, 177] width 22 height 25
click at [539, 241] on td "11" at bounding box center [543, 241] width 19 height 22
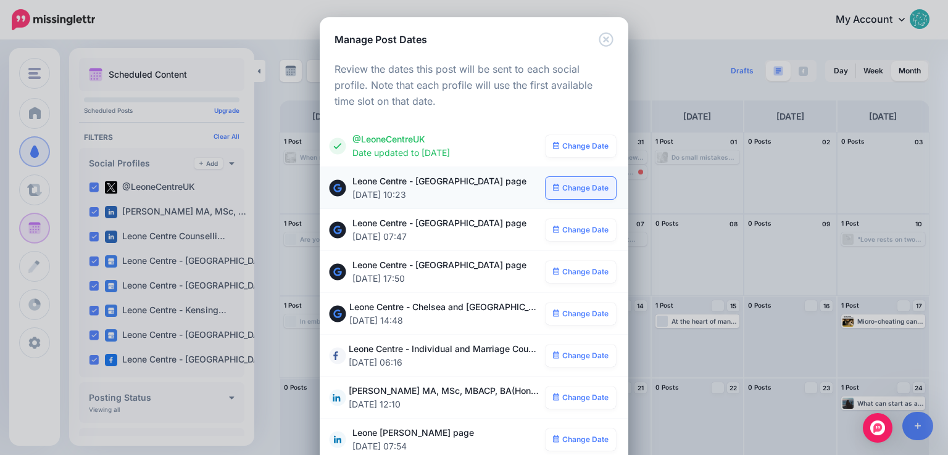
click at [584, 186] on link "Change Date" at bounding box center [580, 188] width 71 height 22
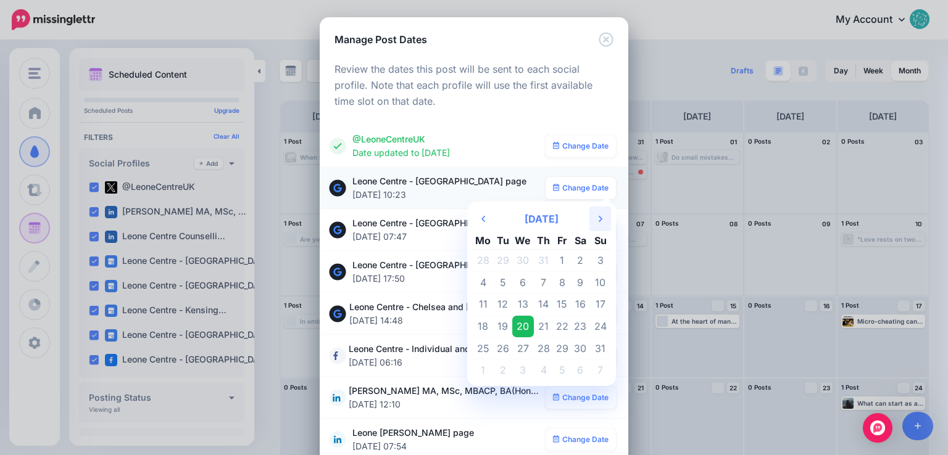
click at [594, 223] on th "Next Month" at bounding box center [600, 219] width 22 height 25
click at [541, 284] on td "11" at bounding box center [543, 282] width 19 height 22
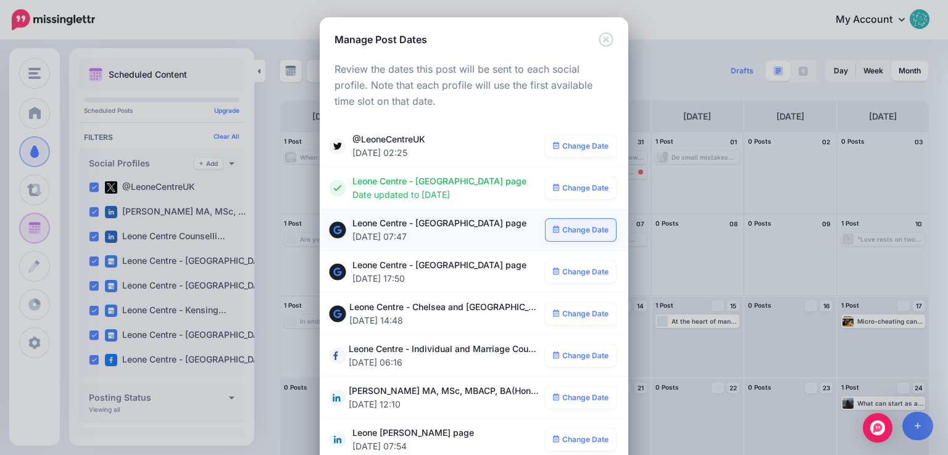
click at [587, 231] on link "Change Date" at bounding box center [580, 230] width 71 height 22
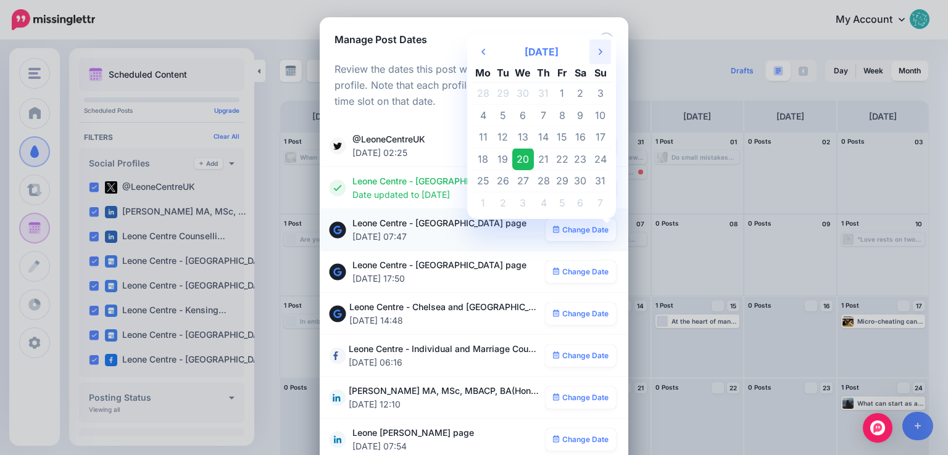
click at [599, 55] on icon "Next Month" at bounding box center [601, 52] width 4 height 10
click at [541, 118] on td "11" at bounding box center [543, 115] width 19 height 22
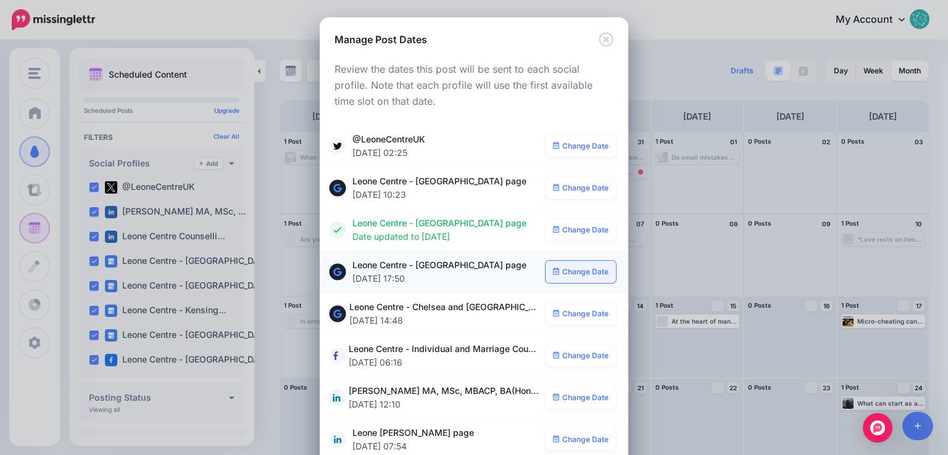
click at [582, 269] on link "Change Date" at bounding box center [580, 272] width 71 height 22
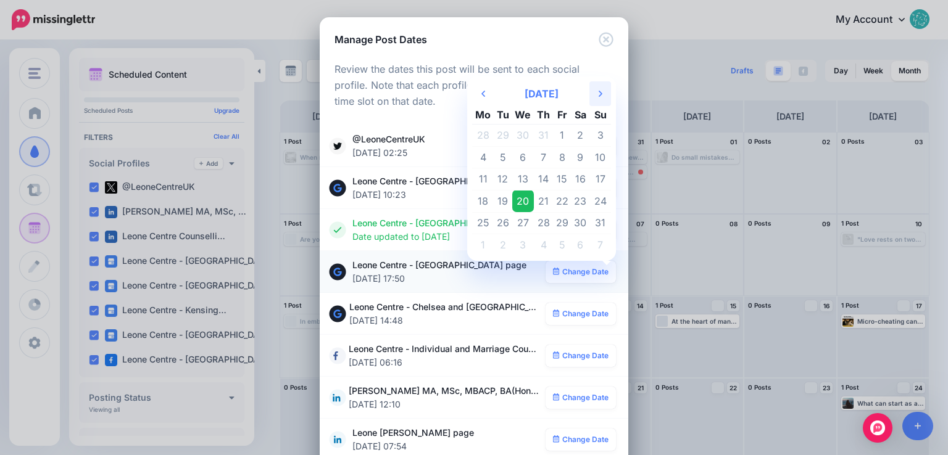
click at [599, 100] on th "Next Month" at bounding box center [600, 93] width 22 height 25
click at [542, 152] on td "11" at bounding box center [543, 157] width 19 height 22
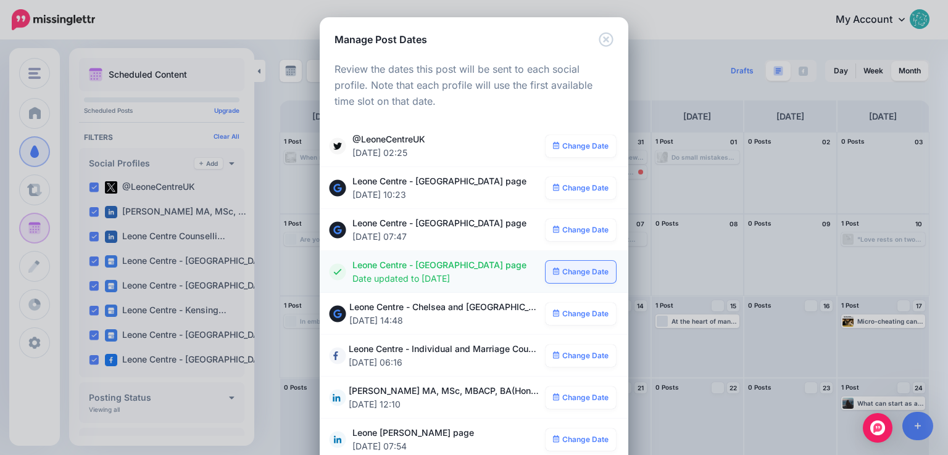
click at [575, 273] on link "Change Date" at bounding box center [580, 272] width 71 height 22
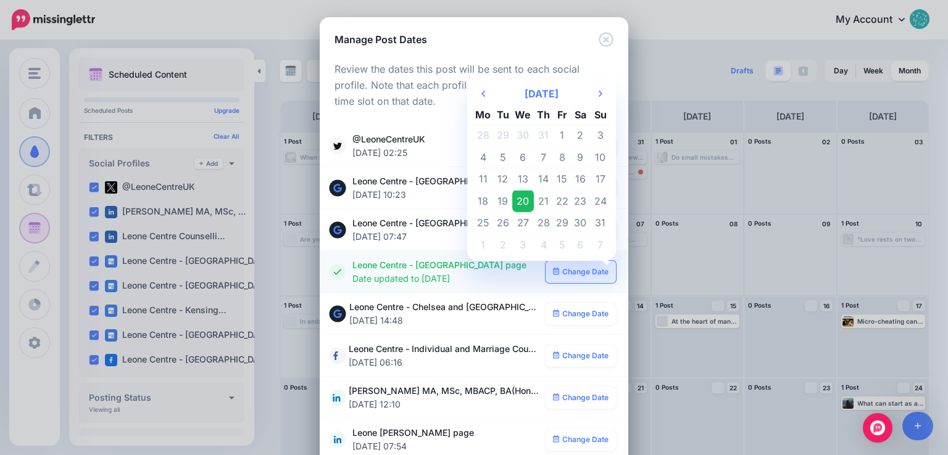
click at [575, 273] on link "Change Date" at bounding box center [580, 272] width 71 height 22
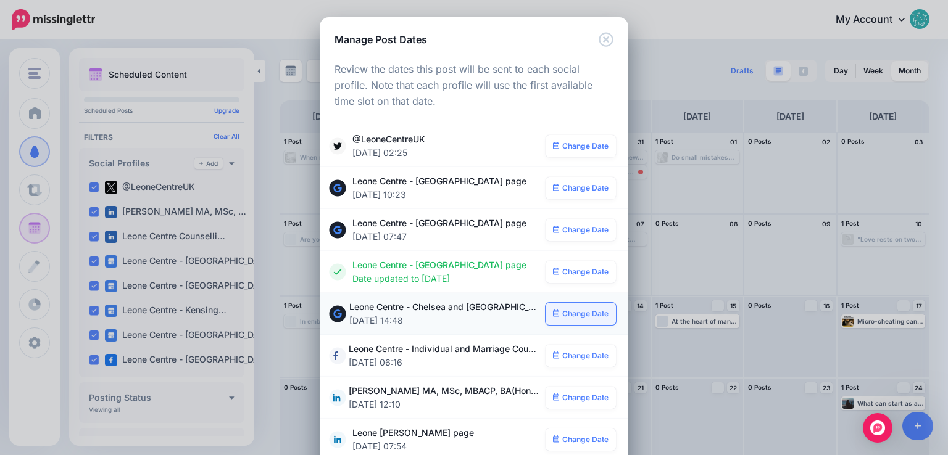
click at [568, 314] on link "Change Date" at bounding box center [580, 314] width 71 height 22
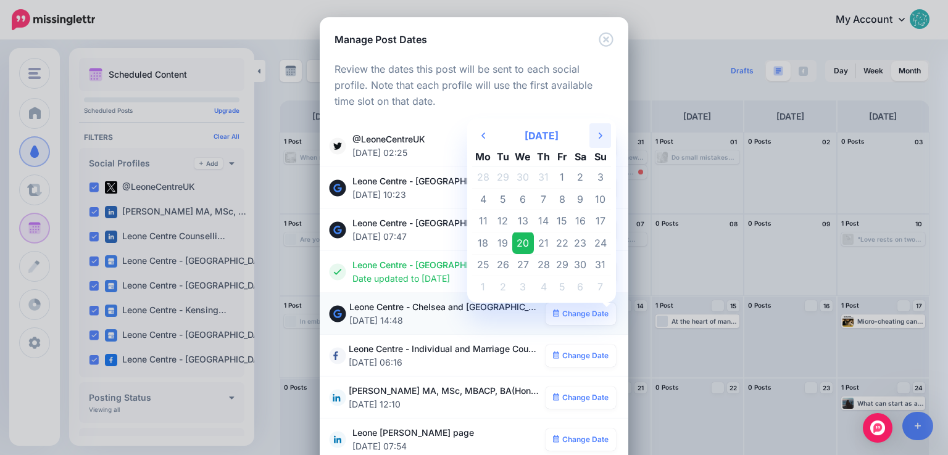
click at [599, 134] on icon at bounding box center [601, 136] width 4 height 6
click at [538, 196] on td "11" at bounding box center [543, 199] width 19 height 22
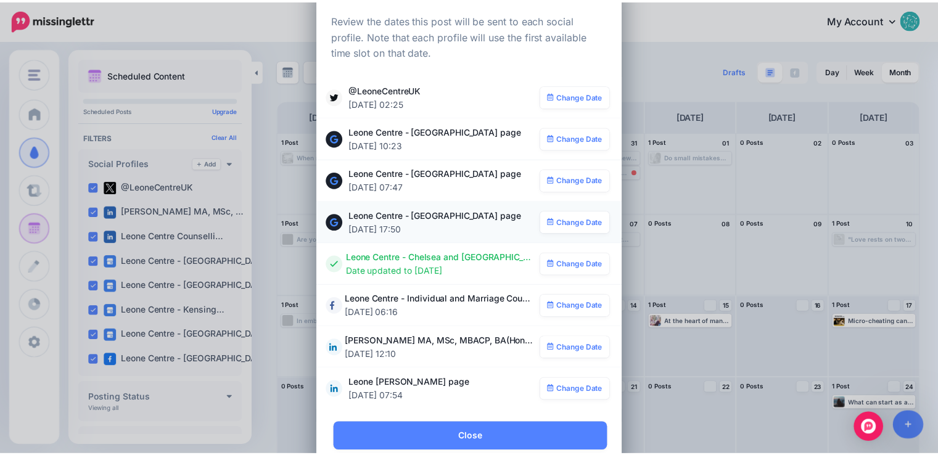
scroll to position [78, 0]
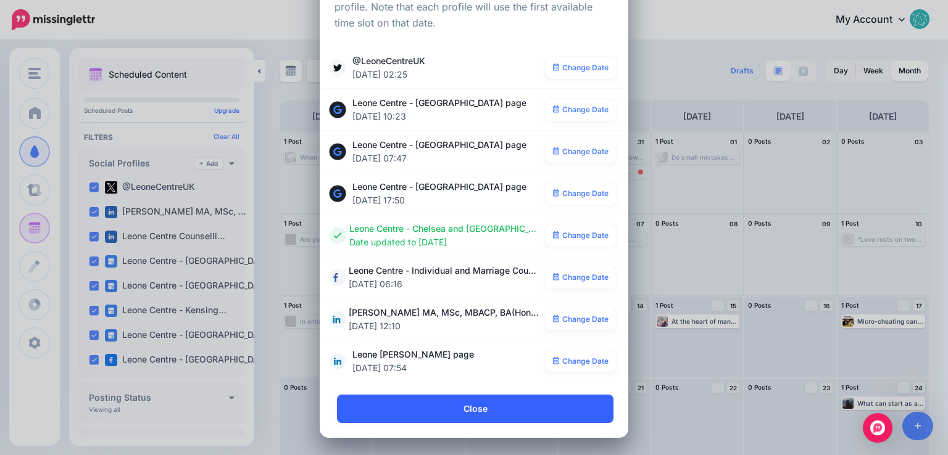
click at [467, 408] on link "Close" at bounding box center [475, 409] width 276 height 28
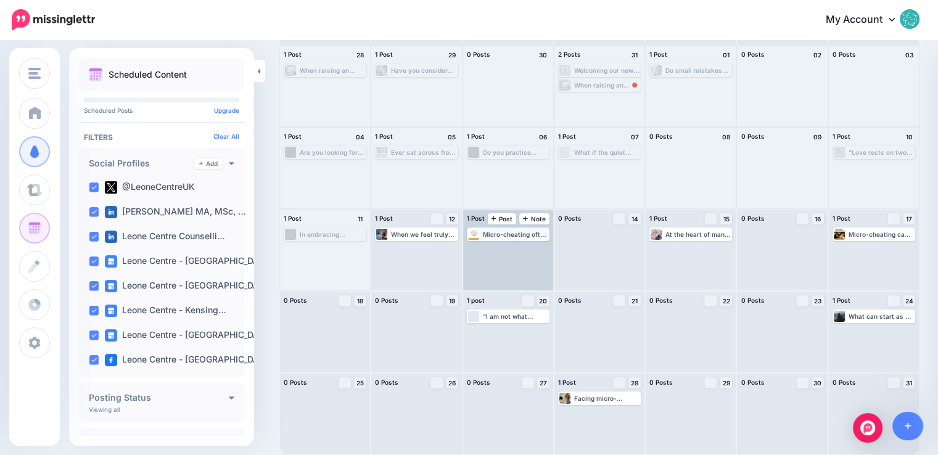
scroll to position [0, 0]
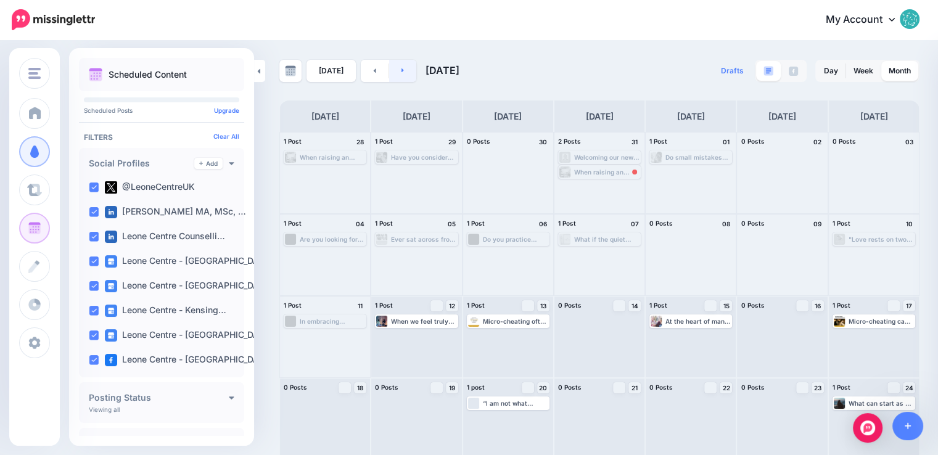
click at [403, 67] on link at bounding box center [403, 71] width 28 height 22
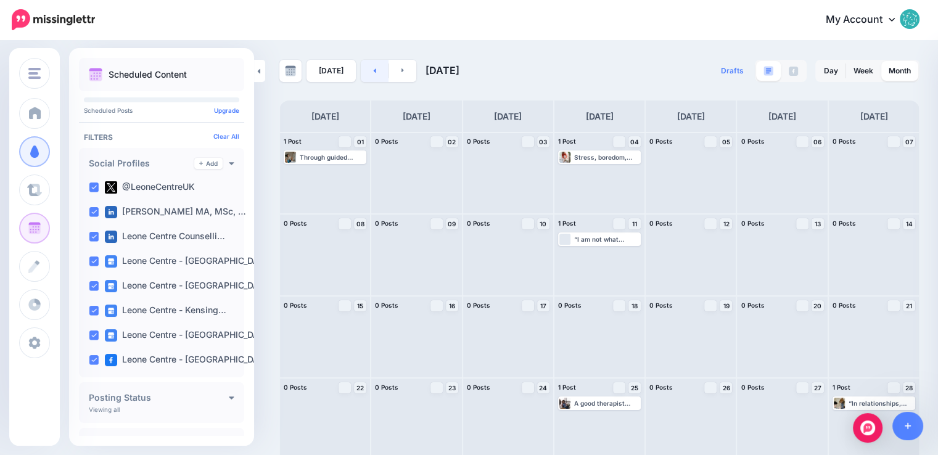
click at [377, 75] on link at bounding box center [375, 71] width 28 height 22
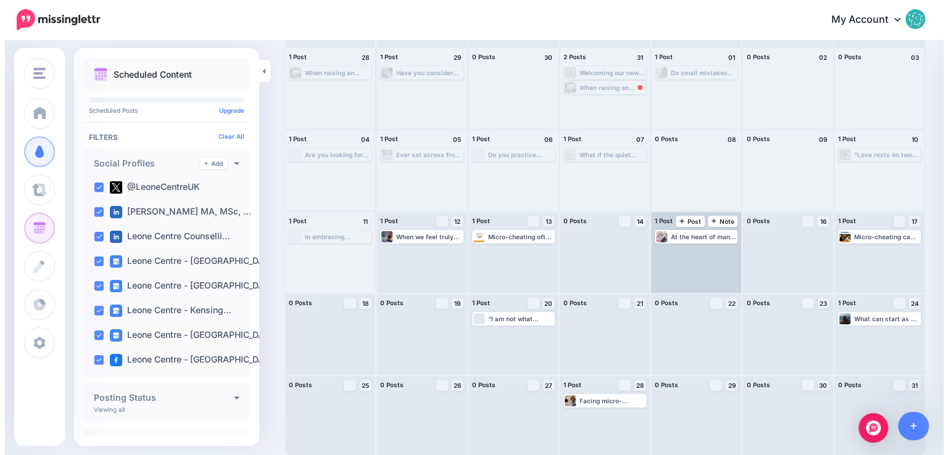
scroll to position [87, 0]
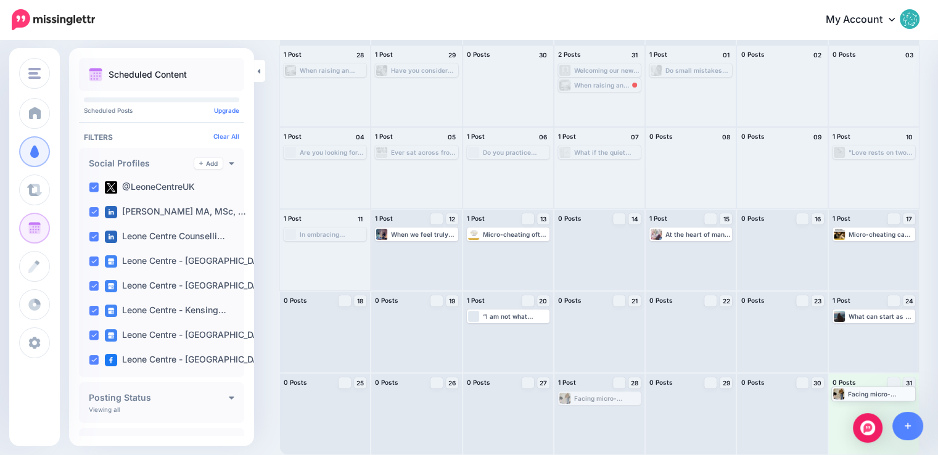
drag, startPoint x: 601, startPoint y: 399, endPoint x: 871, endPoint y: 395, distance: 269.7
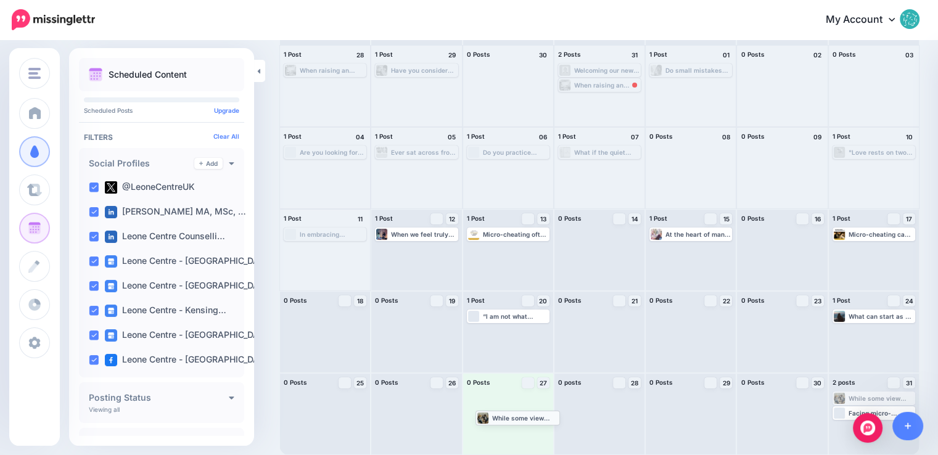
drag, startPoint x: 864, startPoint y: 399, endPoint x: 499, endPoint y: 418, distance: 365.2
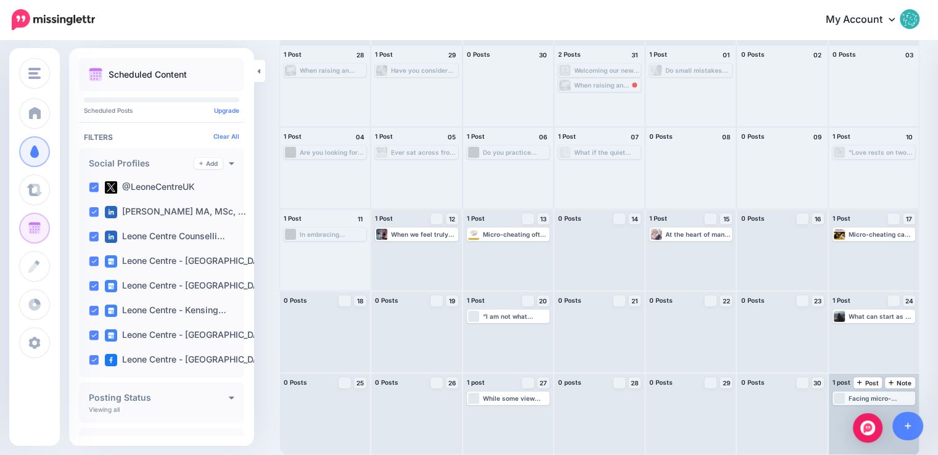
click at [874, 397] on div "Facing micro-cheating, whether you've experienced it or been involved in it, ca…" at bounding box center [881, 398] width 65 height 7
click at [893, 410] on link "Manage Dates" at bounding box center [887, 413] width 16 height 11
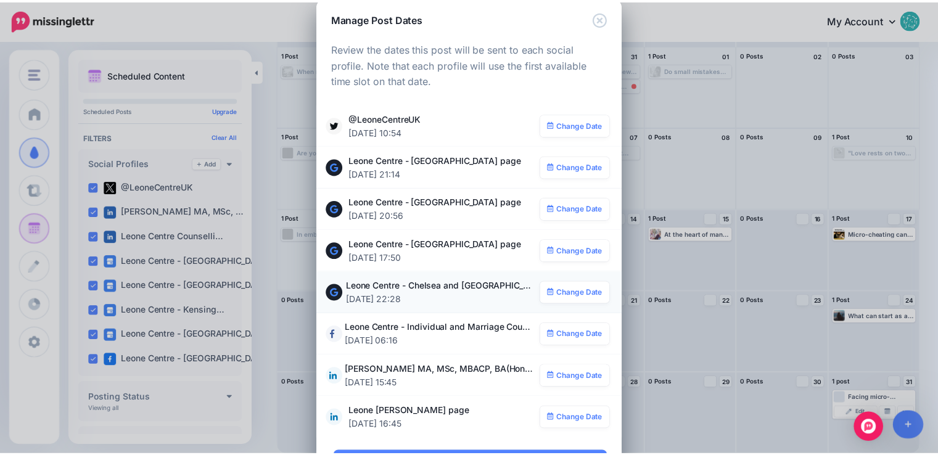
scroll to position [0, 0]
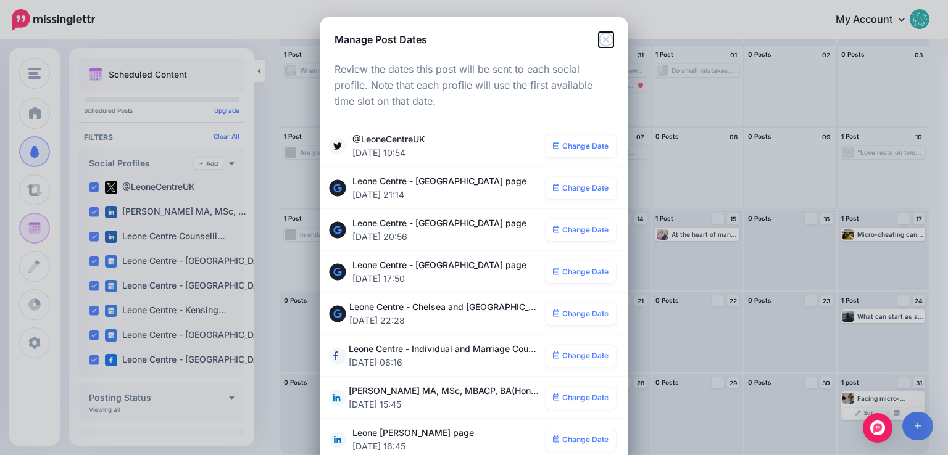
click at [602, 39] on icon "Close" at bounding box center [606, 39] width 15 height 15
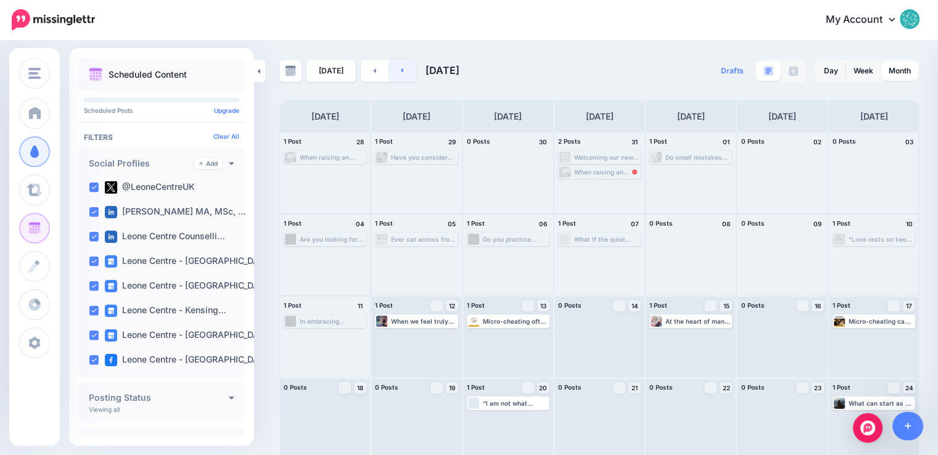
click at [407, 73] on link at bounding box center [403, 71] width 28 height 22
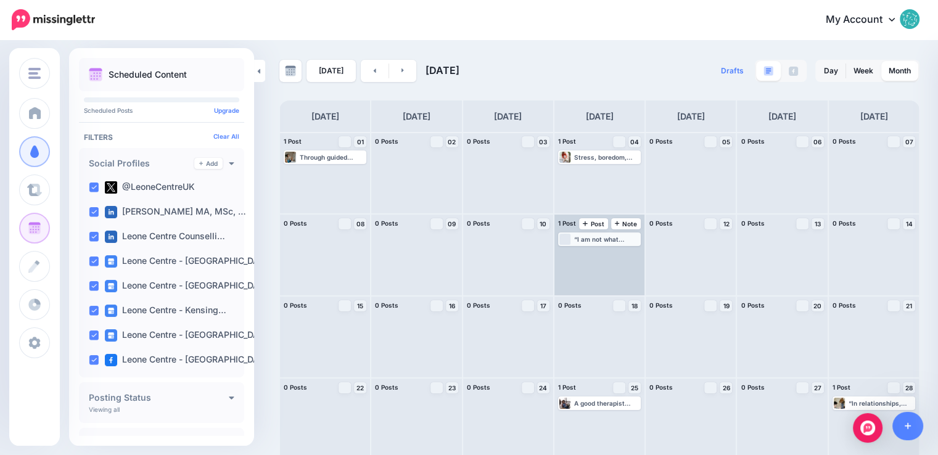
click at [595, 240] on div "“I am not what happened to me, I am what I choose to become.” -Carl Jung Leone …" at bounding box center [606, 239] width 65 height 7
click at [615, 255] on link "Manage Dates" at bounding box center [613, 254] width 16 height 11
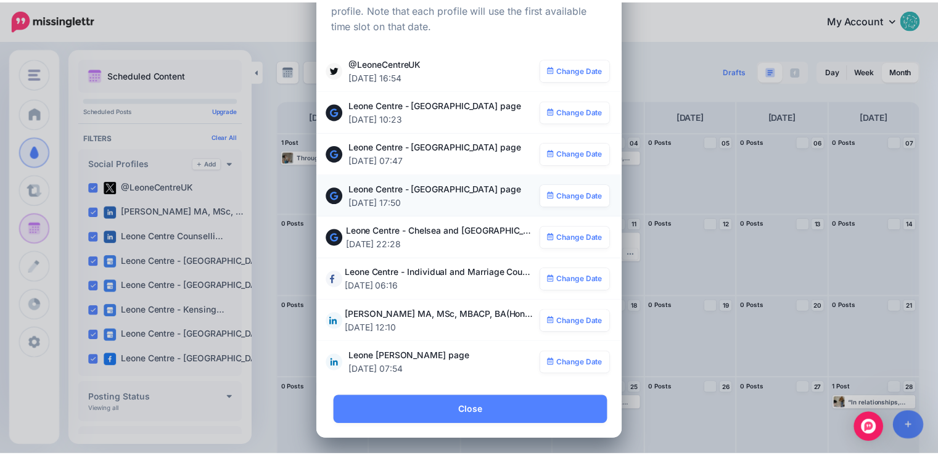
scroll to position [78, 0]
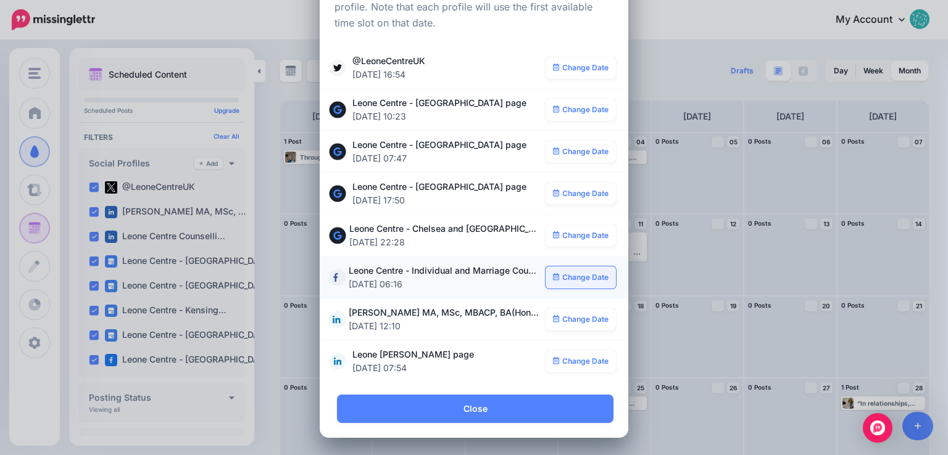
click at [579, 278] on link "Change Date" at bounding box center [580, 278] width 71 height 22
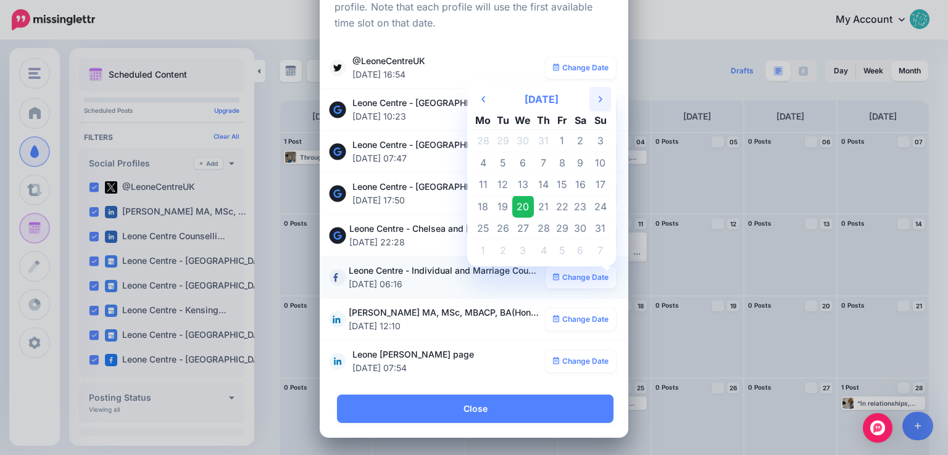
click at [599, 97] on icon at bounding box center [601, 99] width 4 height 6
click at [542, 161] on td "11" at bounding box center [543, 163] width 19 height 22
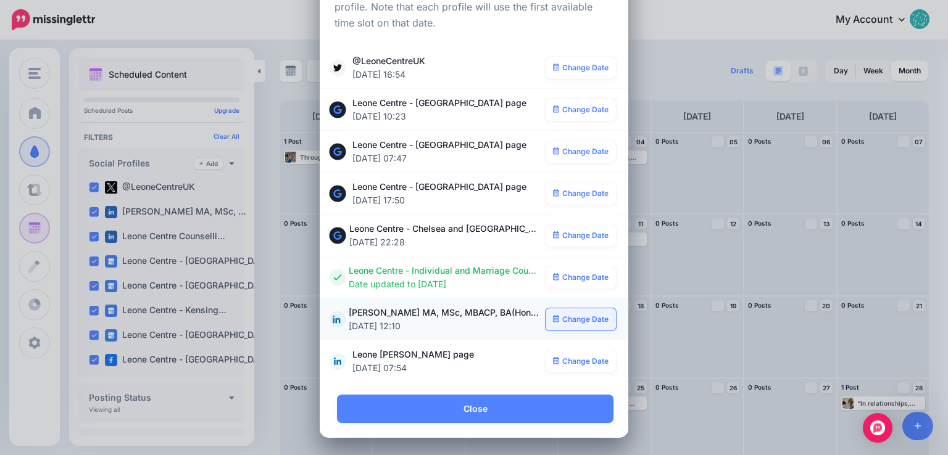
click at [582, 317] on link "Change Date" at bounding box center [580, 320] width 71 height 22
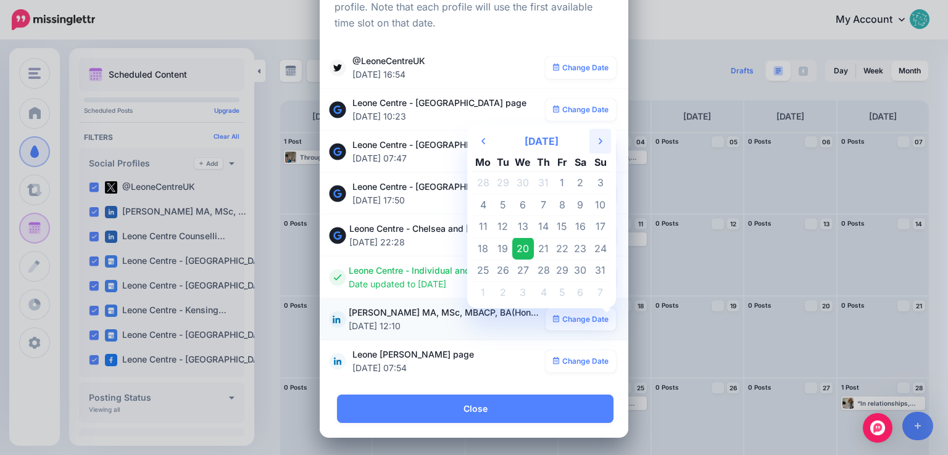
click at [591, 144] on th "Next Month" at bounding box center [600, 141] width 22 height 25
click at [543, 202] on td "11" at bounding box center [543, 205] width 19 height 22
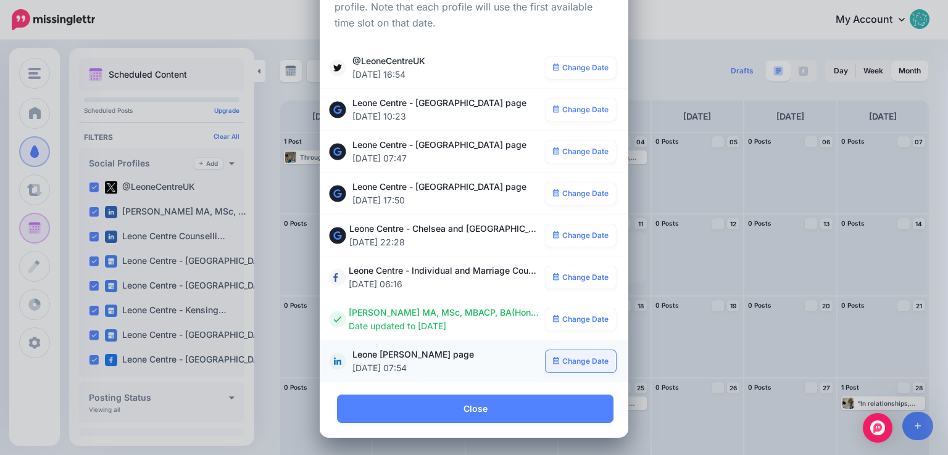
click at [572, 361] on link "Change Date" at bounding box center [580, 361] width 71 height 22
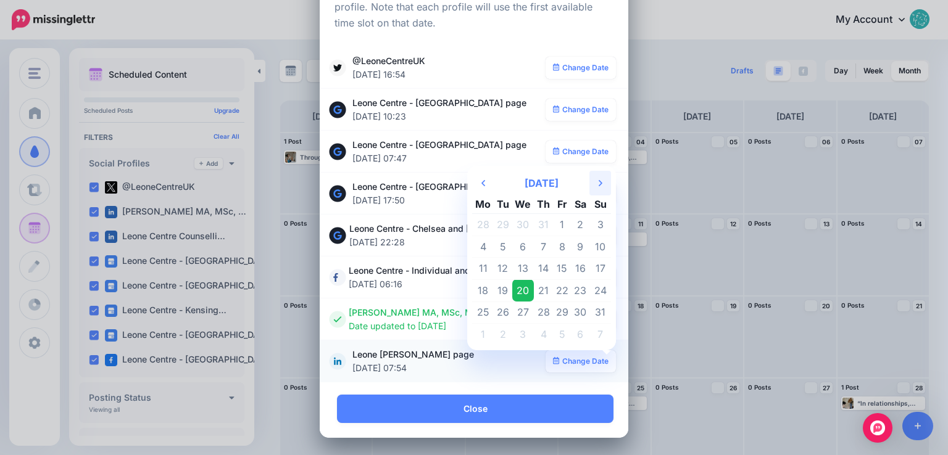
click at [591, 183] on th "Next Month" at bounding box center [600, 183] width 22 height 25
click at [541, 246] on td "11" at bounding box center [543, 247] width 19 height 22
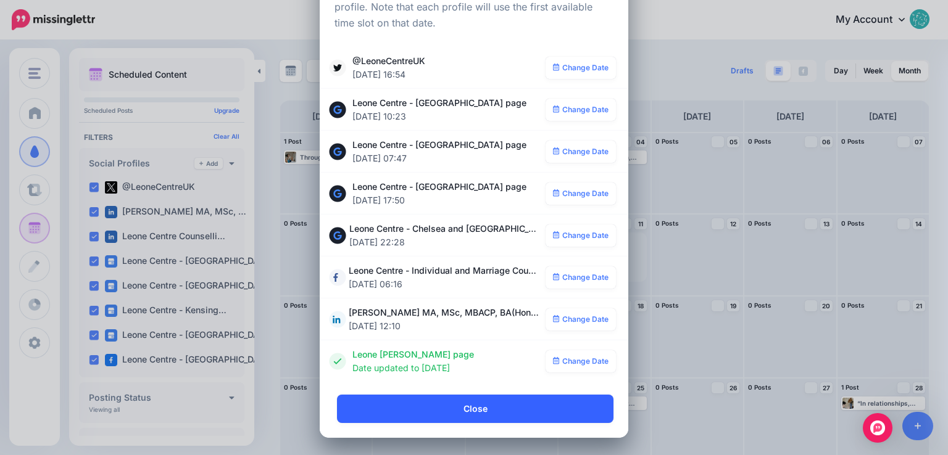
click at [500, 410] on link "Close" at bounding box center [475, 409] width 276 height 28
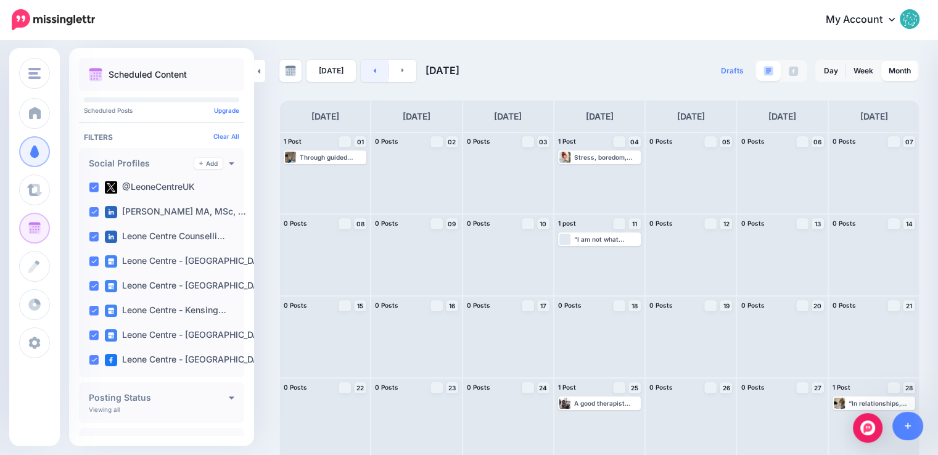
click at [370, 78] on link at bounding box center [375, 71] width 28 height 22
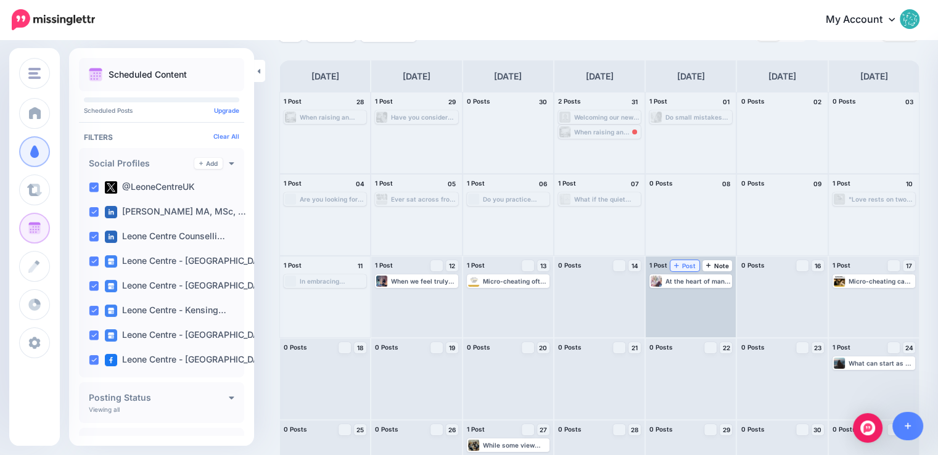
scroll to position [87, 0]
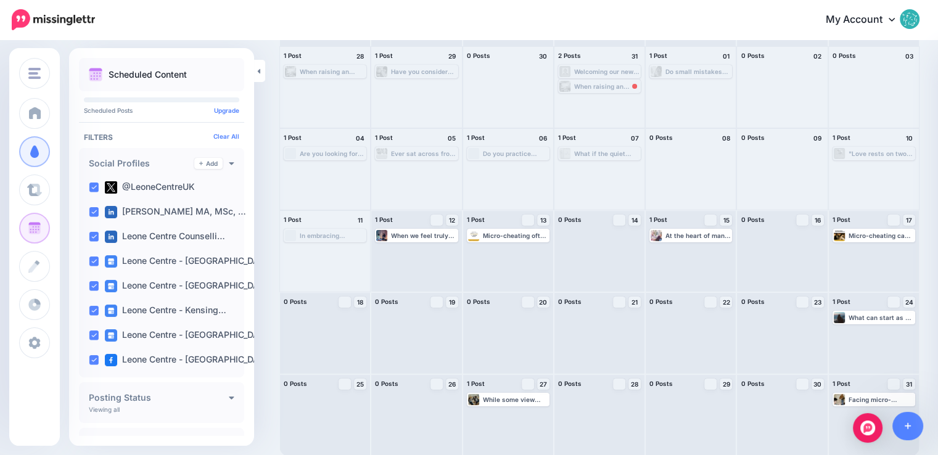
scroll to position [87, 0]
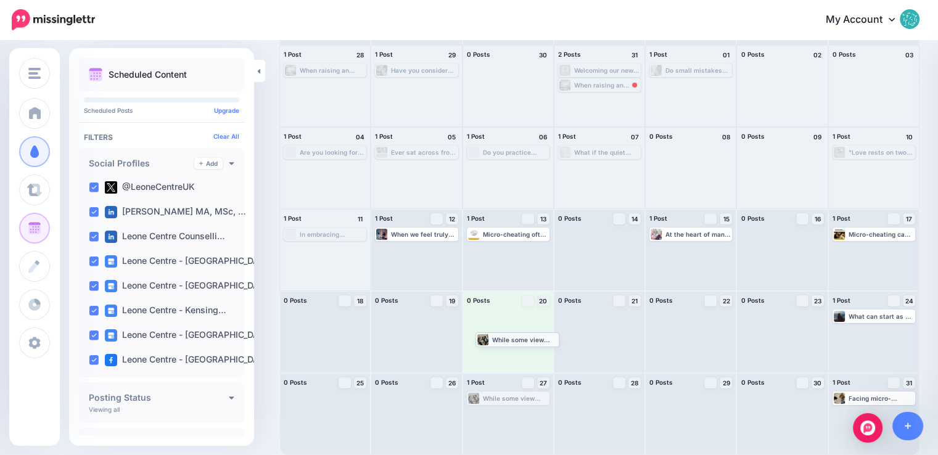
drag, startPoint x: 507, startPoint y: 399, endPoint x: 513, endPoint y: 341, distance: 58.9
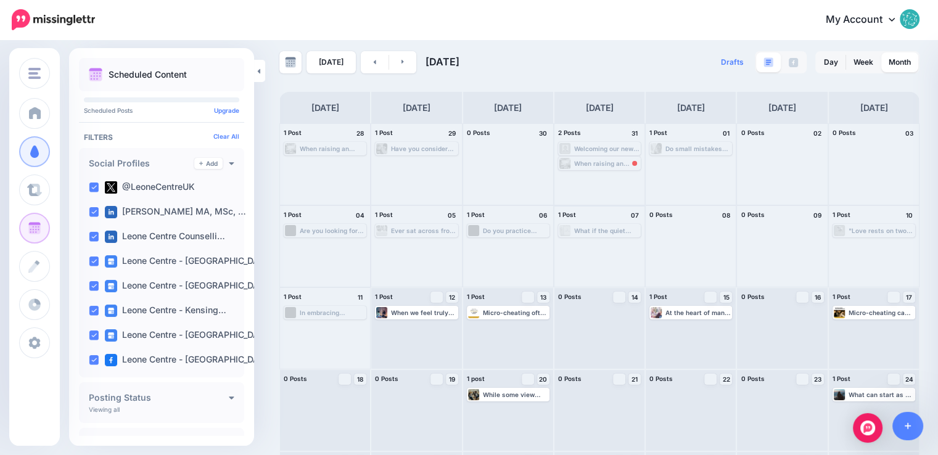
scroll to position [0, 0]
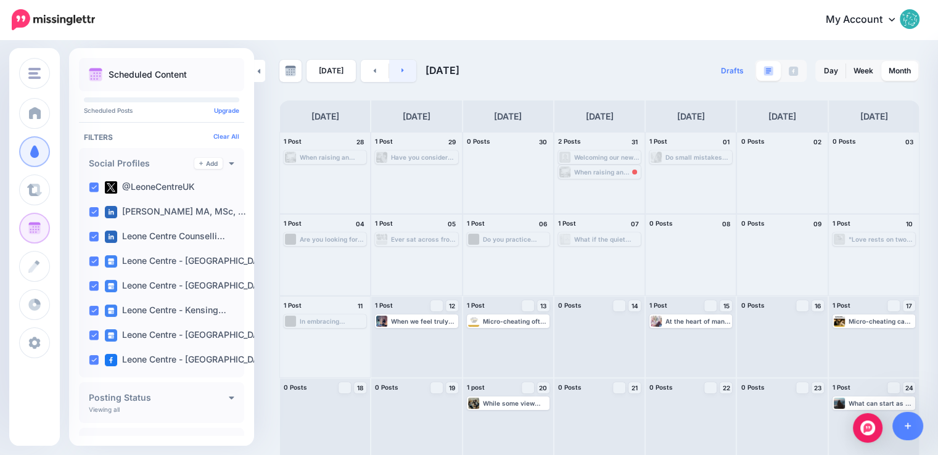
click at [408, 73] on link at bounding box center [403, 71] width 28 height 22
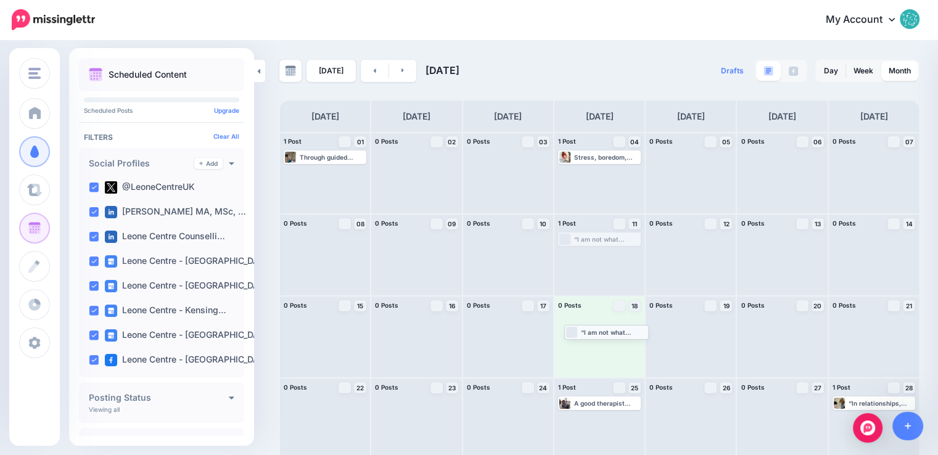
drag, startPoint x: 590, startPoint y: 239, endPoint x: 592, endPoint y: 331, distance: 92.6
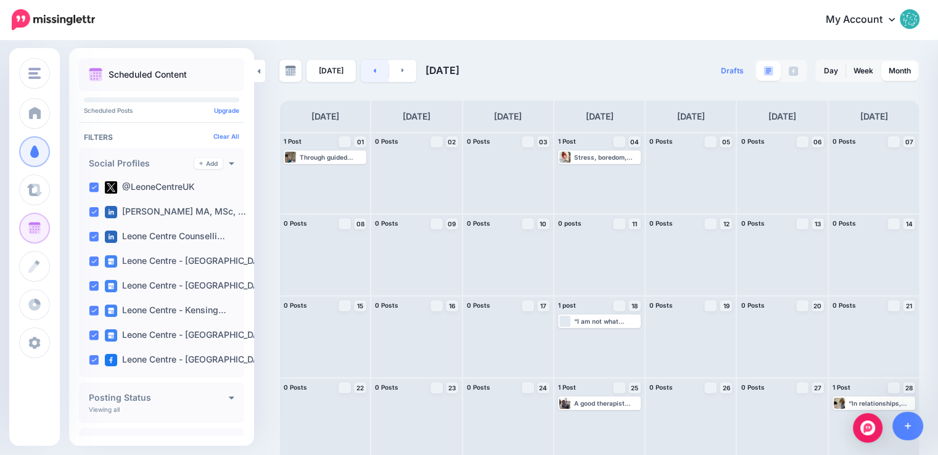
click at [375, 77] on link at bounding box center [375, 71] width 28 height 22
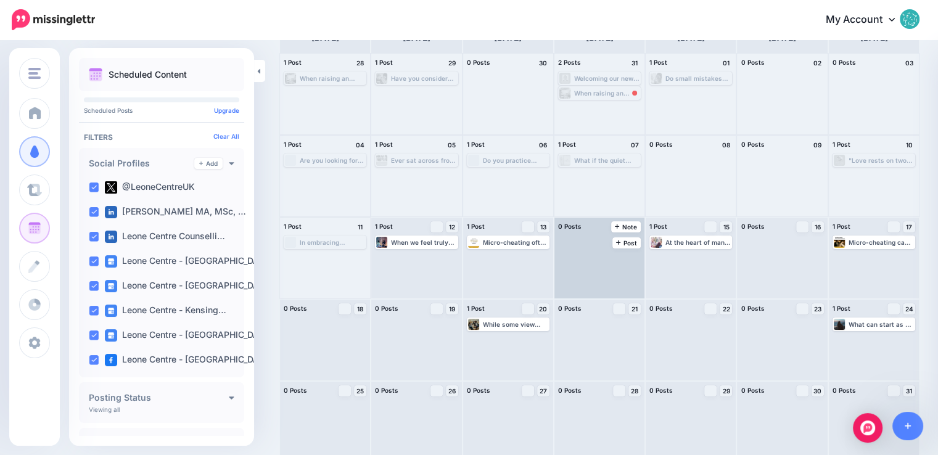
scroll to position [87, 0]
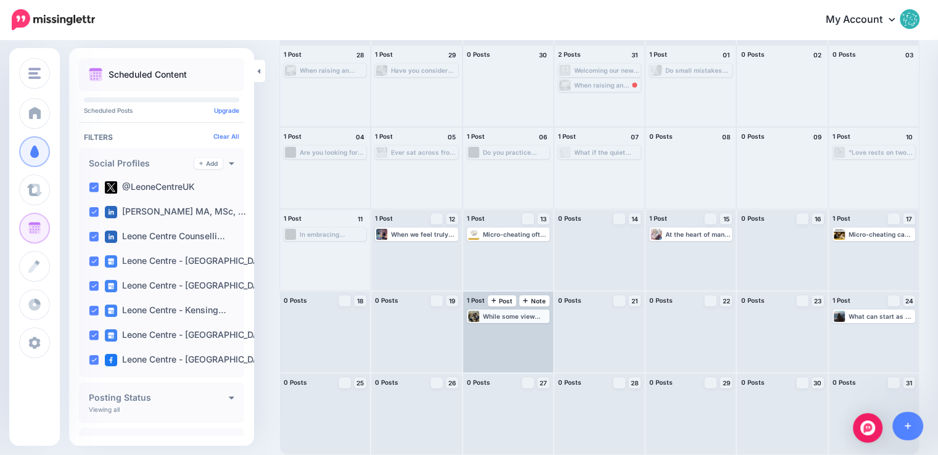
click at [512, 317] on div "While some view cheating as physical acts, others see emotional or digital beha…" at bounding box center [515, 316] width 65 height 7
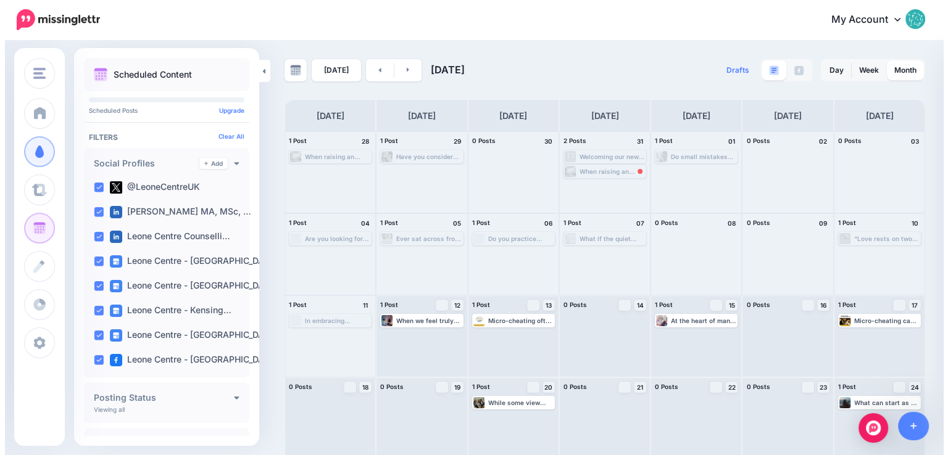
scroll to position [87, 0]
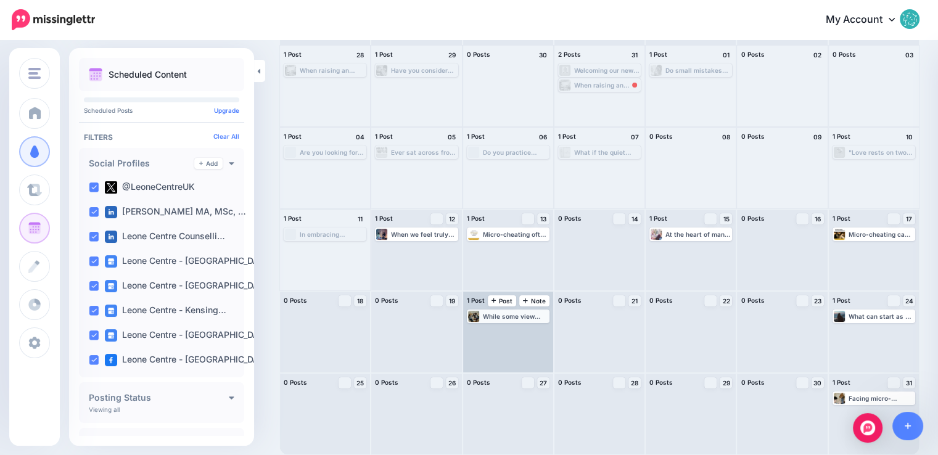
click at [529, 317] on div "While some view cheating as physical acts, others see emotional or digital beha…" at bounding box center [515, 316] width 65 height 7
click at [524, 329] on img at bounding box center [521, 331] width 6 height 6
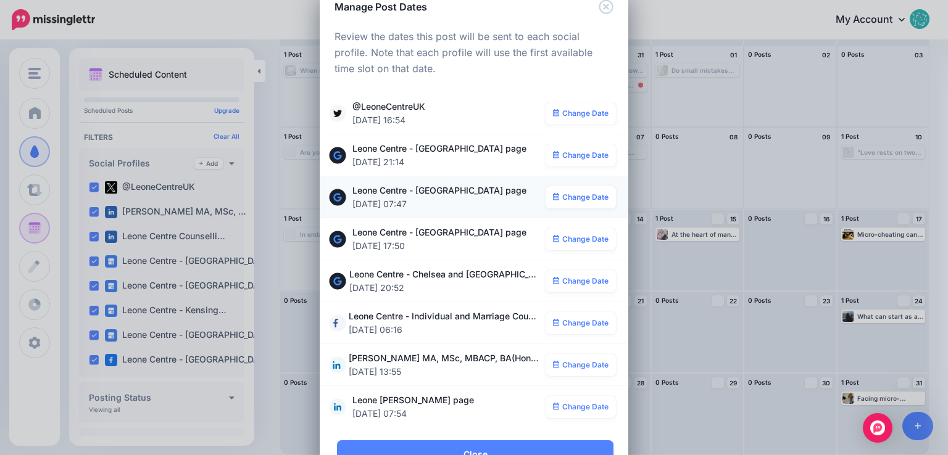
scroll to position [17, 0]
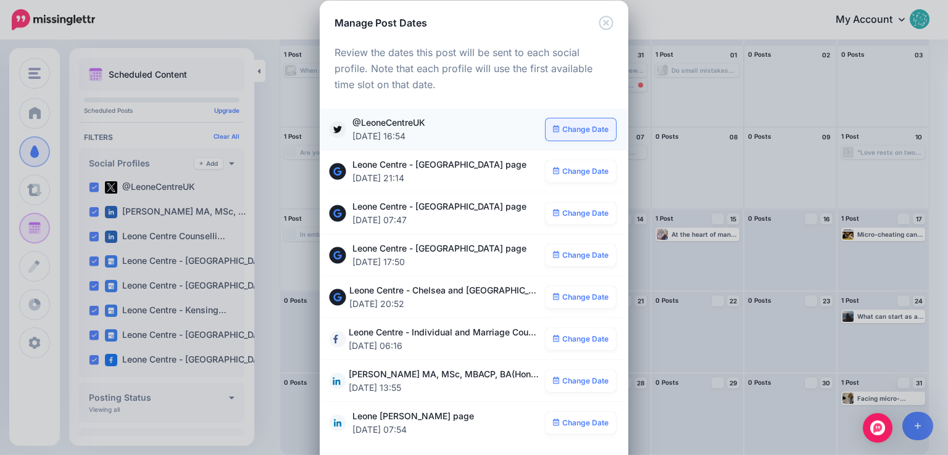
click at [573, 134] on link "Change Date" at bounding box center [580, 129] width 71 height 22
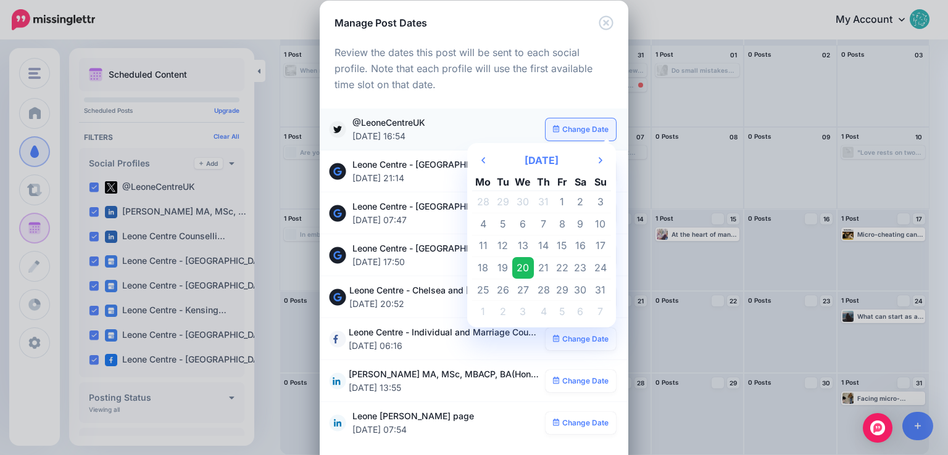
scroll to position [0, 0]
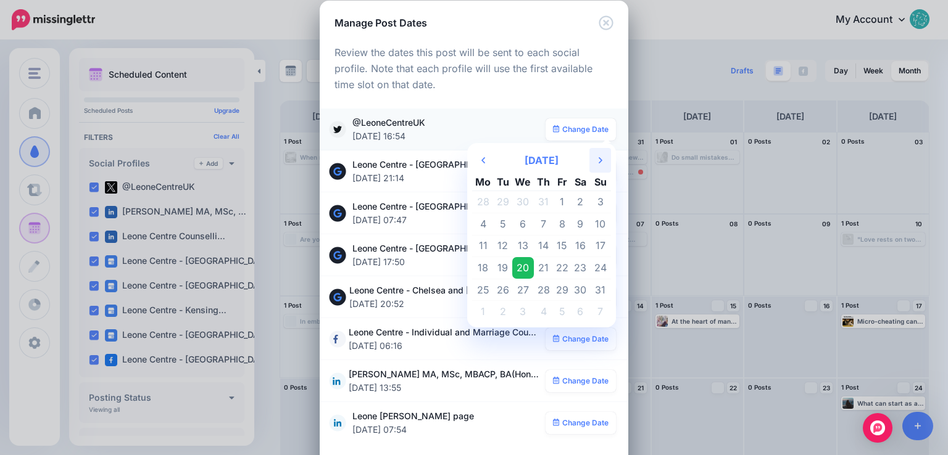
click at [599, 161] on icon "Next Month" at bounding box center [601, 160] width 4 height 10
click at [539, 246] on td "18" at bounding box center [543, 246] width 19 height 22
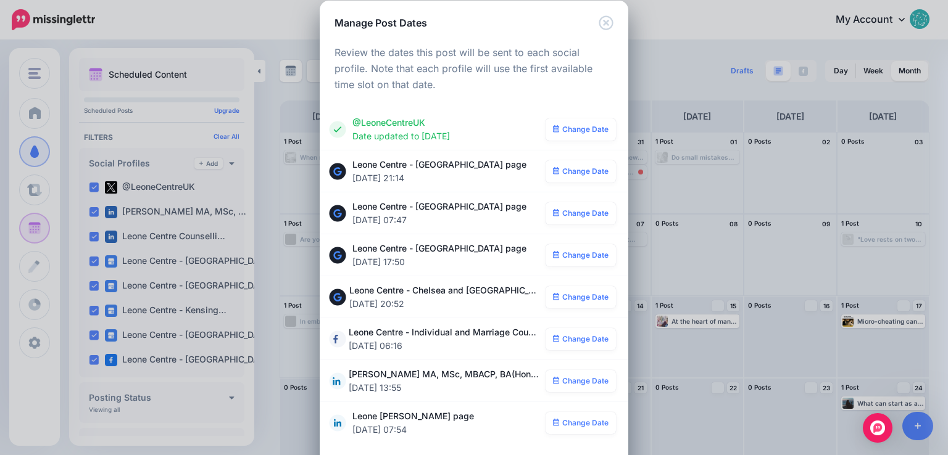
click at [572, 168] on link "Change Date" at bounding box center [580, 171] width 71 height 22
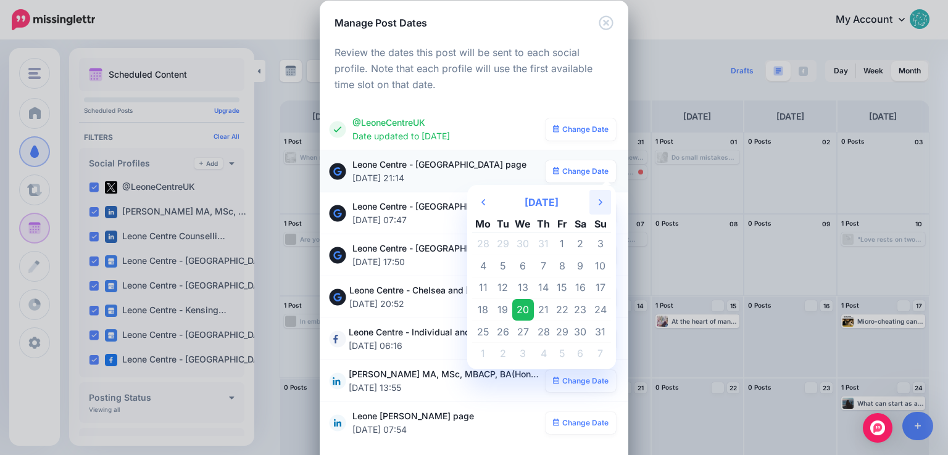
click at [599, 202] on icon at bounding box center [601, 202] width 4 height 6
click at [540, 288] on td "18" at bounding box center [543, 288] width 19 height 22
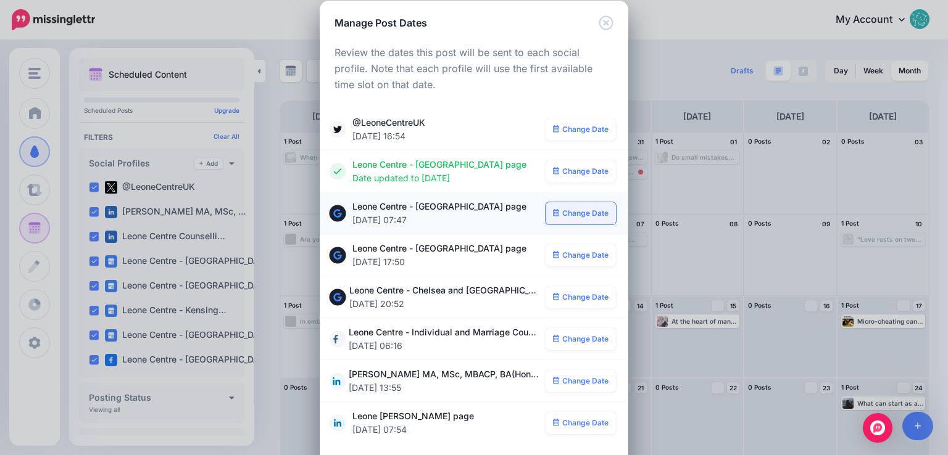
click at [590, 208] on link "Change Date" at bounding box center [580, 213] width 71 height 22
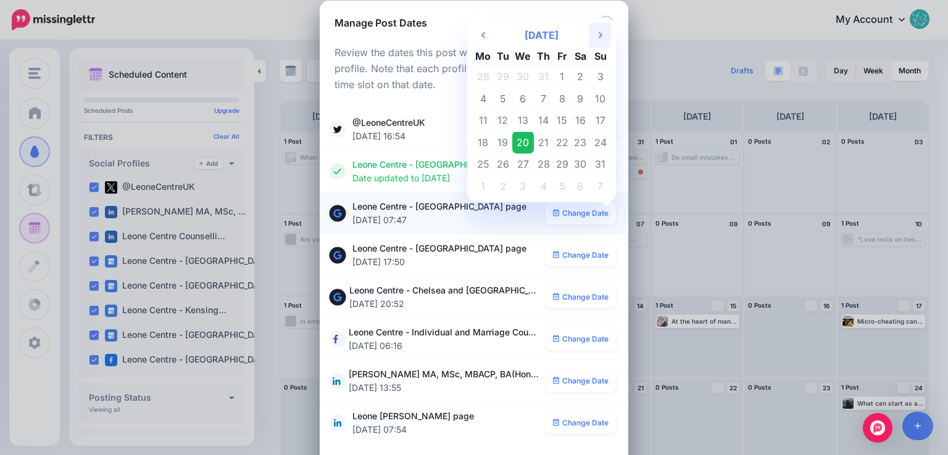
click at [599, 35] on icon "Next Month" at bounding box center [601, 35] width 4 height 10
click at [541, 117] on td "18" at bounding box center [543, 121] width 19 height 22
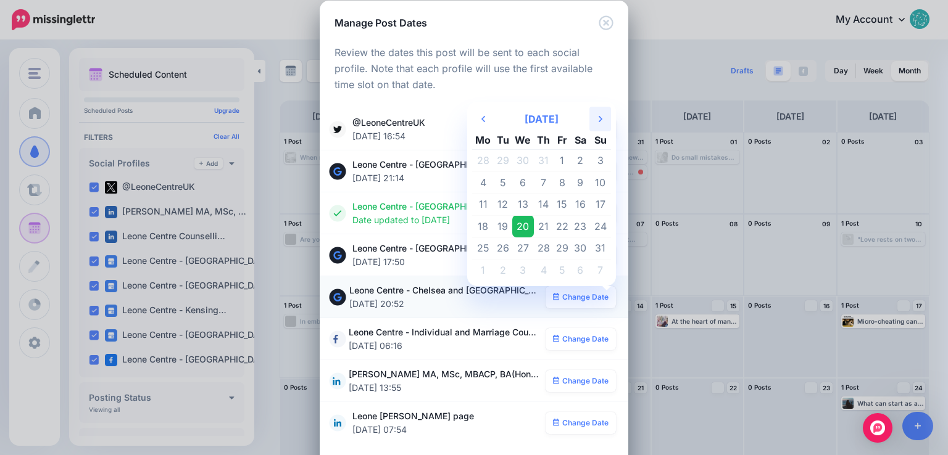
click at [589, 118] on th "Next Month" at bounding box center [600, 119] width 22 height 25
click at [540, 201] on td "18" at bounding box center [543, 205] width 19 height 22
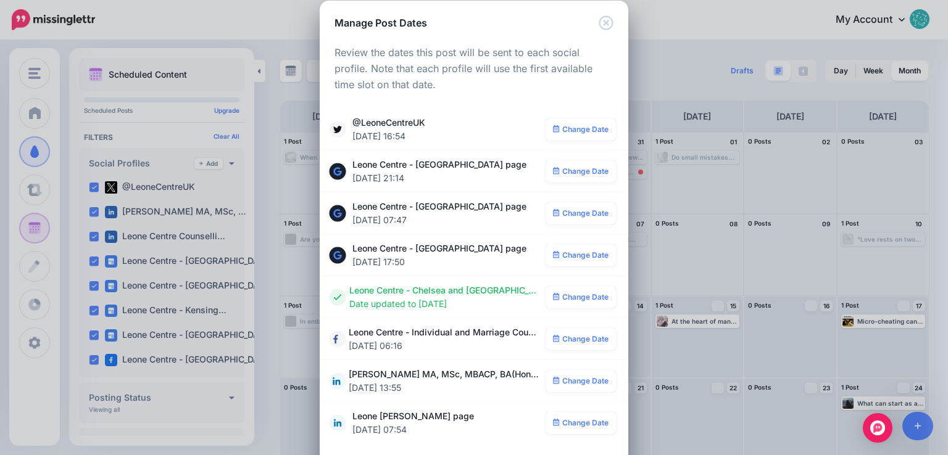
click at [588, 255] on link "Change Date" at bounding box center [580, 255] width 71 height 22
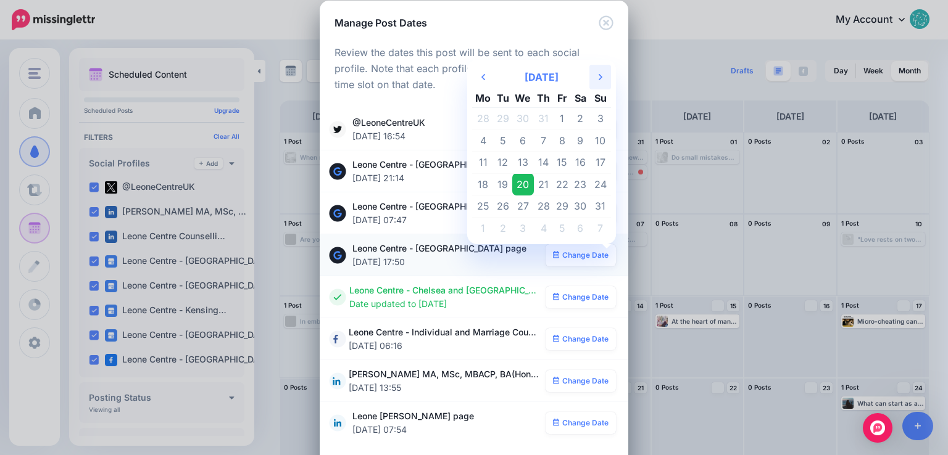
click at [599, 77] on icon "Next Month" at bounding box center [601, 77] width 4 height 10
click at [541, 162] on td "18" at bounding box center [543, 163] width 19 height 22
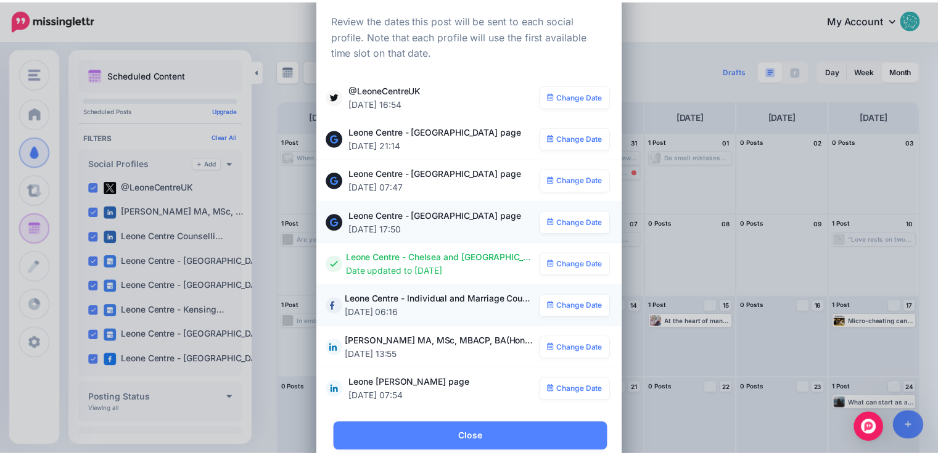
scroll to position [78, 0]
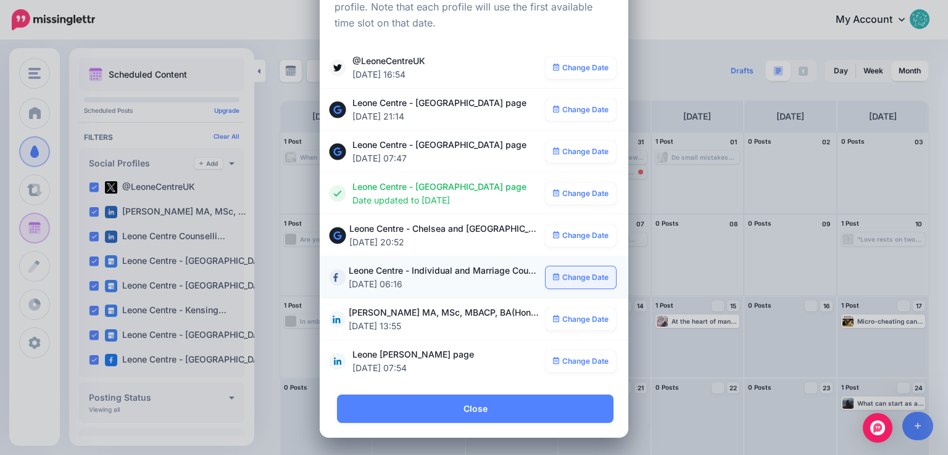
click at [578, 280] on link "Change Date" at bounding box center [580, 278] width 71 height 22
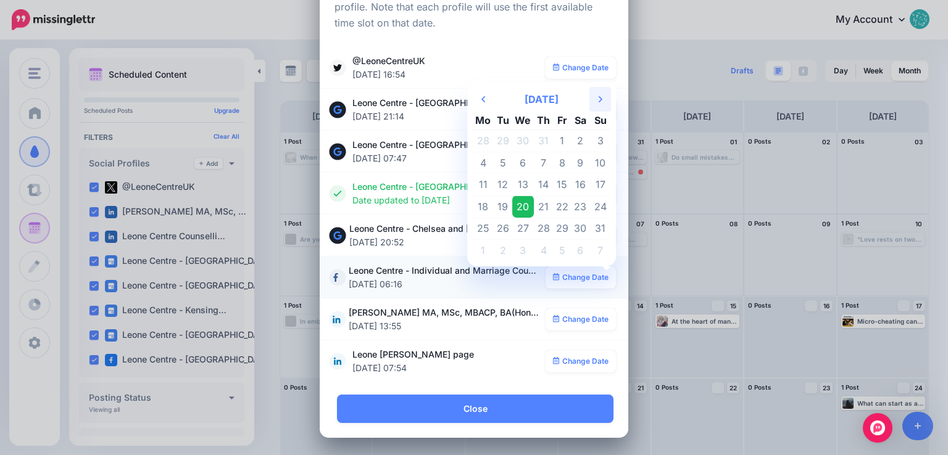
click at [599, 100] on th "Next Month" at bounding box center [600, 99] width 22 height 25
click at [541, 183] on td "18" at bounding box center [543, 185] width 19 height 22
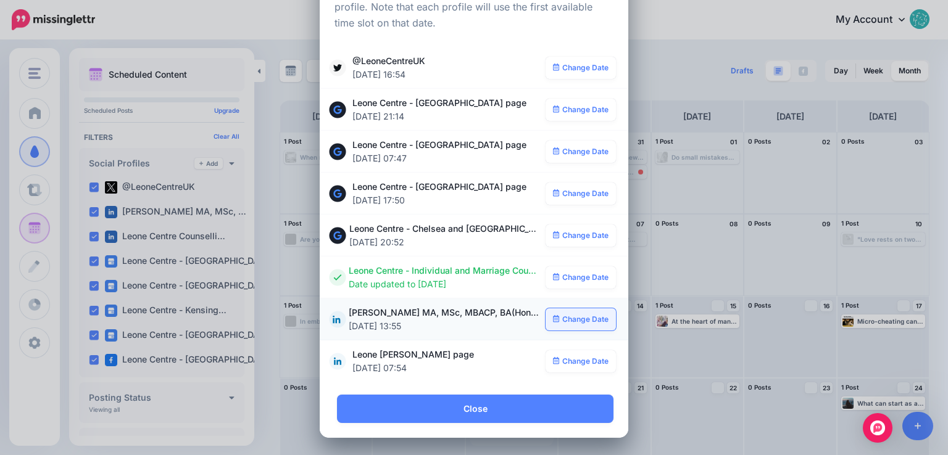
click at [573, 323] on link "Change Date" at bounding box center [580, 320] width 71 height 22
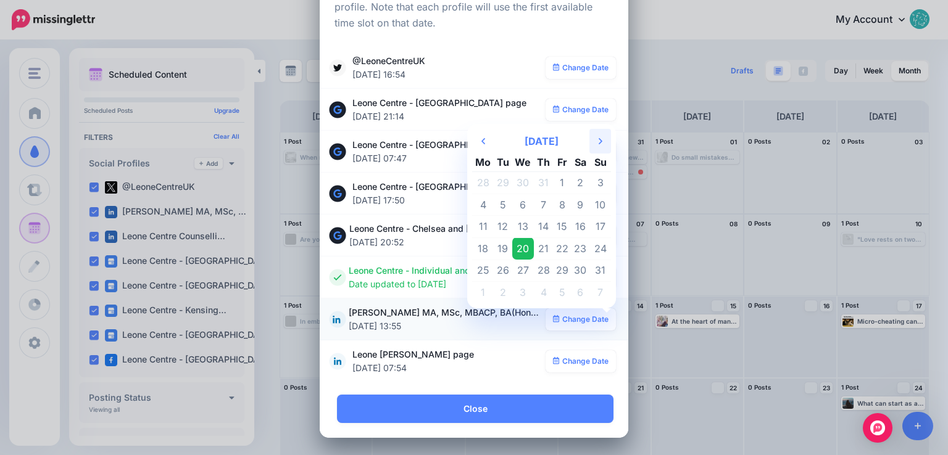
click at [599, 143] on icon "Next Month" at bounding box center [601, 141] width 4 height 10
click at [541, 223] on td "18" at bounding box center [543, 227] width 19 height 22
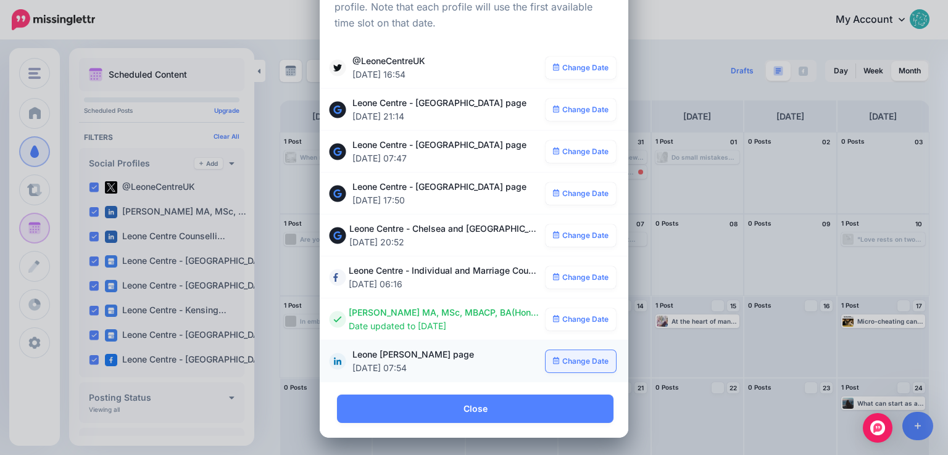
click at [574, 361] on link "Change Date" at bounding box center [580, 361] width 71 height 22
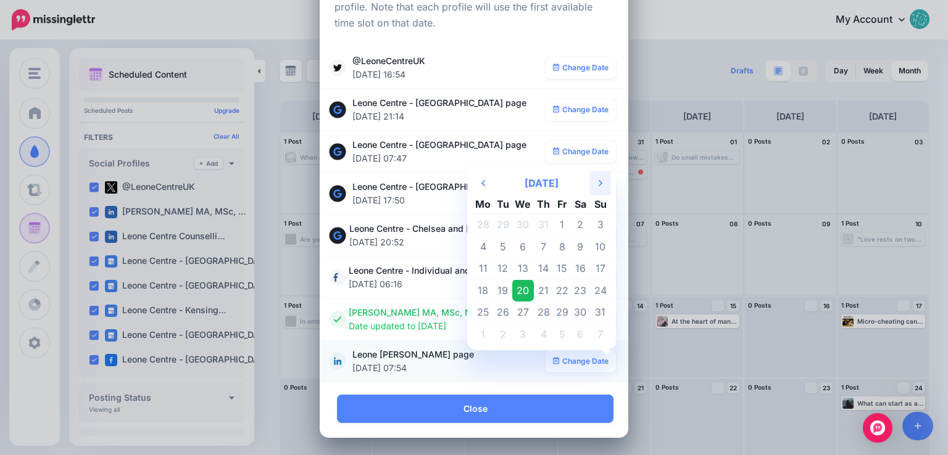
click at [595, 190] on th "Next Month" at bounding box center [600, 183] width 22 height 25
click at [540, 270] on td "18" at bounding box center [543, 269] width 19 height 22
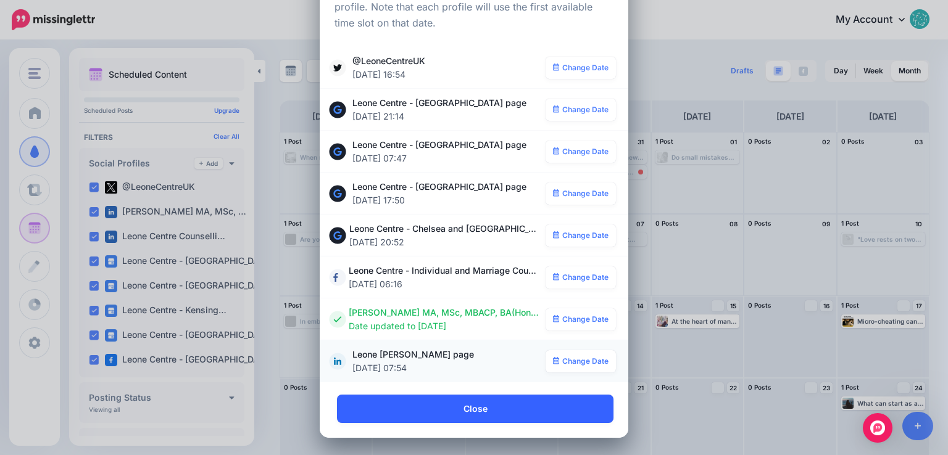
click at [507, 407] on link "Close" at bounding box center [475, 409] width 276 height 28
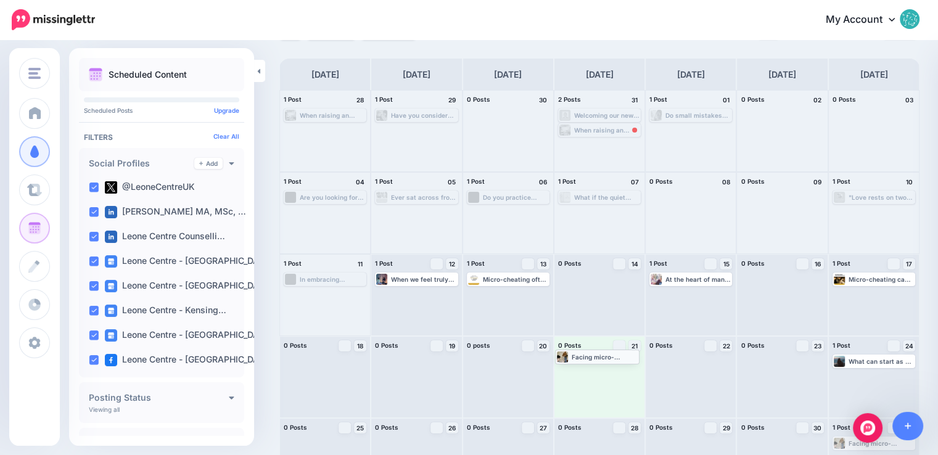
scroll to position [87, 0]
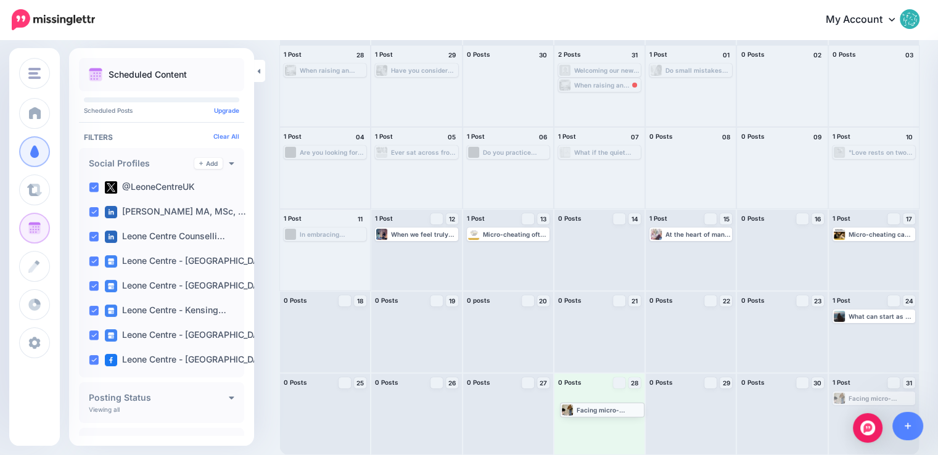
drag, startPoint x: 882, startPoint y: 396, endPoint x: 602, endPoint y: 407, distance: 279.8
